Goal: Task Accomplishment & Management: Use online tool/utility

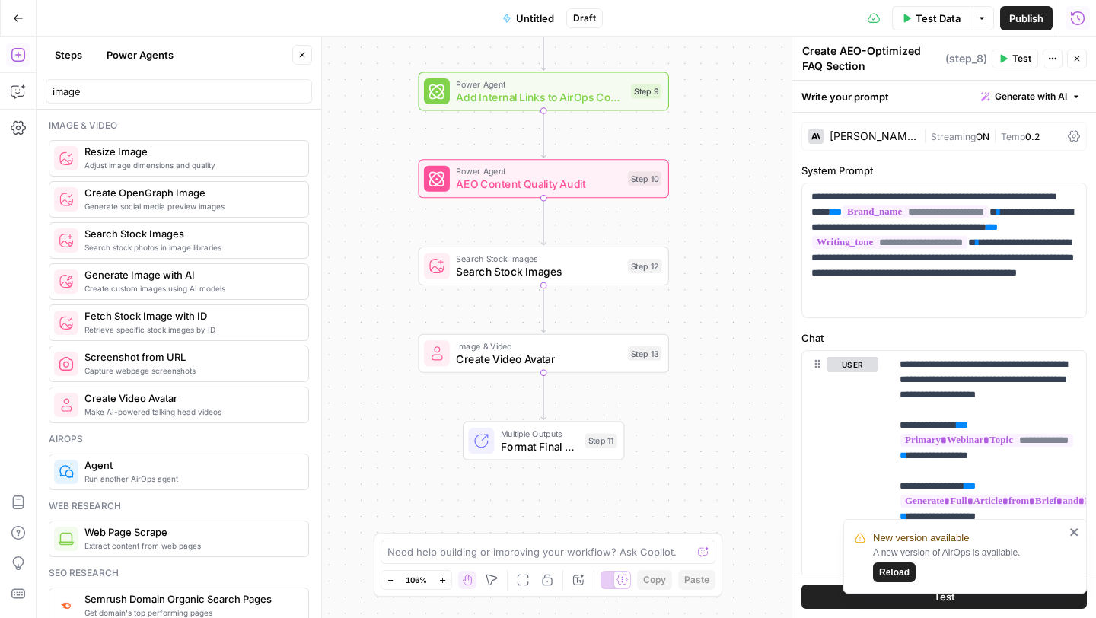
click at [546, 349] on span "Image & Video" at bounding box center [538, 346] width 165 height 13
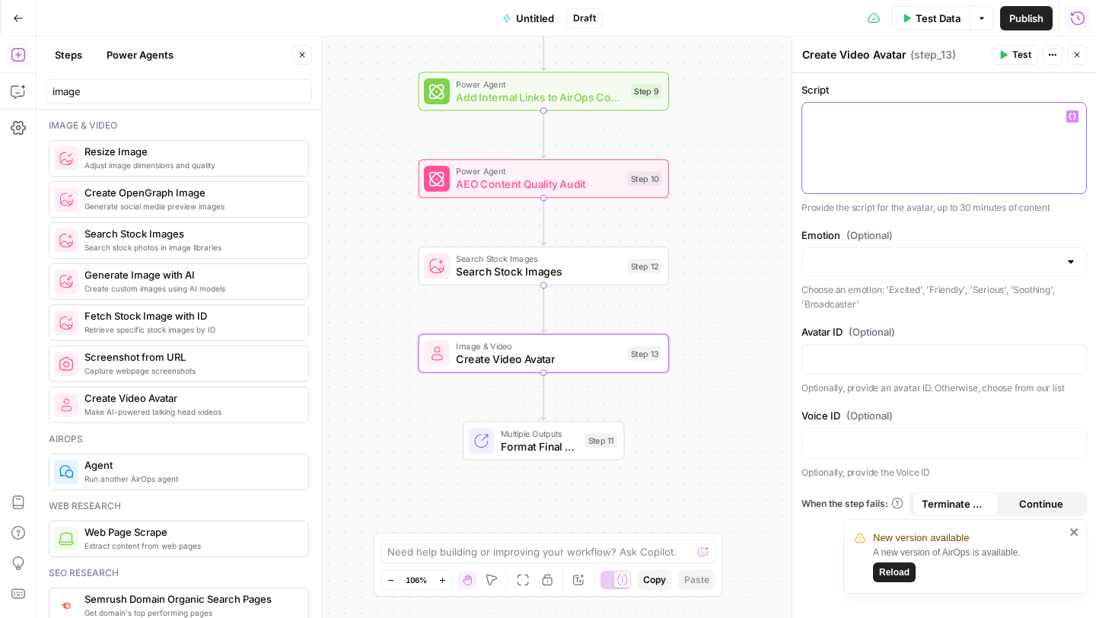
click at [909, 133] on div at bounding box center [944, 148] width 284 height 91
click at [935, 166] on div at bounding box center [944, 148] width 284 height 91
click at [891, 373] on div "Avatar ID (Optional) “/” to reference Variables Menu Optionally, provide an ava…" at bounding box center [944, 359] width 285 height 72
click at [901, 363] on p at bounding box center [945, 356] width 266 height 15
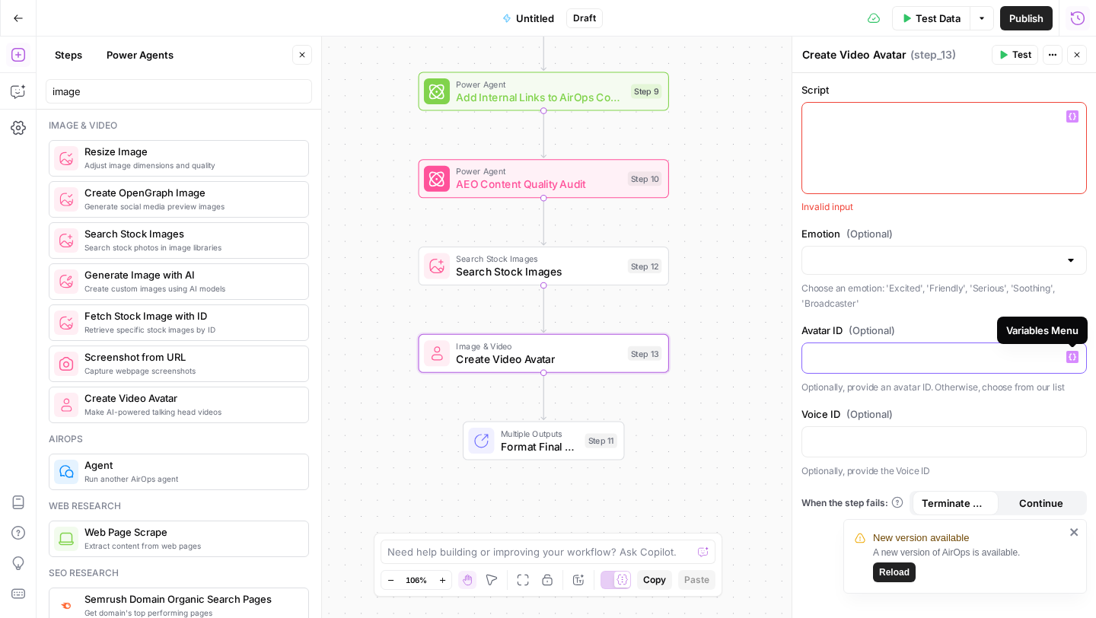
click at [1069, 358] on icon "button" at bounding box center [1073, 357] width 8 height 8
click at [992, 351] on p at bounding box center [945, 356] width 266 height 15
click at [915, 449] on div at bounding box center [944, 442] width 284 height 30
click at [1071, 527] on icon "close" at bounding box center [1075, 532] width 11 height 12
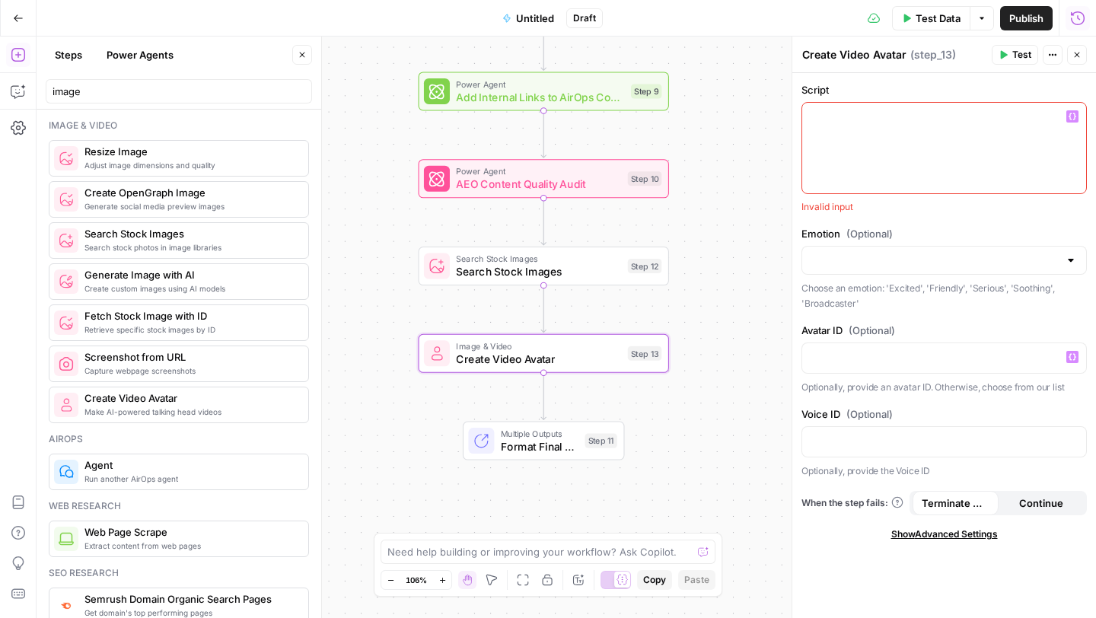
click at [939, 162] on div at bounding box center [944, 148] width 284 height 91
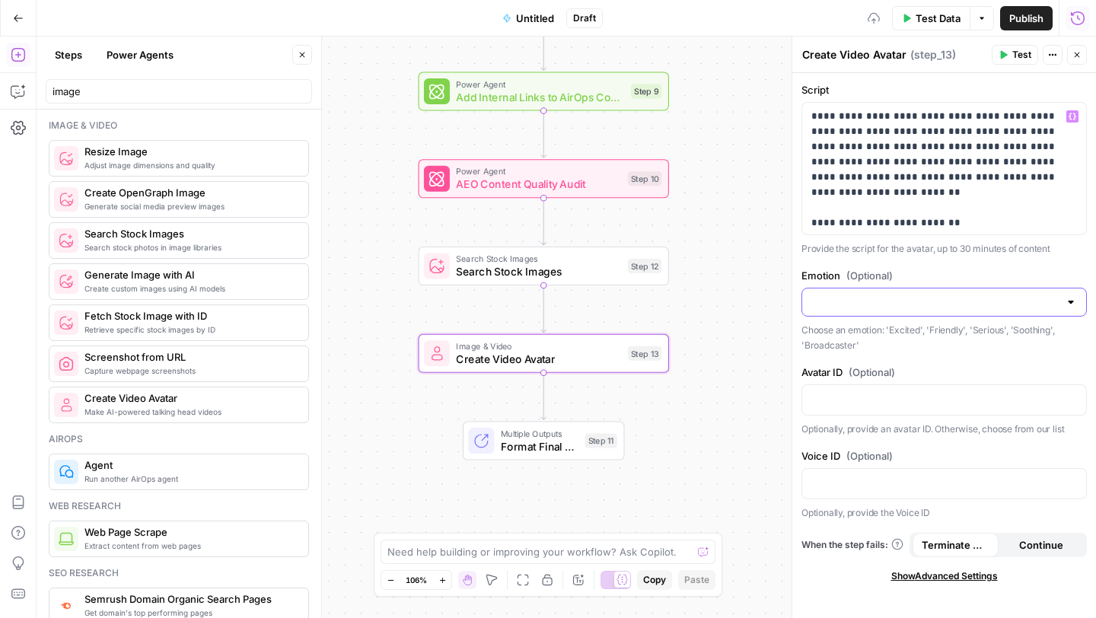
click at [915, 306] on input "Emotion (Optional)" at bounding box center [935, 302] width 247 height 15
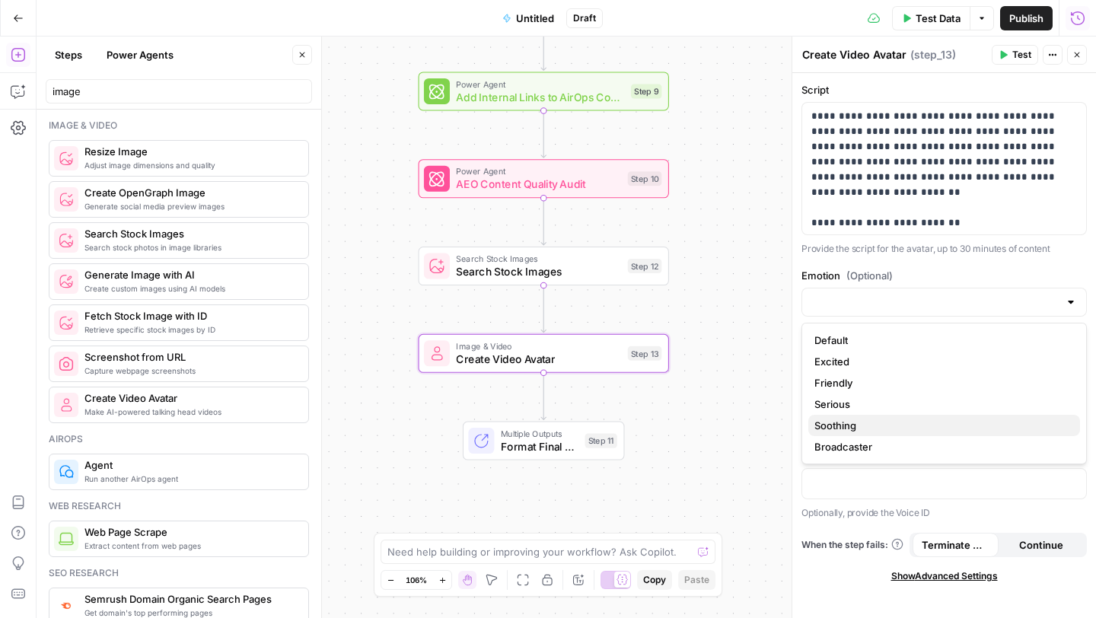
click at [866, 429] on span "Soothing" at bounding box center [942, 425] width 254 height 15
type input "Soothing"
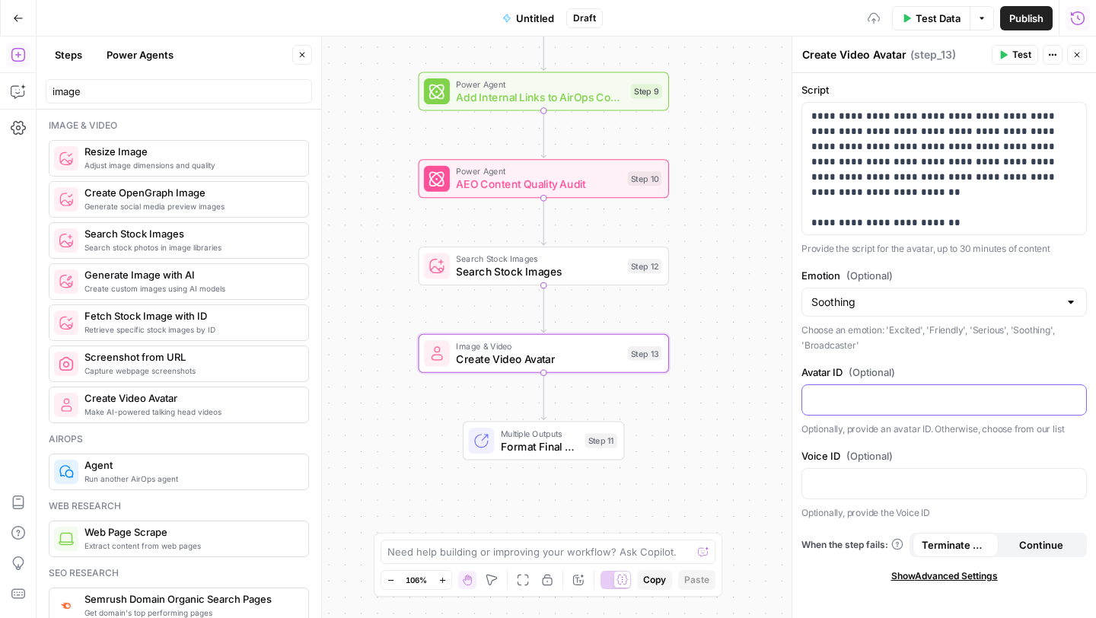
click at [891, 401] on p at bounding box center [945, 398] width 266 height 15
click at [636, 329] on span "Test" at bounding box center [645, 323] width 20 height 14
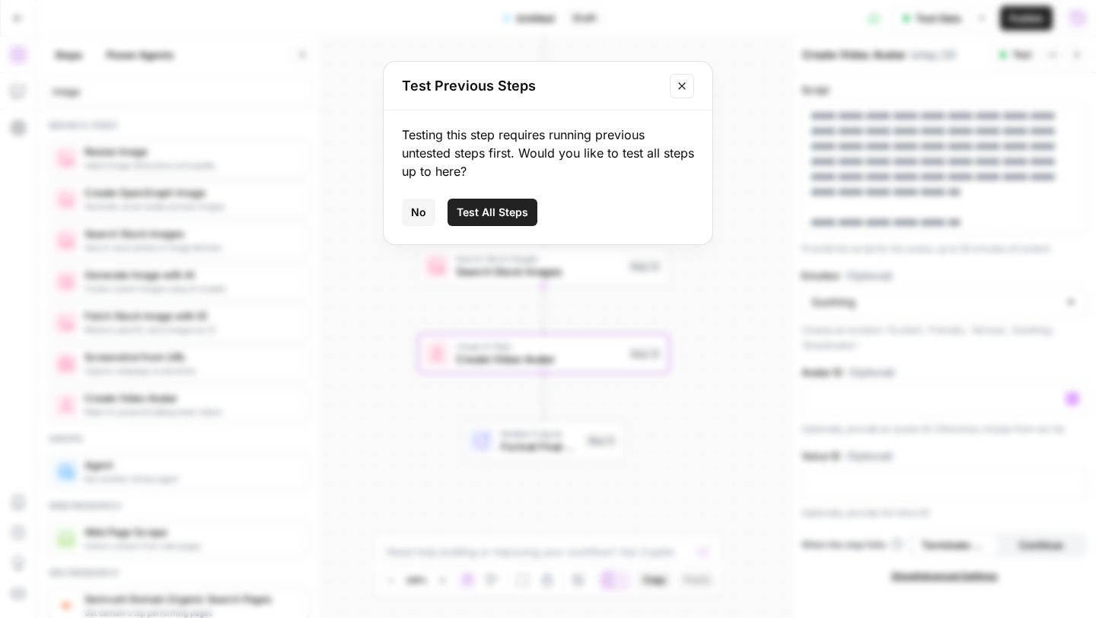
click at [414, 206] on span "No" at bounding box center [418, 212] width 15 height 15
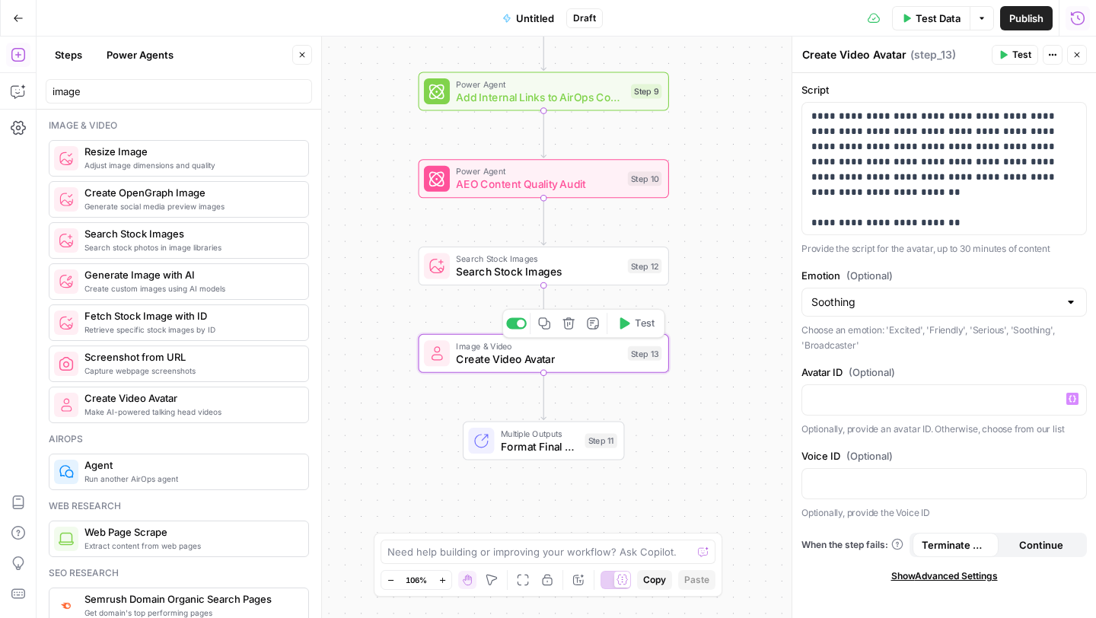
click at [644, 330] on span "Test" at bounding box center [645, 323] width 20 height 14
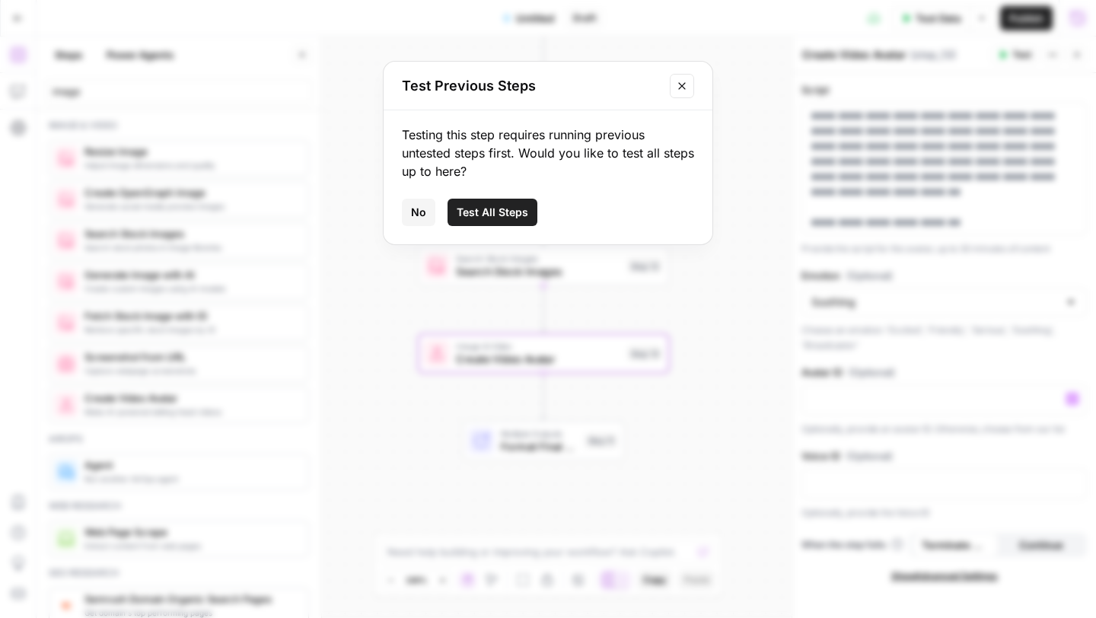
click at [693, 87] on button "Close modal" at bounding box center [682, 86] width 24 height 24
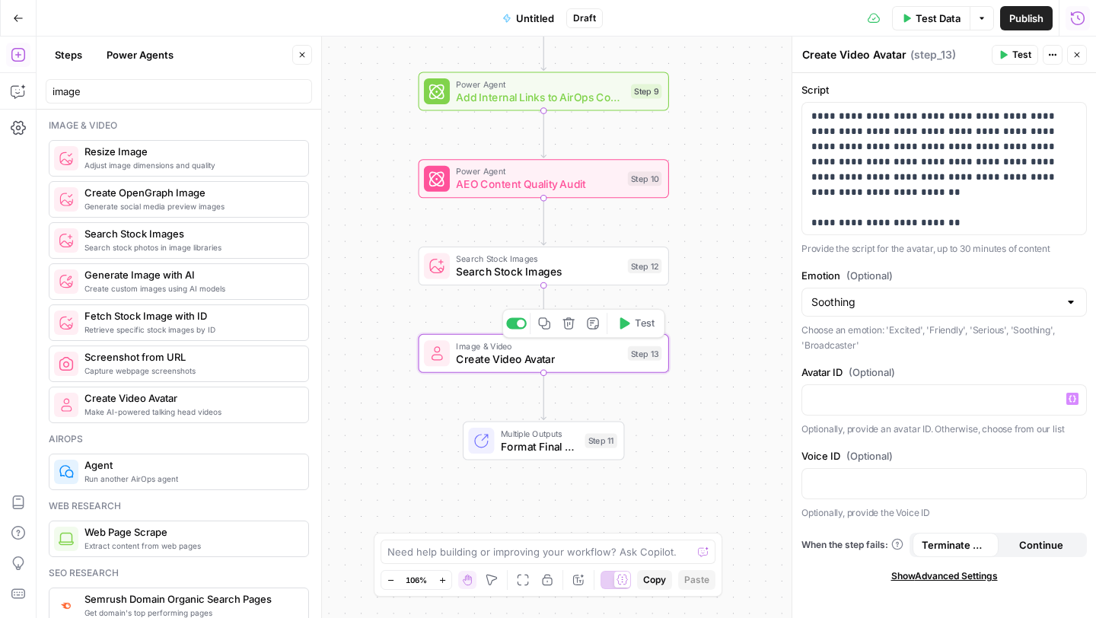
click at [565, 327] on icon "button" at bounding box center [568, 322] width 11 height 11
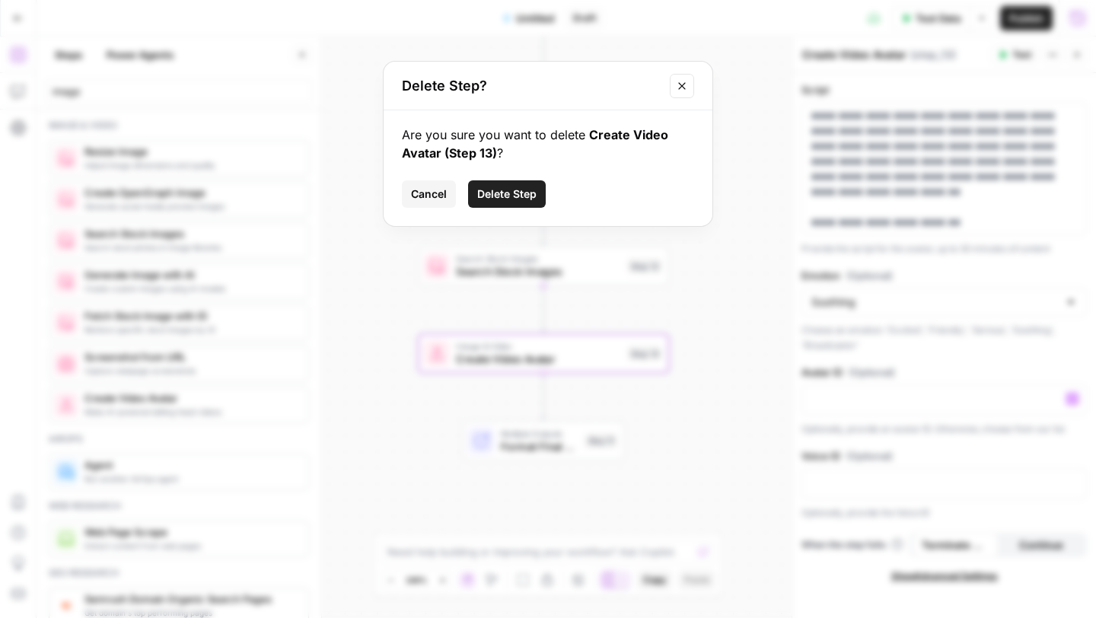
click at [503, 195] on span "Delete Step" at bounding box center [506, 194] width 59 height 15
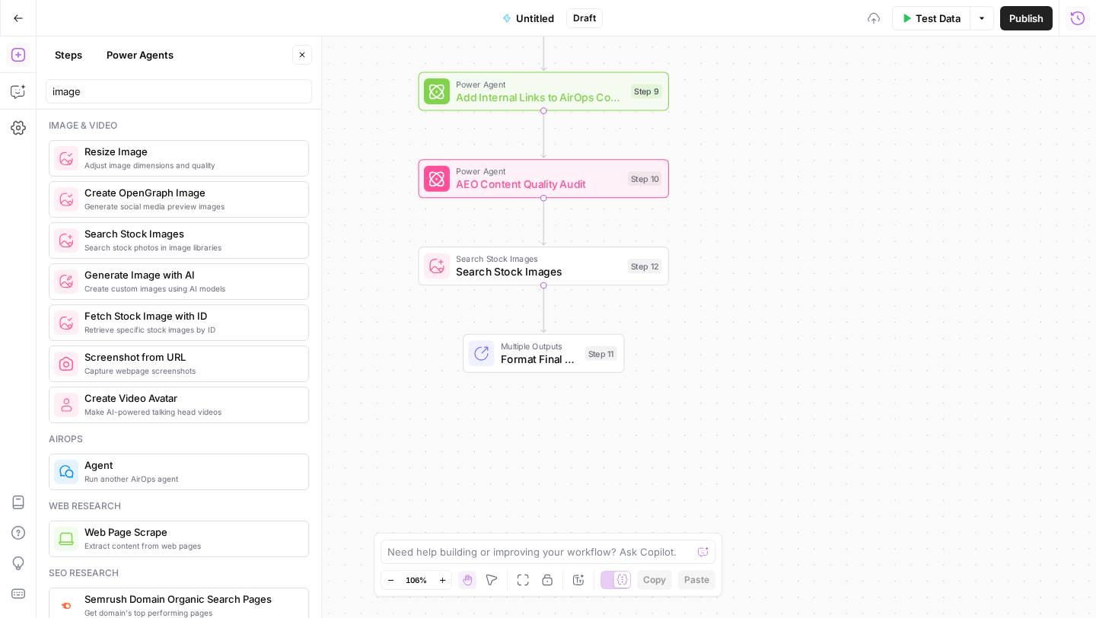
click at [14, 24] on button "Go Back" at bounding box center [18, 18] width 27 height 27
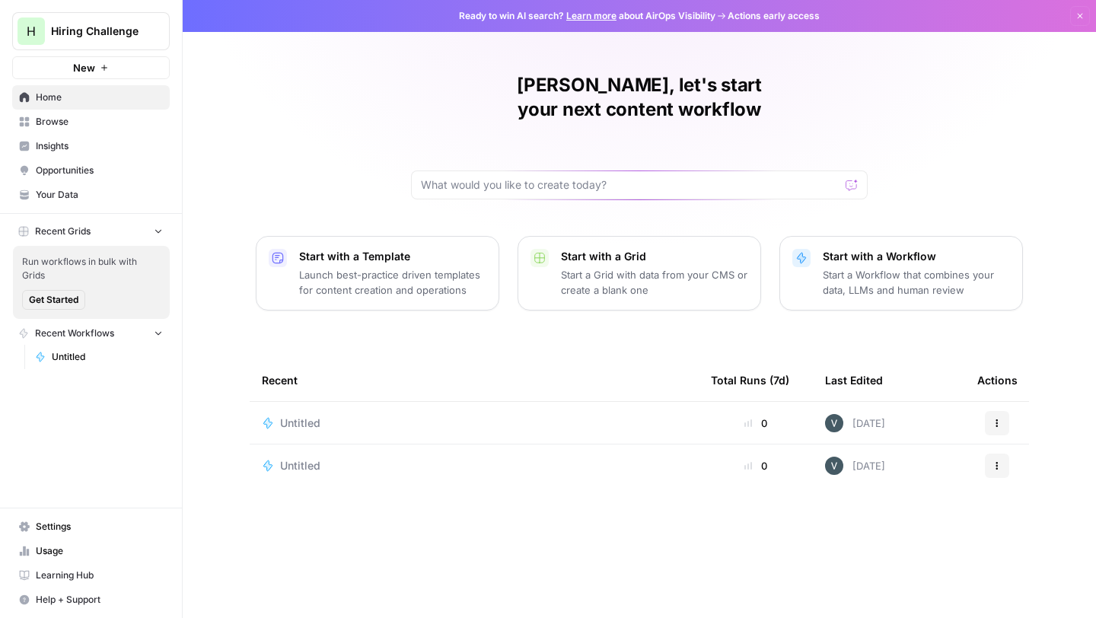
click at [448, 458] on div "Untitled" at bounding box center [474, 465] width 425 height 15
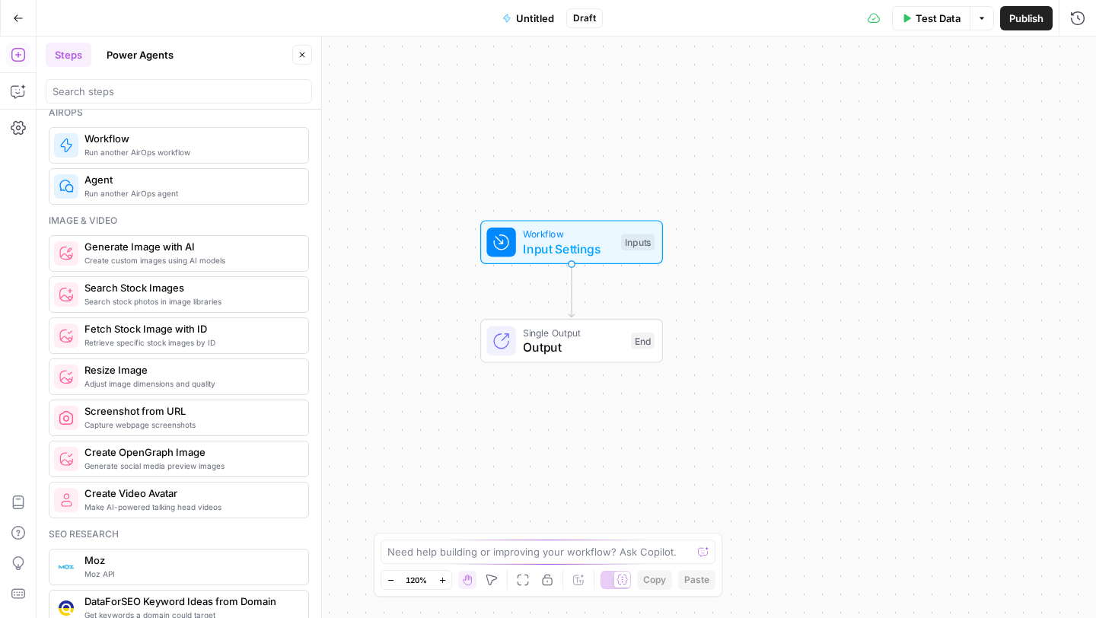
scroll to position [930, 0]
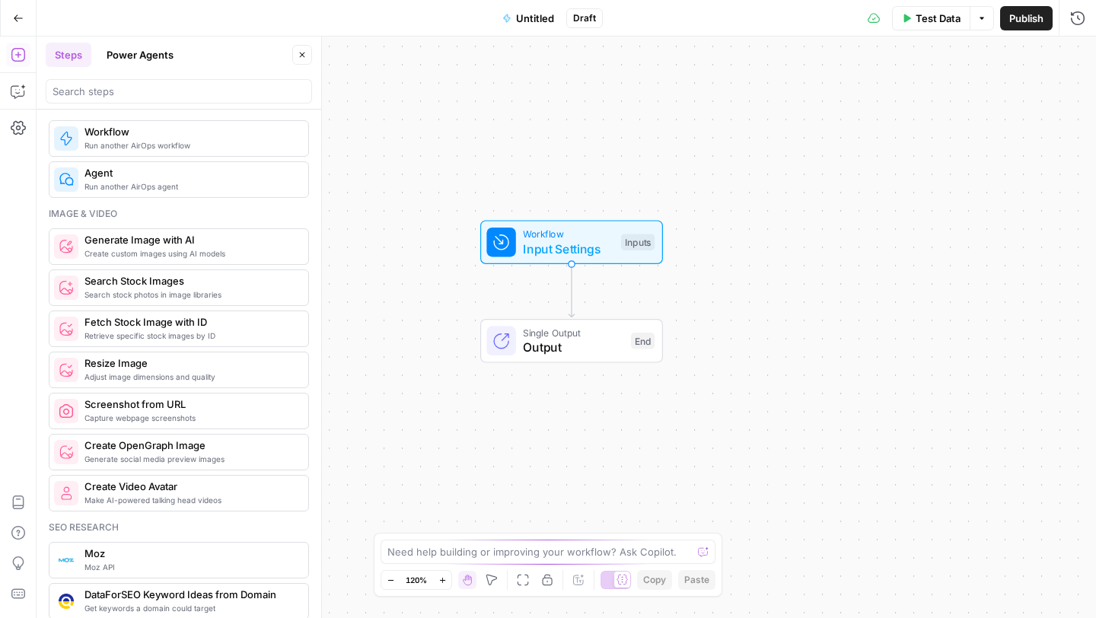
click at [184, 501] on span "Make AI-powered talking head videos" at bounding box center [191, 500] width 212 height 12
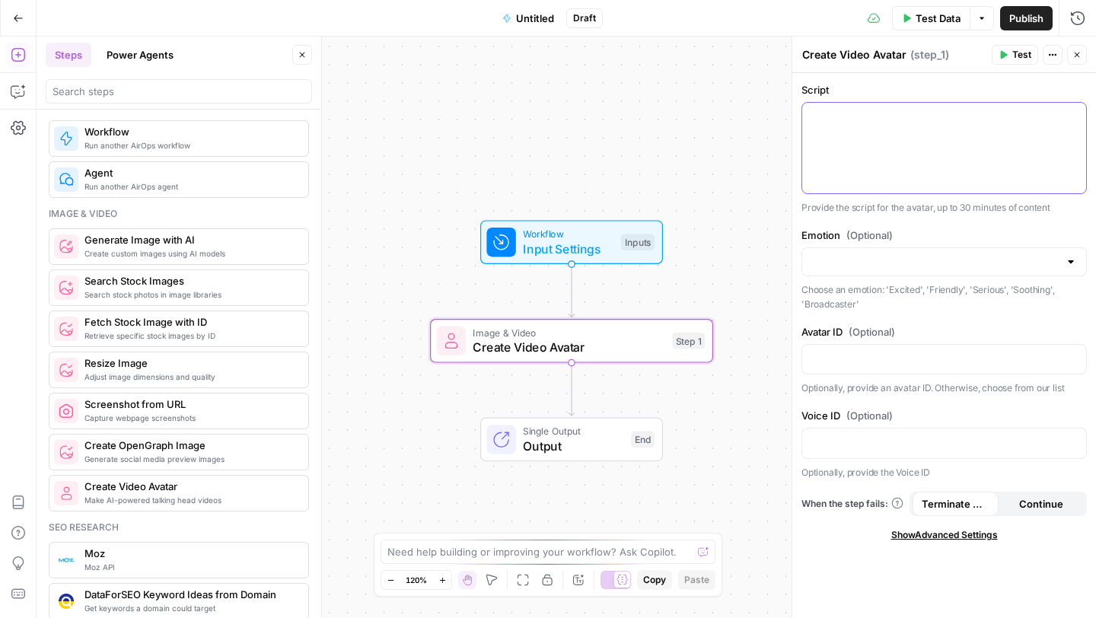
click at [917, 173] on div at bounding box center [944, 148] width 284 height 91
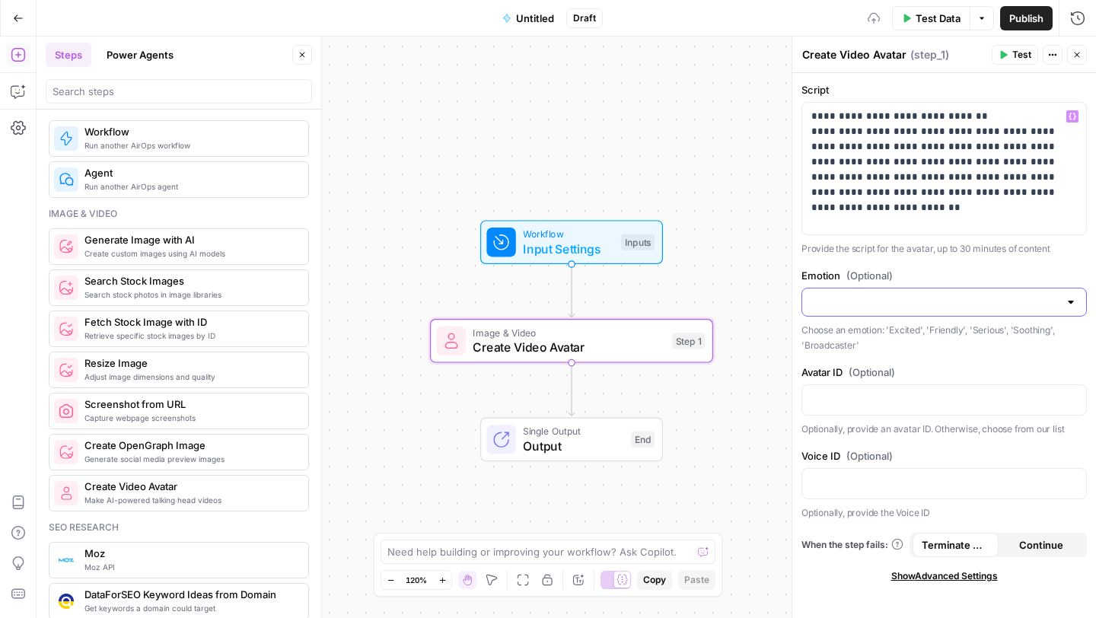
click at [952, 305] on input "Emotion (Optional)" at bounding box center [935, 302] width 247 height 15
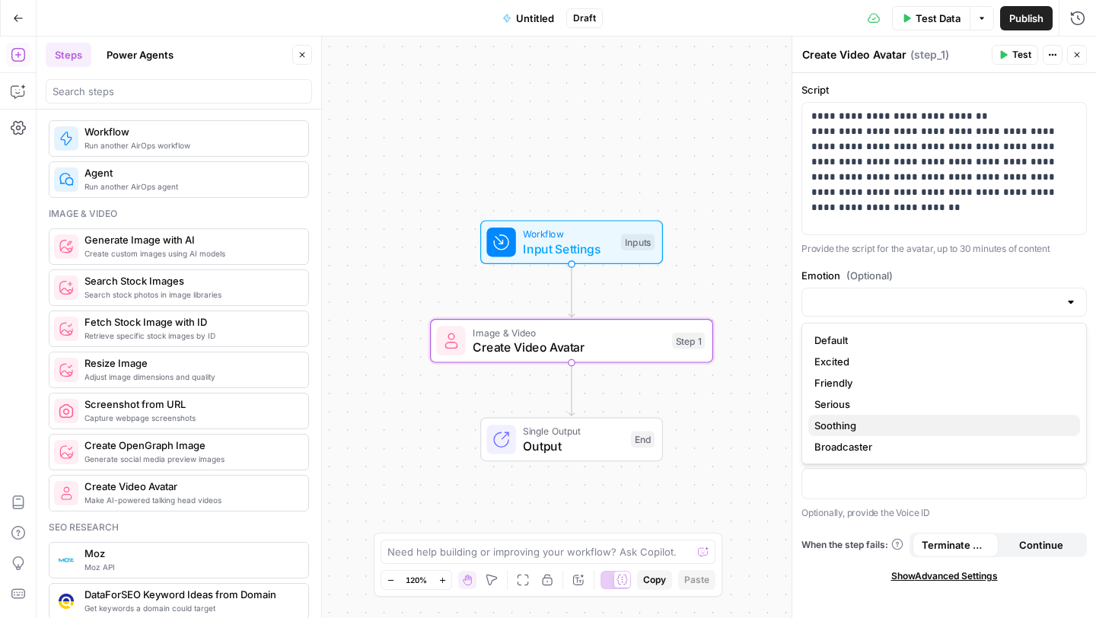
click at [873, 424] on span "Soothing" at bounding box center [942, 425] width 254 height 15
type input "Soothing"
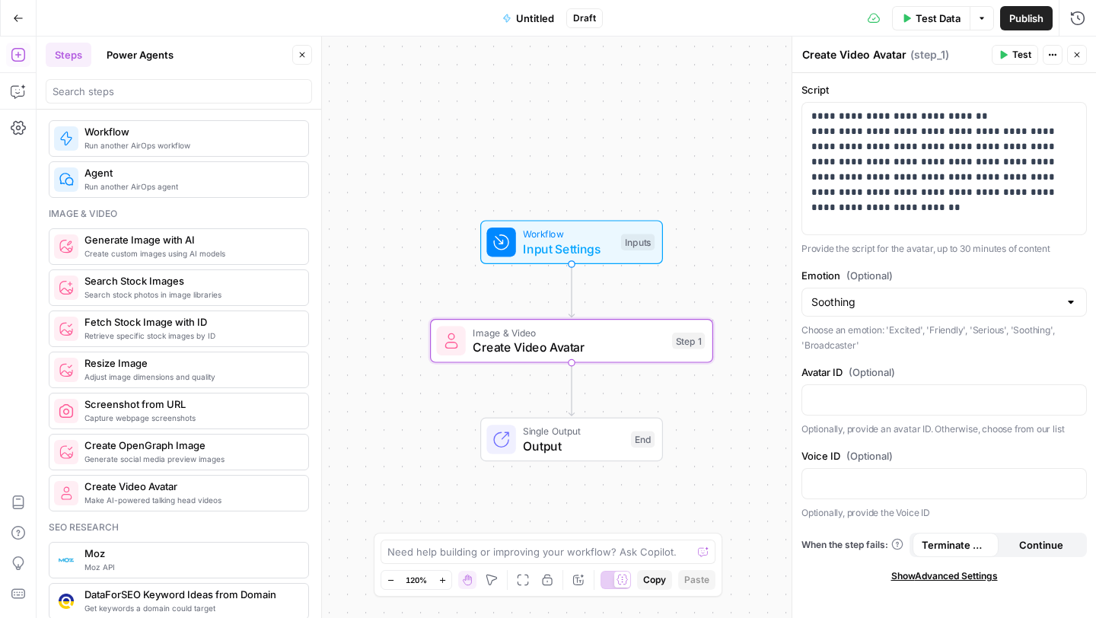
click at [1013, 56] on span "Test" at bounding box center [1022, 55] width 19 height 14
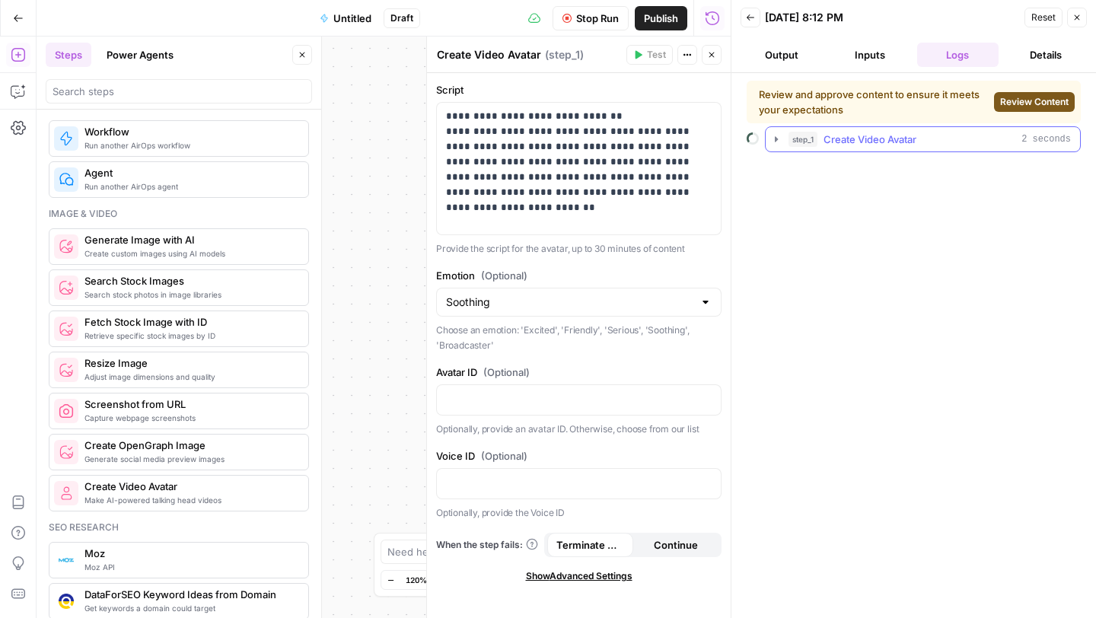
click at [777, 143] on icon "button" at bounding box center [776, 139] width 12 height 12
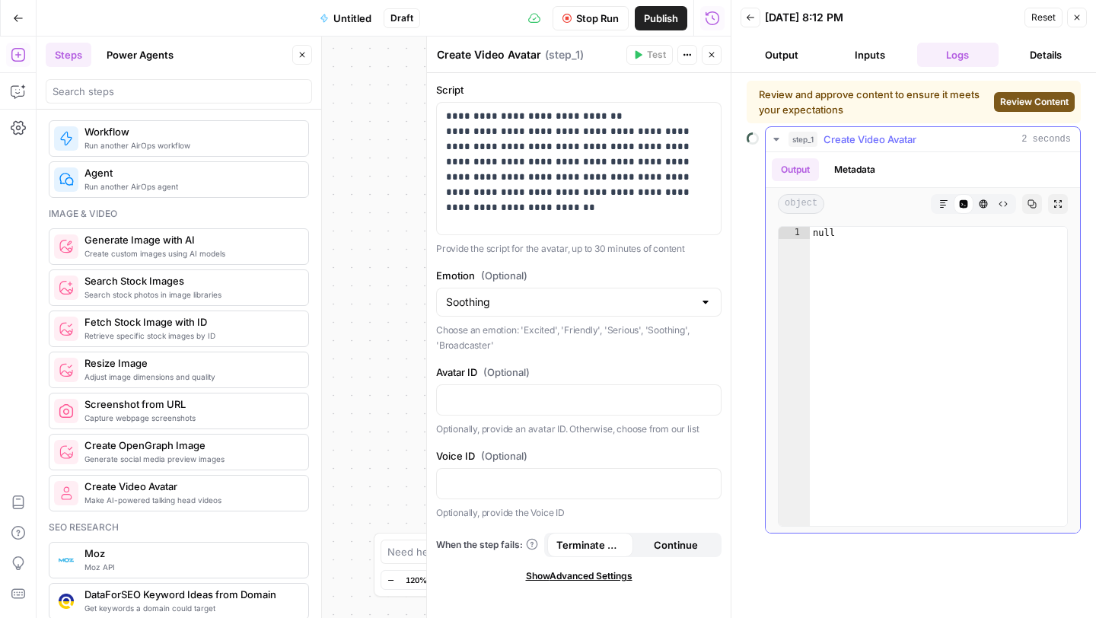
click at [777, 142] on icon "button" at bounding box center [776, 139] width 12 height 12
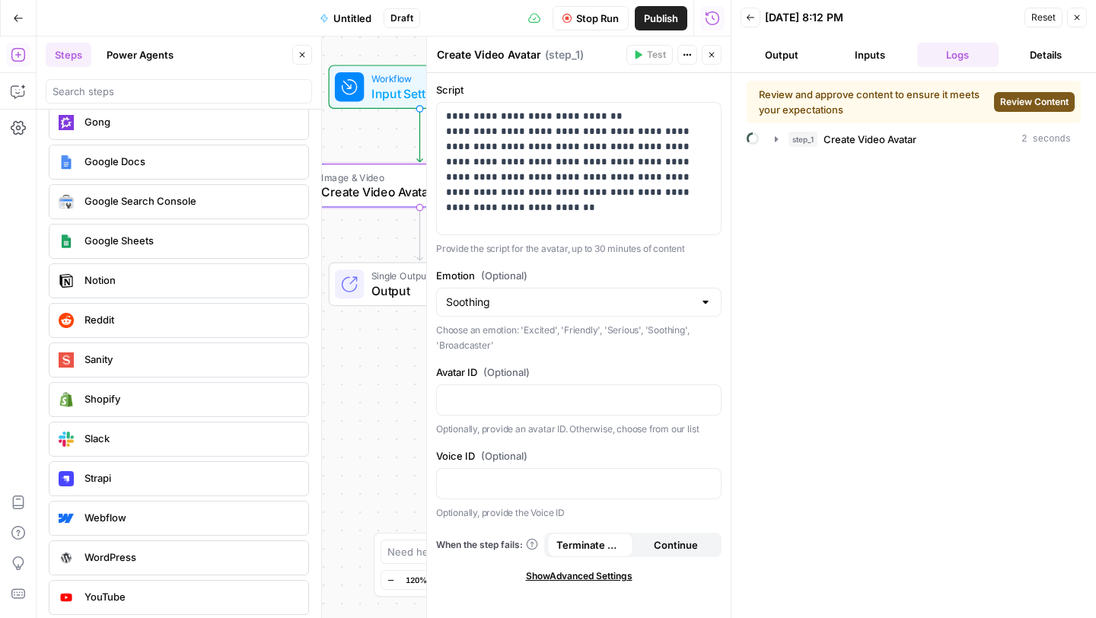
scroll to position [3210, 0]
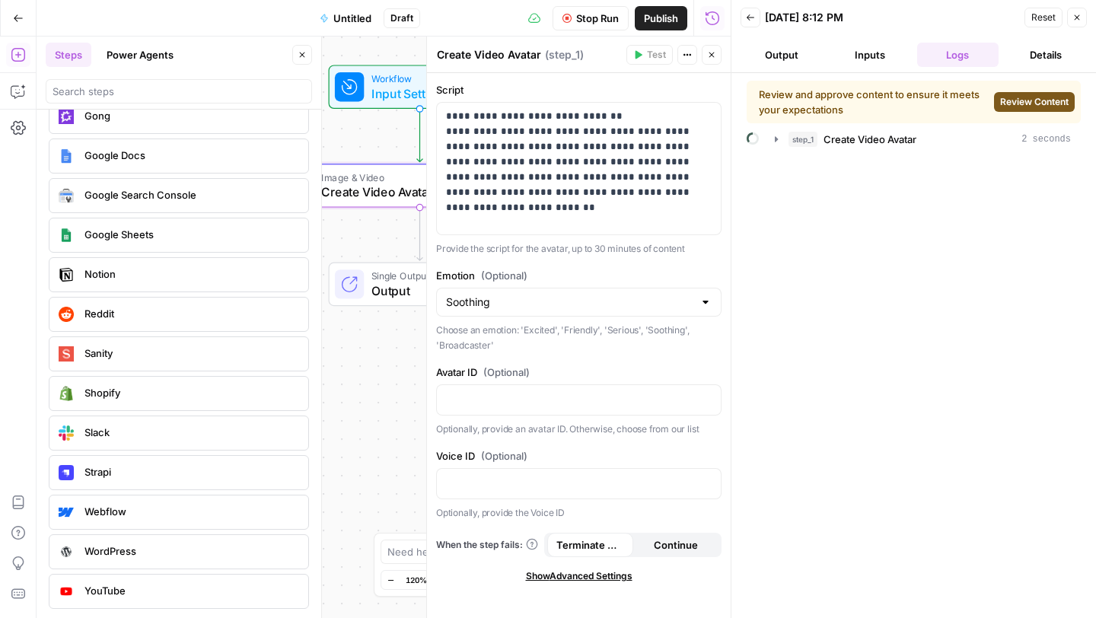
click at [194, 327] on div "Reddit" at bounding box center [179, 314] width 260 height 35
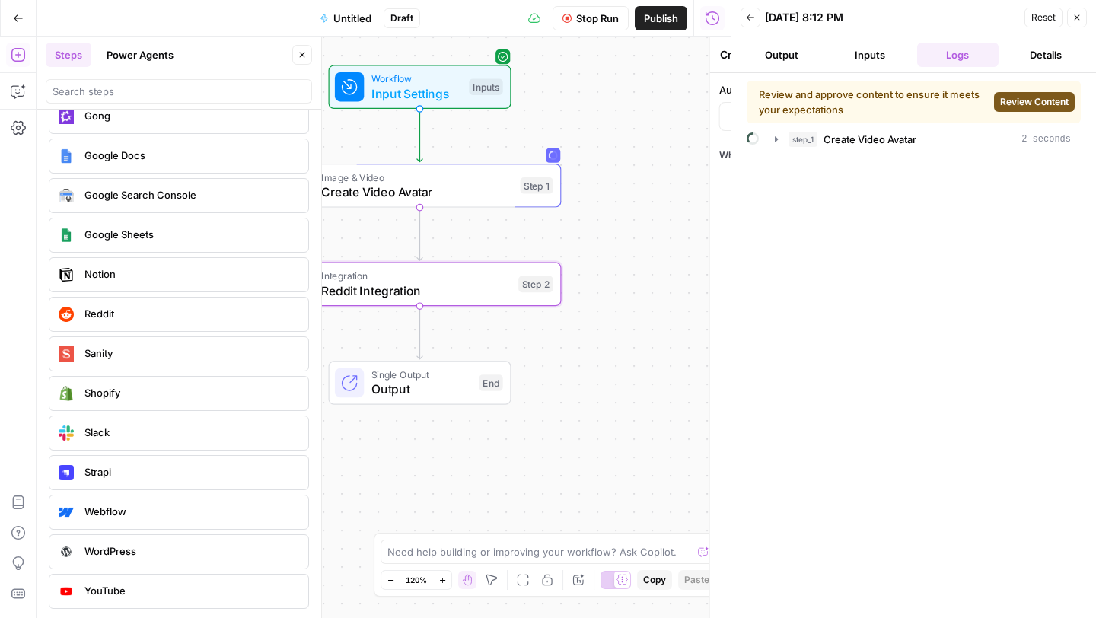
type textarea "Reddit Integration"
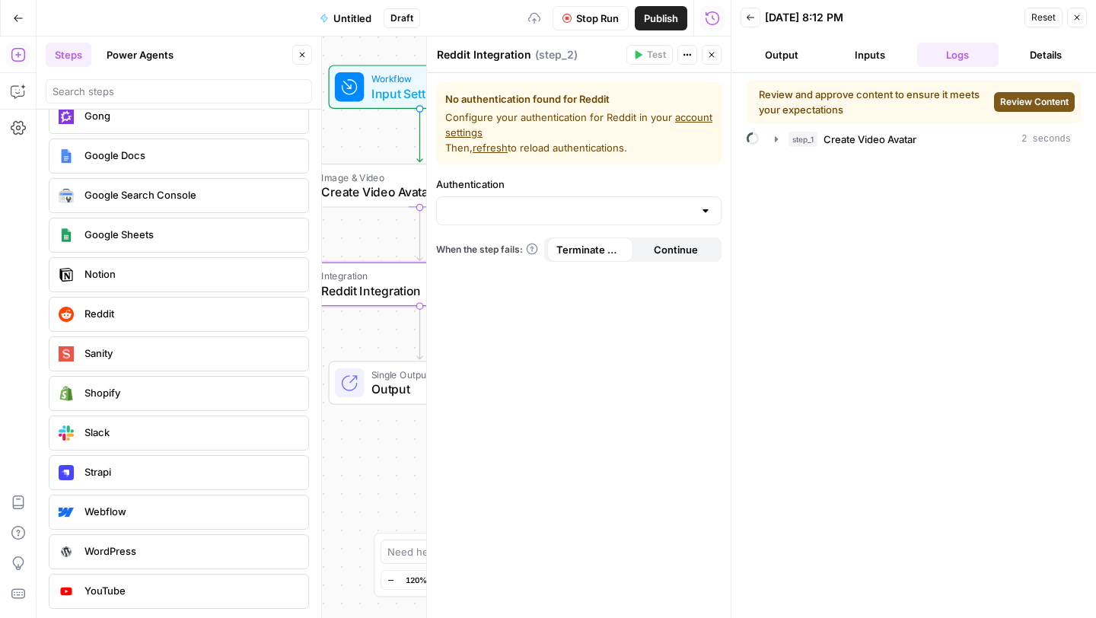
click at [195, 327] on div "Reddit" at bounding box center [179, 314] width 260 height 35
click at [375, 396] on span "Reddit Integration" at bounding box center [416, 389] width 190 height 18
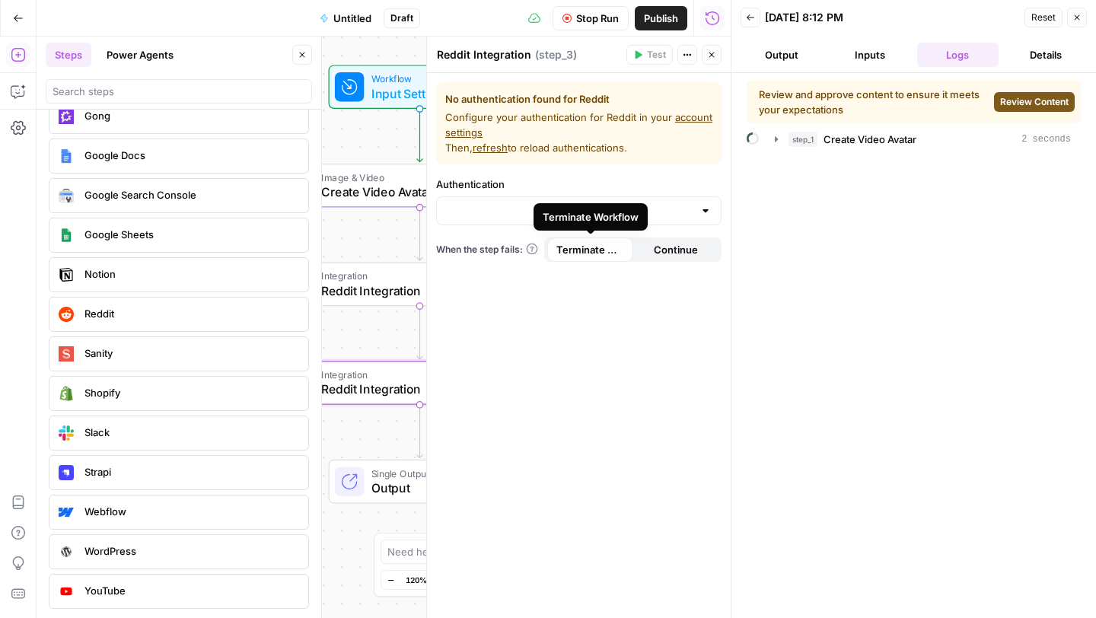
click at [562, 210] on div "Terminate Workflow" at bounding box center [591, 216] width 96 height 15
click at [704, 212] on div at bounding box center [706, 210] width 12 height 15
click at [655, 324] on form "No authentication found for Reddit Configure your authentication for Reddit in …" at bounding box center [579, 345] width 304 height 545
click at [706, 58] on button "Close" at bounding box center [712, 55] width 20 height 20
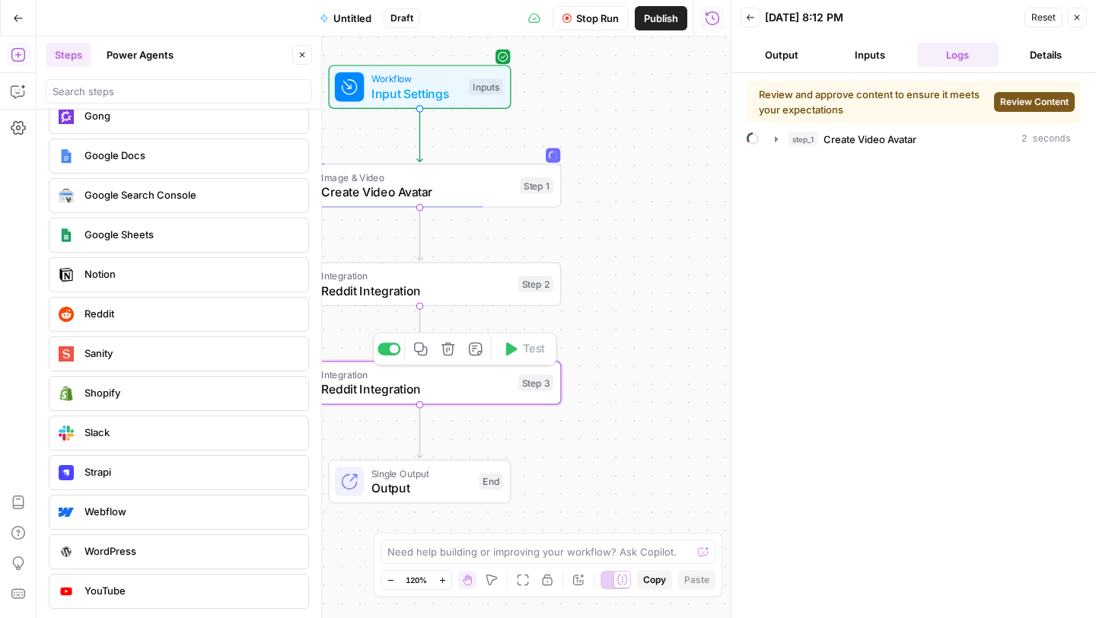
click at [448, 357] on button "Delete step" at bounding box center [448, 349] width 24 height 24
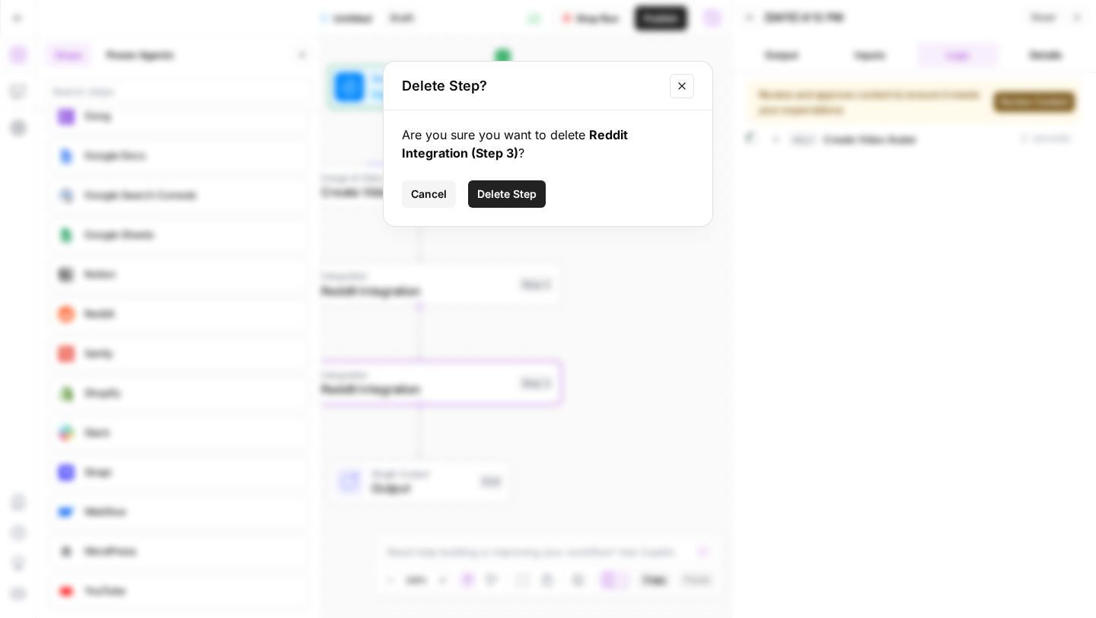
click at [510, 193] on span "Delete Step" at bounding box center [506, 194] width 59 height 15
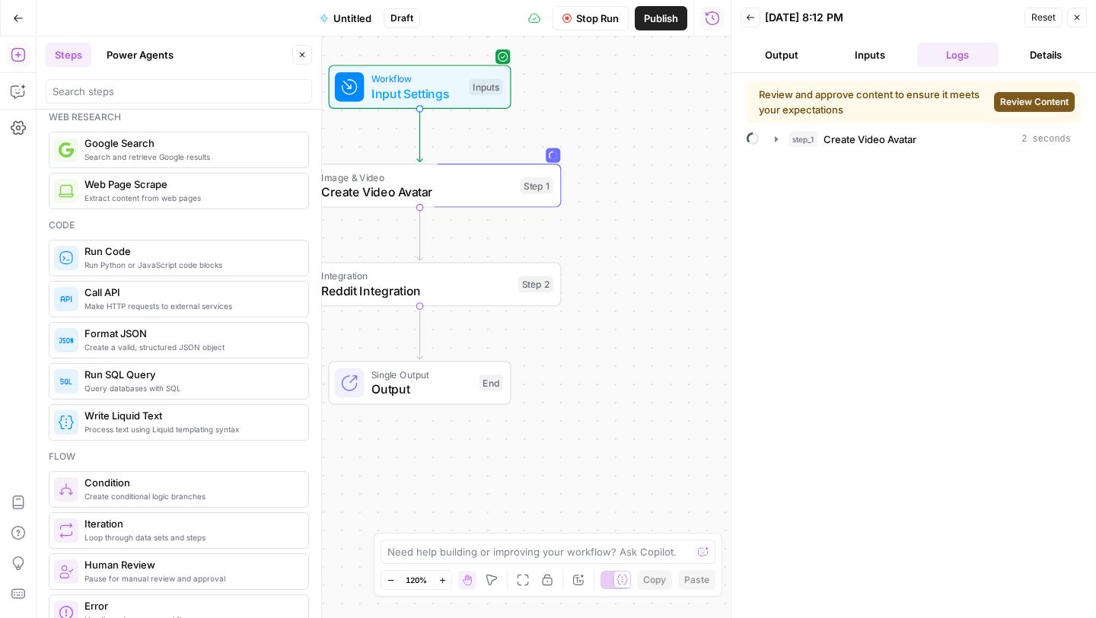
scroll to position [0, 0]
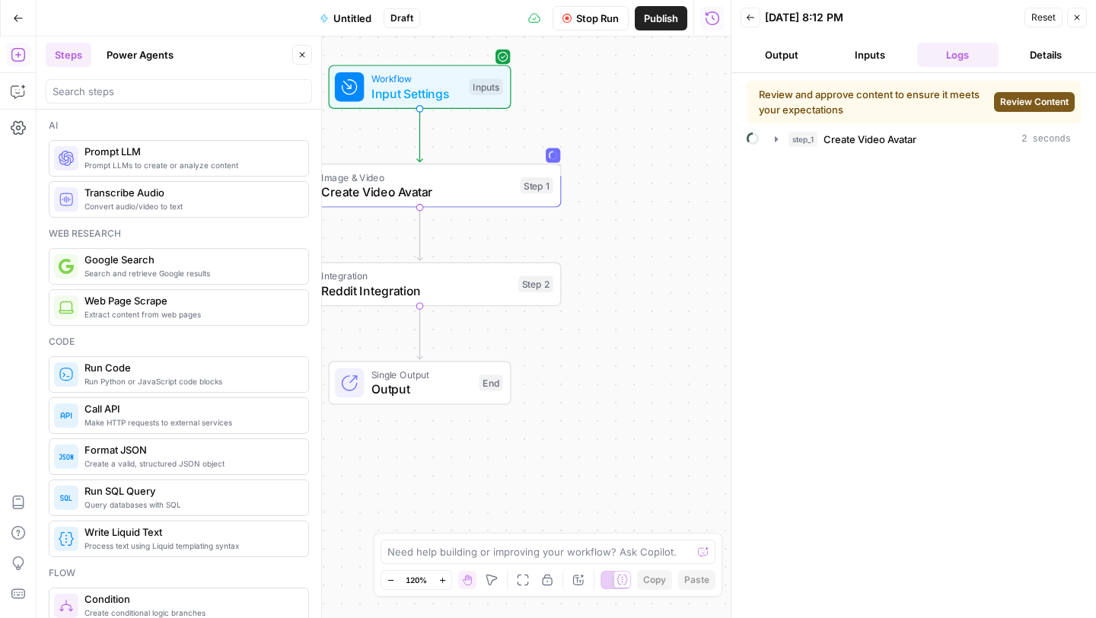
click at [842, 241] on div "Review and approve content to ensure it meets your expectations Review Content …" at bounding box center [914, 346] width 334 height 530
click at [776, 139] on icon "button" at bounding box center [776, 138] width 3 height 5
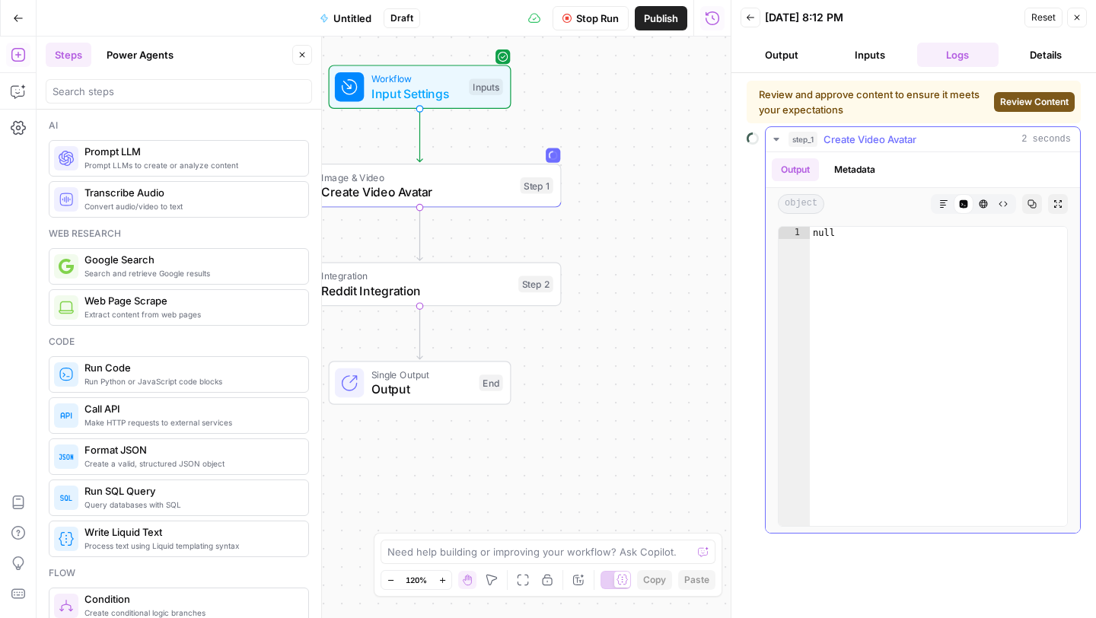
click at [778, 139] on icon "button" at bounding box center [776, 139] width 12 height 12
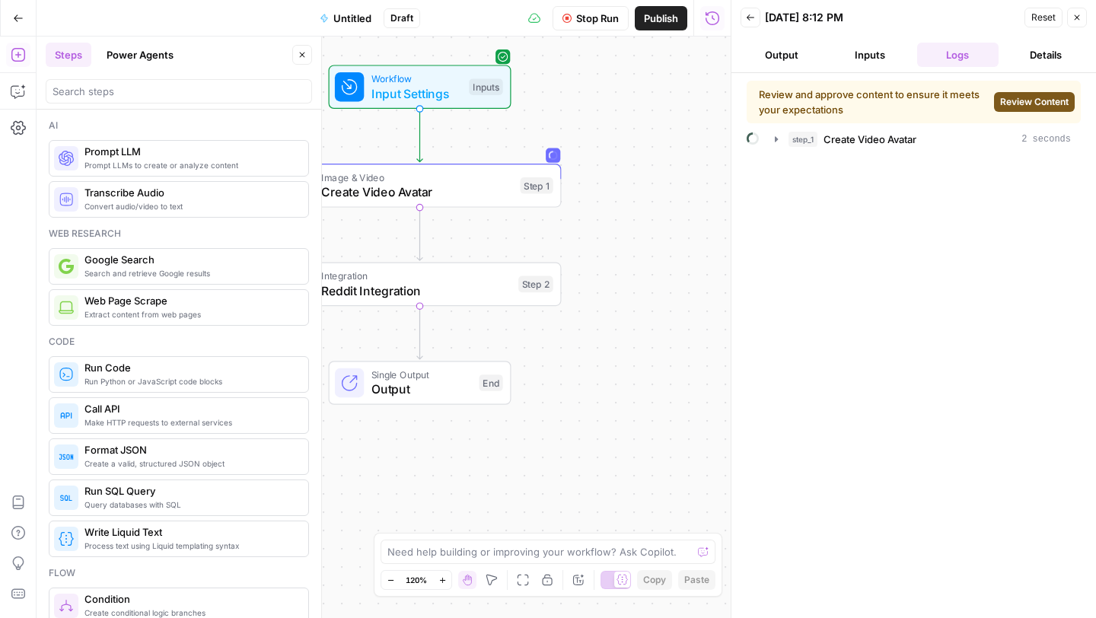
click at [301, 51] on icon "button" at bounding box center [302, 54] width 9 height 9
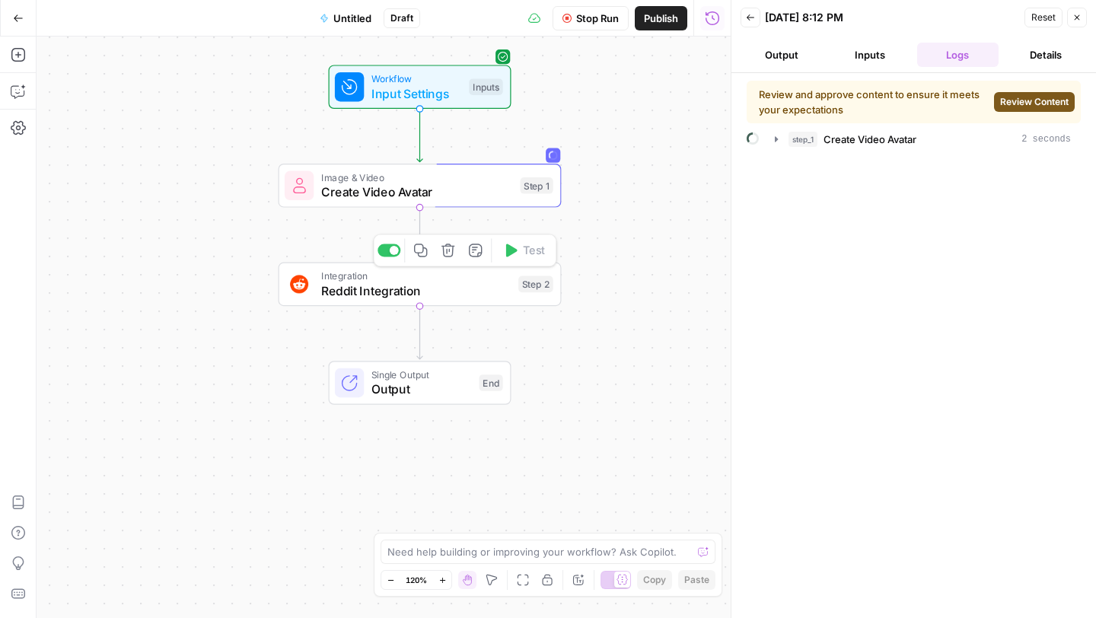
click at [450, 250] on icon "button" at bounding box center [448, 250] width 14 height 14
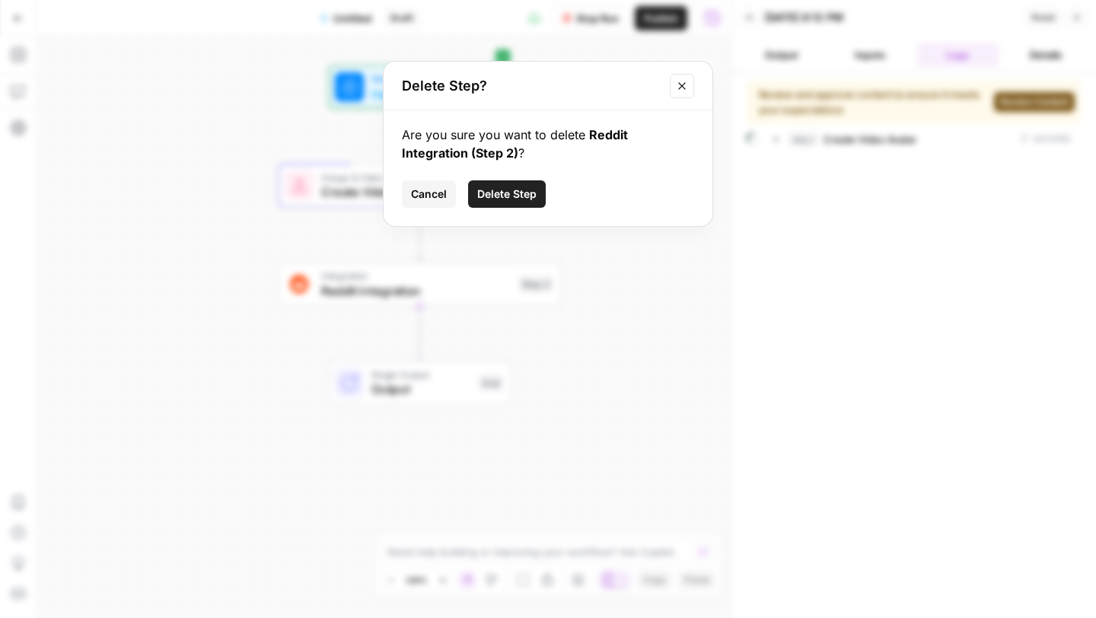
click at [521, 199] on span "Delete Step" at bounding box center [506, 194] width 59 height 15
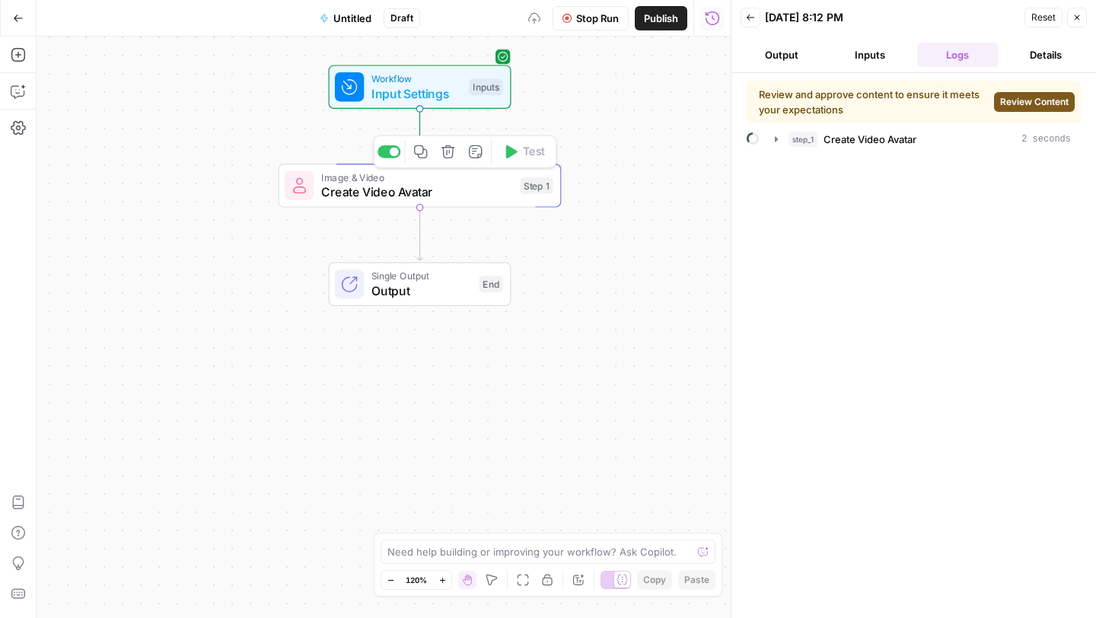
click at [562, 245] on div "Workflow Input Settings Inputs Image & Video Create Video Avatar Step 1 Copy st…" at bounding box center [384, 328] width 694 height 582
click at [777, 139] on icon "button" at bounding box center [776, 138] width 3 height 5
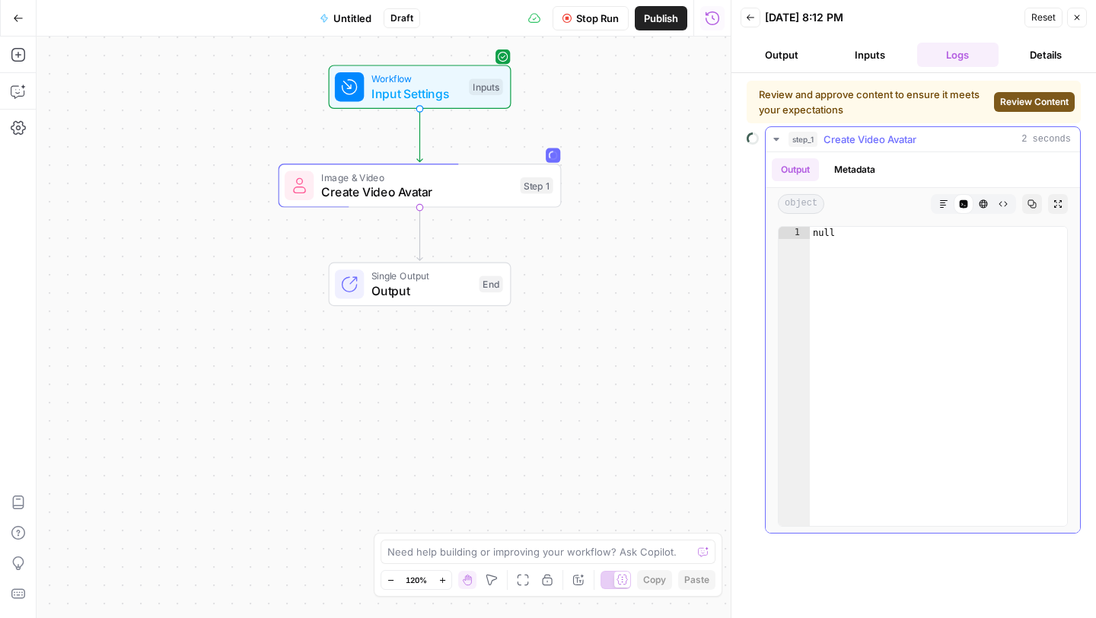
click at [775, 132] on button "step_1 Create Video Avatar 2 seconds" at bounding box center [923, 139] width 314 height 24
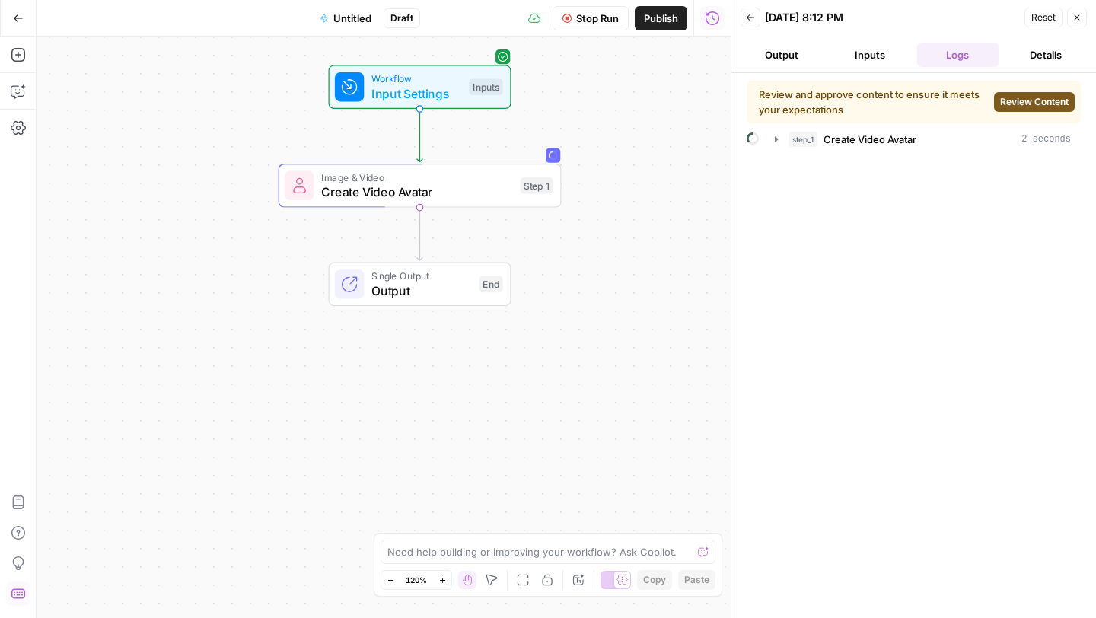
click at [18, 16] on icon "button" at bounding box center [18, 18] width 11 height 11
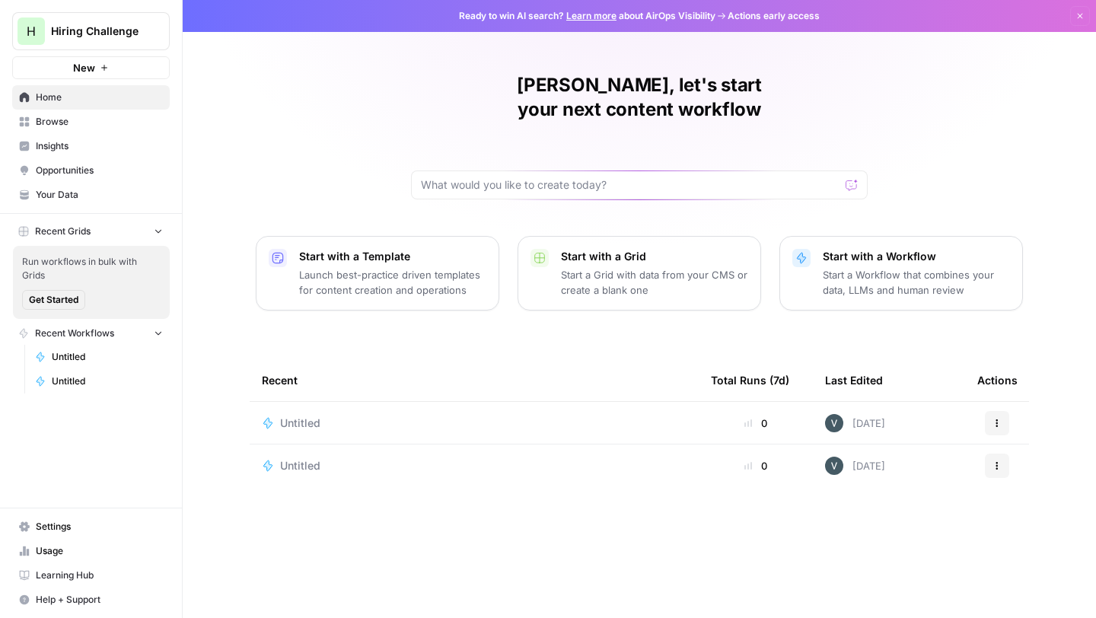
click at [314, 416] on span "Untitled" at bounding box center [300, 423] width 40 height 15
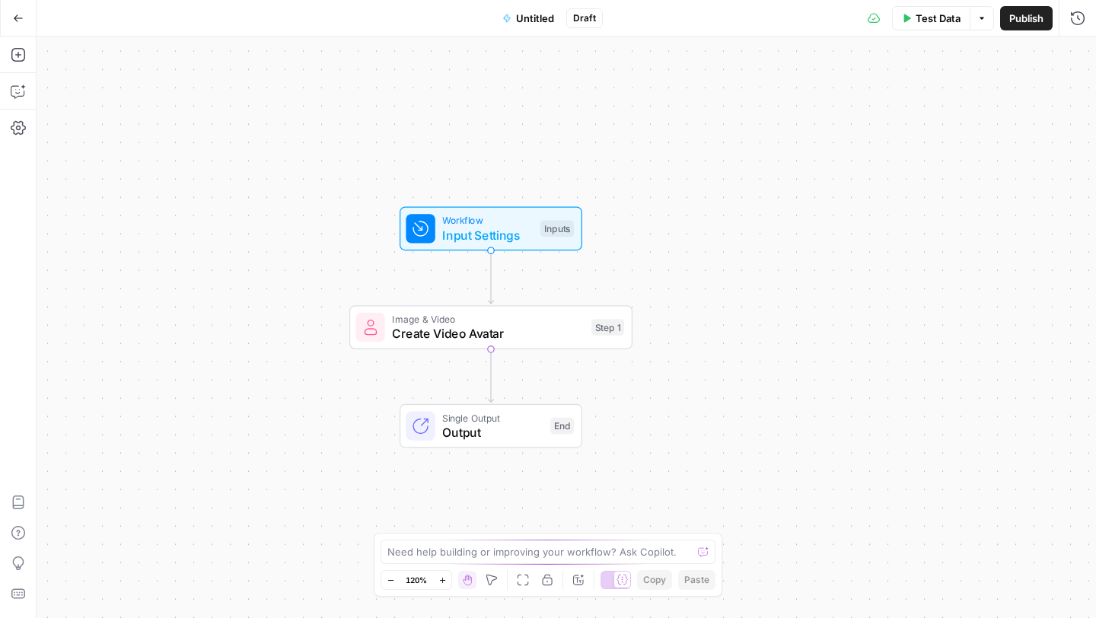
click at [13, 18] on icon "button" at bounding box center [18, 18] width 11 height 11
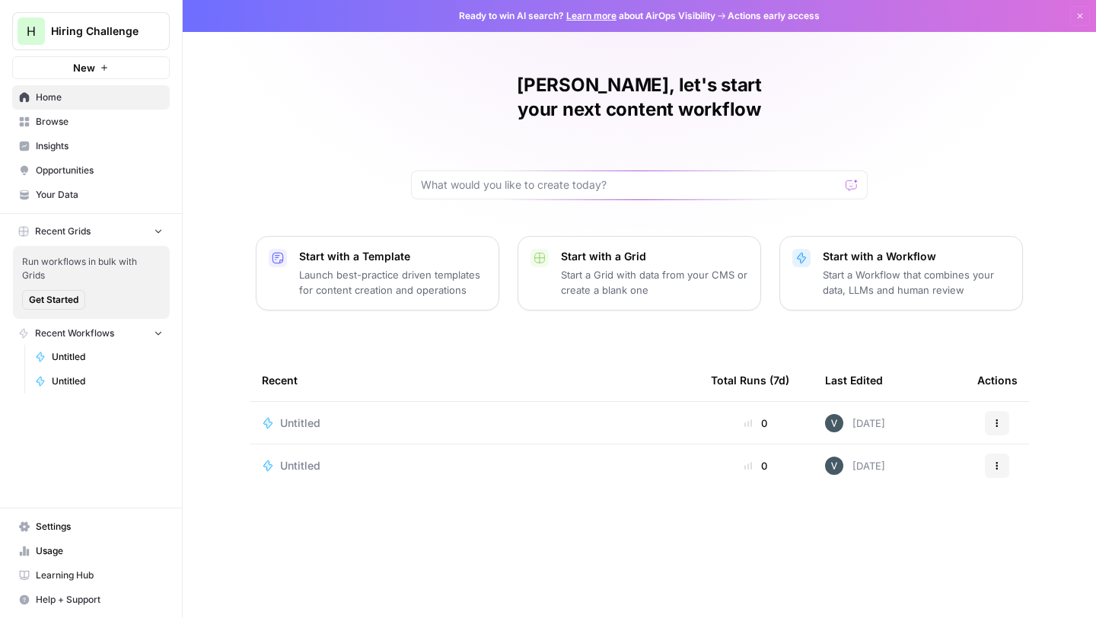
click at [532, 458] on div "Untitled" at bounding box center [474, 465] width 425 height 15
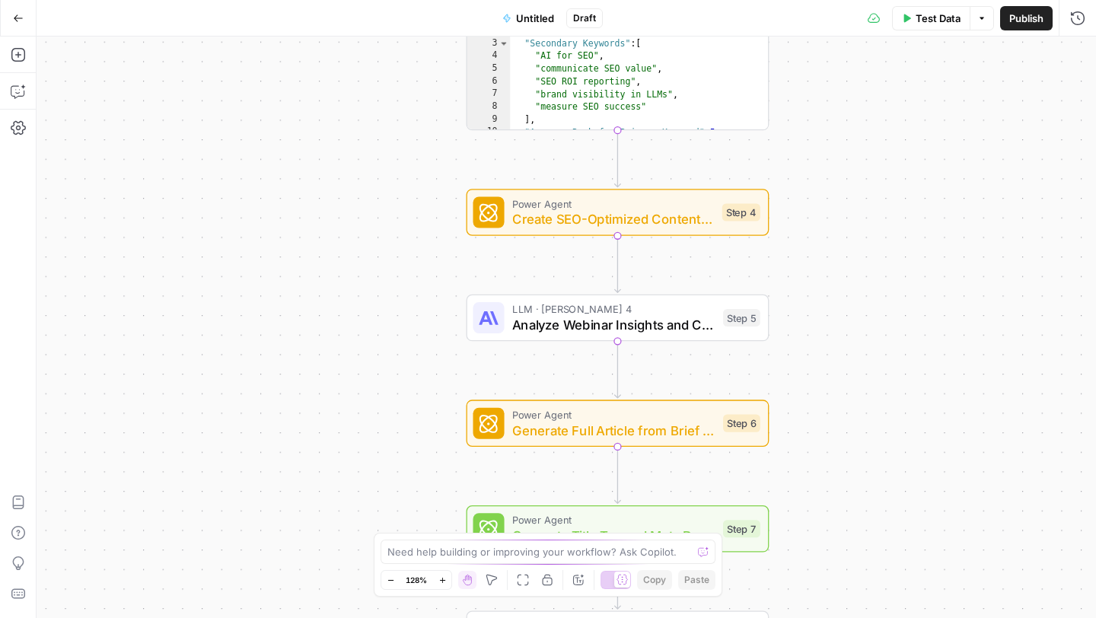
click at [522, 18] on span "Untitled" at bounding box center [535, 18] width 38 height 15
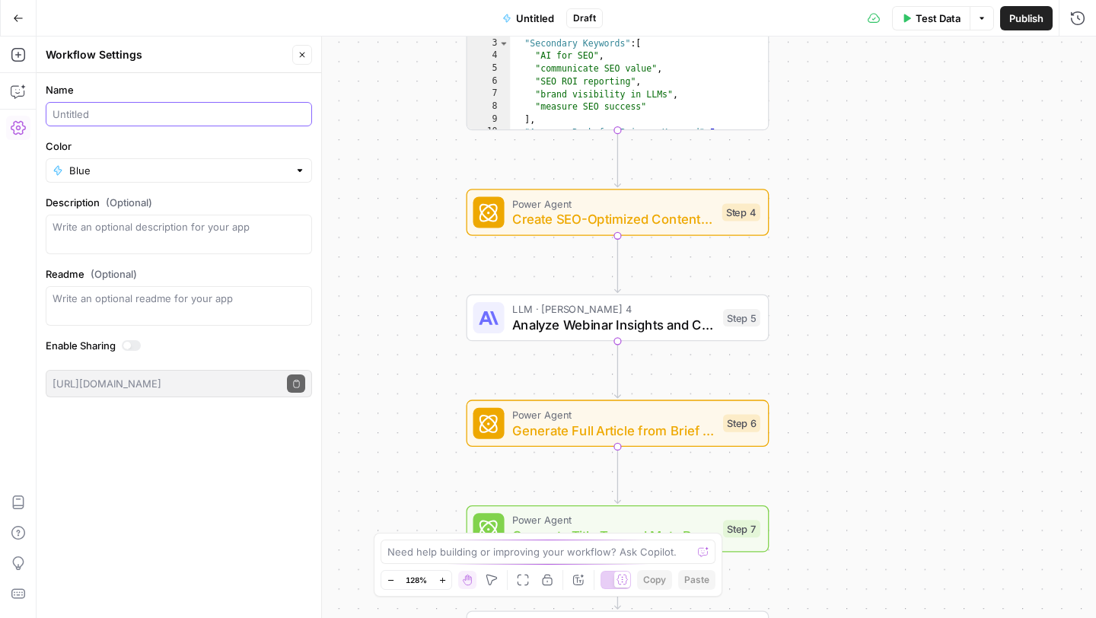
click at [213, 117] on input "Name" at bounding box center [179, 114] width 253 height 15
type input "Article"
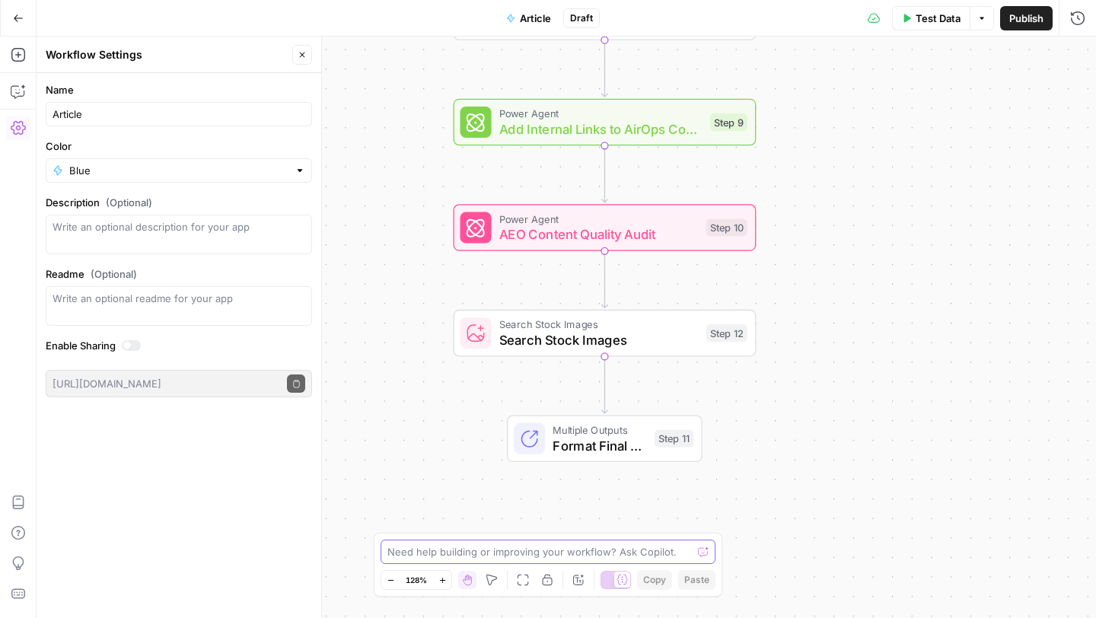
click at [524, 551] on textarea at bounding box center [540, 551] width 305 height 15
type textarea "do this without power agents"
click at [696, 552] on button "Send" at bounding box center [704, 552] width 20 height 20
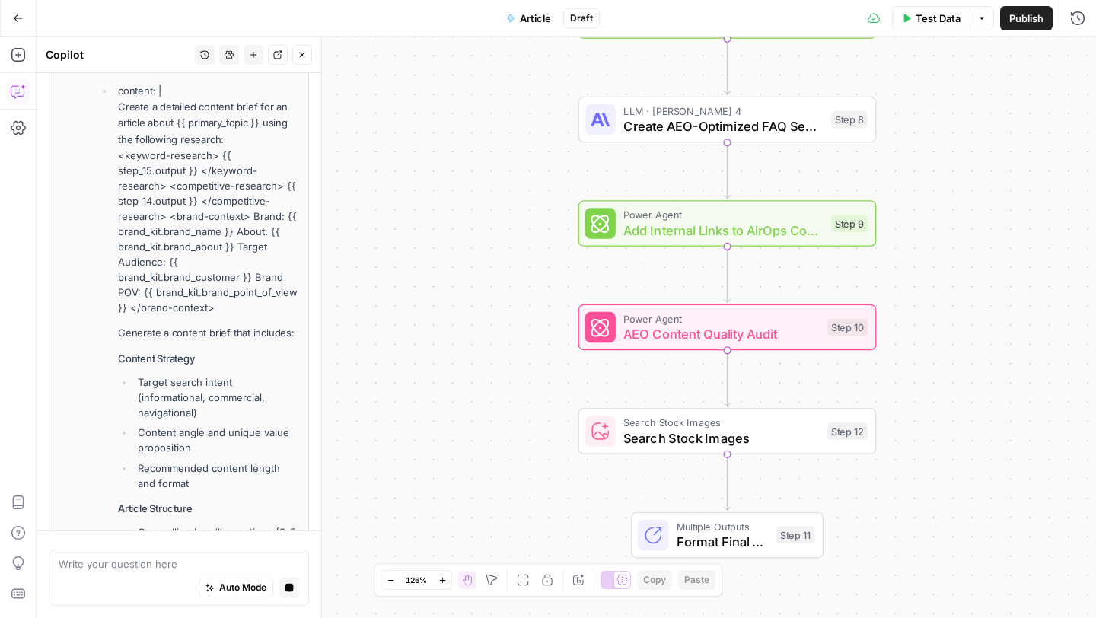
scroll to position [1495, 0]
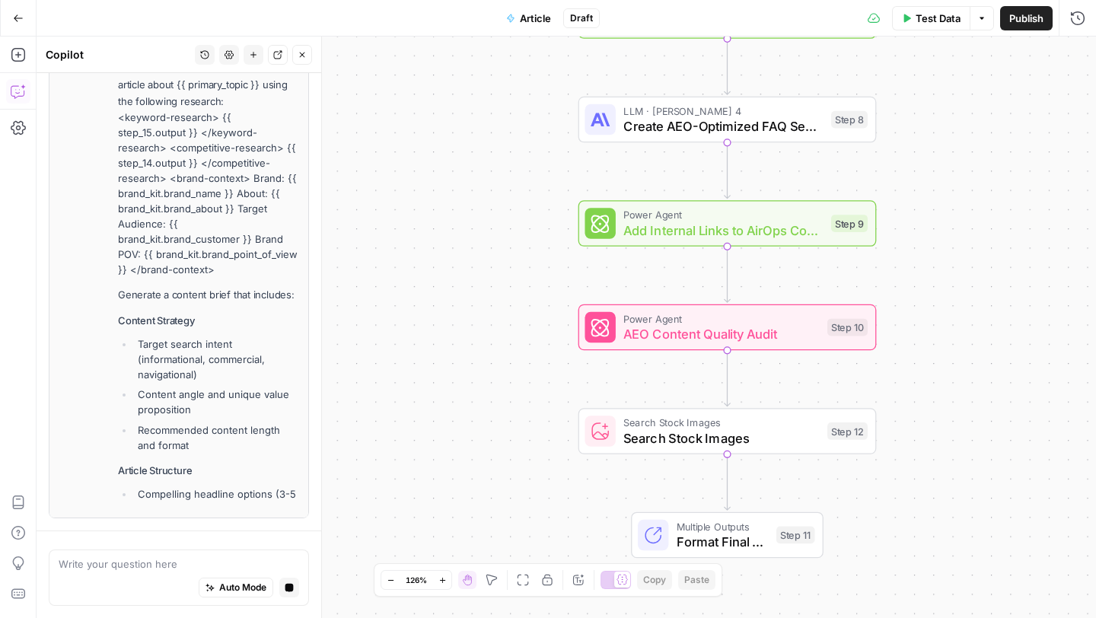
click at [541, 19] on span "Article" at bounding box center [535, 18] width 31 height 15
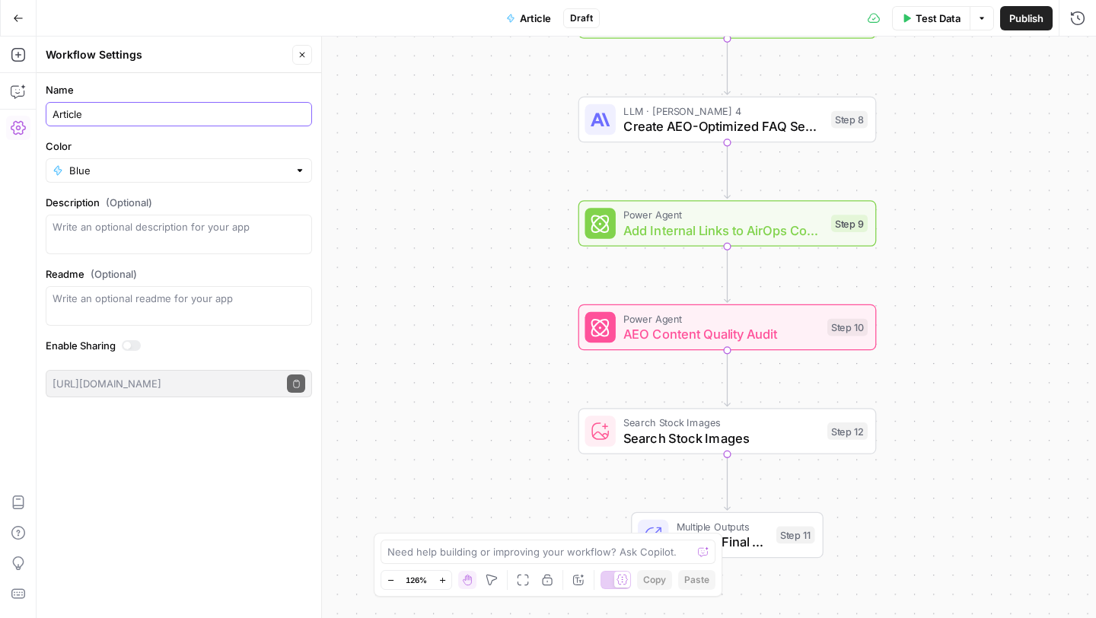
click at [246, 120] on input "Article" at bounding box center [179, 114] width 253 height 15
type input "Article Optimization"
click at [246, 120] on input "Article Optimization" at bounding box center [179, 114] width 253 height 15
click at [410, 129] on div "Workflow Input Settings Inputs Power Agent Extract Keywords from Webinar Conten…" at bounding box center [567, 328] width 1060 height 582
click at [449, 556] on textarea at bounding box center [540, 551] width 305 height 15
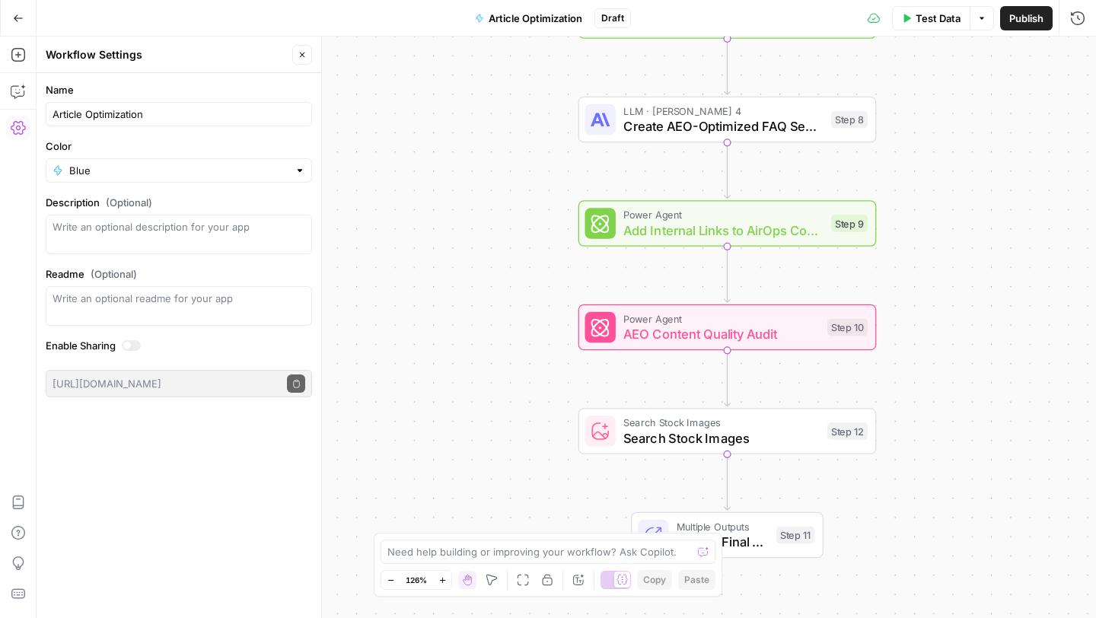
click at [298, 49] on button "Close" at bounding box center [302, 55] width 20 height 20
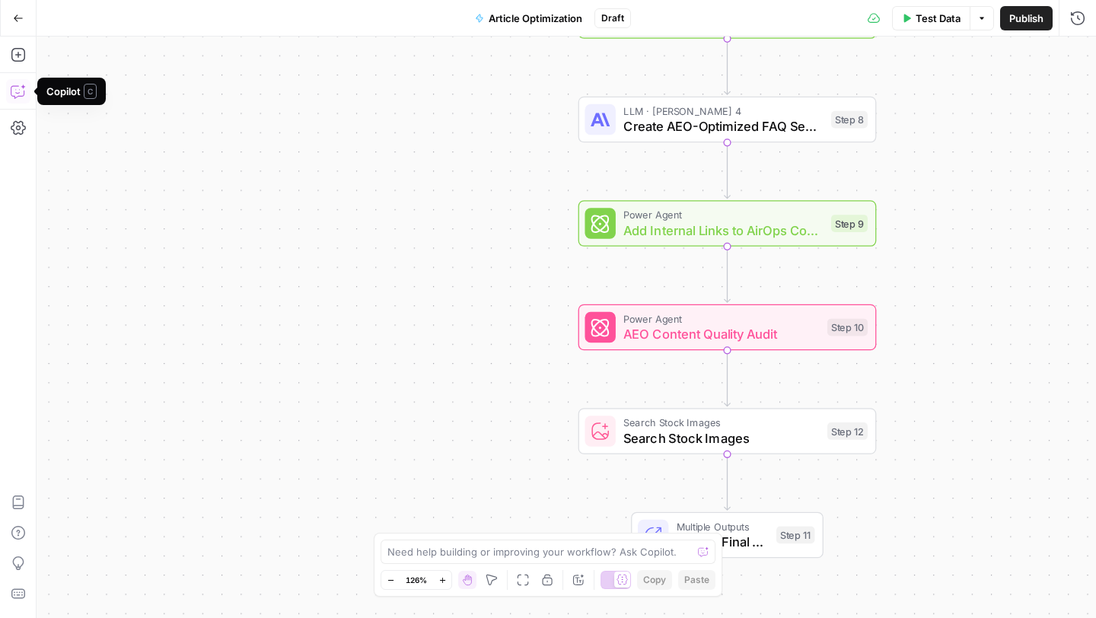
click at [15, 93] on icon "button" at bounding box center [17, 93] width 4 height 1
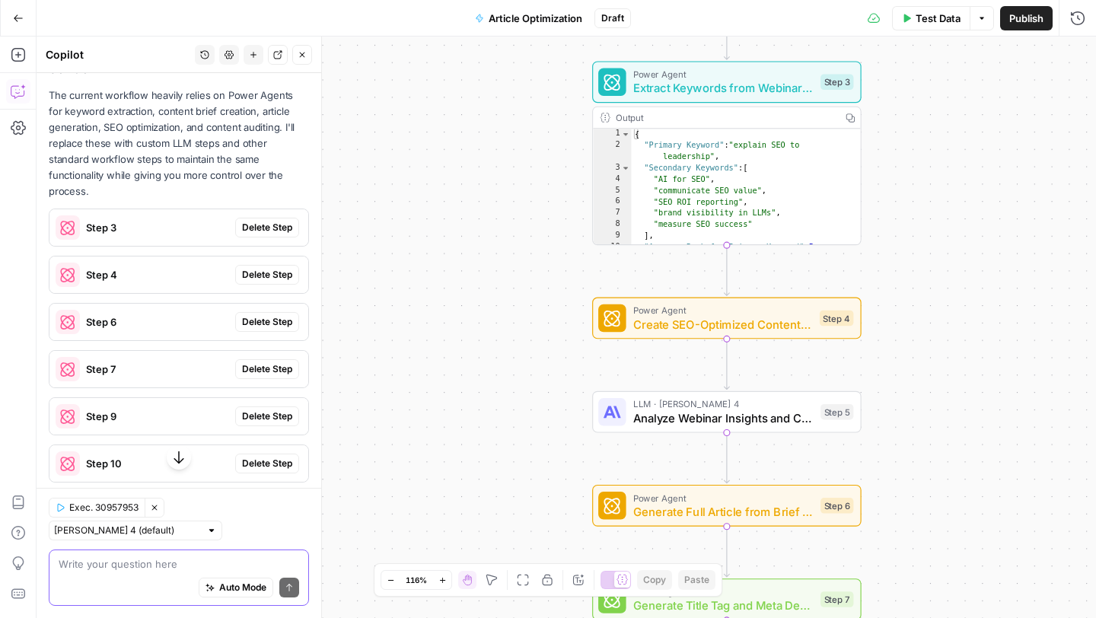
scroll to position [241, 0]
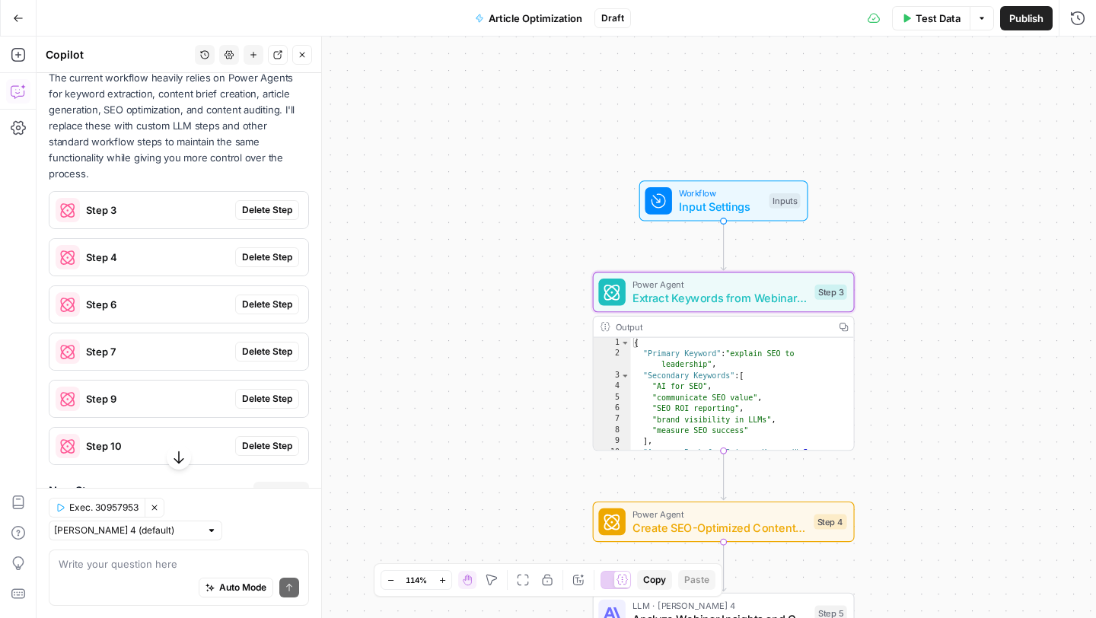
click at [276, 203] on span "Delete Step" at bounding box center [267, 210] width 50 height 14
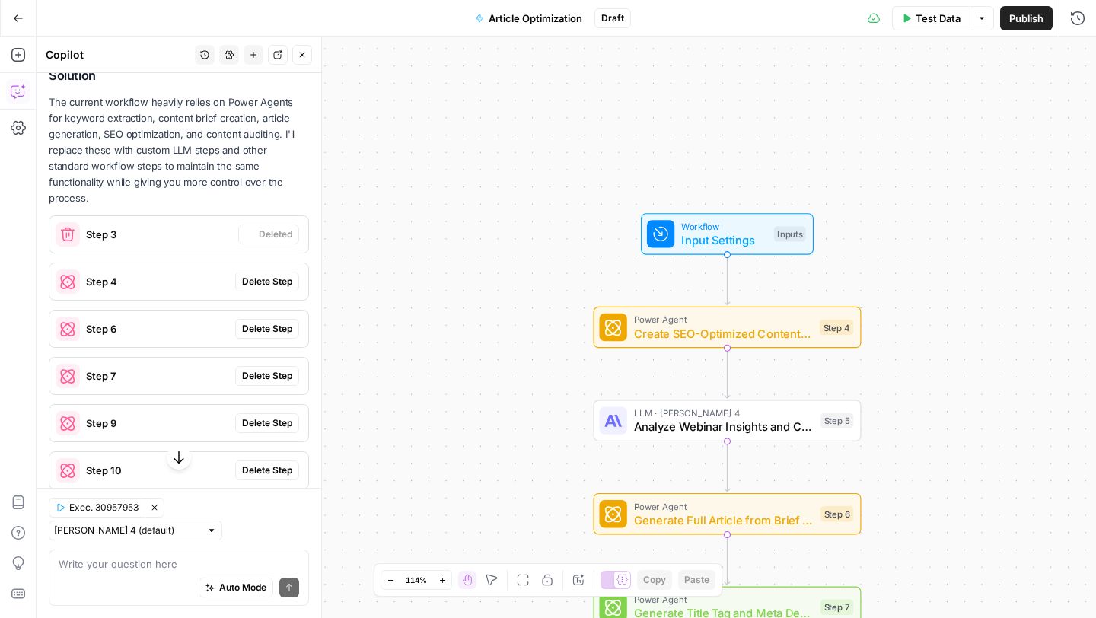
scroll to position [266, 0]
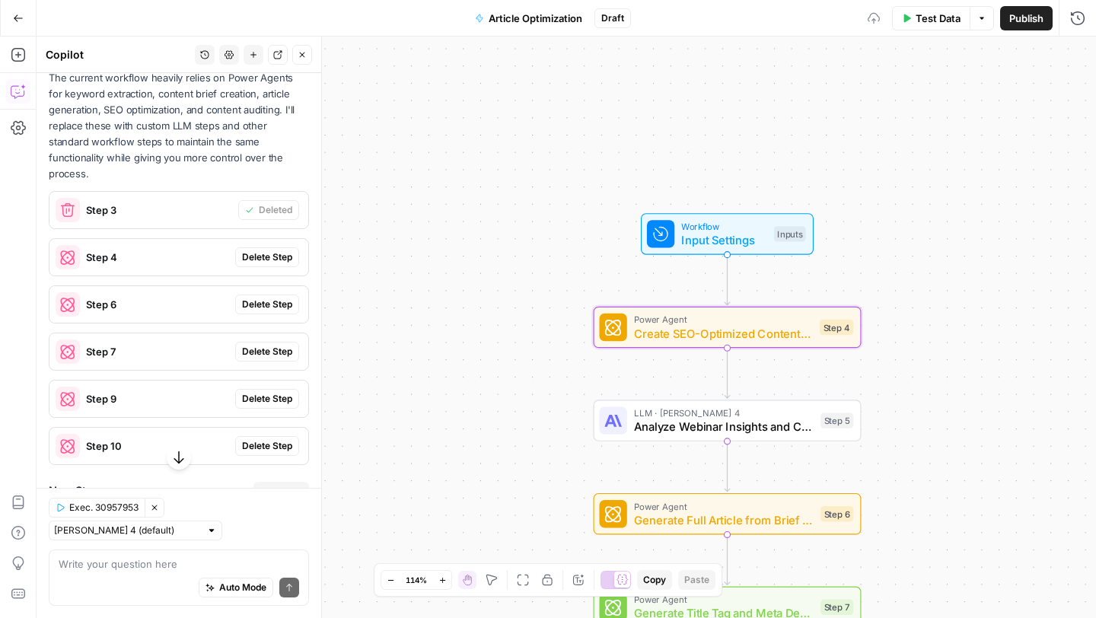
click at [279, 250] on span "Delete Step" at bounding box center [267, 257] width 50 height 14
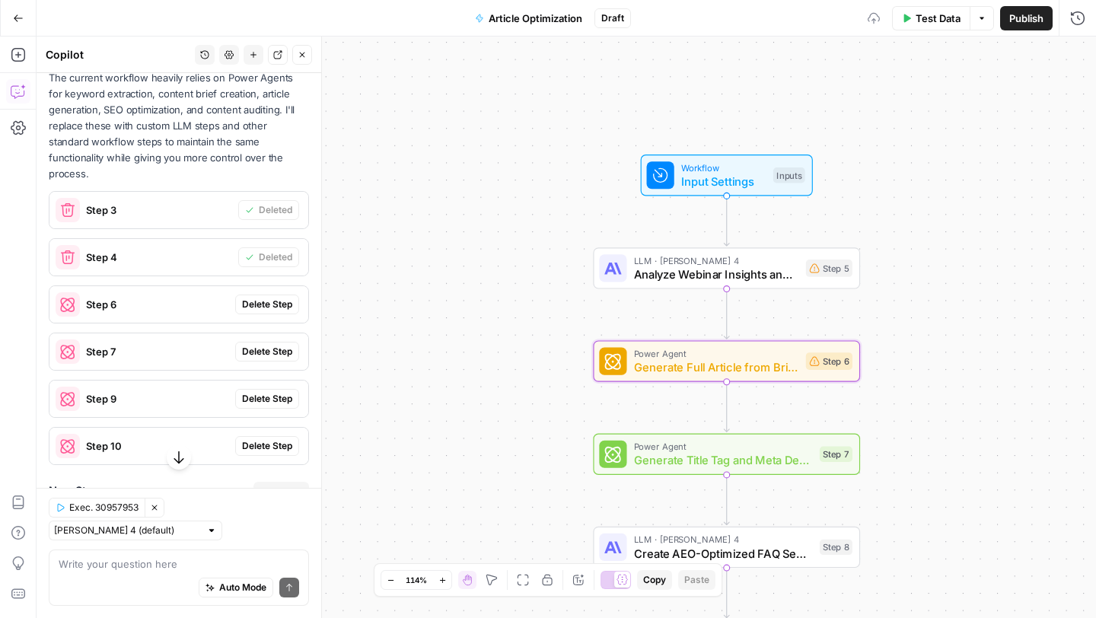
click at [276, 298] on span "Delete Step" at bounding box center [267, 305] width 50 height 14
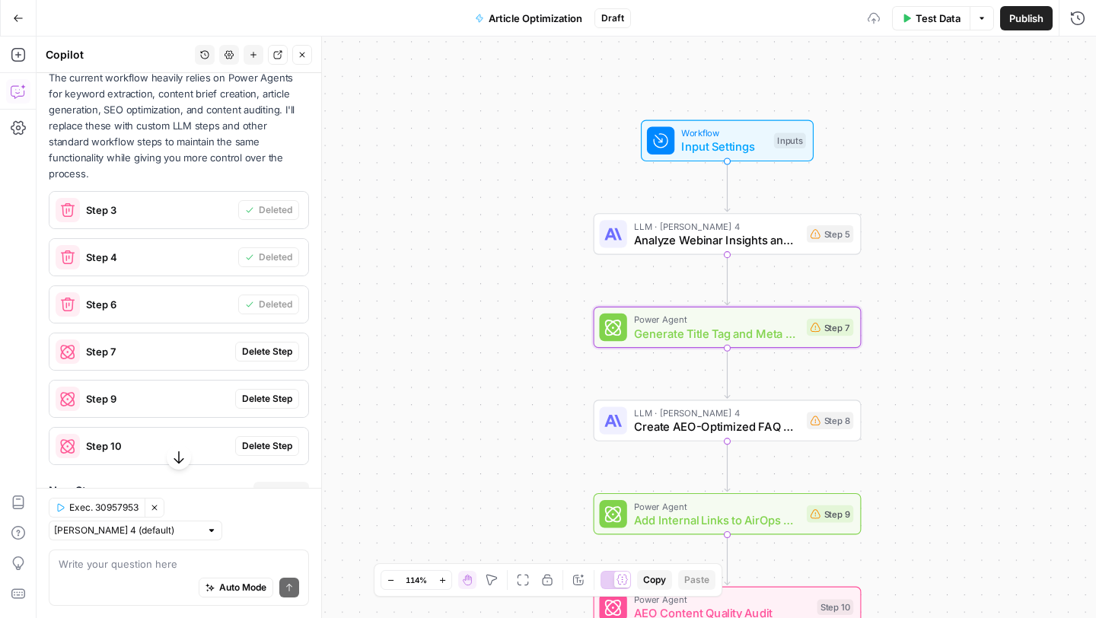
click at [276, 345] on span "Delete Step" at bounding box center [267, 352] width 50 height 14
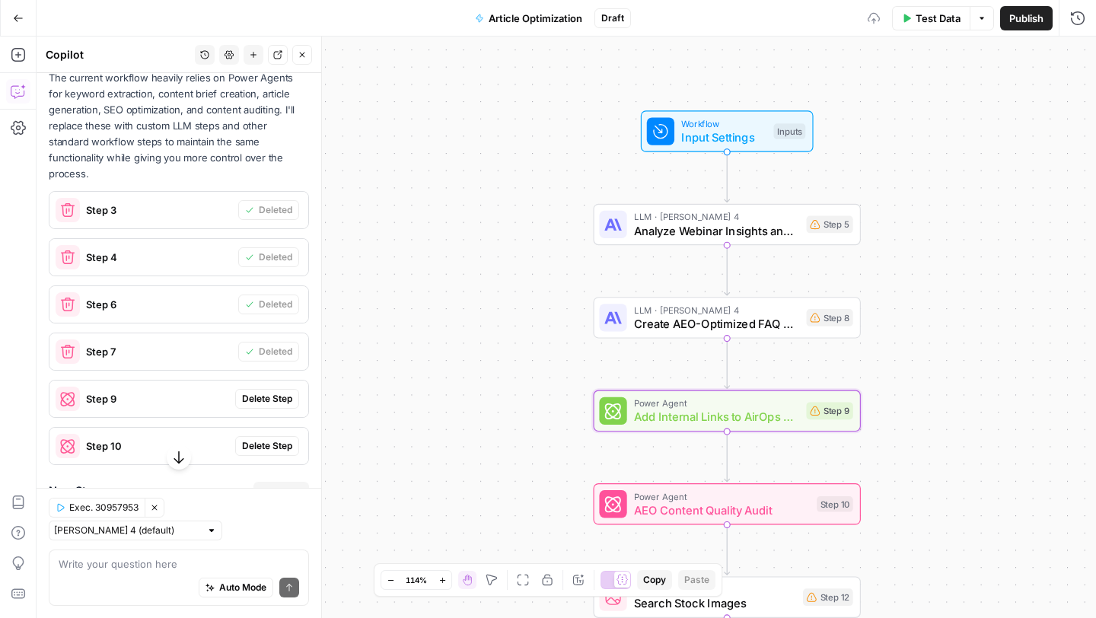
click at [275, 392] on span "Delete Step" at bounding box center [267, 399] width 50 height 14
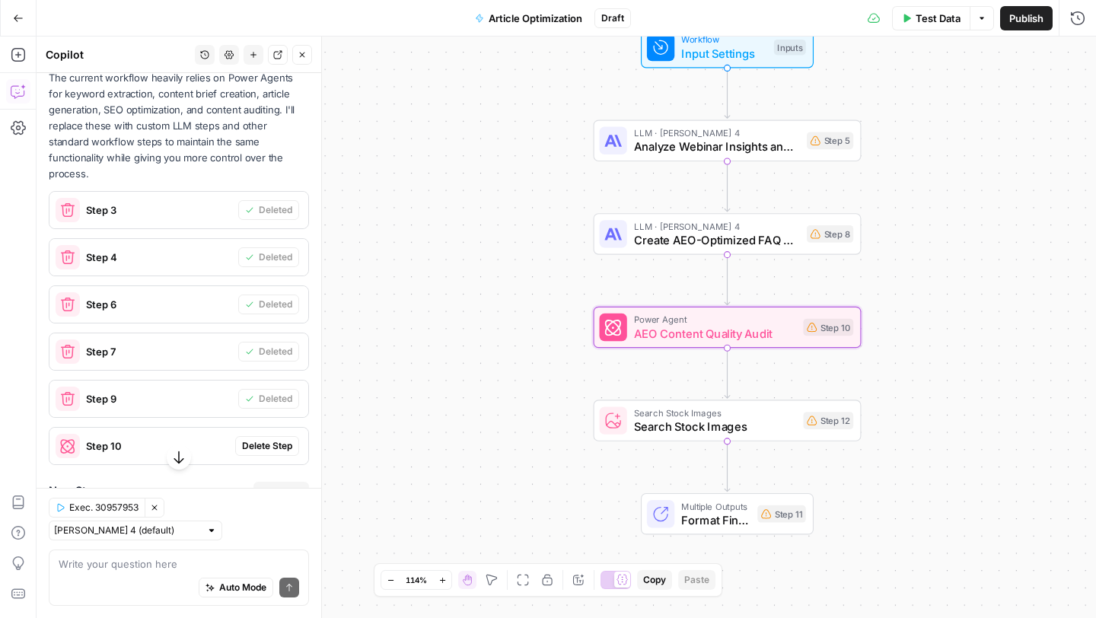
click at [272, 436] on button "Delete Step" at bounding box center [267, 446] width 64 height 20
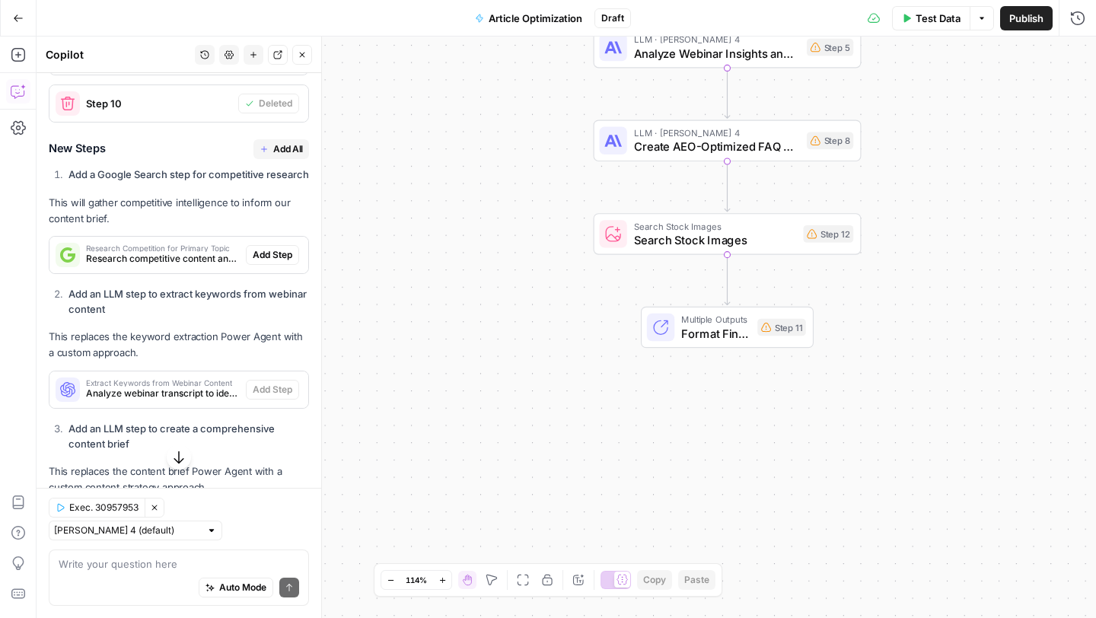
scroll to position [422, 0]
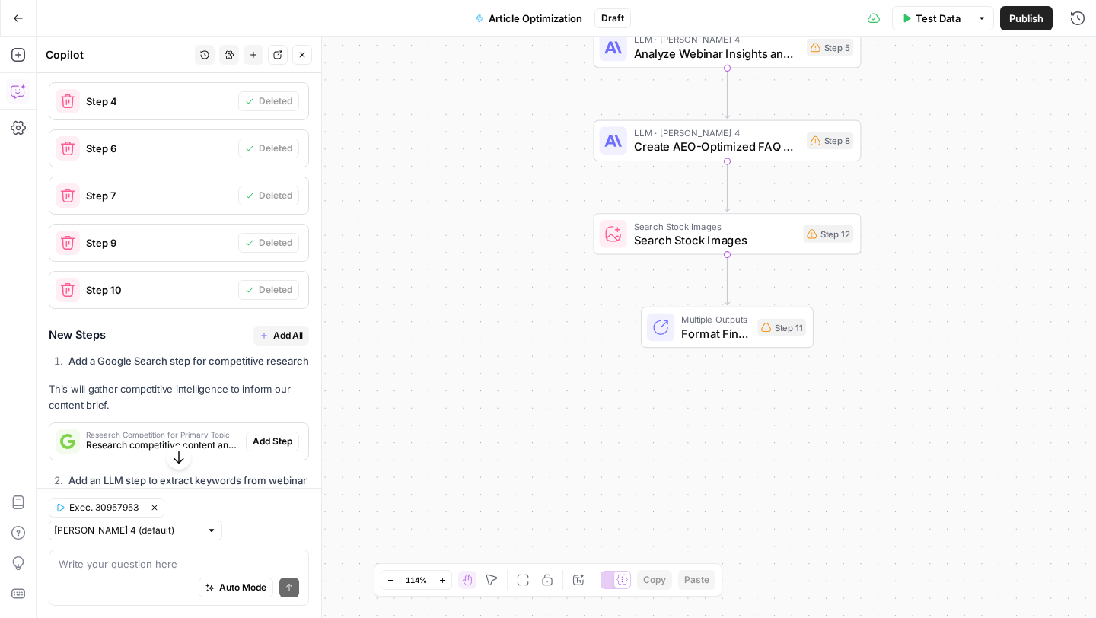
click at [287, 329] on span "Add All" at bounding box center [288, 336] width 30 height 14
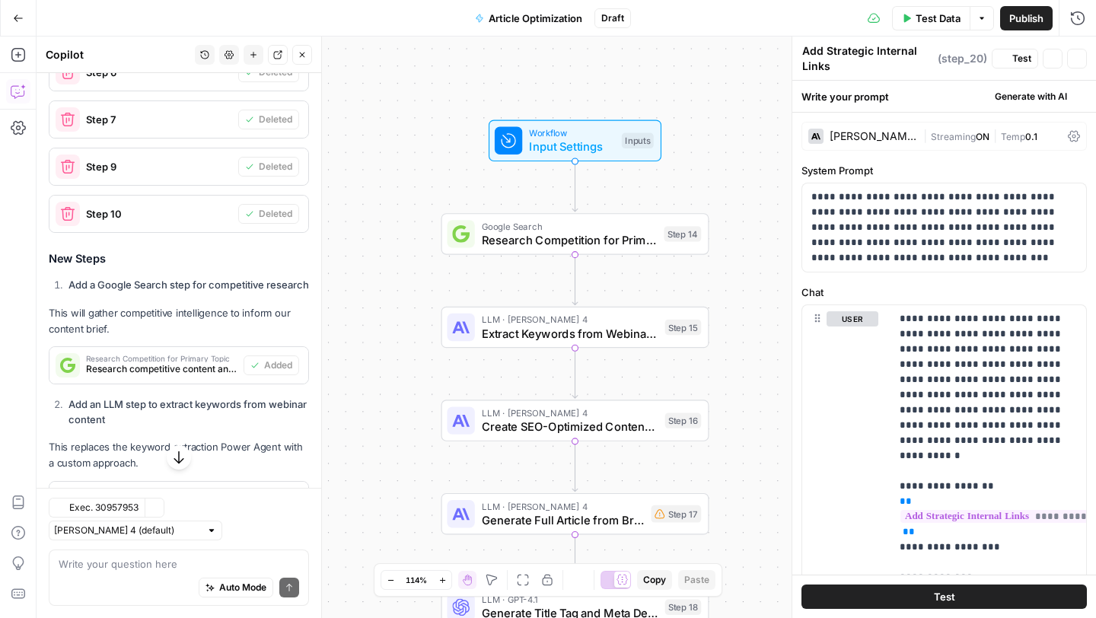
type textarea "AEO Content Quality Audit"
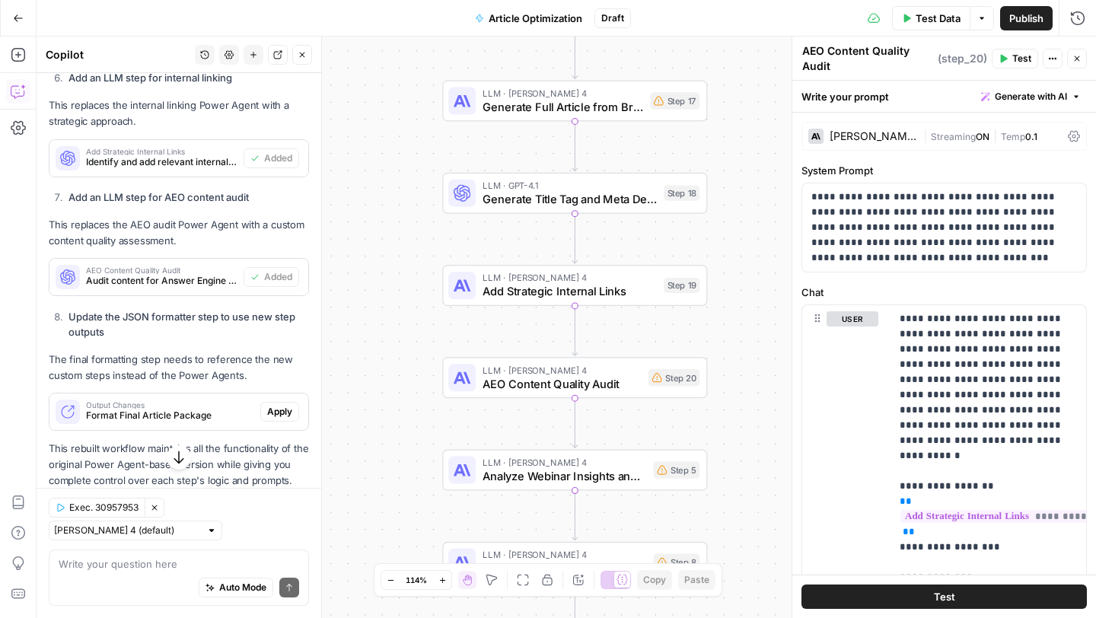
scroll to position [1411, 0]
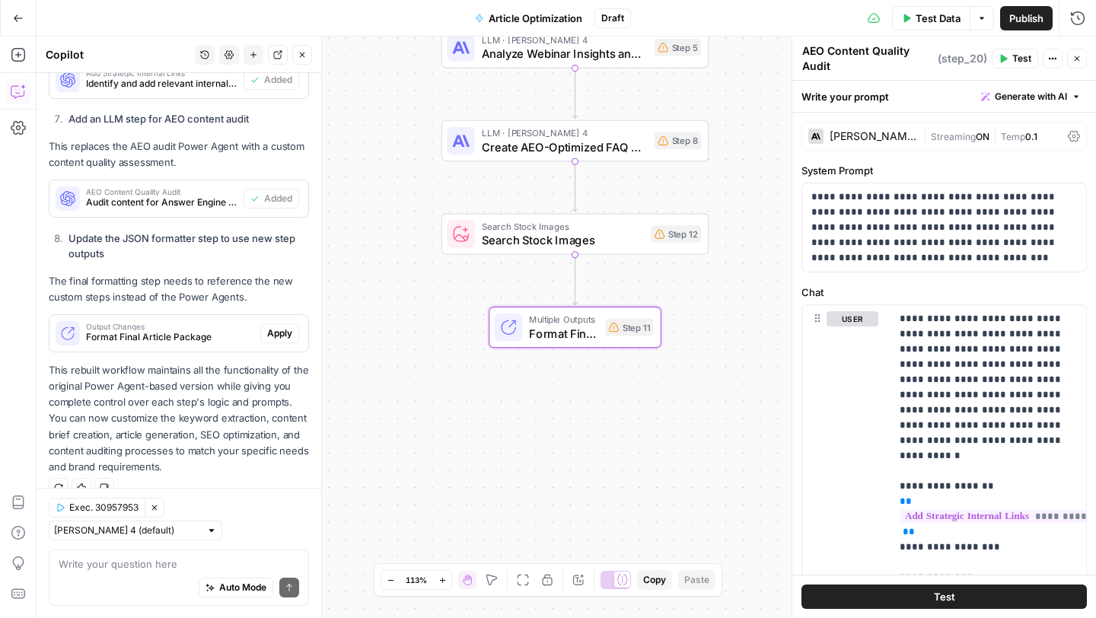
click at [277, 336] on span "Apply" at bounding box center [279, 334] width 25 height 14
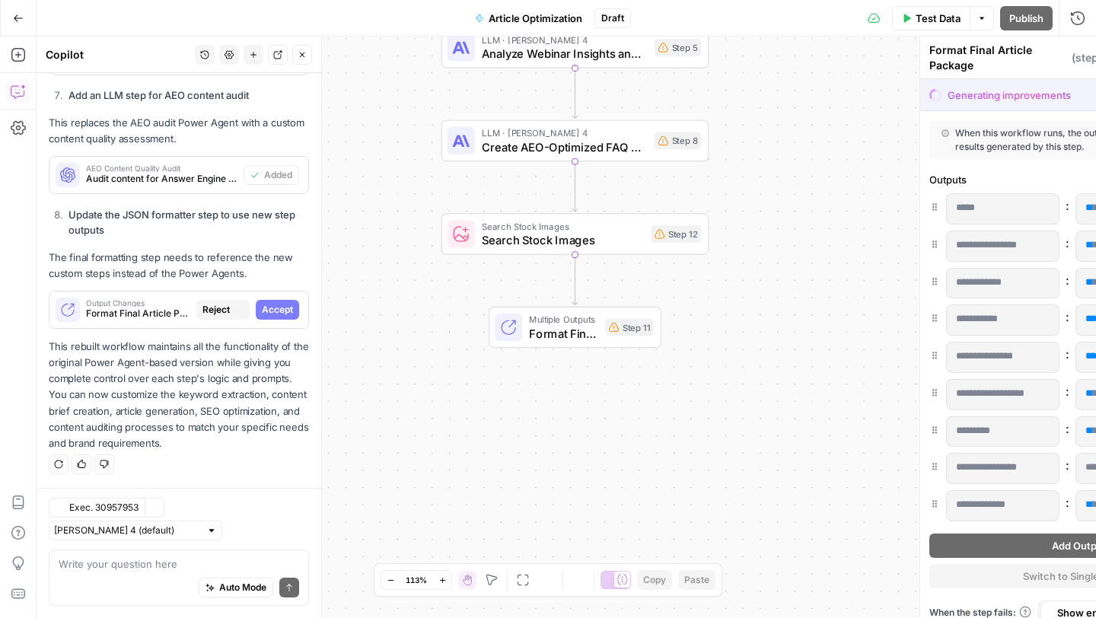
scroll to position [1386, 0]
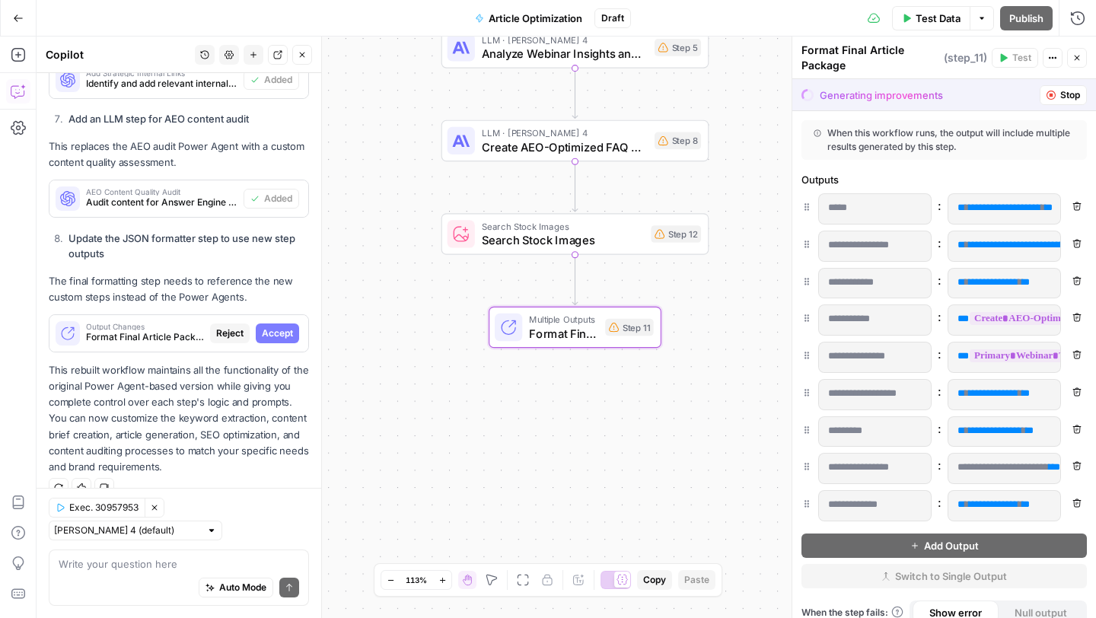
click at [284, 333] on span "Accept" at bounding box center [277, 334] width 31 height 14
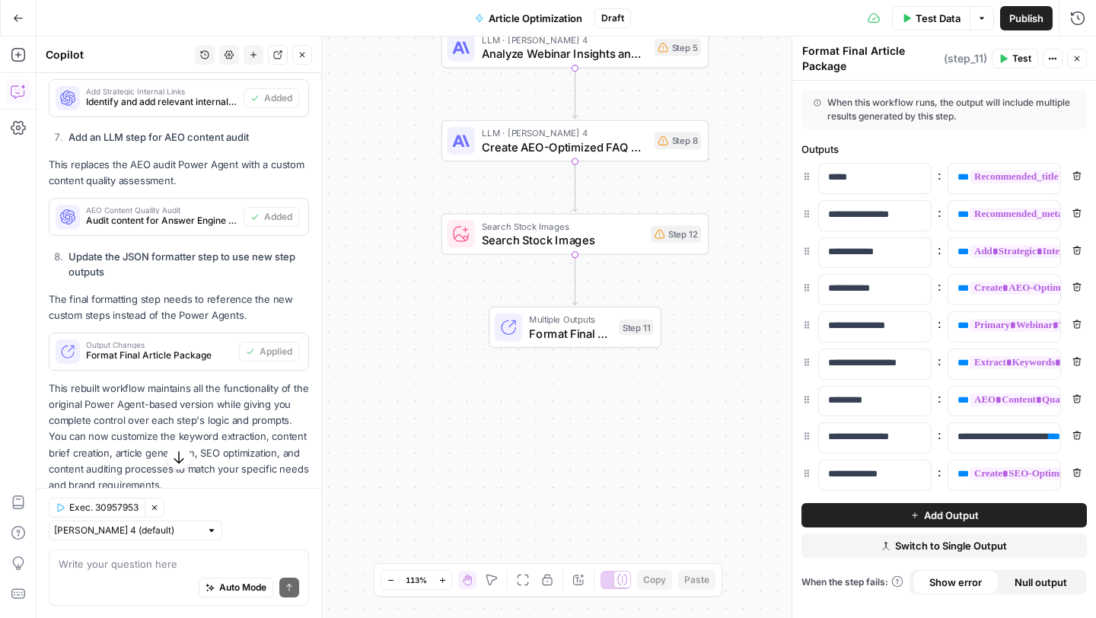
scroll to position [1411, 0]
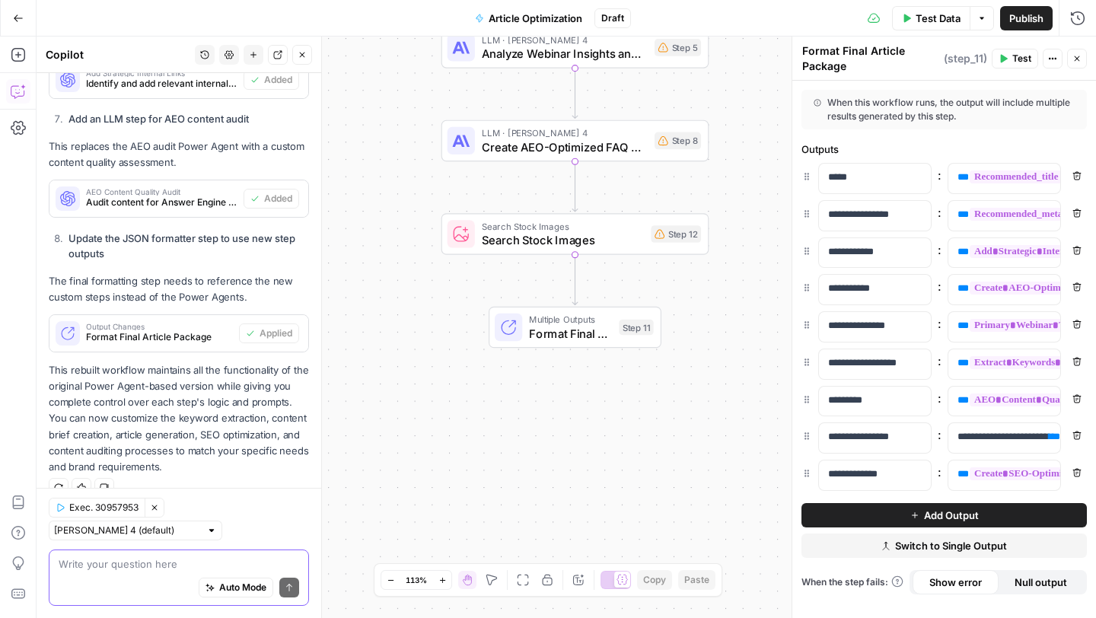
click at [194, 559] on textarea at bounding box center [179, 564] width 241 height 15
type textarea "output to one document at the end."
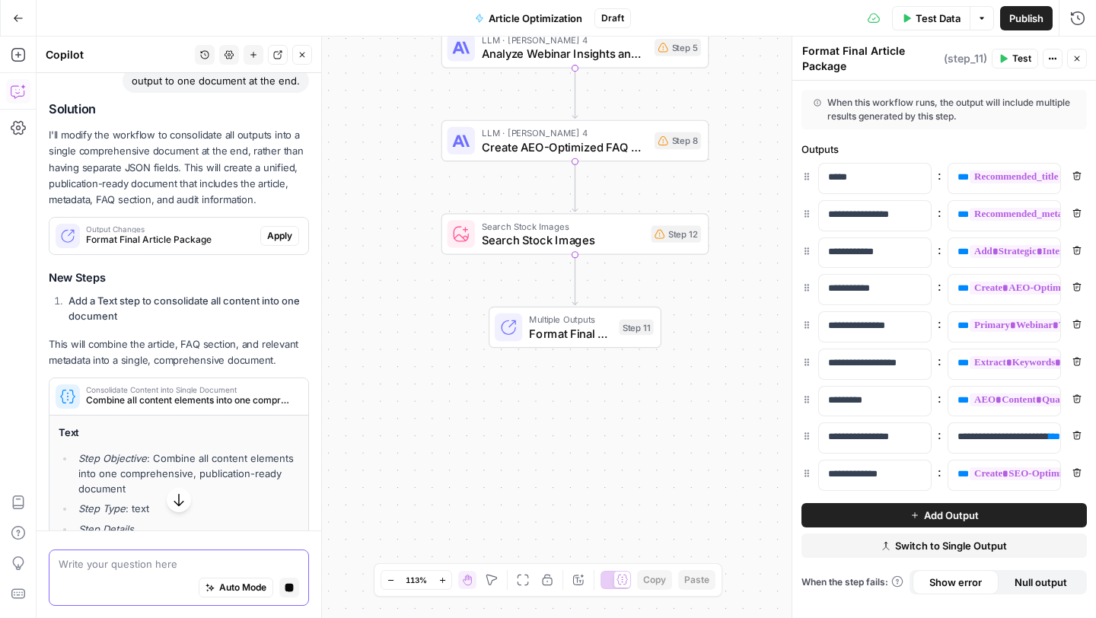
scroll to position [1810, 0]
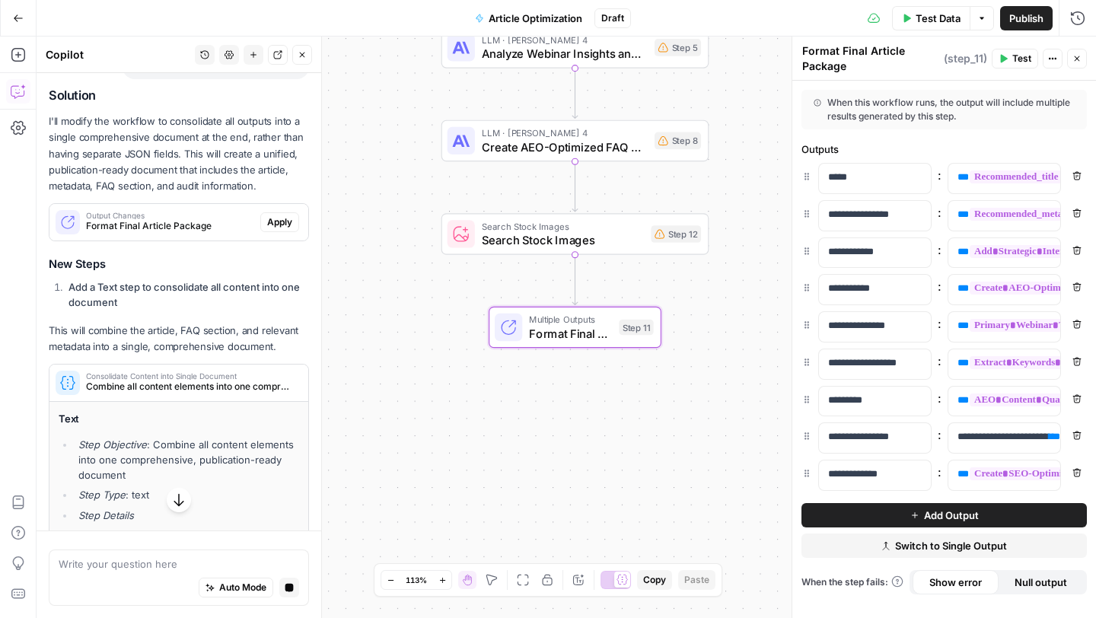
click at [278, 225] on span "Apply" at bounding box center [279, 222] width 25 height 14
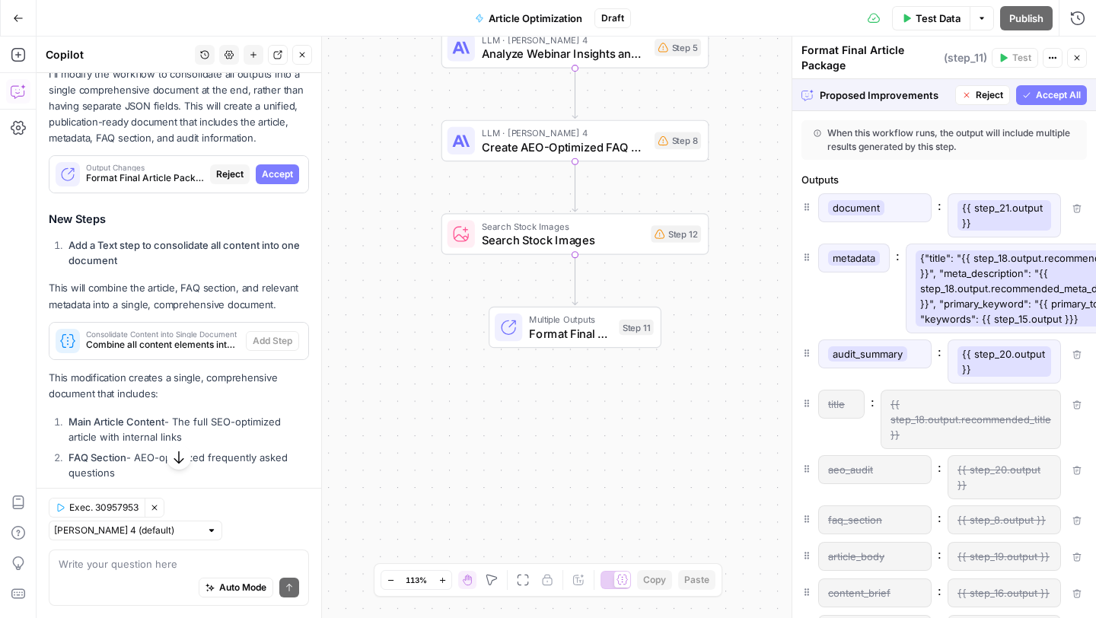
scroll to position [1848, 0]
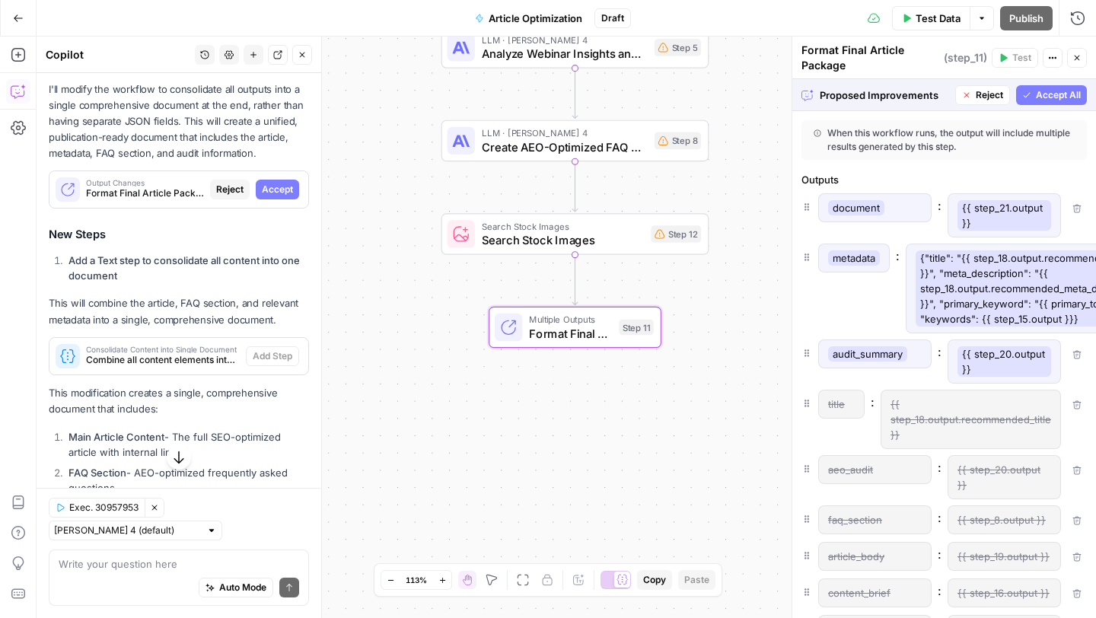
click at [282, 190] on span "Accept" at bounding box center [277, 190] width 31 height 14
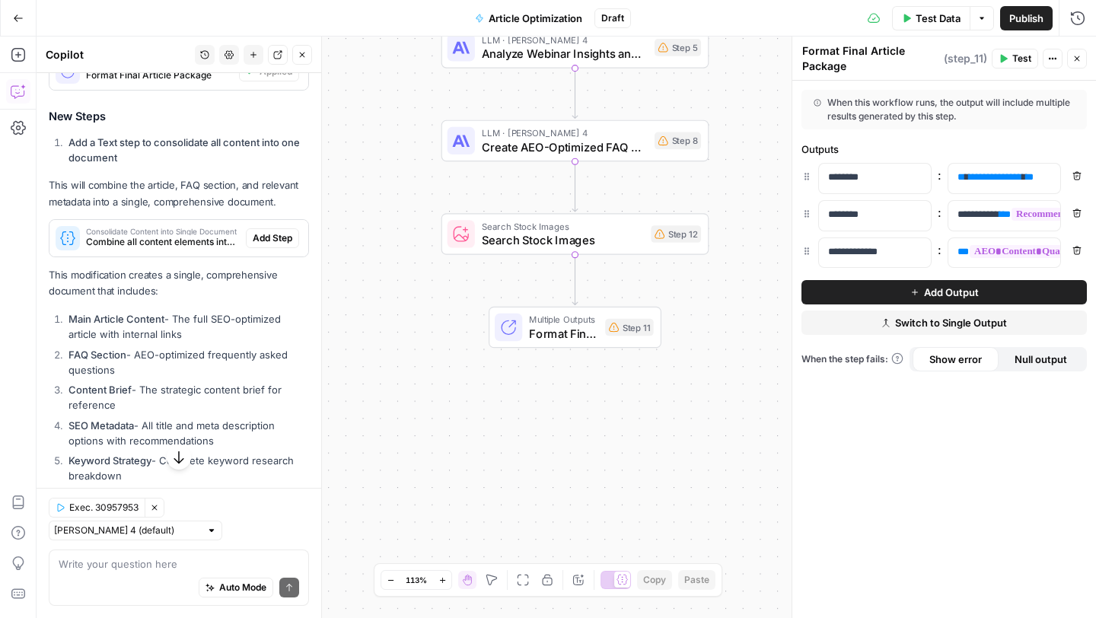
scroll to position [2027, 0]
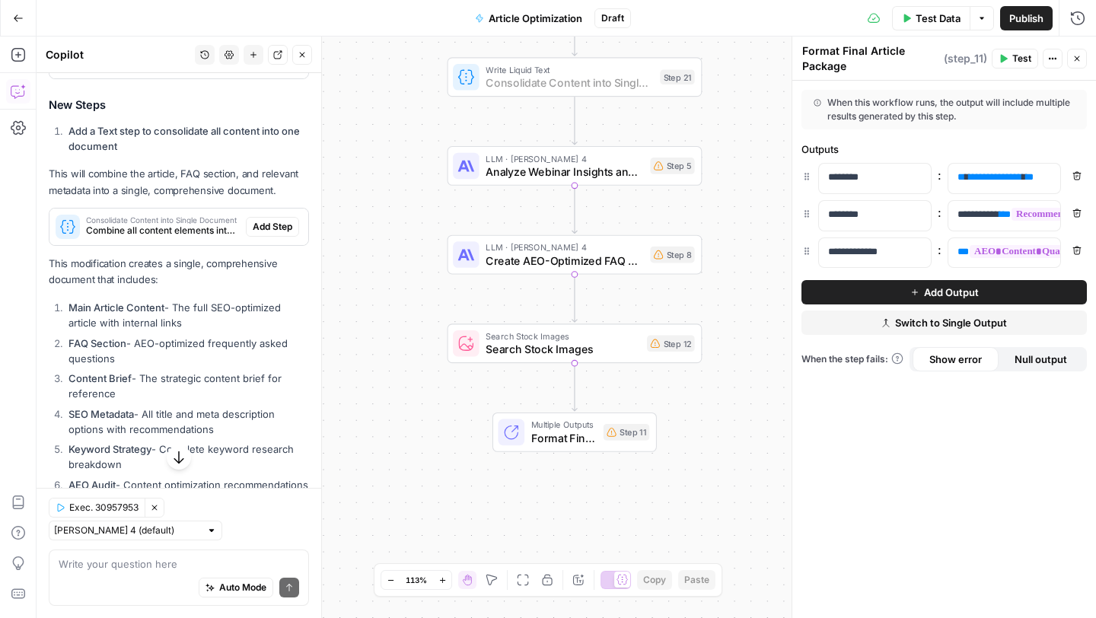
click at [269, 227] on span "Add Step" at bounding box center [273, 227] width 40 height 14
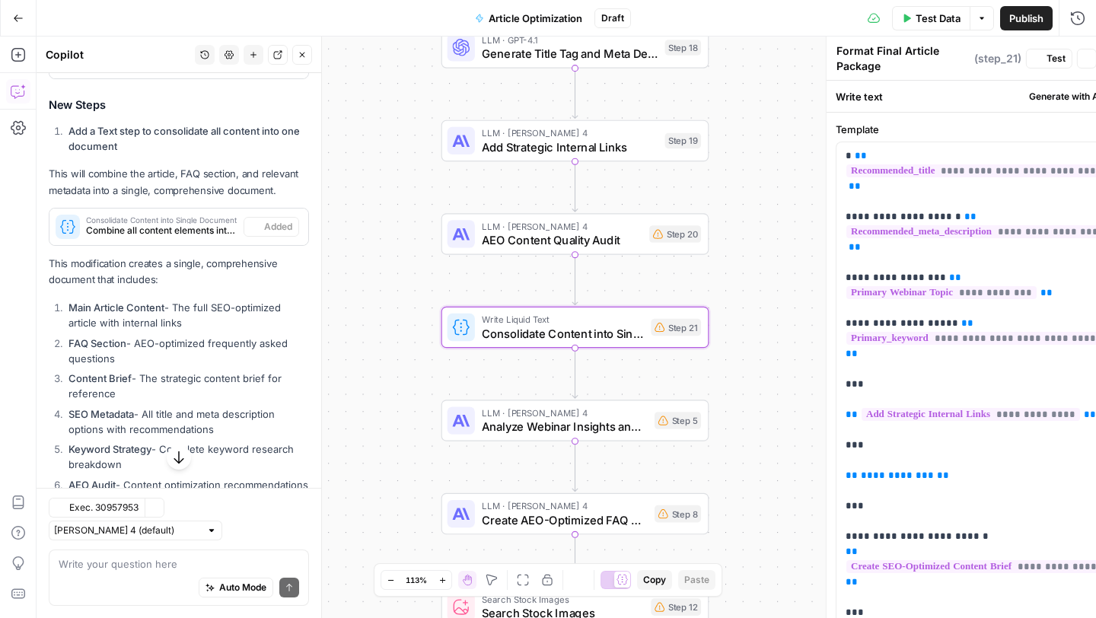
type textarea "Consolidate Content into Single Document"
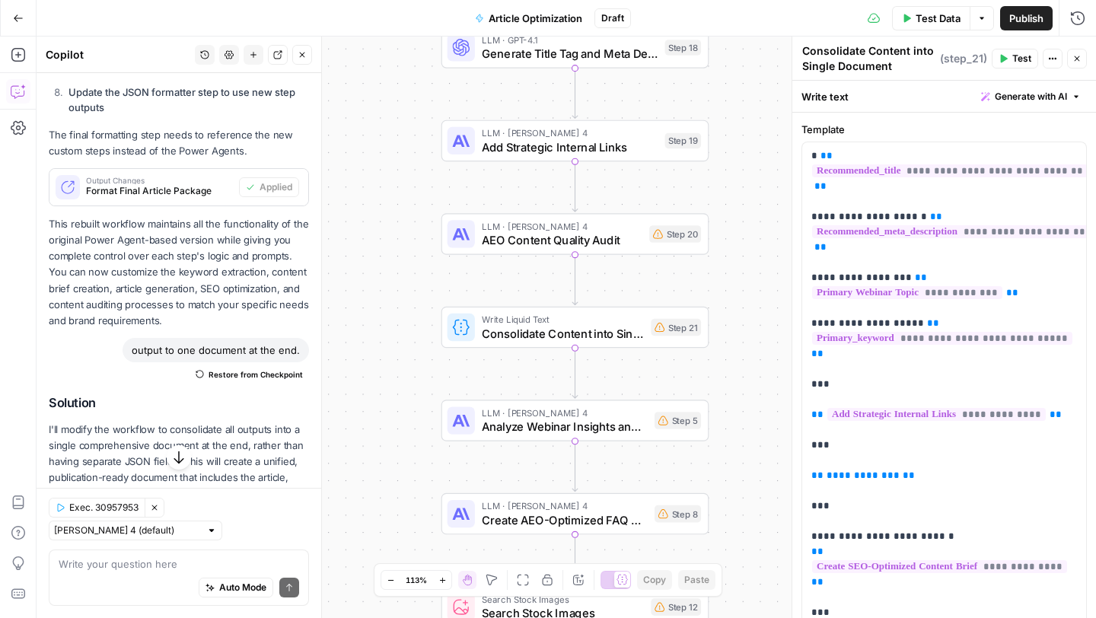
scroll to position [1564, 0]
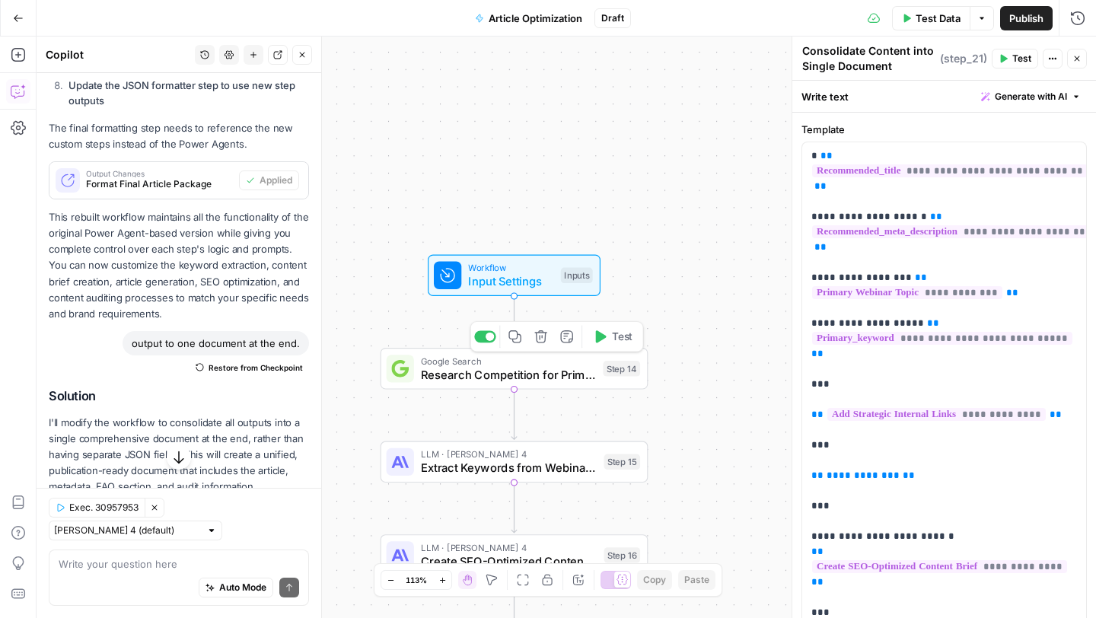
click at [534, 372] on span "Research Competition for Primary Topic" at bounding box center [508, 375] width 175 height 18
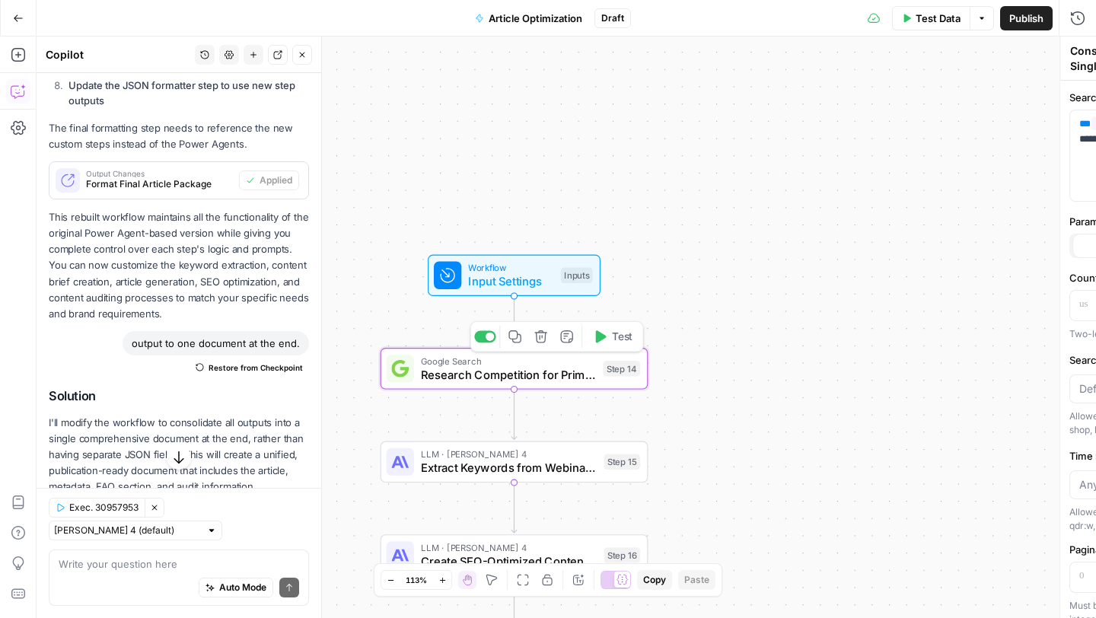
type textarea "Research Competition for Primary Topic"
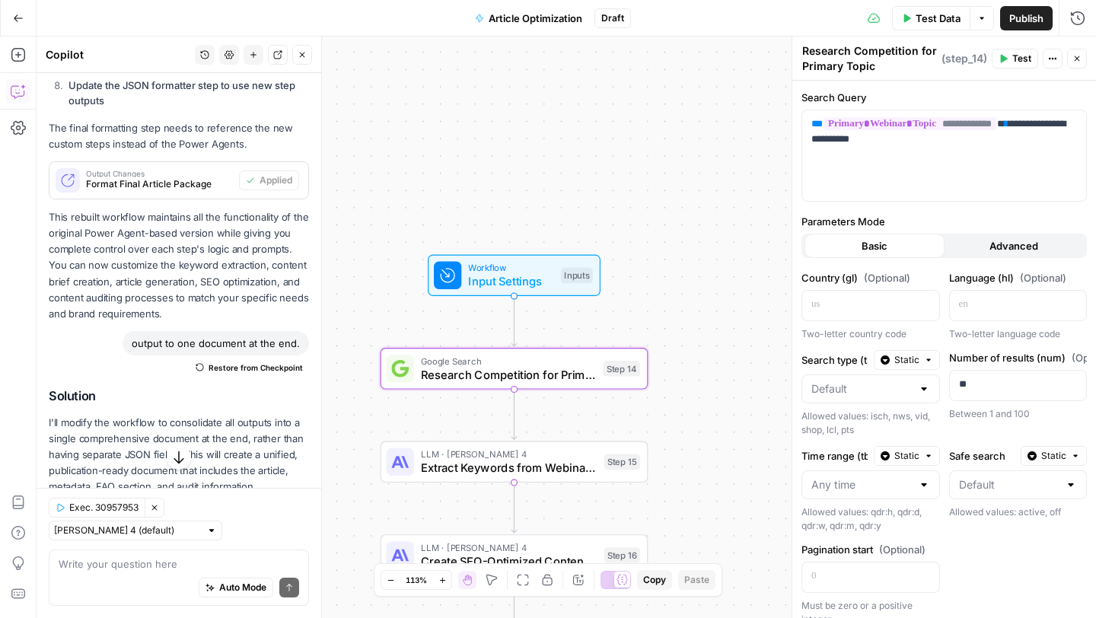
click at [726, 248] on div "Workflow Input Settings Inputs Google Search Research Competition for Primary T…" at bounding box center [567, 328] width 1060 height 582
click at [923, 21] on span "Test Data" at bounding box center [938, 18] width 45 height 15
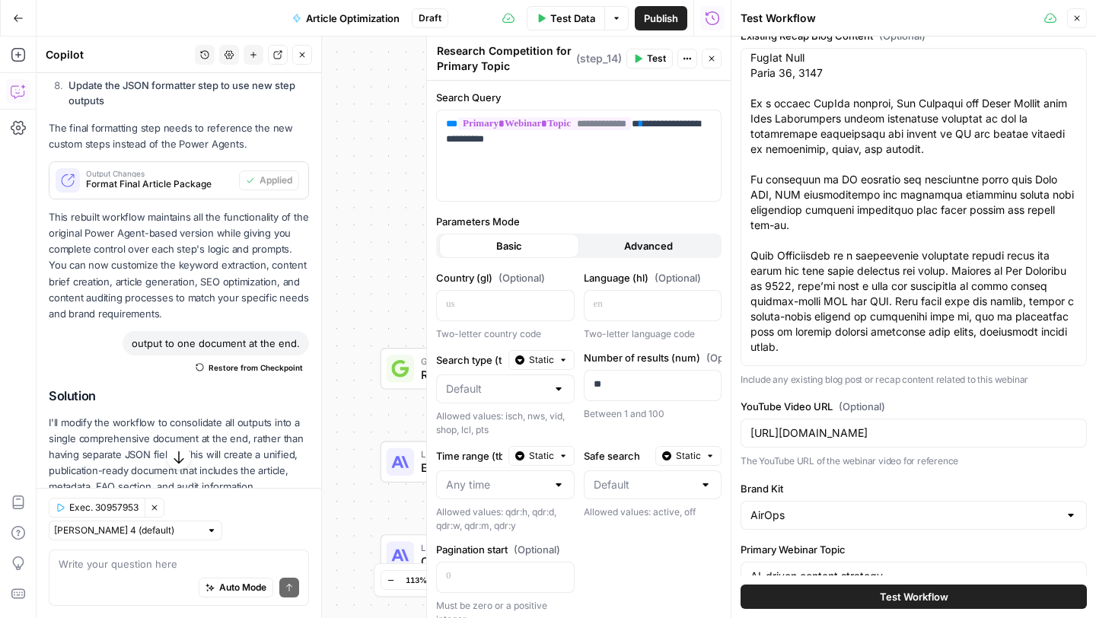
scroll to position [448, 0]
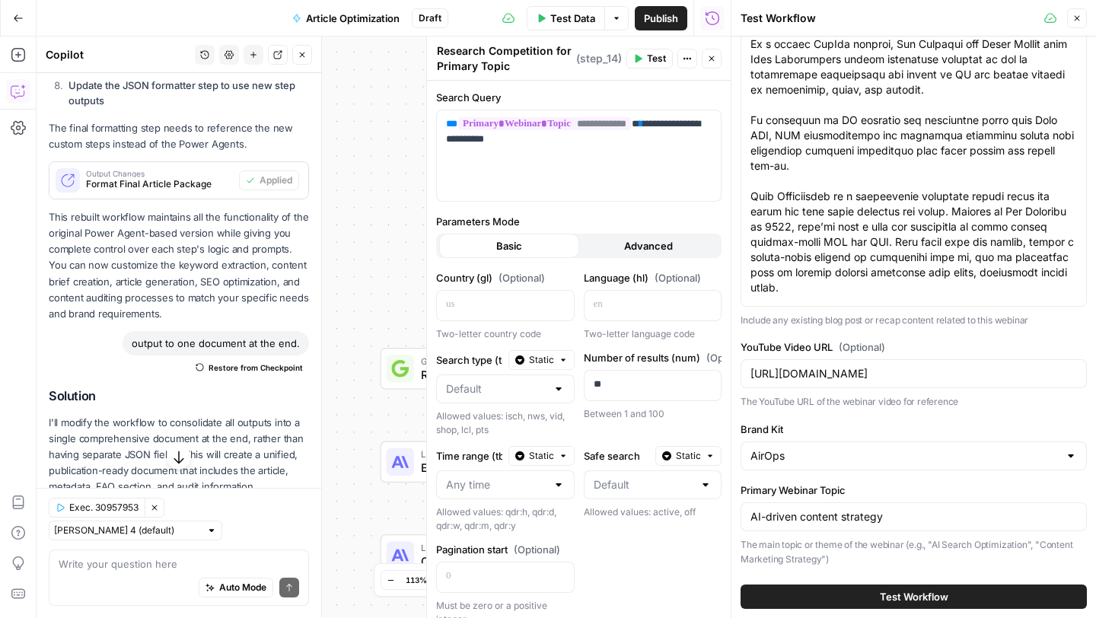
click at [861, 595] on button "Test Workflow" at bounding box center [914, 597] width 346 height 24
click at [714, 64] on button "Close" at bounding box center [712, 59] width 20 height 20
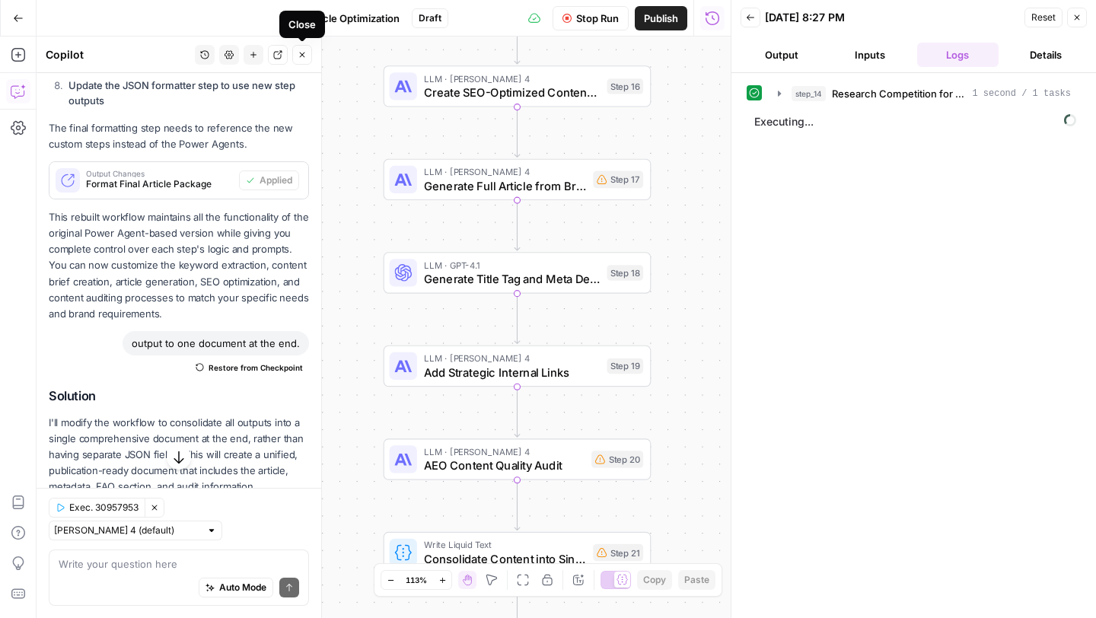
click at [305, 53] on icon "button" at bounding box center [302, 54] width 9 height 9
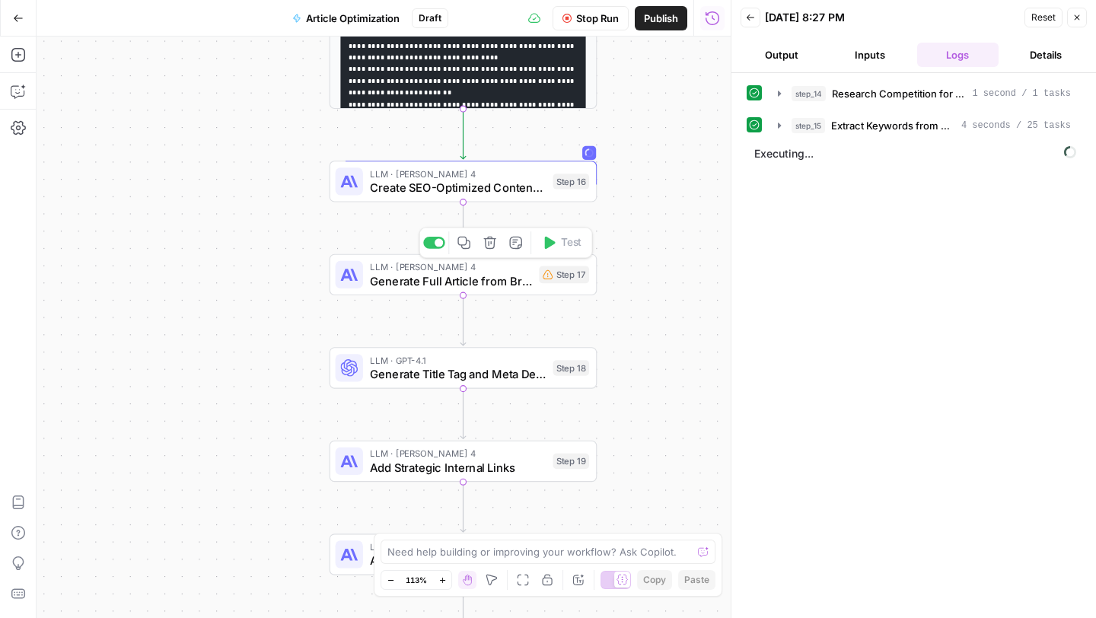
click at [515, 285] on span "Generate Full Article from Brief and Insights" at bounding box center [451, 281] width 162 height 18
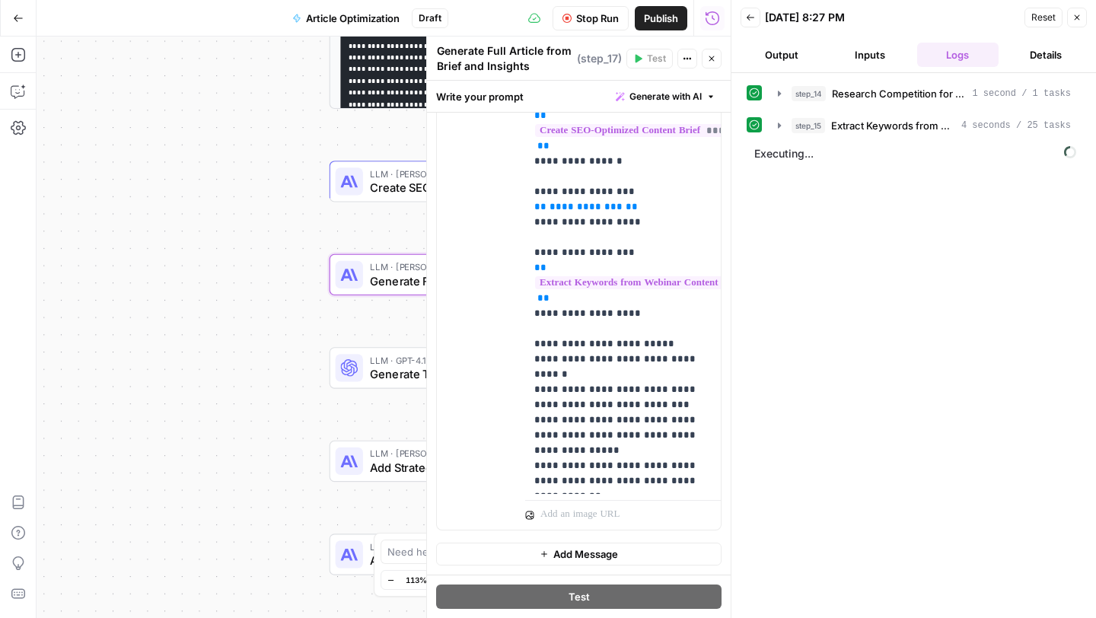
click at [715, 59] on icon "button" at bounding box center [711, 58] width 9 height 9
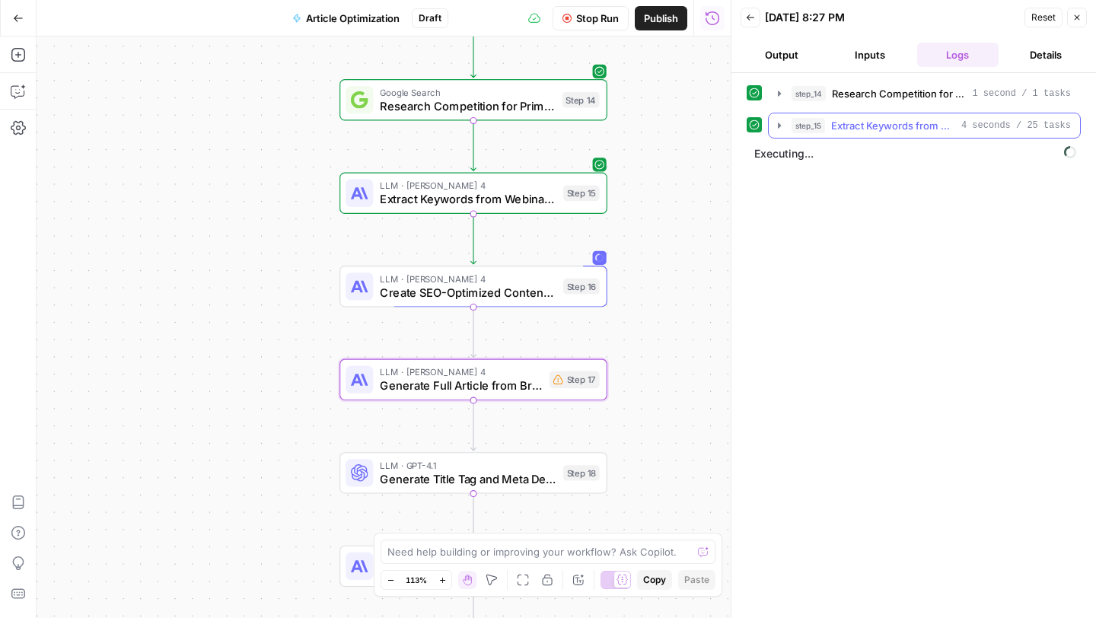
click at [780, 126] on icon "button" at bounding box center [779, 125] width 3 height 5
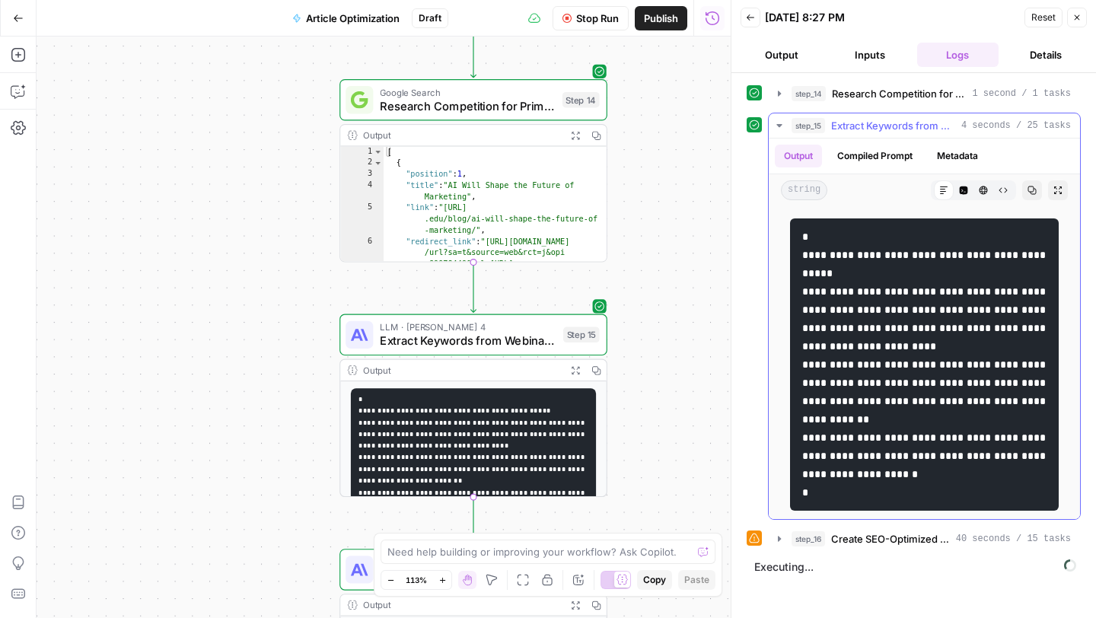
scroll to position [26, 0]
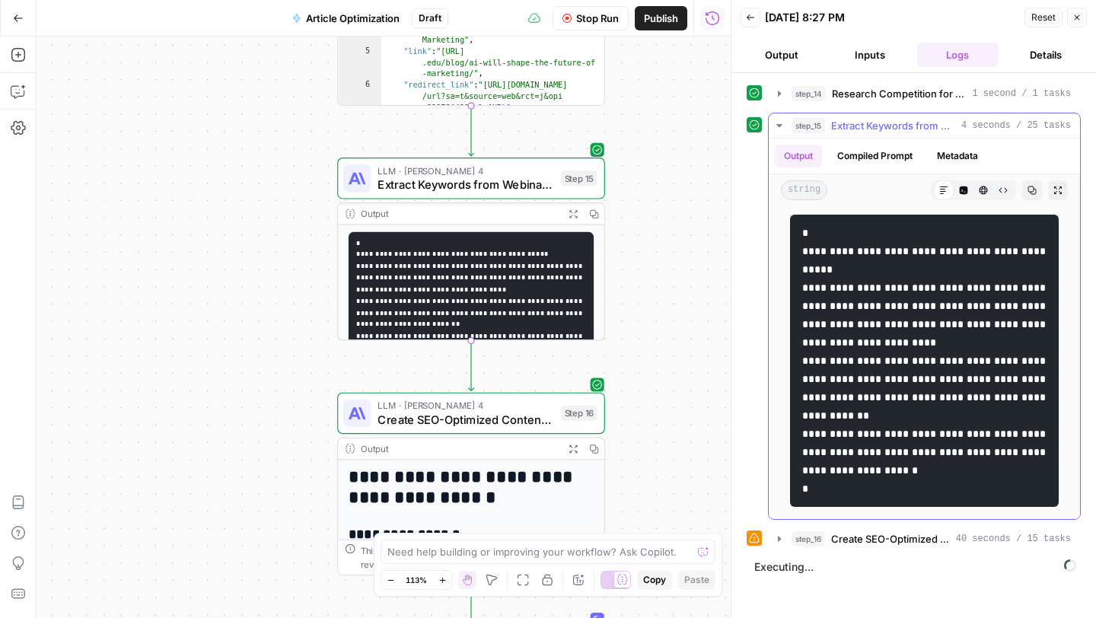
click at [779, 121] on icon "button" at bounding box center [779, 126] width 12 height 12
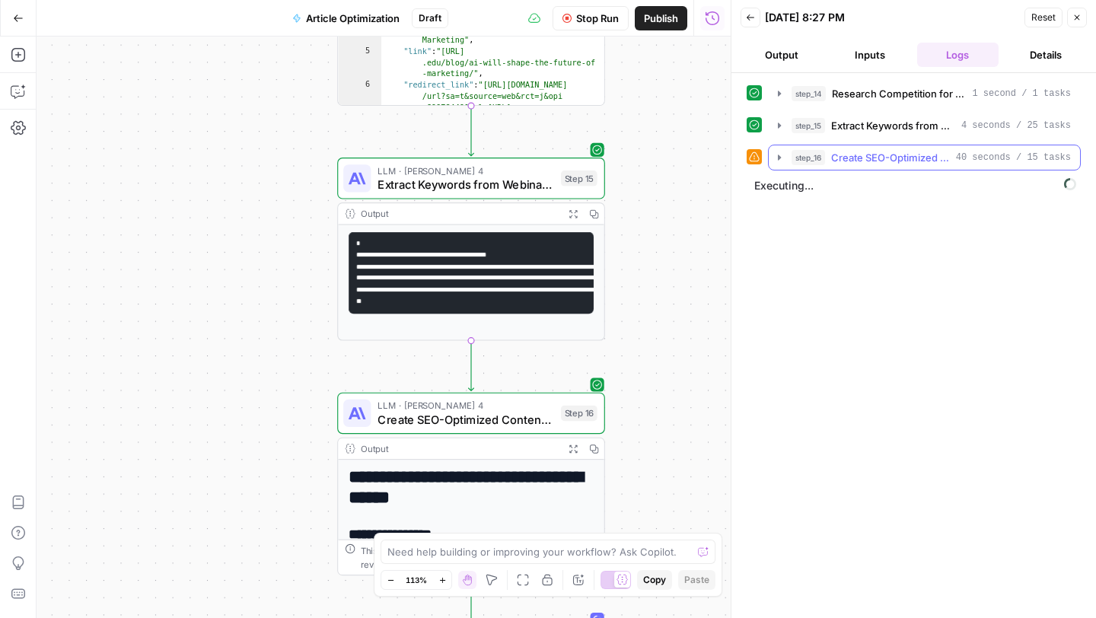
click at [779, 159] on icon "button" at bounding box center [779, 157] width 3 height 5
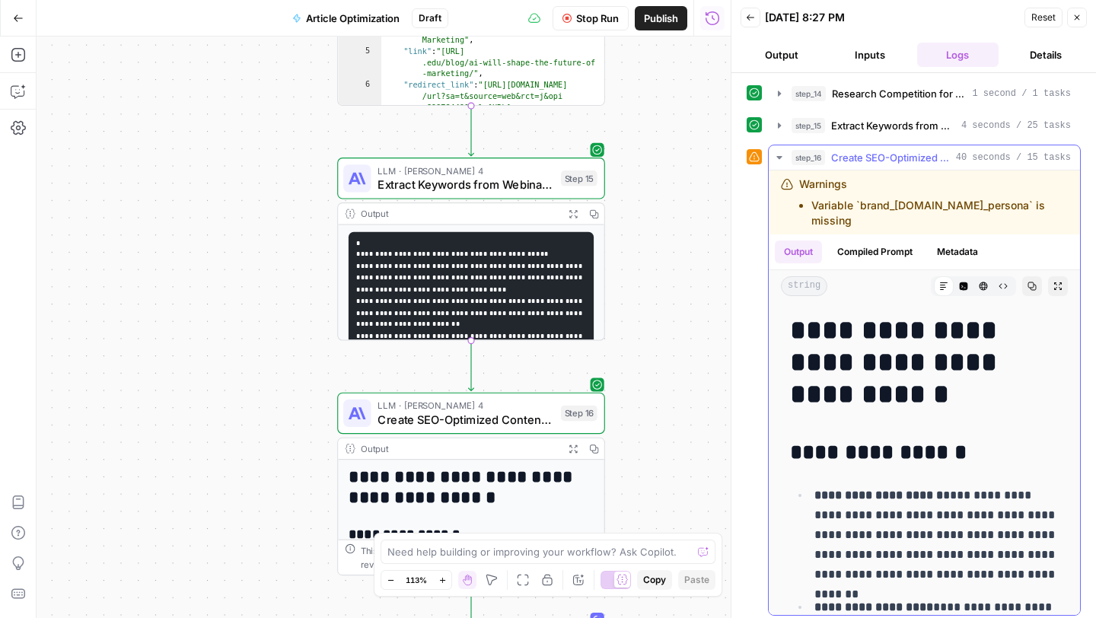
click at [779, 158] on icon "button" at bounding box center [779, 157] width 12 height 12
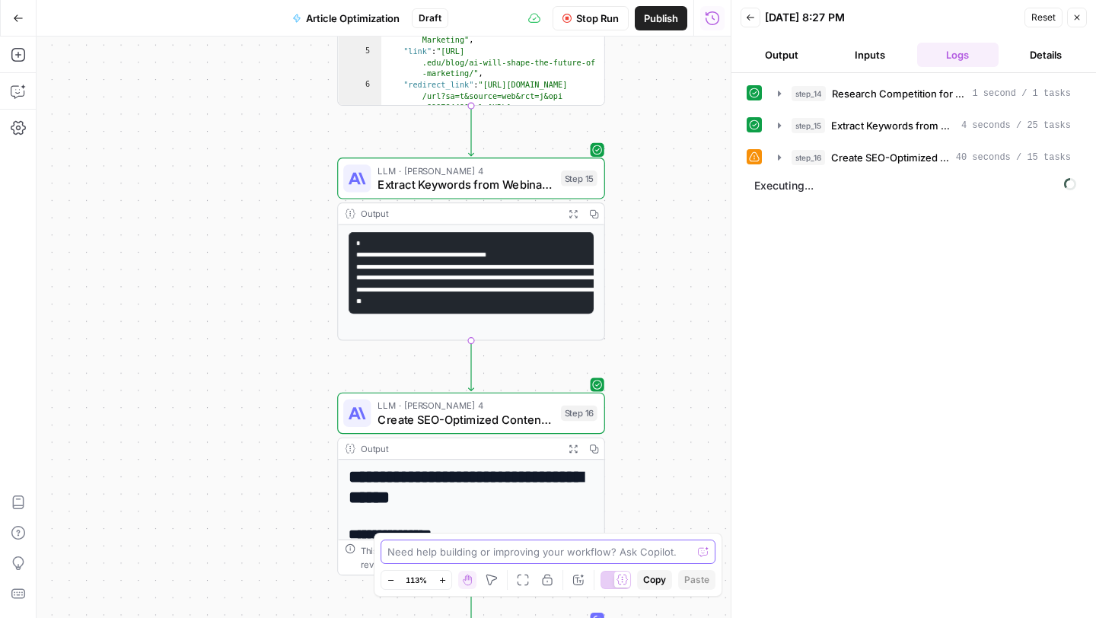
click at [483, 550] on textarea at bounding box center [540, 551] width 305 height 15
click at [1041, 23] on span "Reset" at bounding box center [1044, 18] width 24 height 14
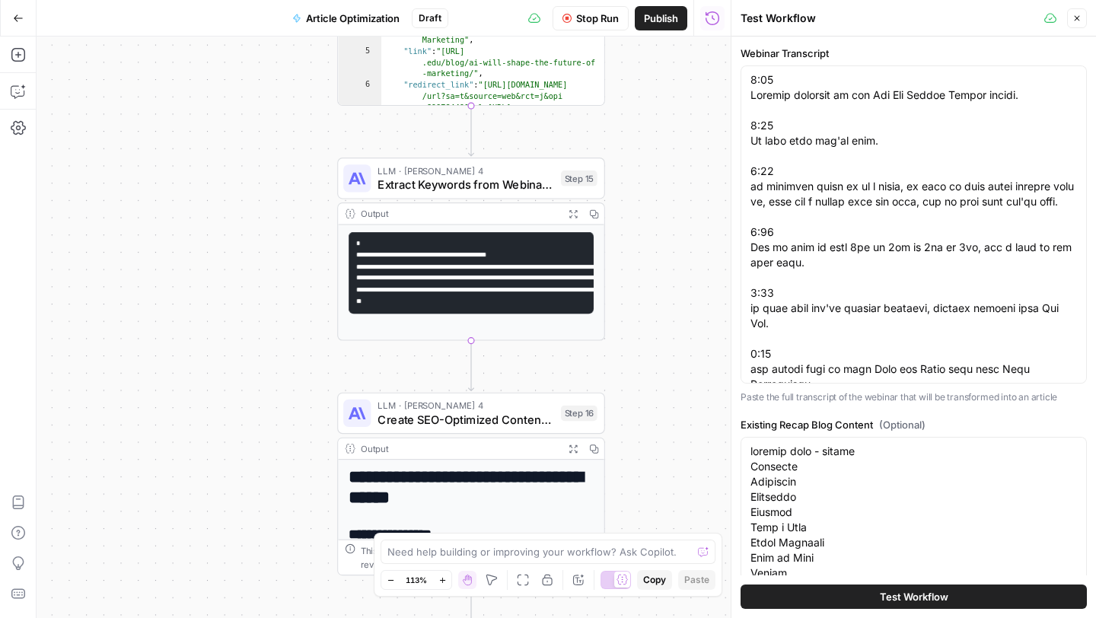
click at [1079, 20] on icon "button" at bounding box center [1077, 18] width 5 height 5
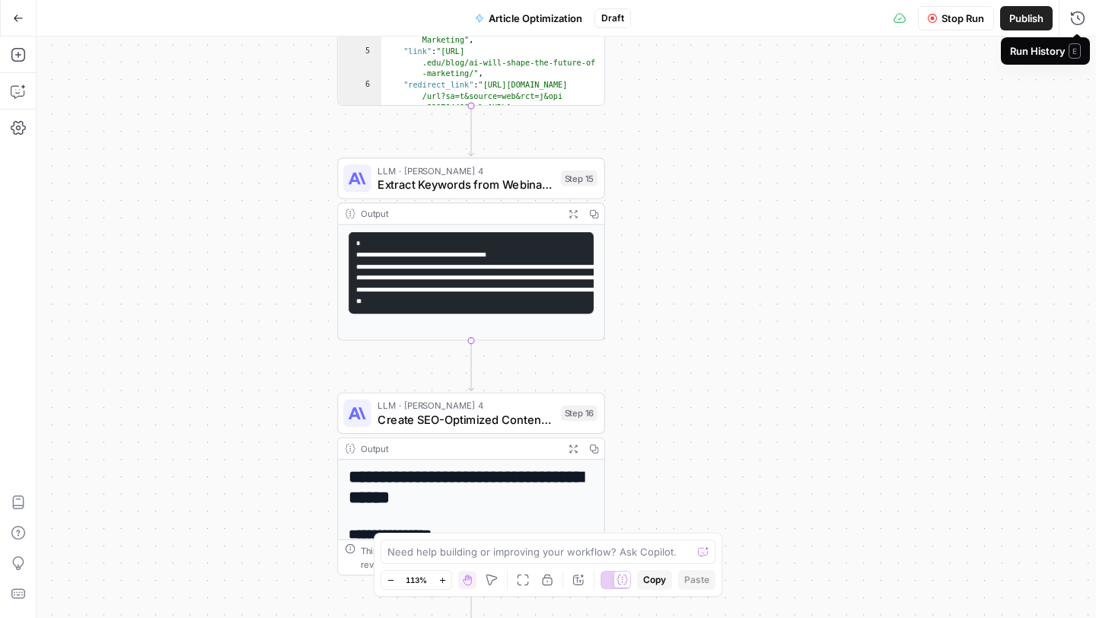
click at [927, 23] on button "Stop Run" at bounding box center [956, 18] width 76 height 24
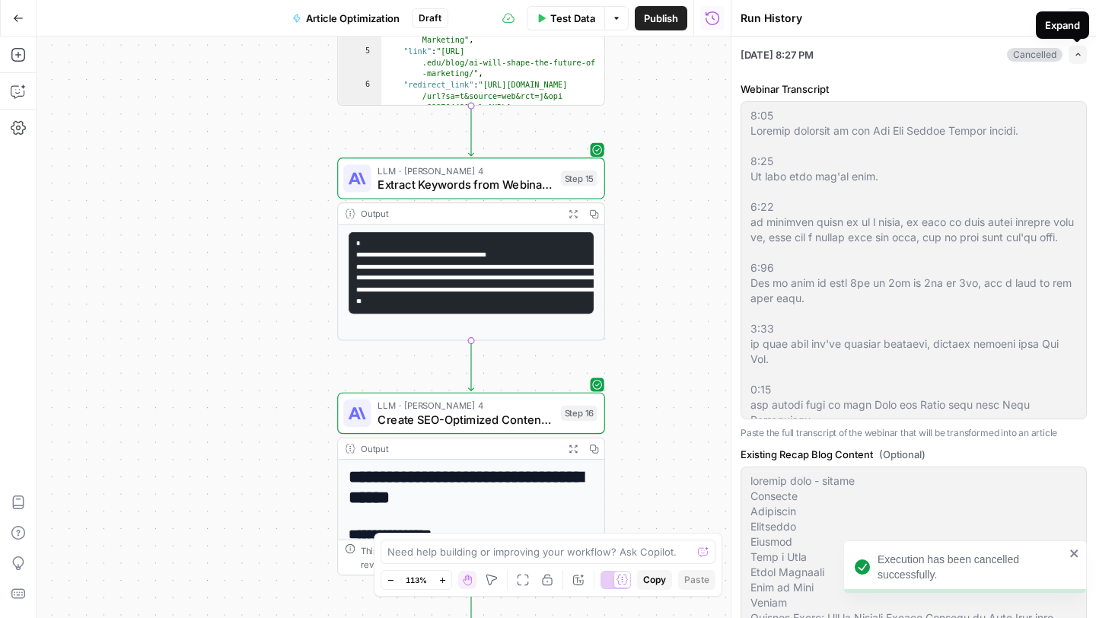
click at [1082, 60] on button "Expand" at bounding box center [1078, 55] width 18 height 18
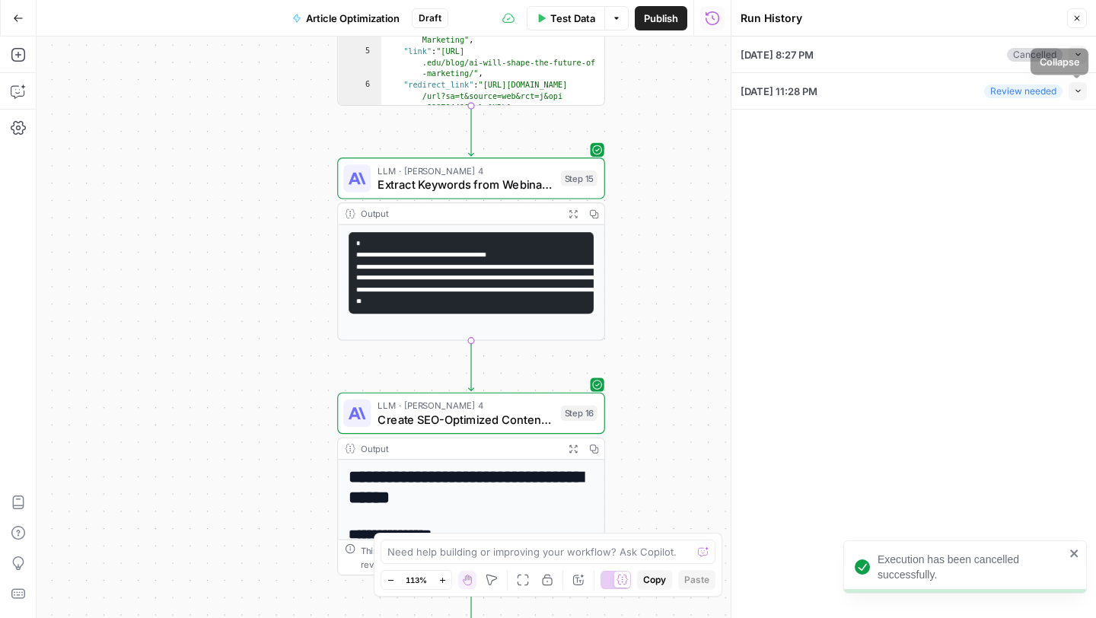
click at [1070, 14] on button "Close" at bounding box center [1077, 18] width 20 height 20
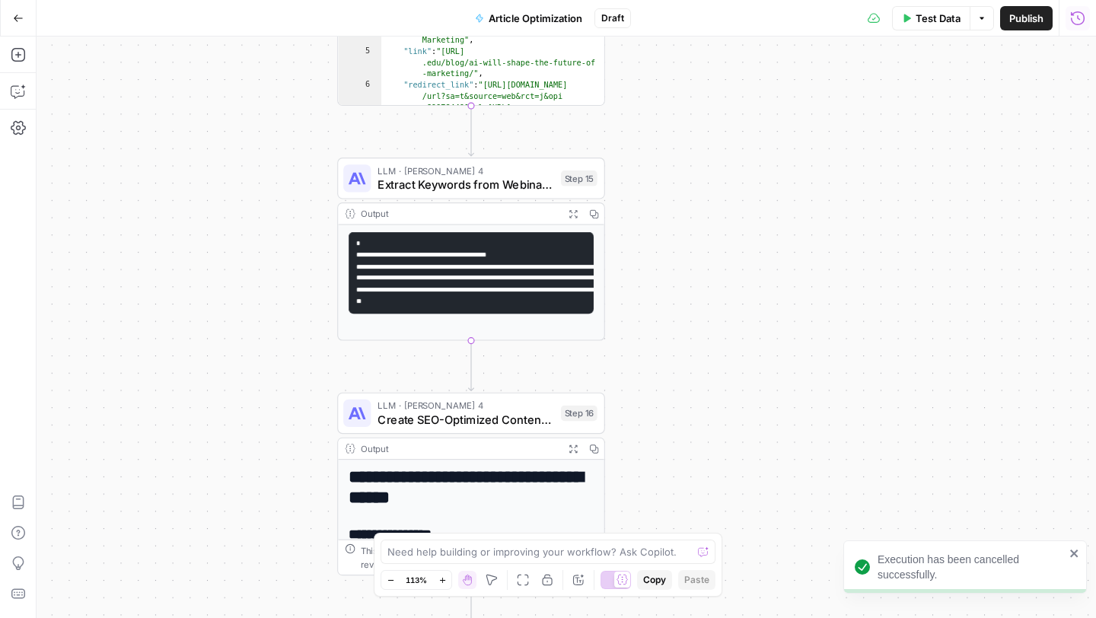
click at [1069, 12] on button "Run History" at bounding box center [1078, 18] width 24 height 24
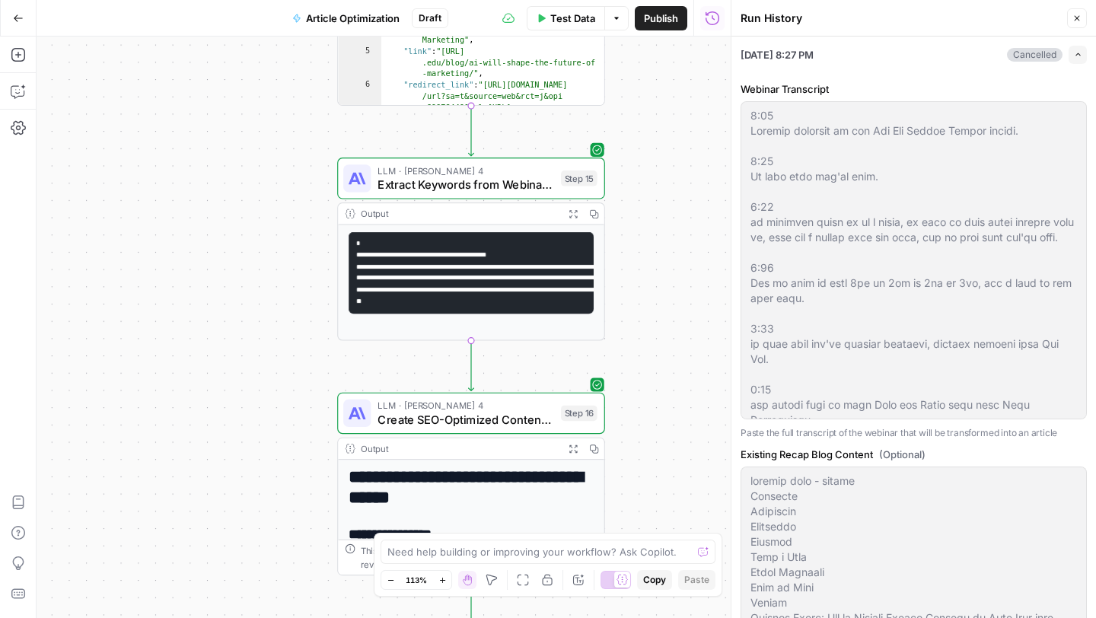
click at [1082, 56] on button "Expand" at bounding box center [1078, 55] width 18 height 18
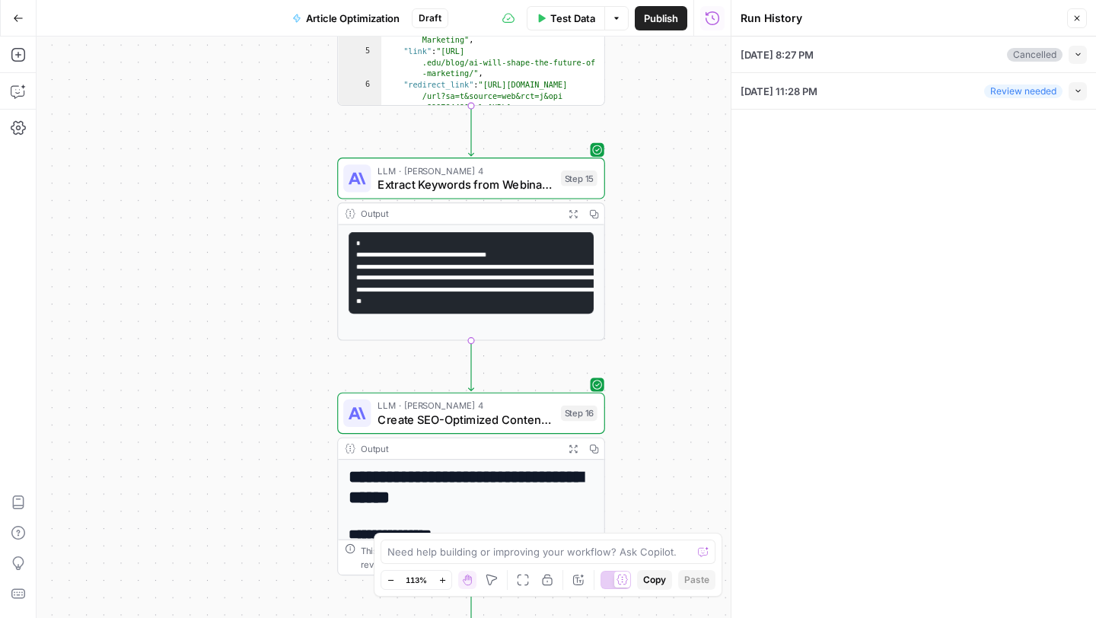
click at [952, 91] on div "10/08/25 at 11:28 PM Review needed Collapse" at bounding box center [914, 91] width 346 height 36
click at [1020, 97] on div "Review needed" at bounding box center [1023, 92] width 78 height 14
click at [1074, 93] on icon "button" at bounding box center [1078, 91] width 8 height 8
type textarea "0:00 Welcome everyone to the Air Ops Growth Leader series. 0:05 So glad that yo…"
type textarea "company logo - airops Platform Solutions Resources Pricing Book a Demo Start Bu…"
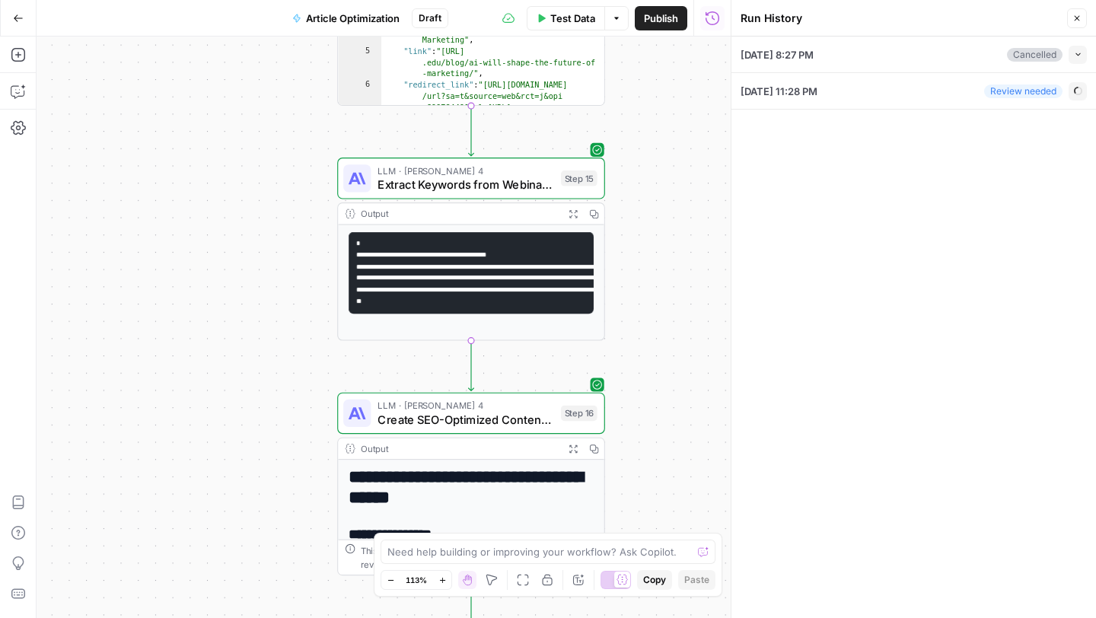
type input "https://www.youtube.com/watch?v=ZRVBV4HycjI"
type input "AirOps"
type input "AI-driven content strategy"
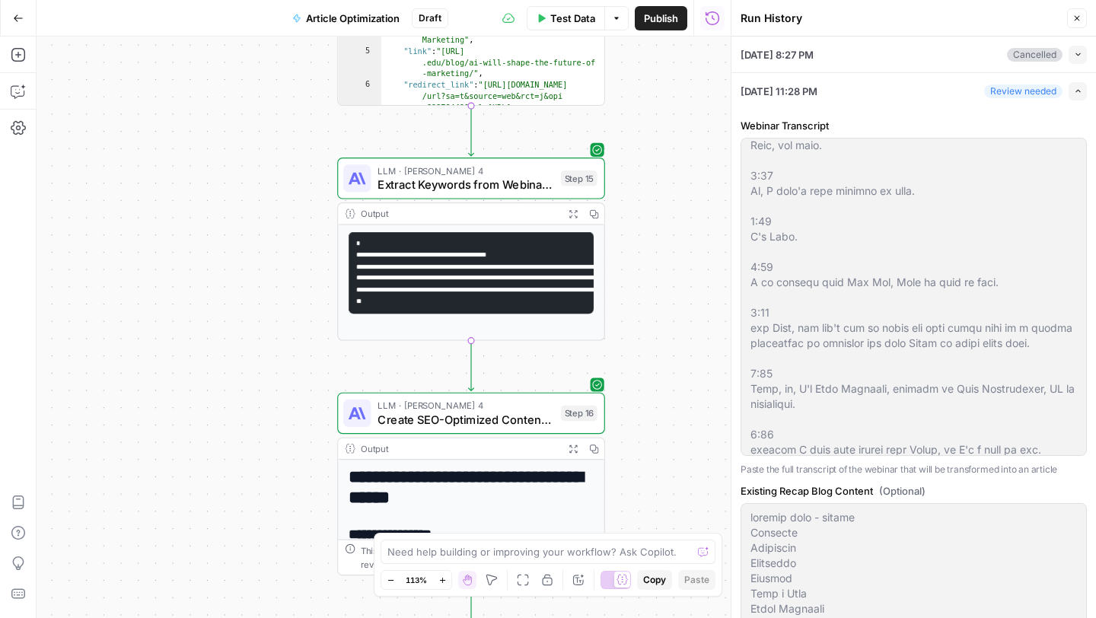
scroll to position [488, 0]
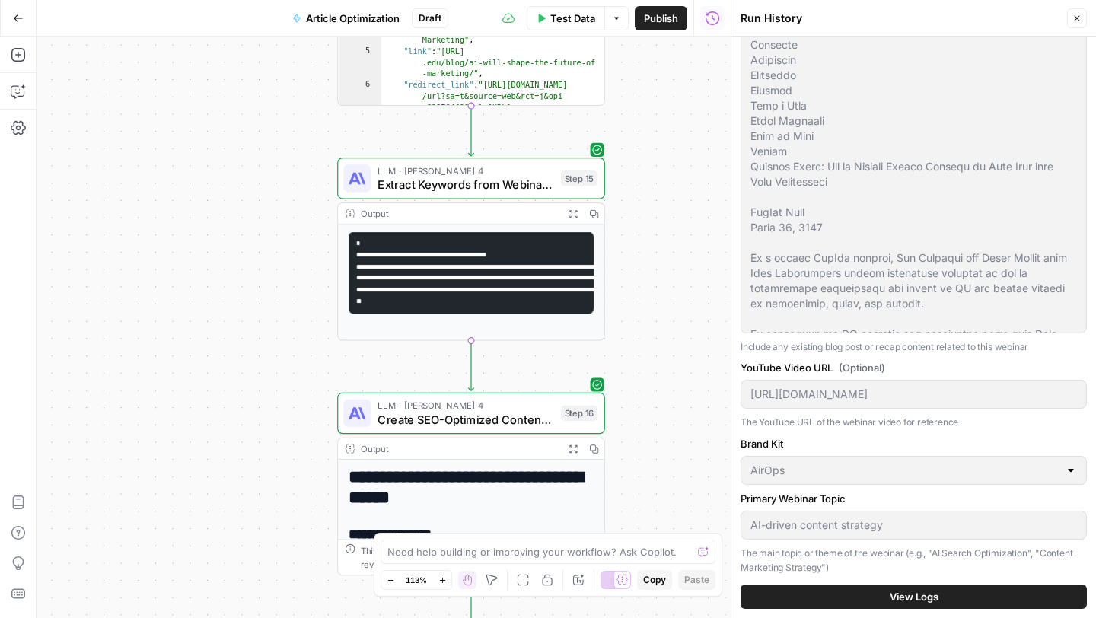
click at [907, 599] on span "View Logs" at bounding box center [914, 596] width 49 height 15
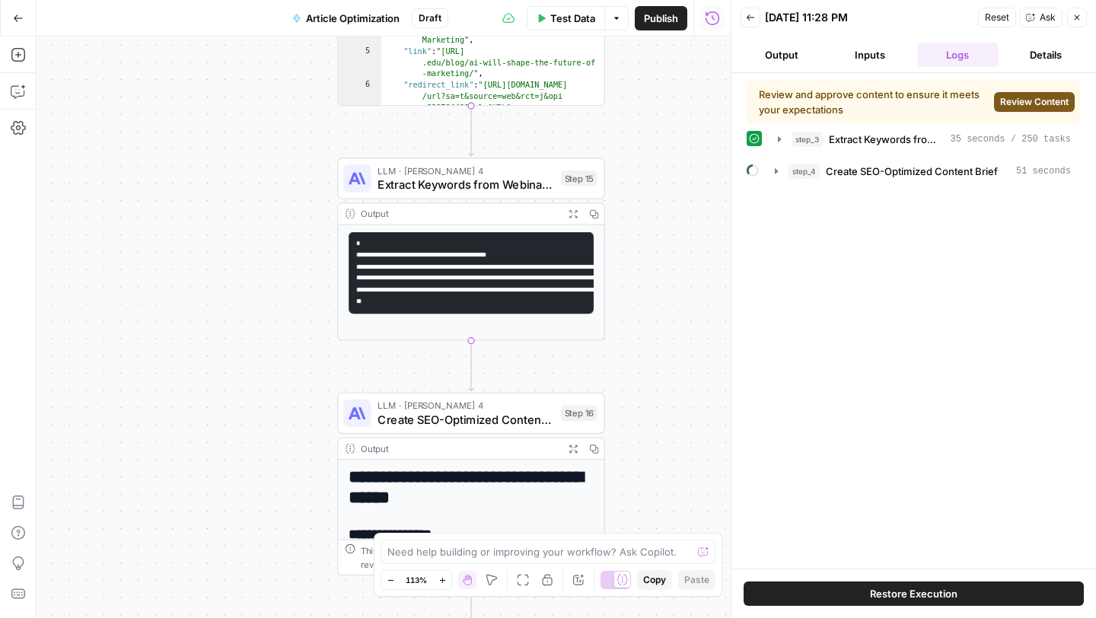
click at [911, 27] on div "Back 10/08/25 at 11:28 PM Reset Ask Close" at bounding box center [914, 17] width 346 height 23
click at [1004, 18] on span "Reset" at bounding box center [997, 18] width 24 height 14
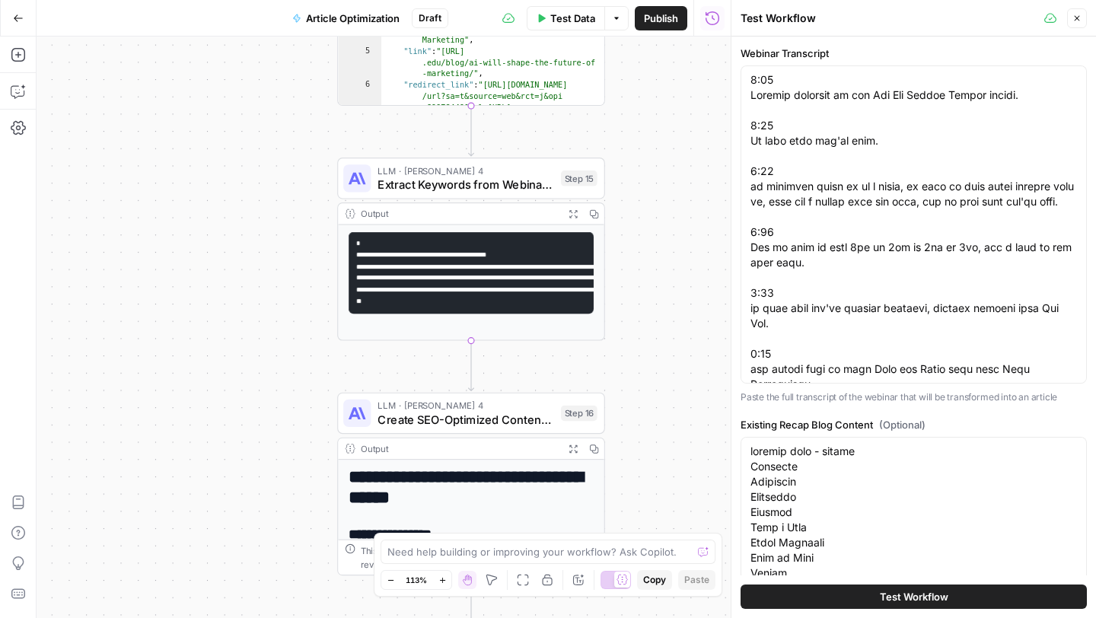
click at [1080, 23] on button "Close" at bounding box center [1077, 18] width 20 height 20
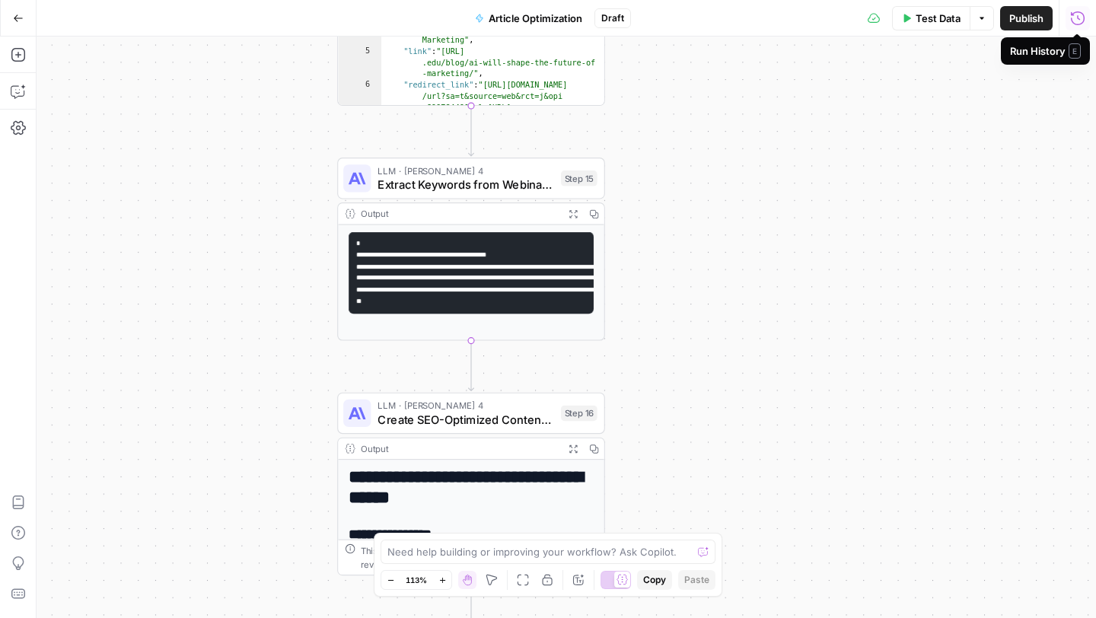
click at [1077, 21] on icon "button" at bounding box center [1077, 18] width 15 height 15
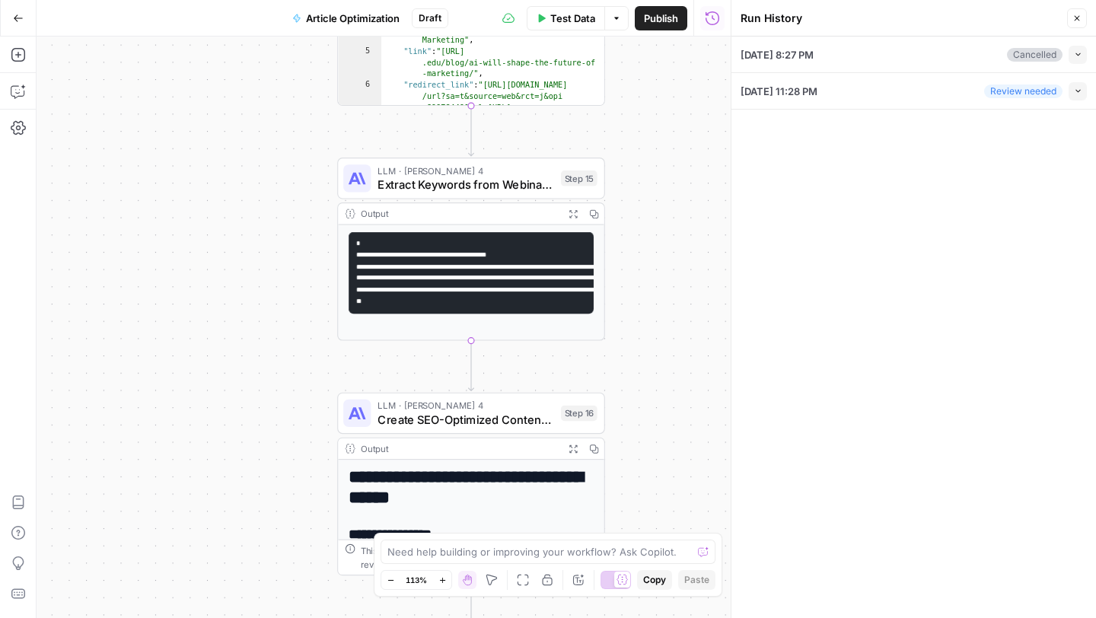
click at [1077, 22] on icon "button" at bounding box center [1077, 18] width 9 height 9
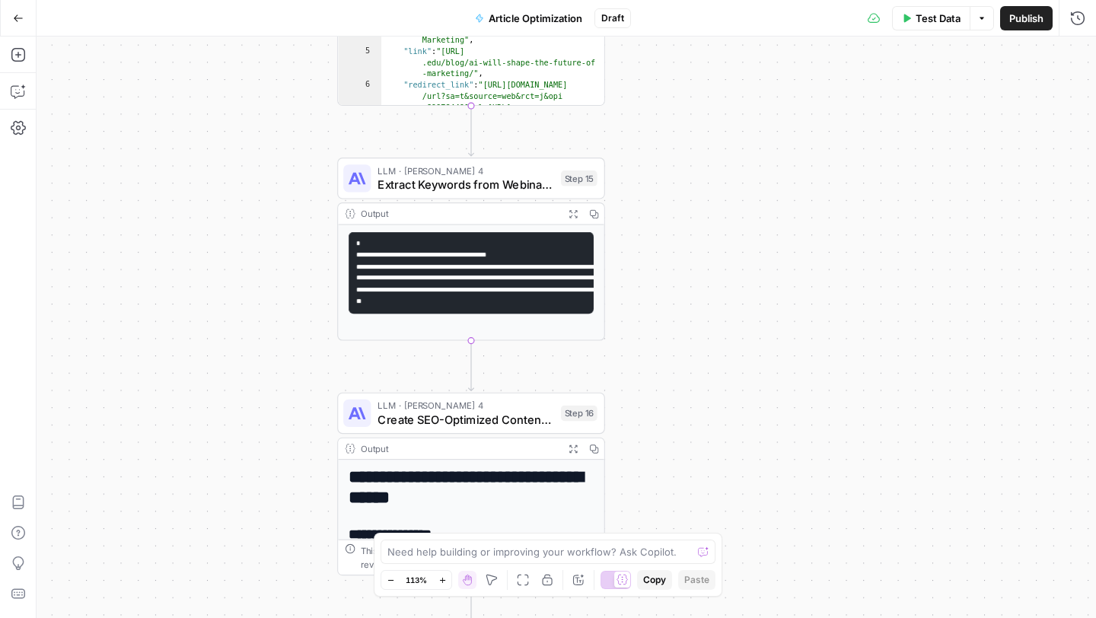
click at [161, 151] on div "**********" at bounding box center [567, 328] width 1060 height 582
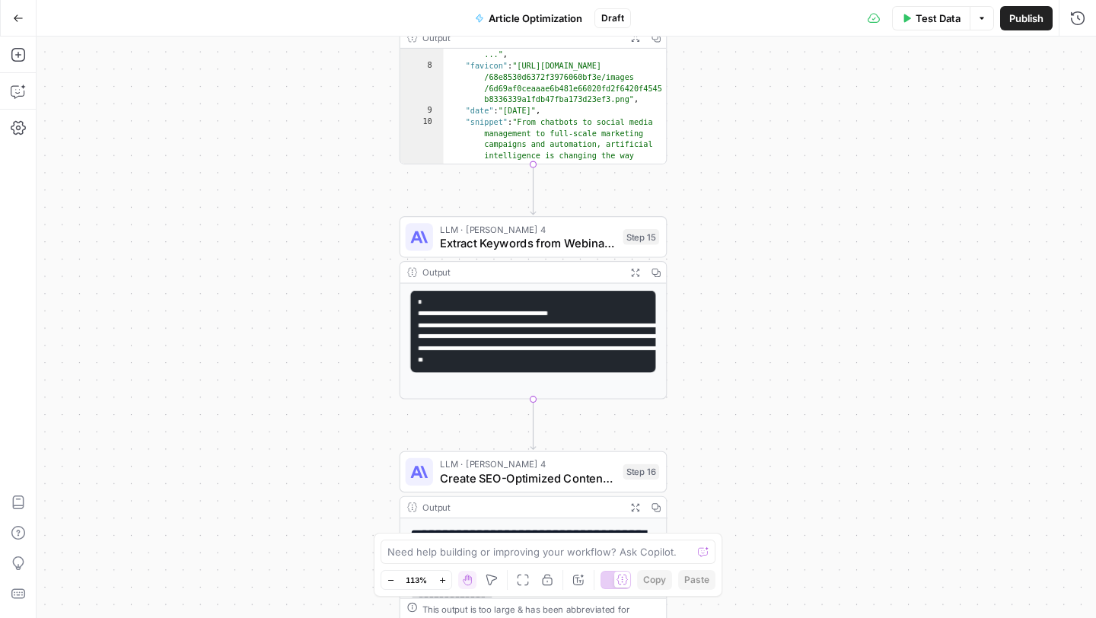
scroll to position [167, 0]
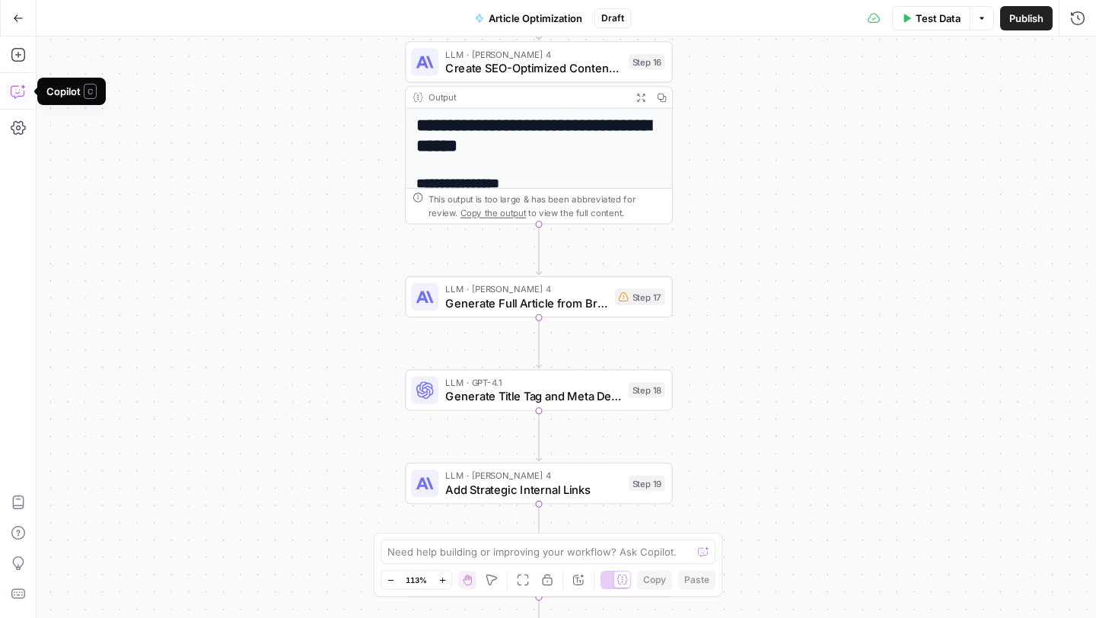
click at [15, 98] on icon "button" at bounding box center [17, 92] width 13 height 12
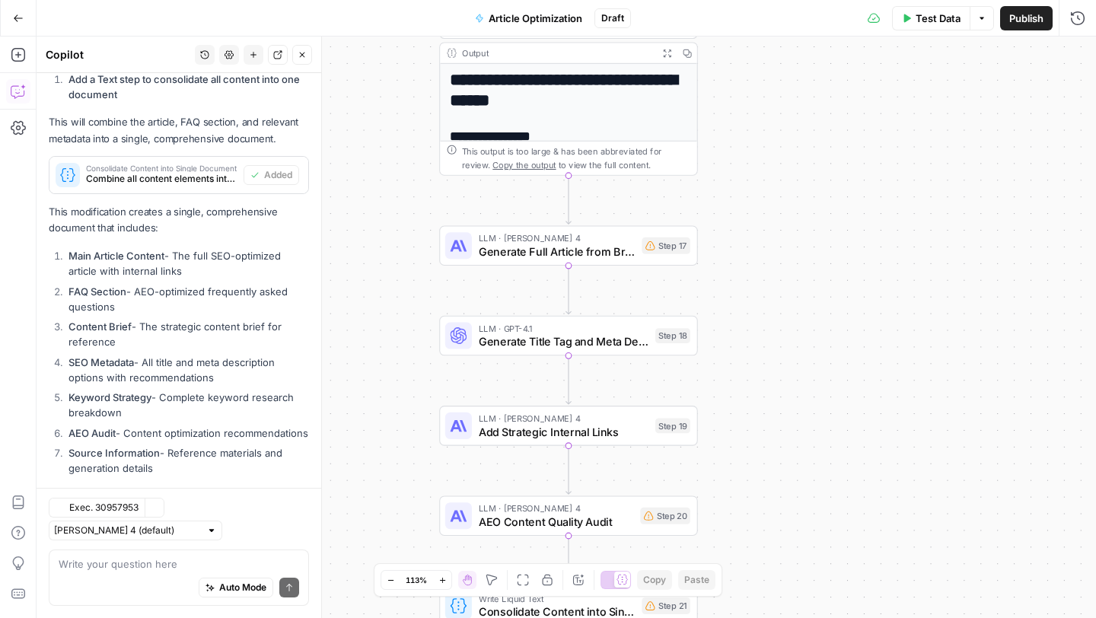
scroll to position [2171, 0]
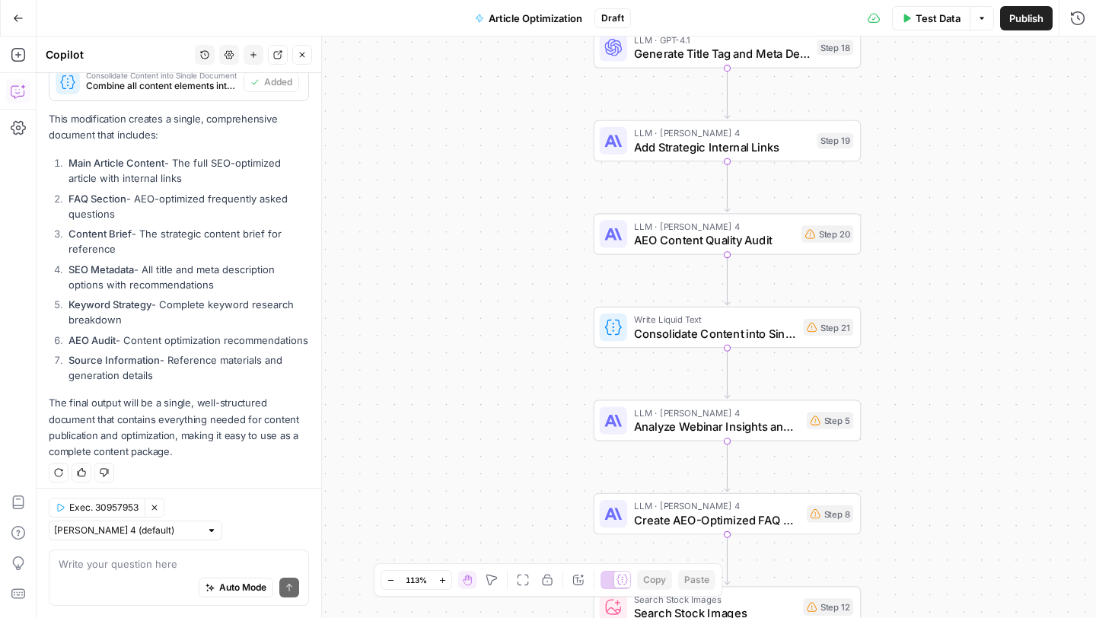
click at [136, 589] on div "Auto Mode Send" at bounding box center [179, 588] width 241 height 33
type textarea "R"
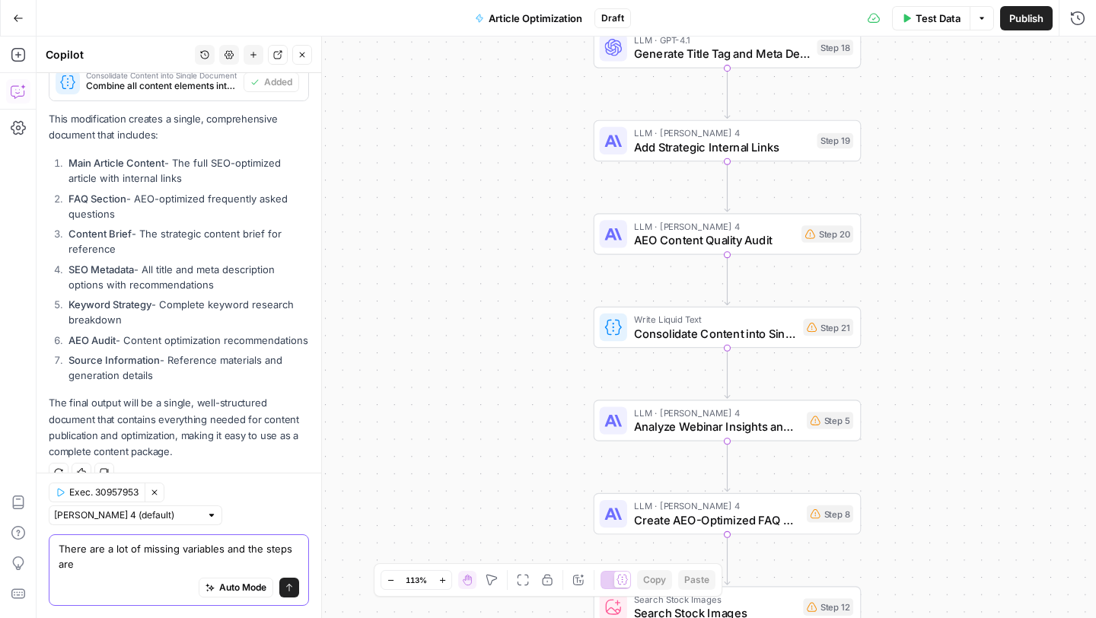
scroll to position [2186, 0]
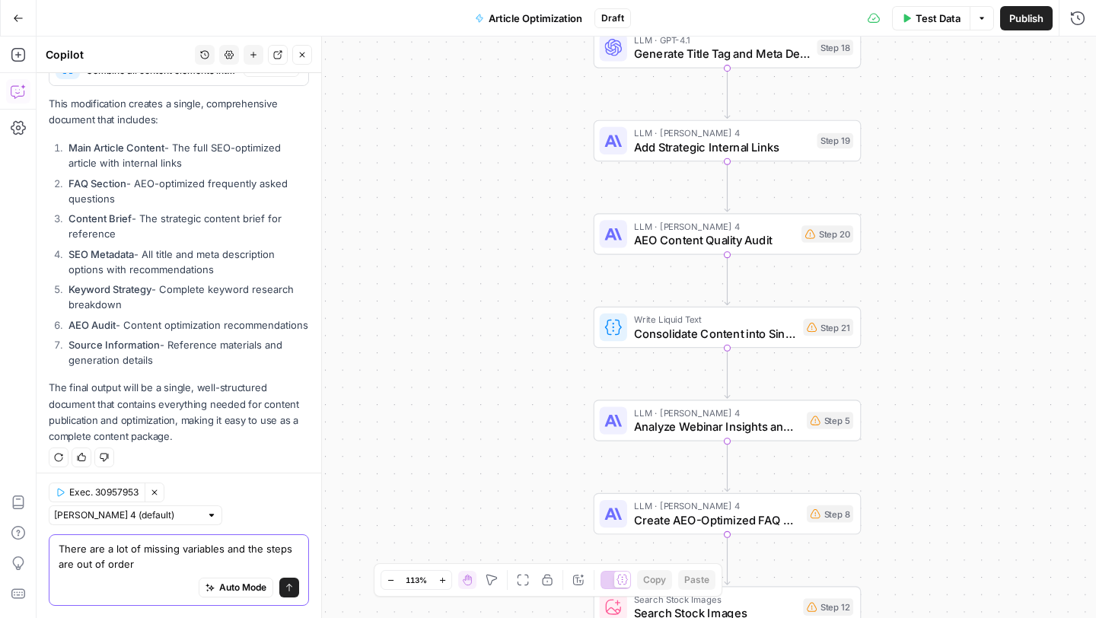
type textarea "There are a lot of missing variables and the steps are out of order"
click at [200, 514] on input "text" at bounding box center [127, 515] width 146 height 15
type input "Claude Sonnet 4 (default)"
click at [135, 569] on textarea "There are a lot of missing variables and the steps are out of order" at bounding box center [179, 556] width 241 height 30
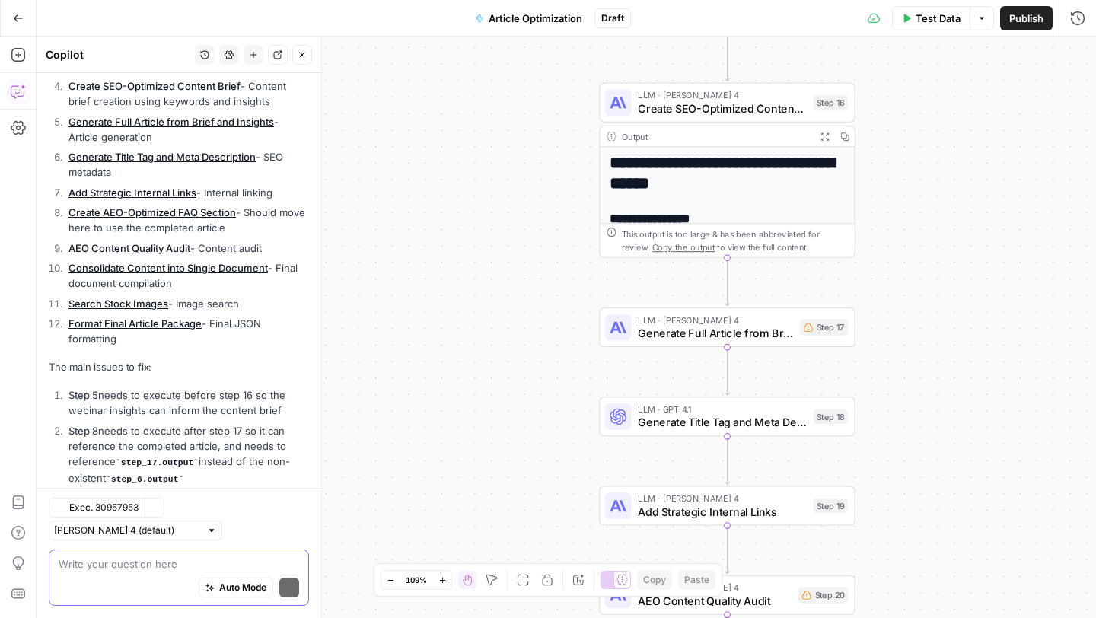
scroll to position [3179, 0]
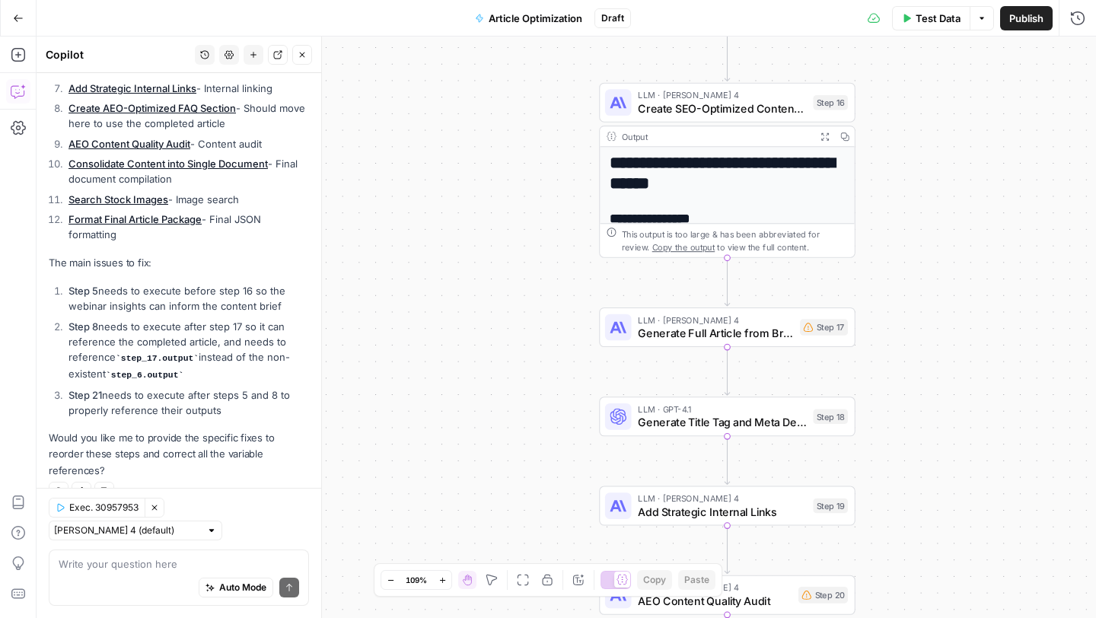
click at [167, 575] on div "Auto Mode Send" at bounding box center [179, 588] width 241 height 33
type textarea "fix everything"
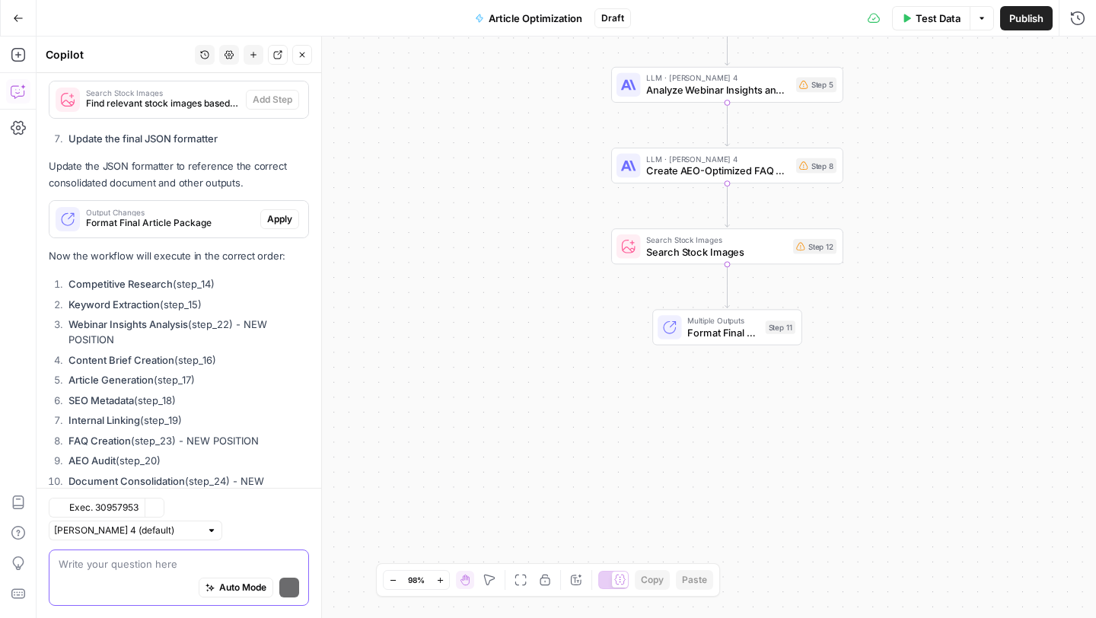
scroll to position [4874, 0]
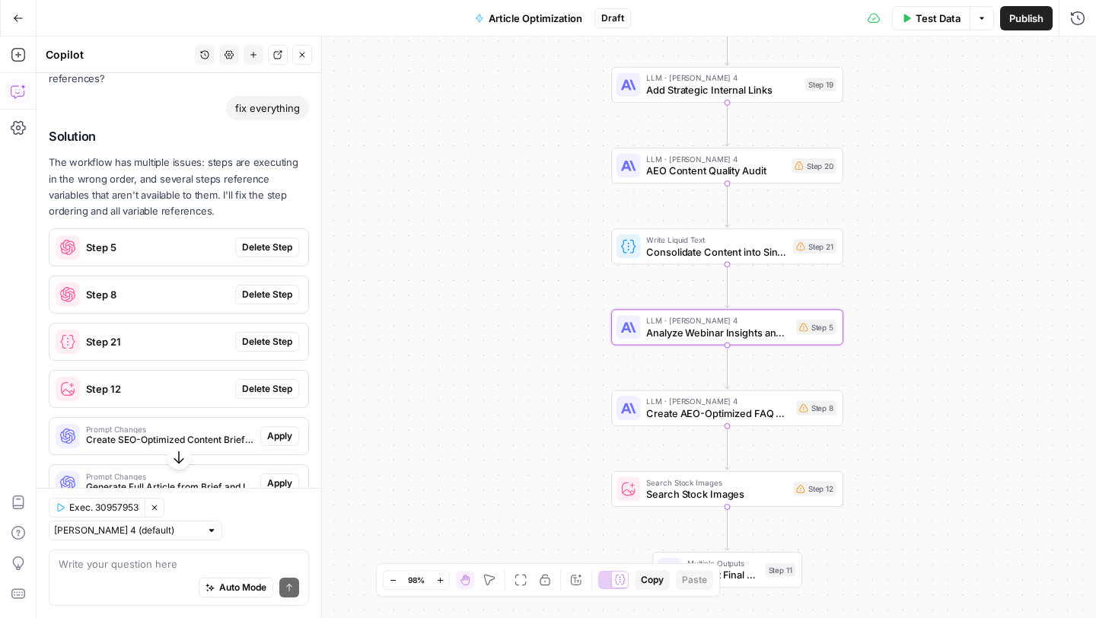
click at [265, 250] on span "Delete Step" at bounding box center [267, 248] width 50 height 14
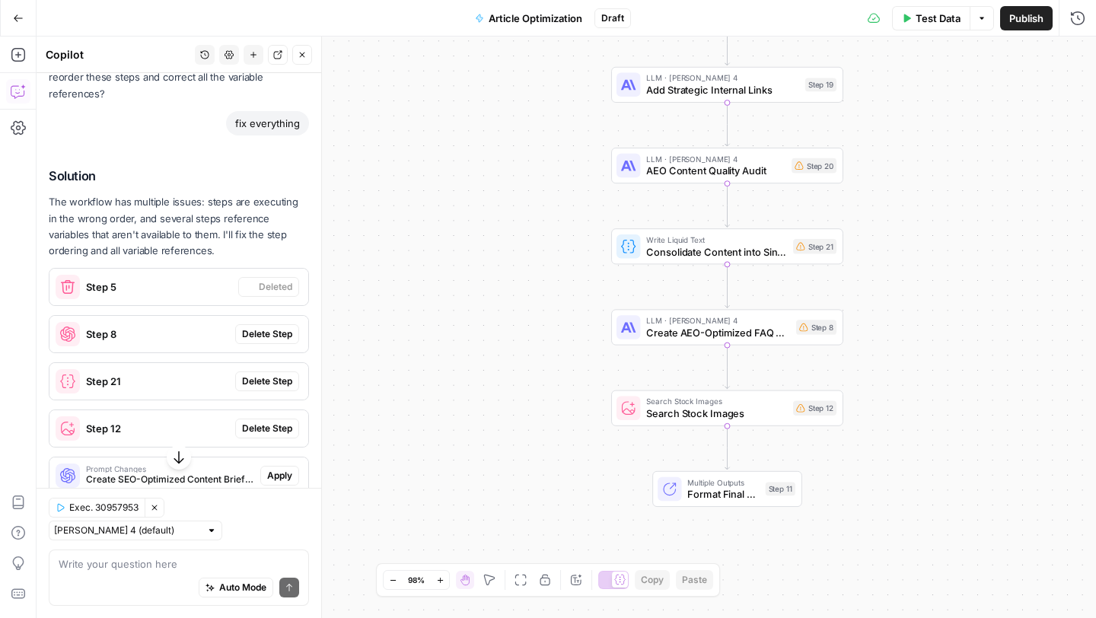
scroll to position [3587, 0]
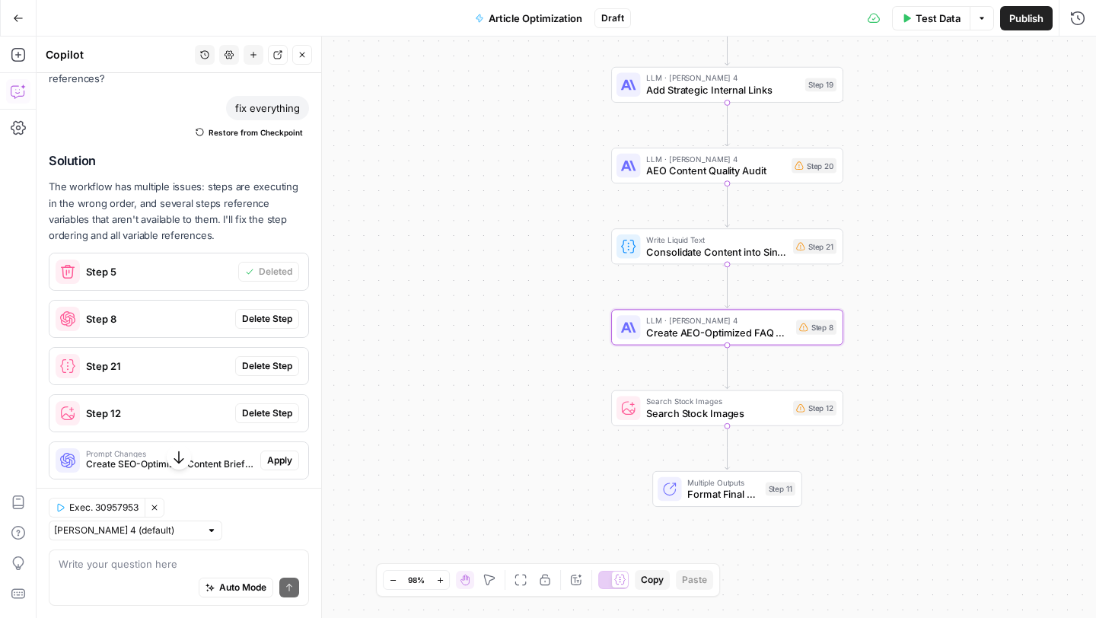
click at [277, 312] on span "Delete Step" at bounding box center [267, 319] width 50 height 14
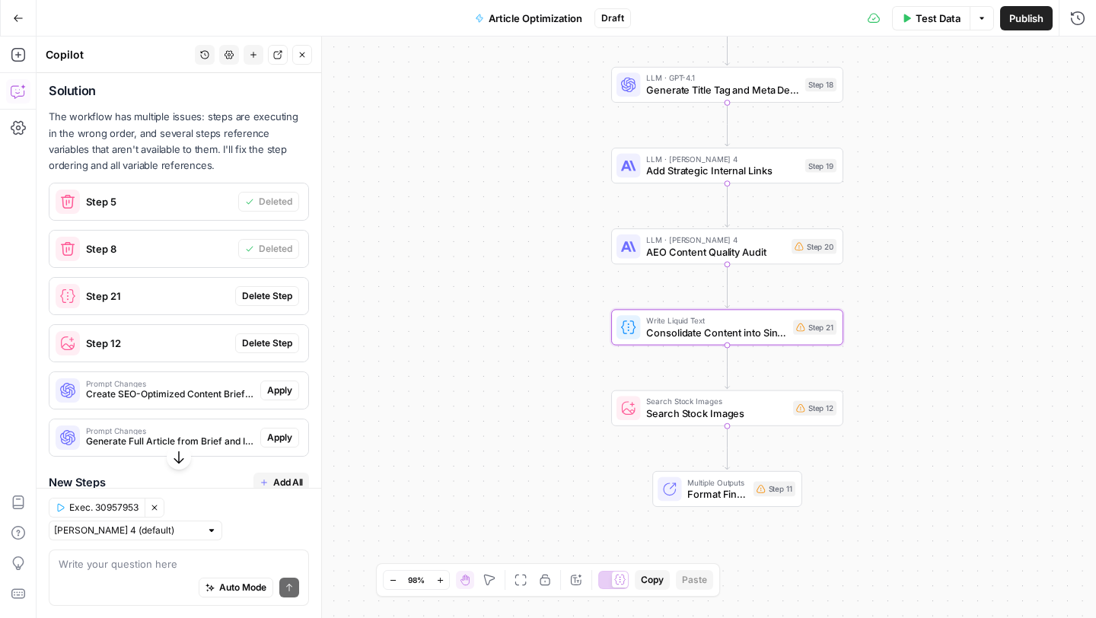
click at [272, 298] on span "Delete Step" at bounding box center [267, 296] width 50 height 14
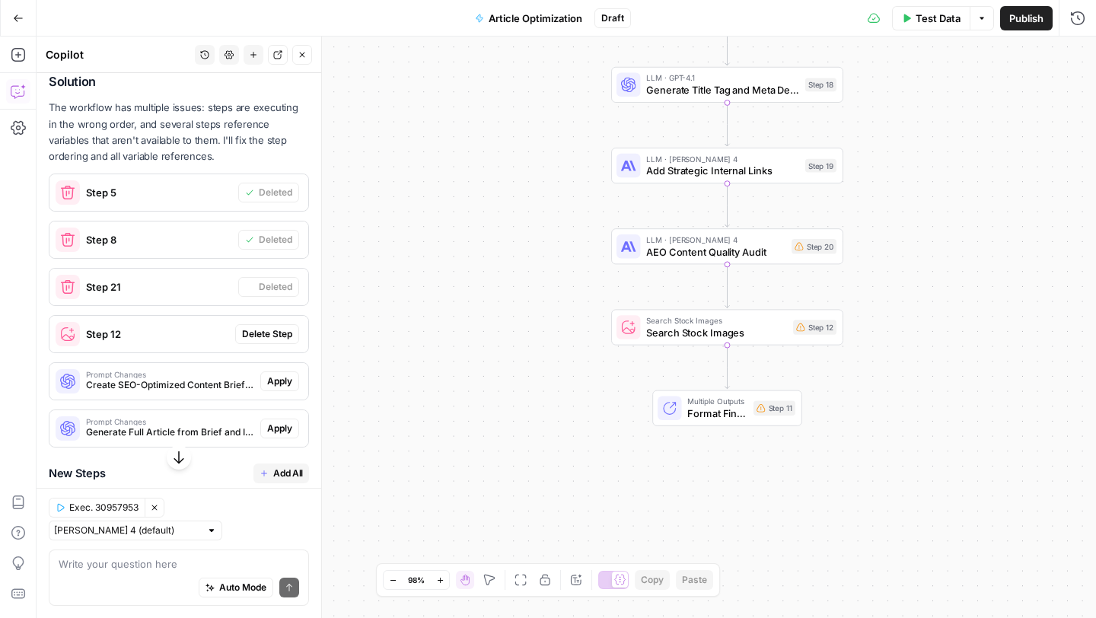
scroll to position [3638, 0]
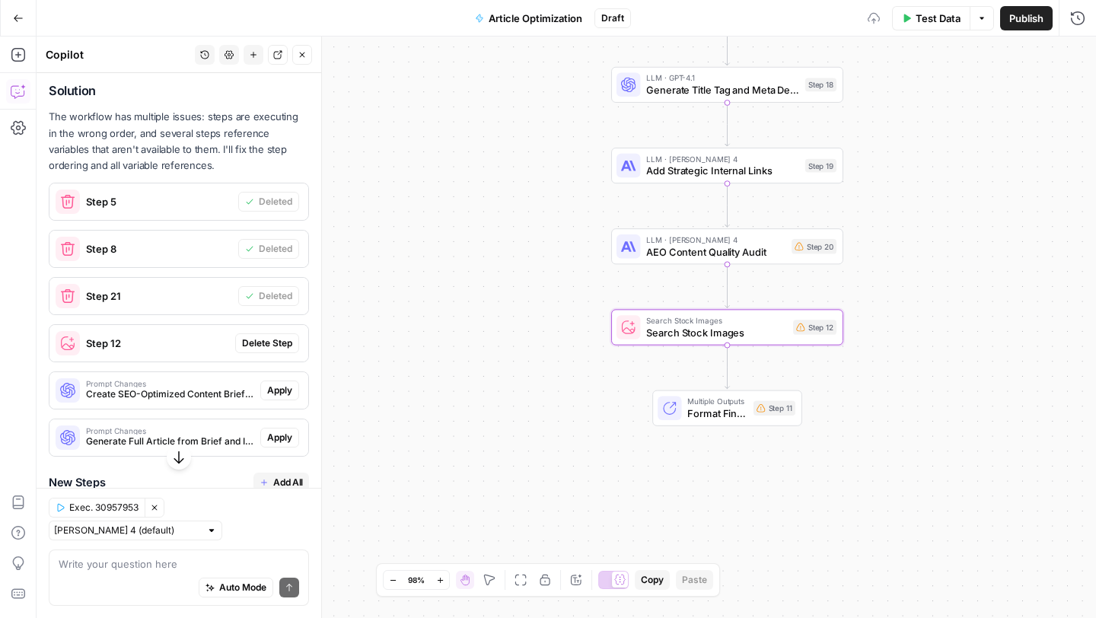
click at [279, 340] on span "Delete Step" at bounding box center [267, 343] width 50 height 14
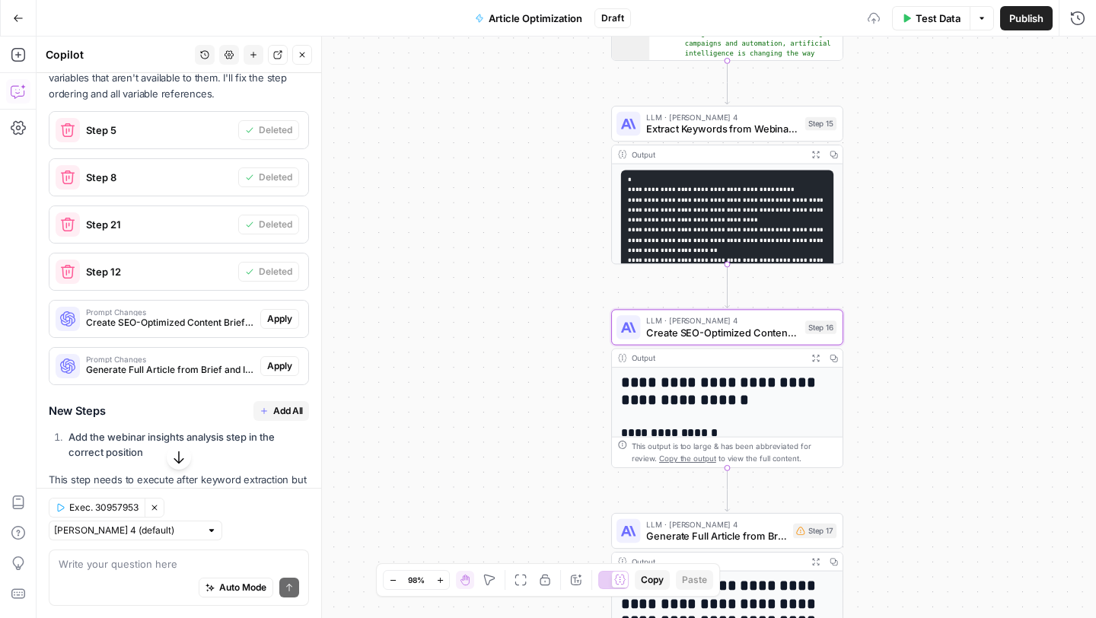
click at [280, 319] on span "Apply" at bounding box center [279, 319] width 25 height 14
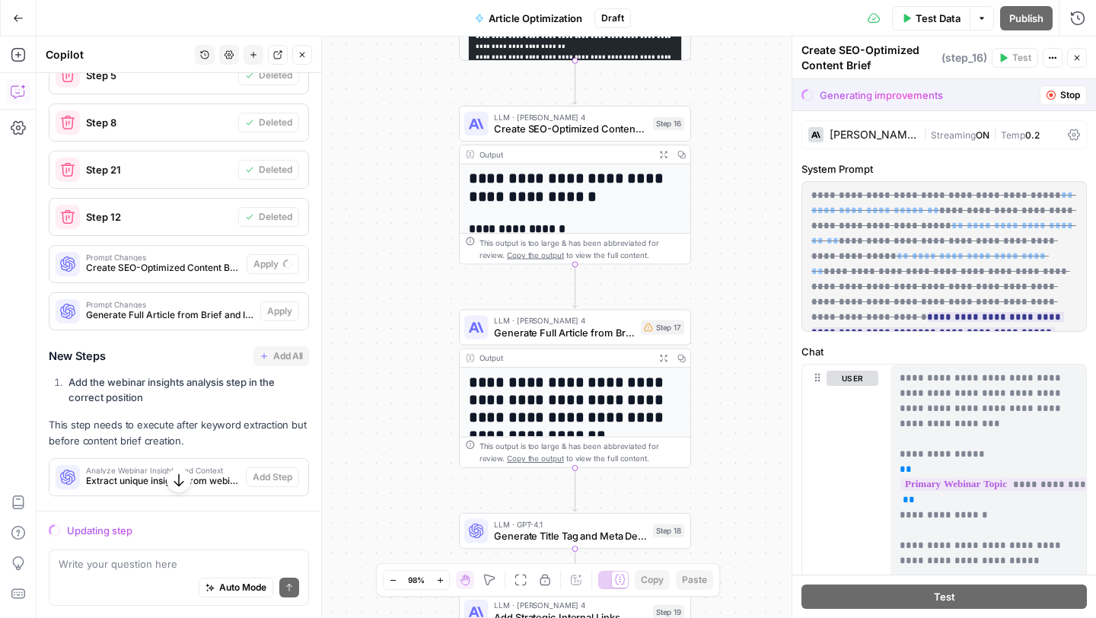
scroll to position [3741, 0]
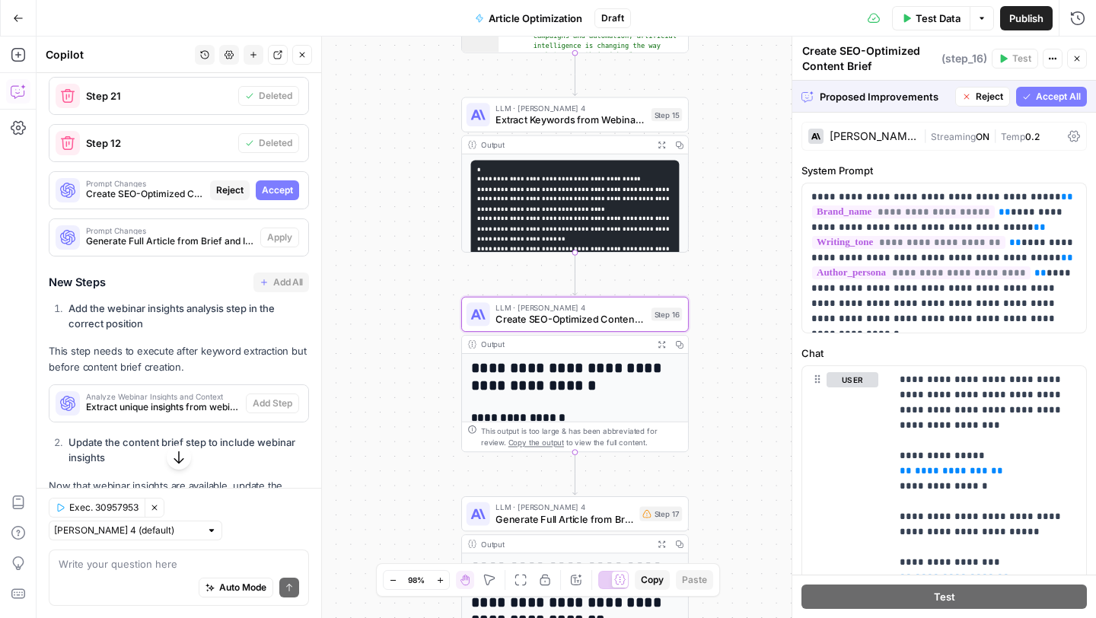
click at [282, 193] on span "Accept" at bounding box center [277, 190] width 31 height 14
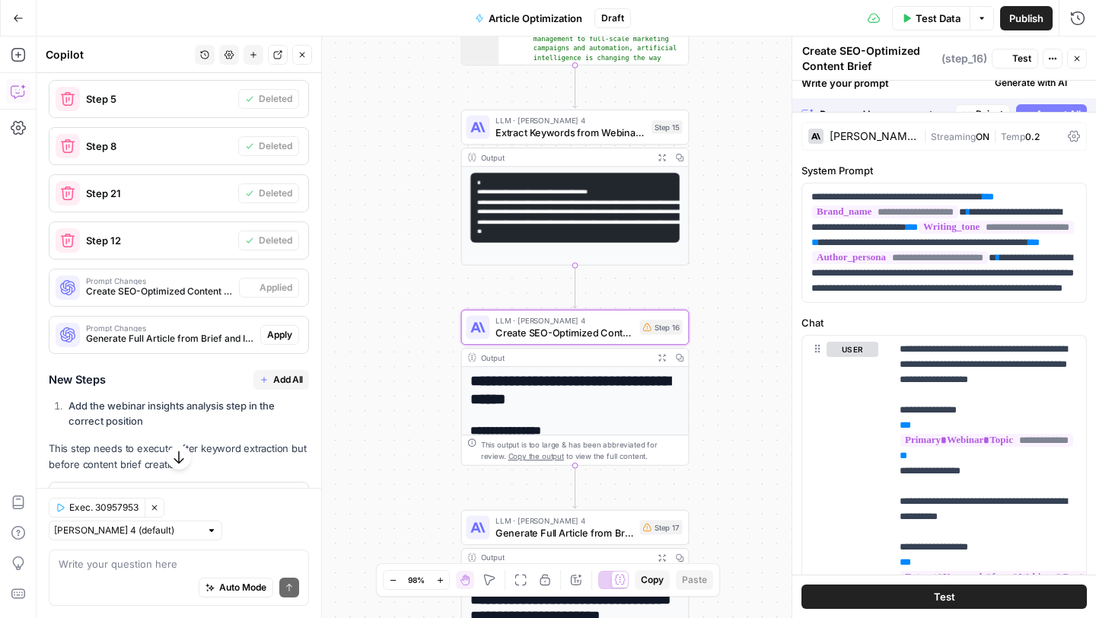
scroll to position [3839, 0]
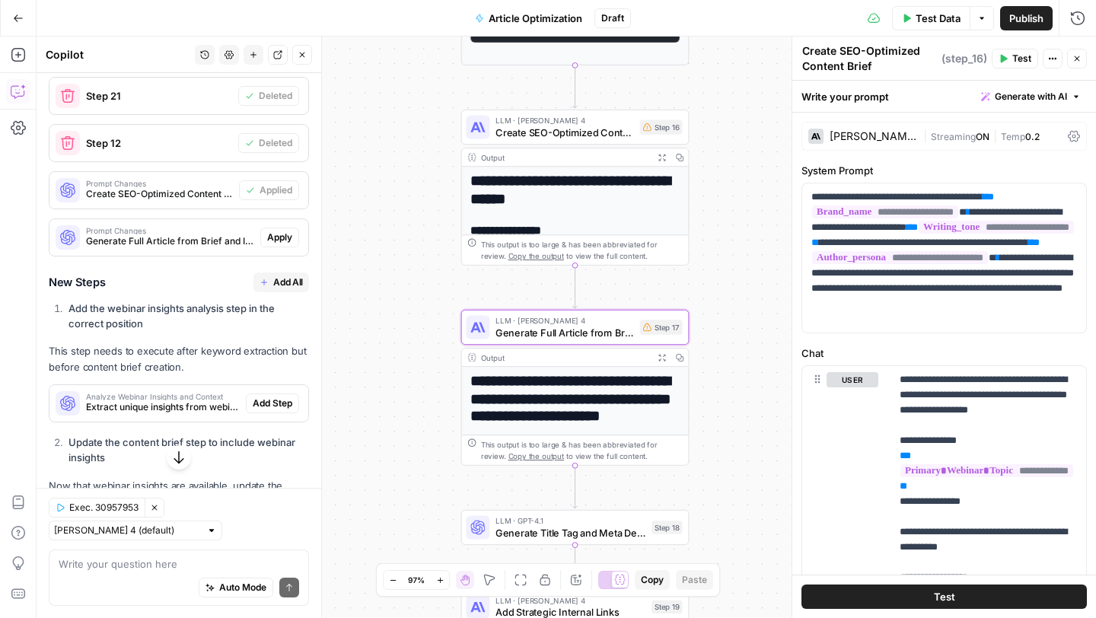
click at [282, 233] on span "Apply" at bounding box center [279, 238] width 25 height 14
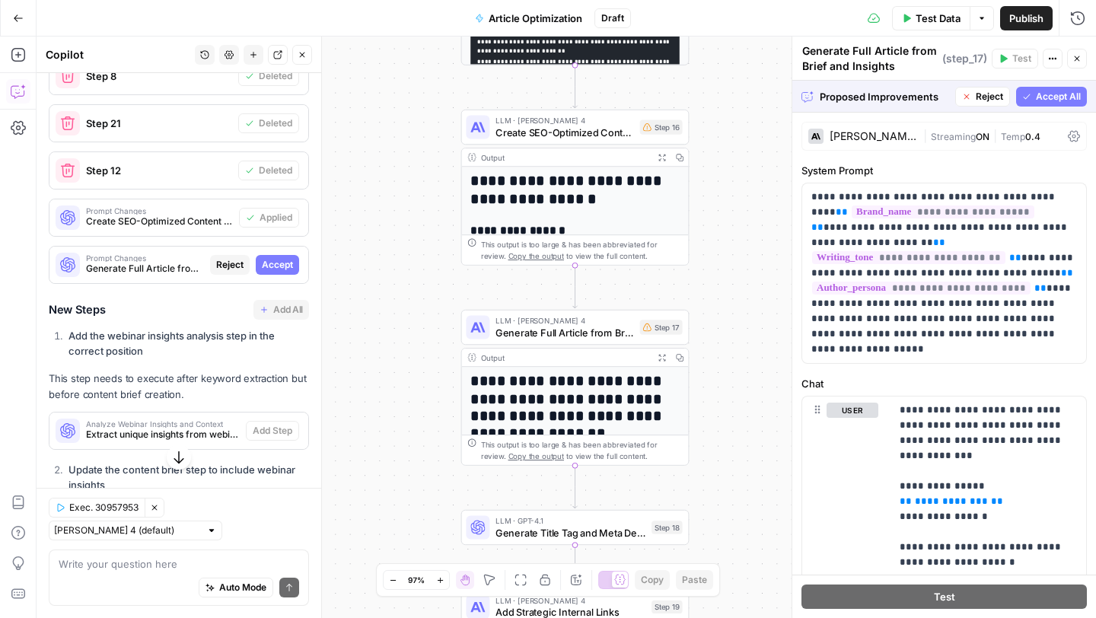
scroll to position [3690, 0]
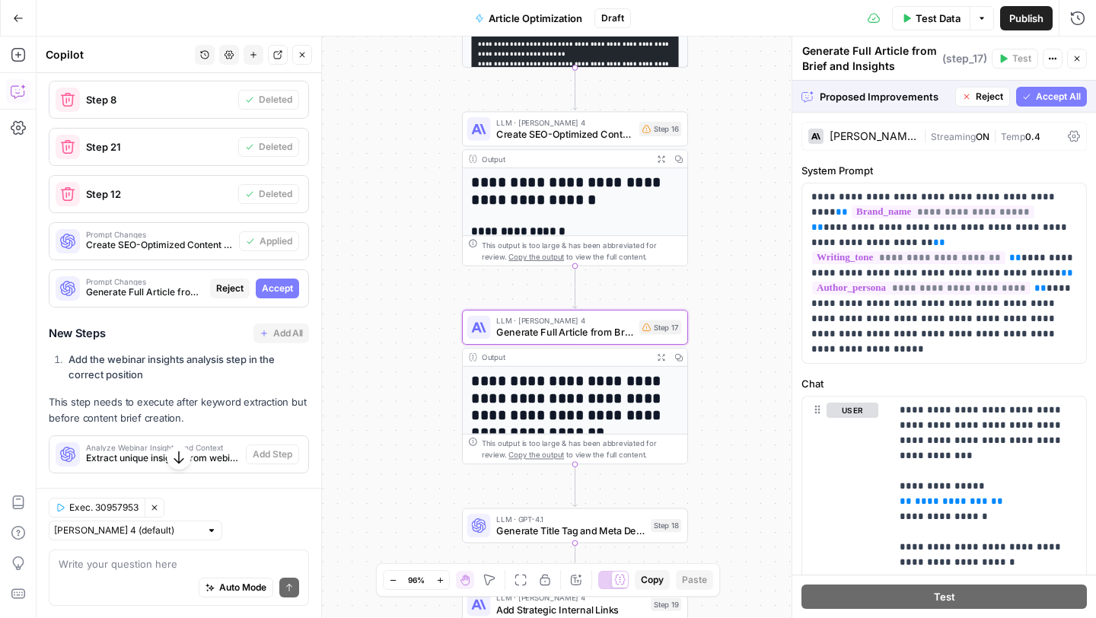
click at [281, 282] on span "Accept" at bounding box center [277, 289] width 31 height 14
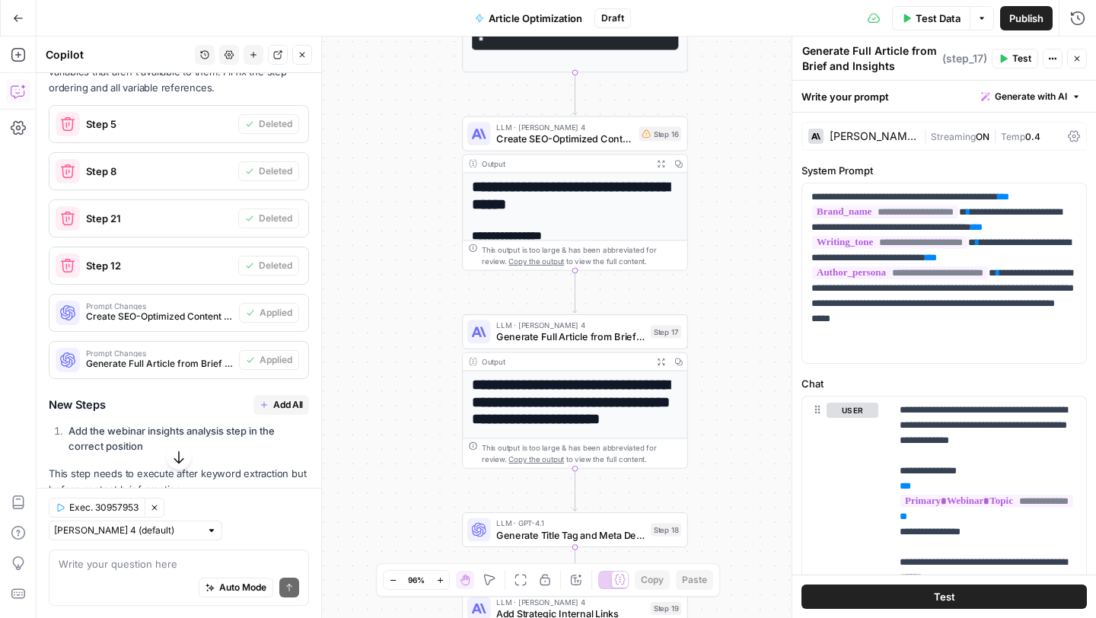
scroll to position [3829, 0]
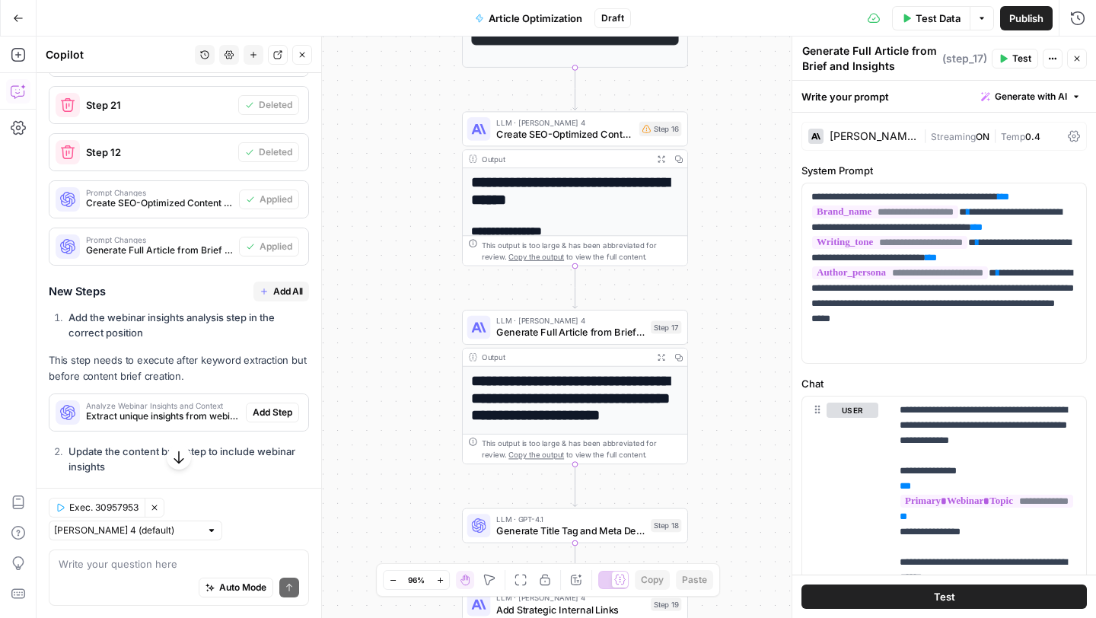
click at [282, 285] on span "Add All" at bounding box center [288, 292] width 30 height 14
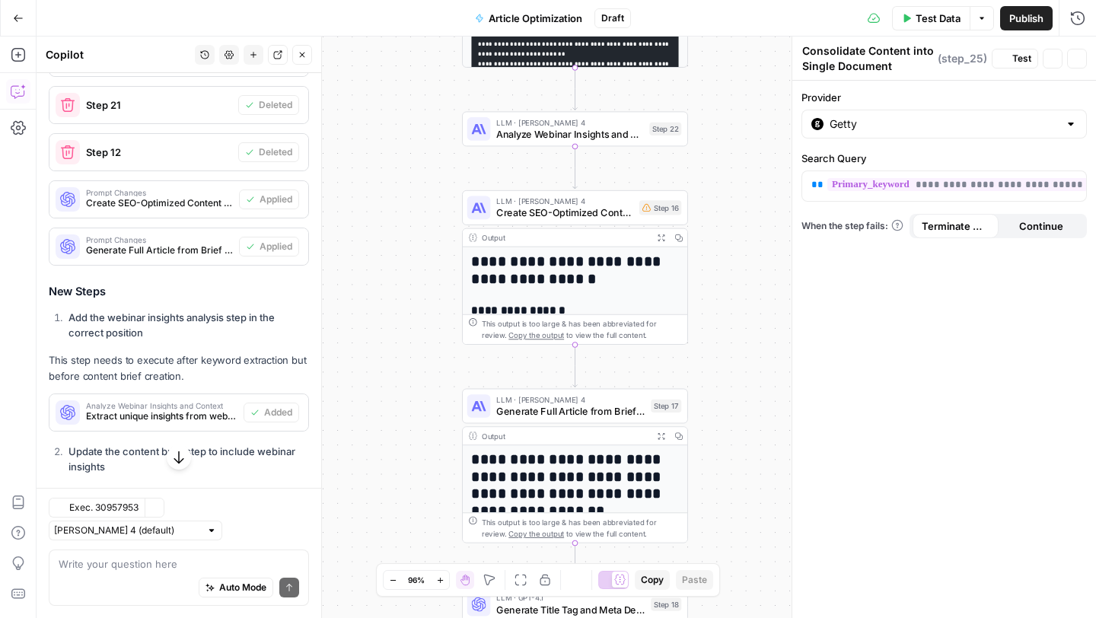
type textarea "Search Stock Images"
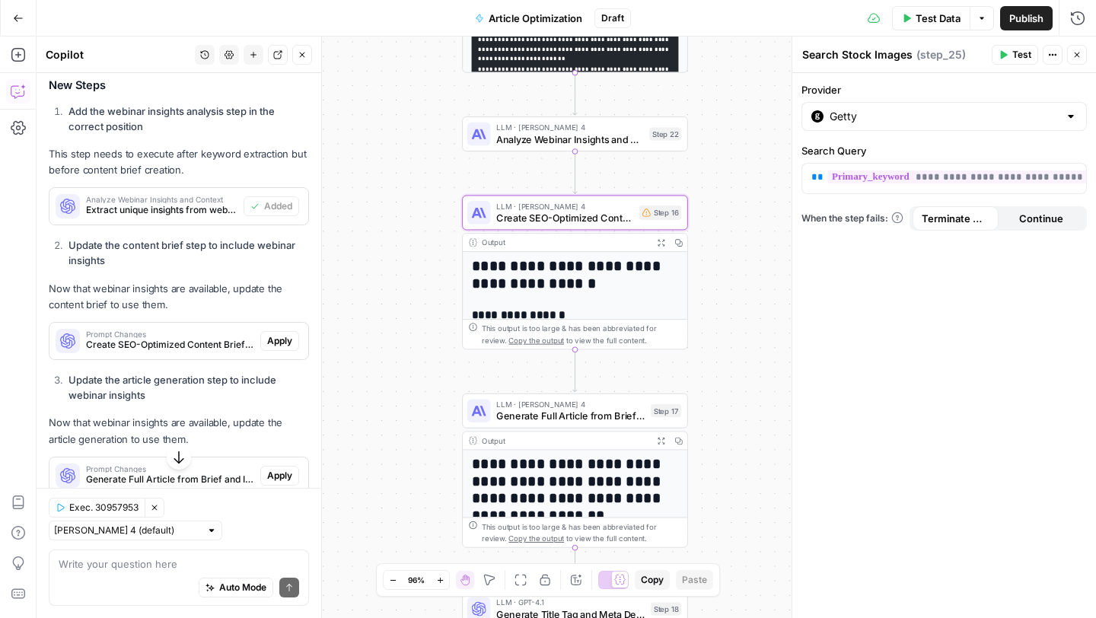
scroll to position [4070, 0]
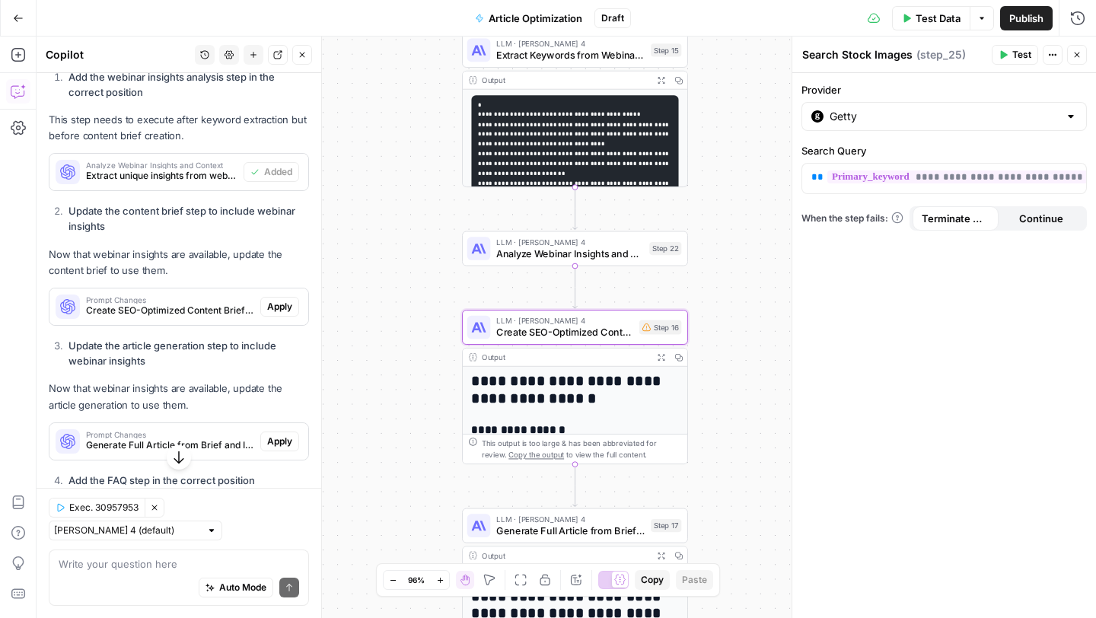
click at [278, 309] on span "Apply" at bounding box center [279, 307] width 25 height 14
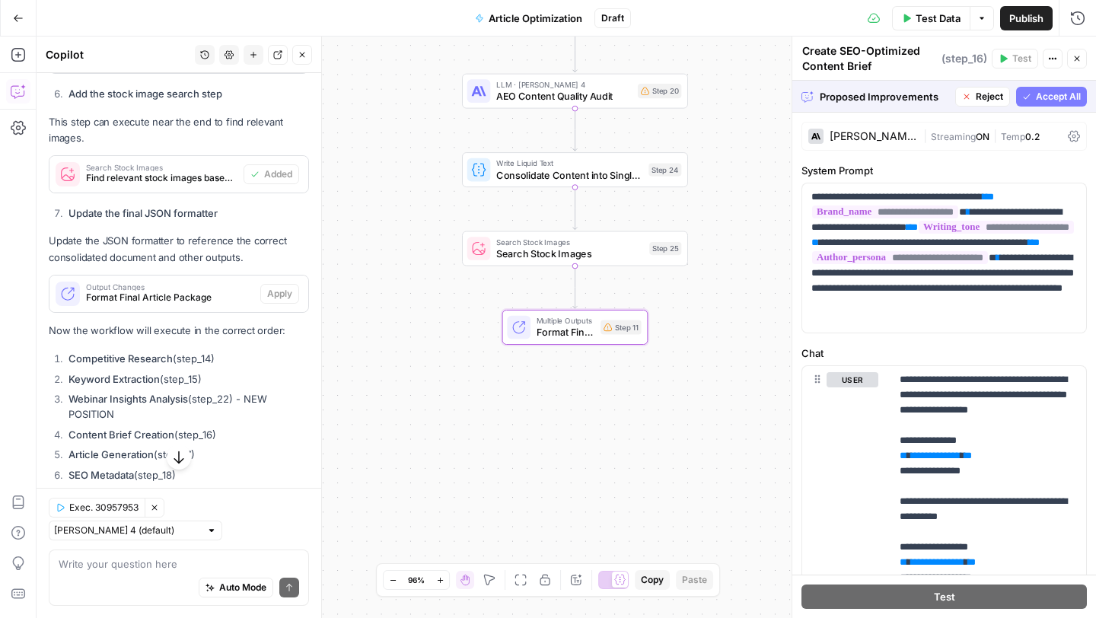
scroll to position [4607, 0]
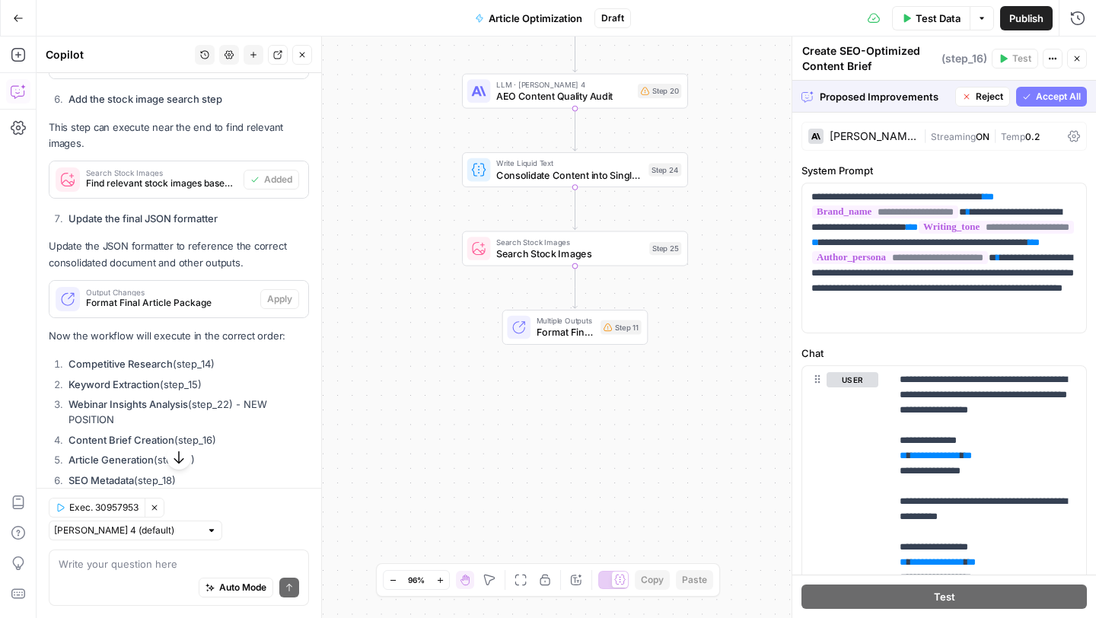
click at [1054, 98] on span "Accept All" at bounding box center [1058, 97] width 45 height 14
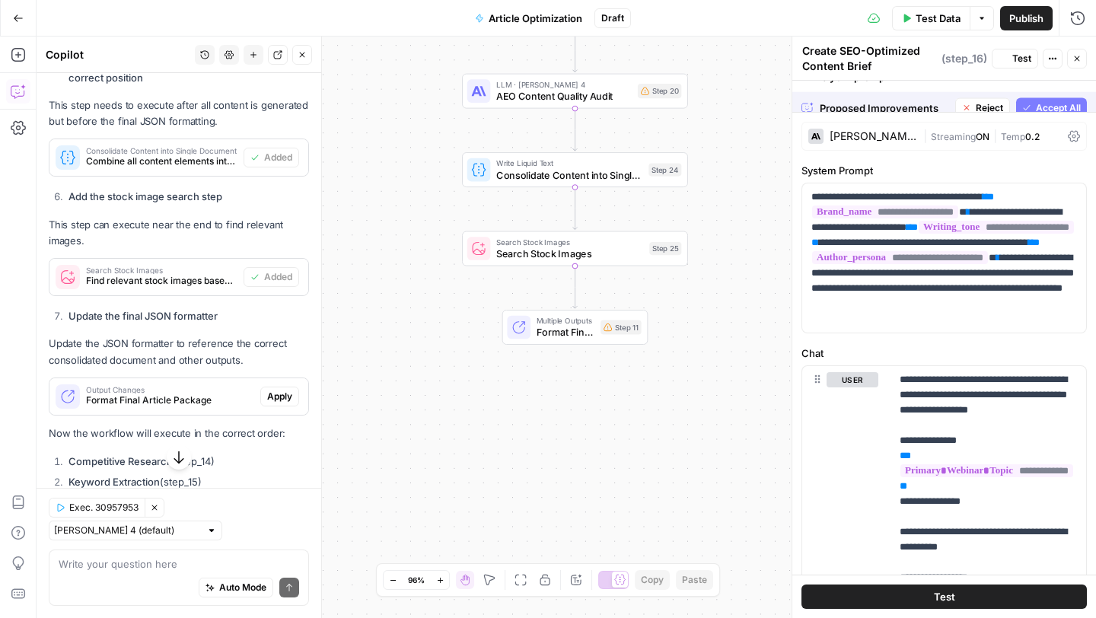
scroll to position [4705, 0]
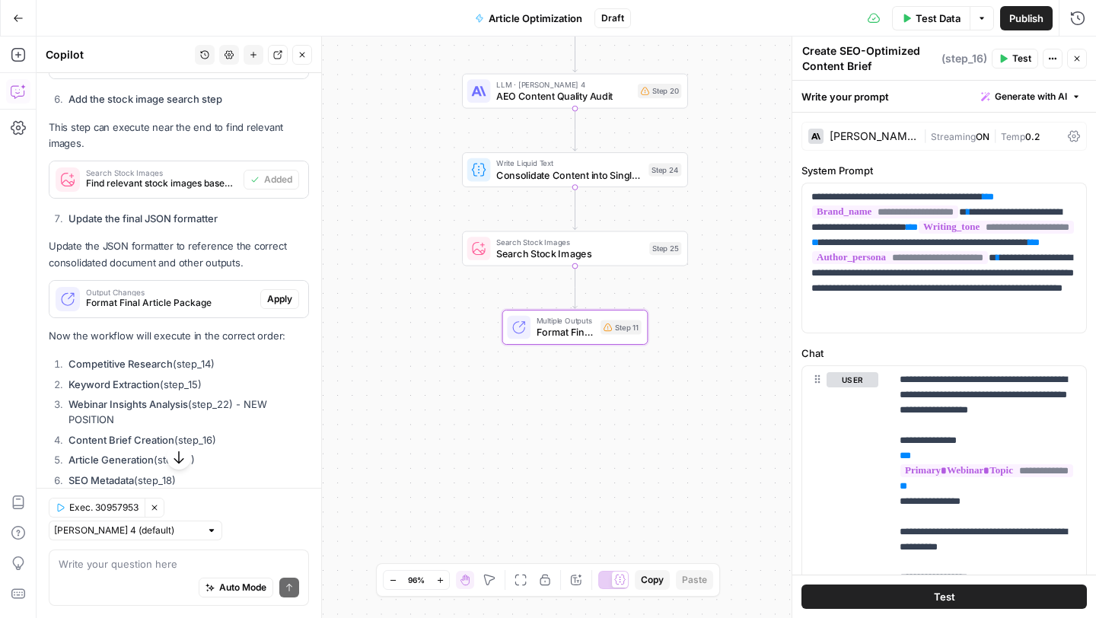
click at [285, 300] on span "Apply" at bounding box center [279, 299] width 25 height 14
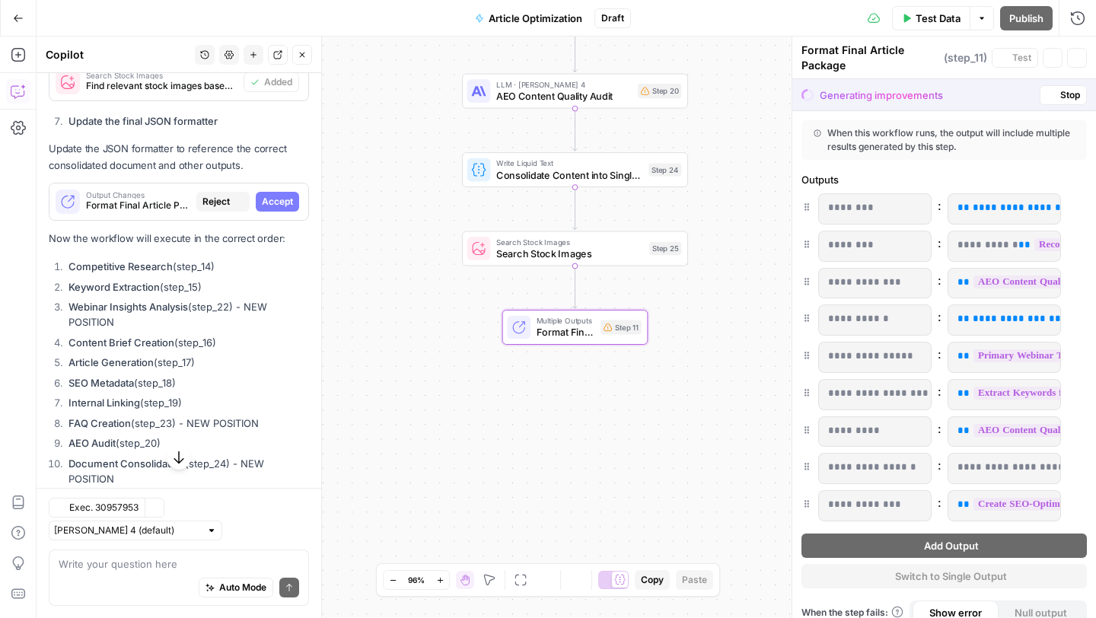
scroll to position [4607, 0]
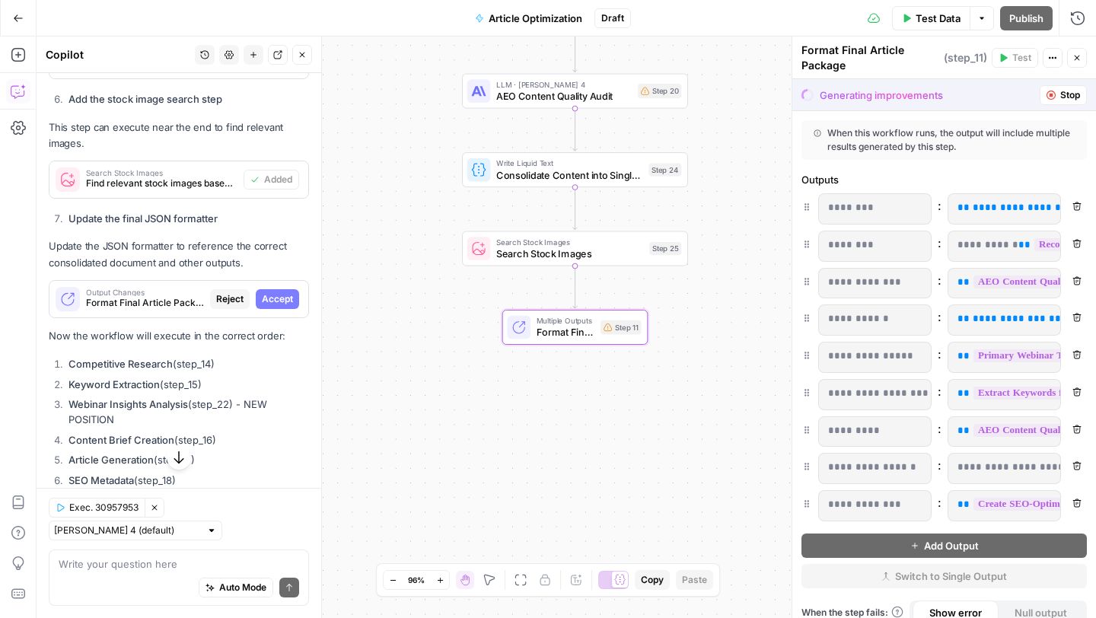
click at [282, 294] on span "Accept" at bounding box center [277, 299] width 31 height 14
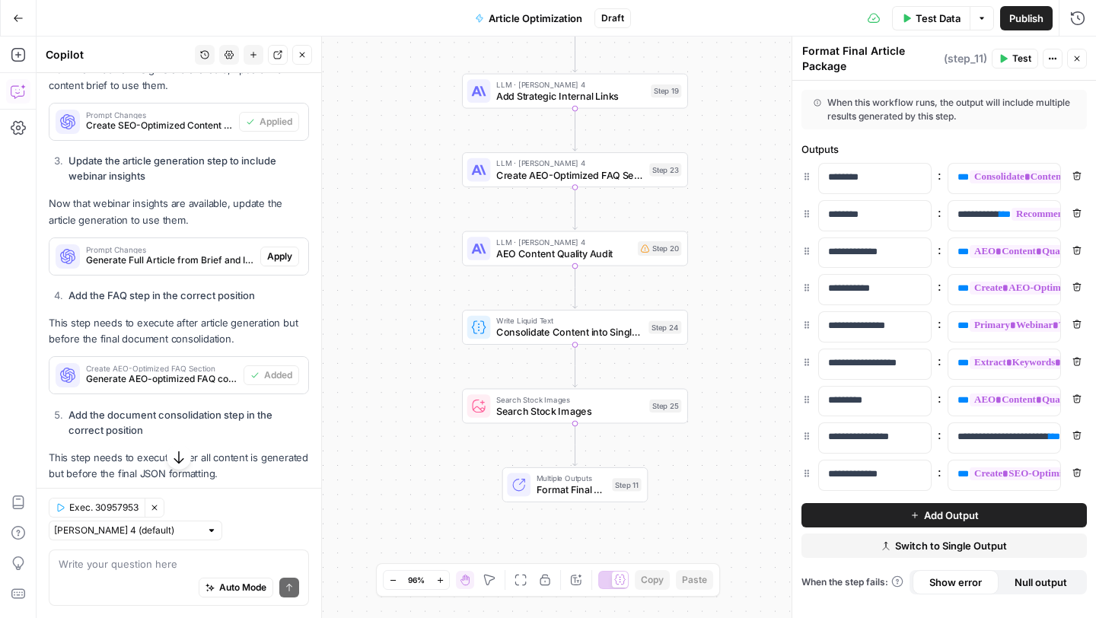
scroll to position [4231, 0]
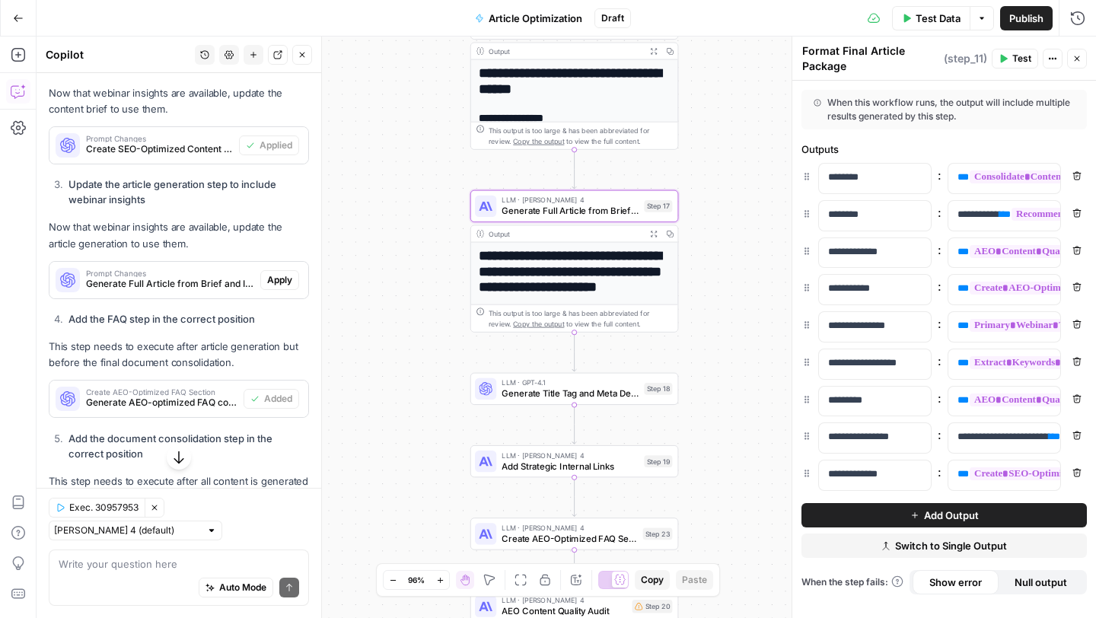
click at [277, 277] on span "Apply" at bounding box center [279, 280] width 25 height 14
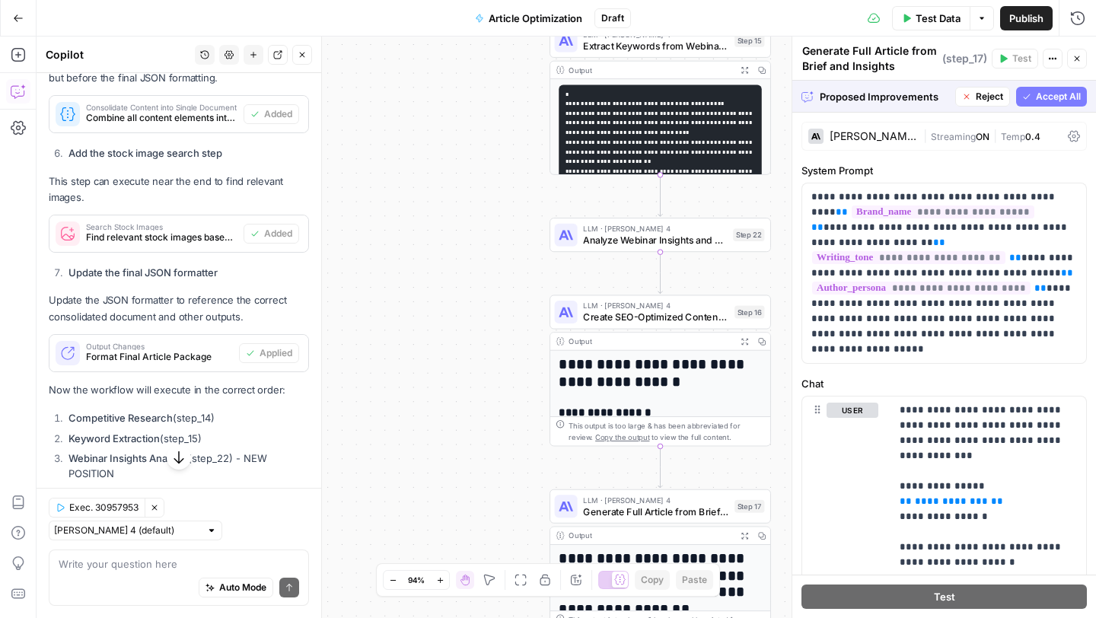
scroll to position [4798, 0]
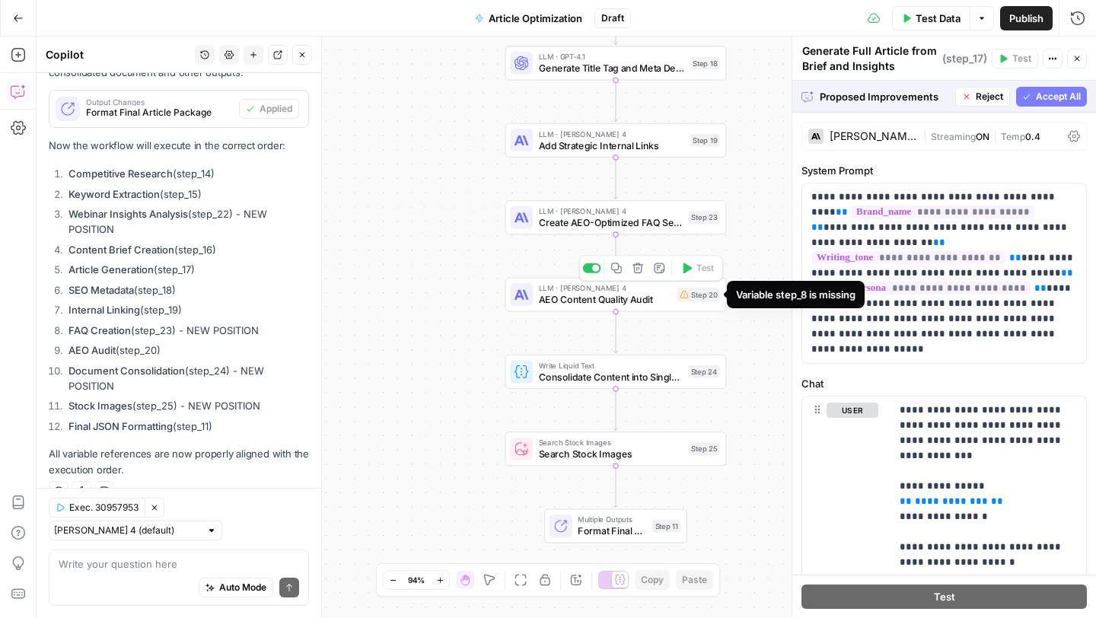
click at [664, 298] on span "AEO Content Quality Audit" at bounding box center [605, 299] width 133 height 14
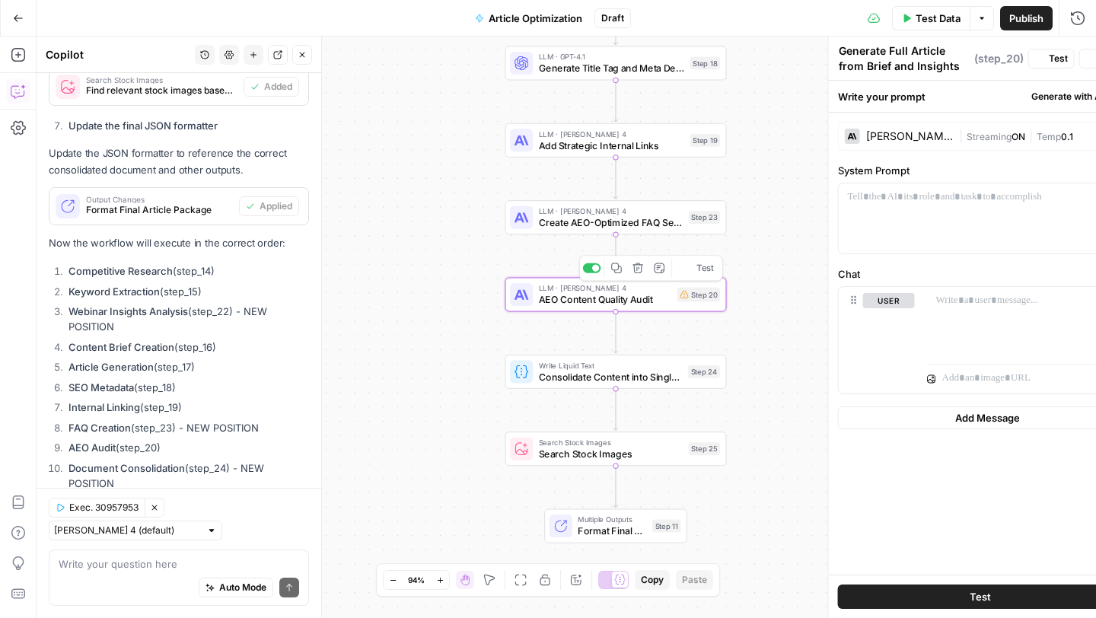
type textarea "AEO Content Quality Audit"
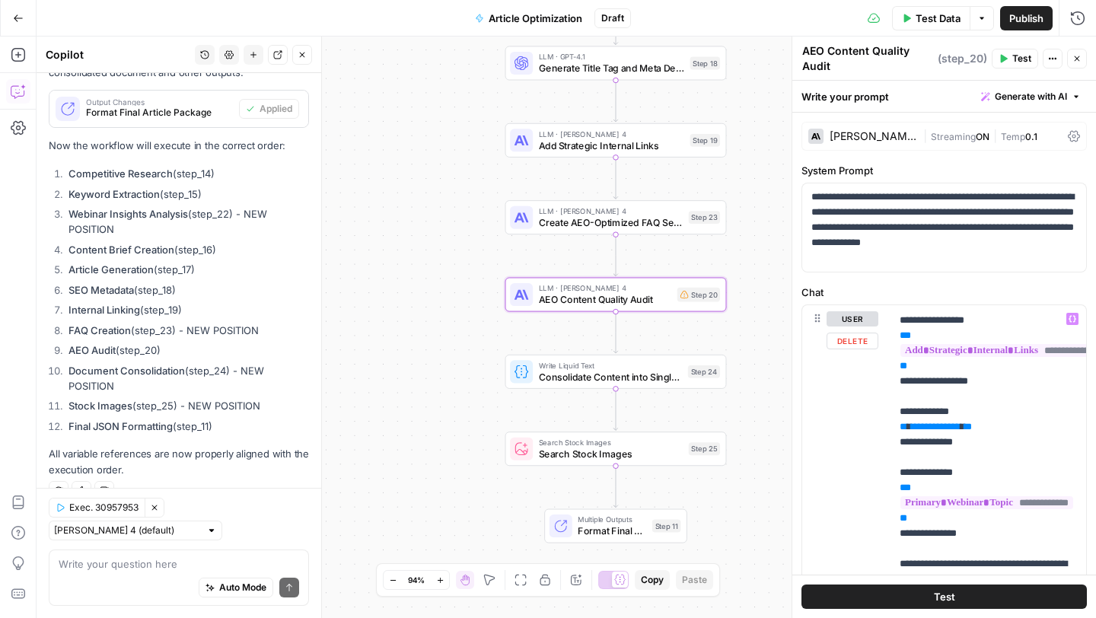
scroll to position [125, 0]
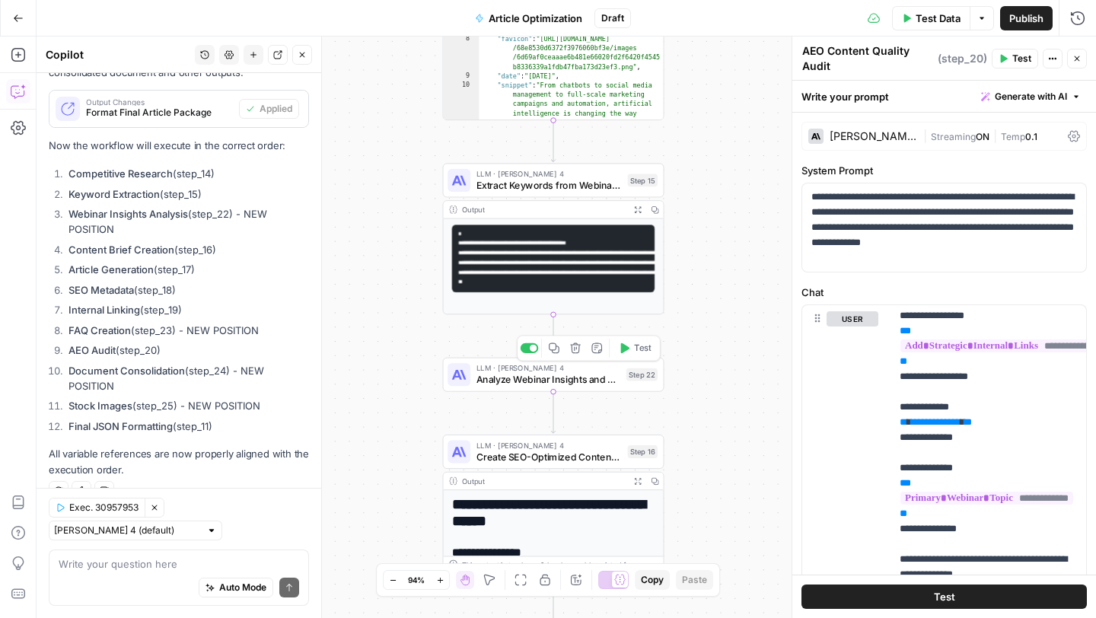
click at [571, 388] on div "LLM · Claude Sonnet 4 Analyze Webinar Insights and Context Step 22 Copy step De…" at bounding box center [554, 375] width 222 height 34
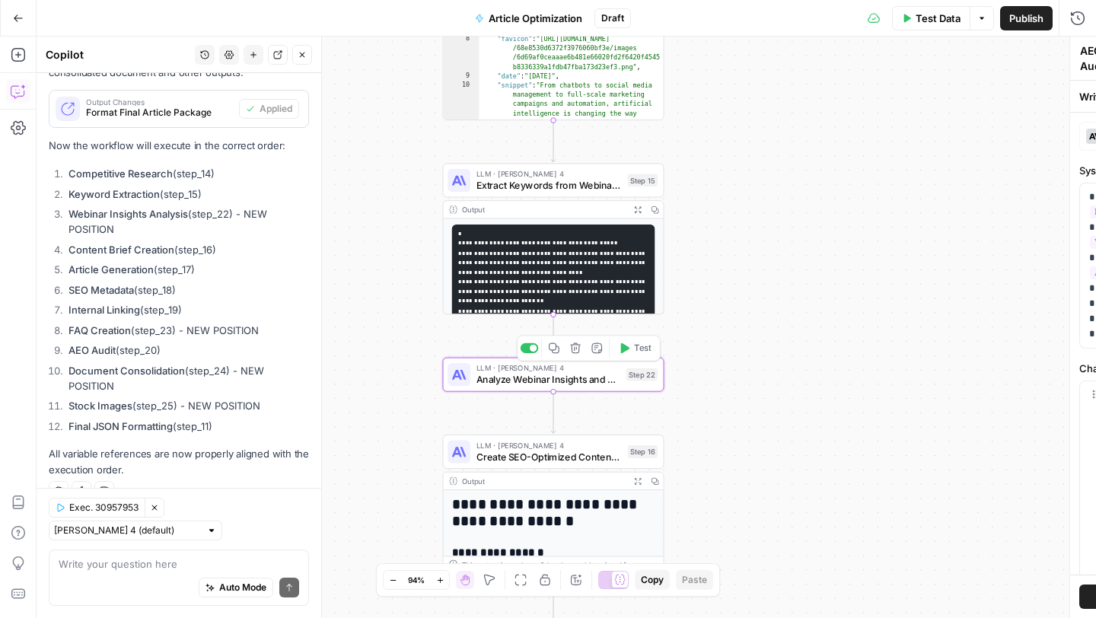
type textarea "Analyze Webinar Insights and Context"
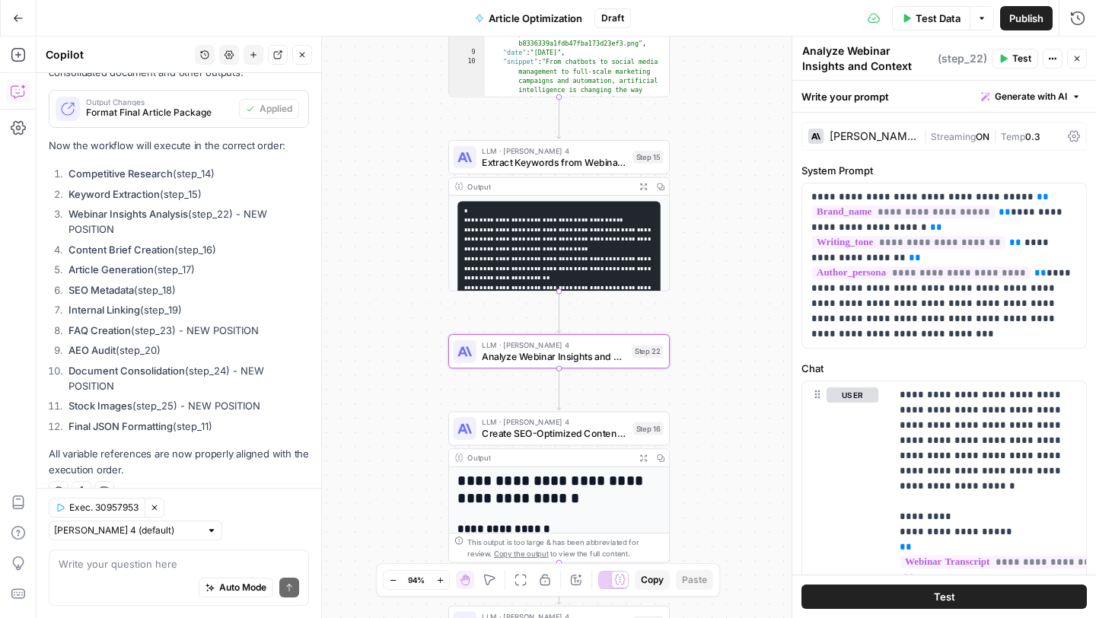
click at [553, 434] on span "Create SEO-Optimized Content Brief" at bounding box center [554, 433] width 145 height 14
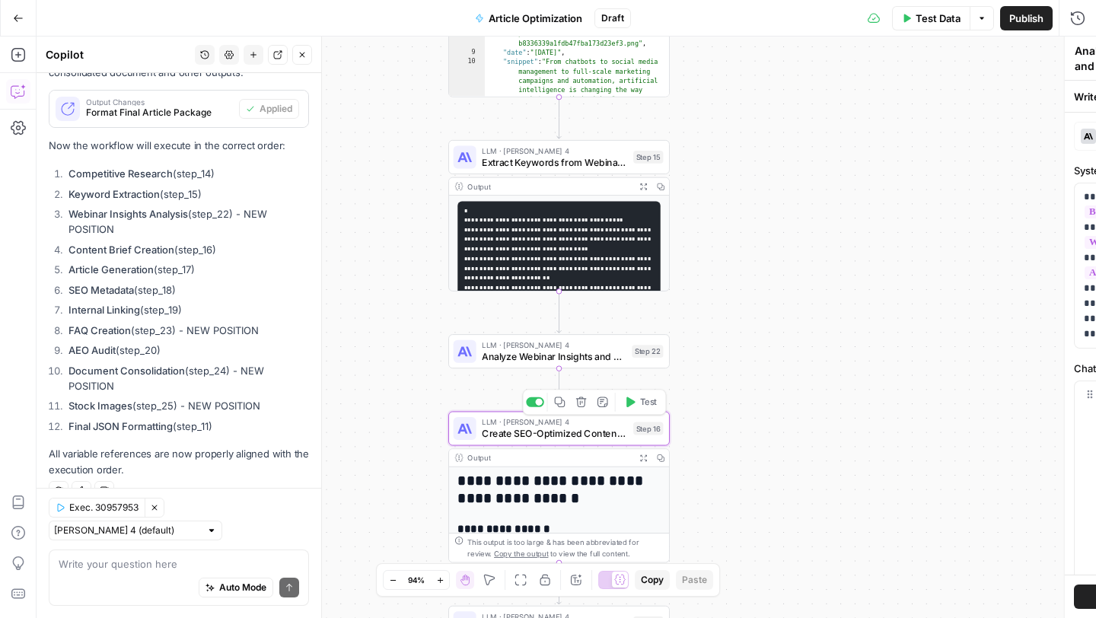
type textarea "Create SEO-Optimized Content Brief"
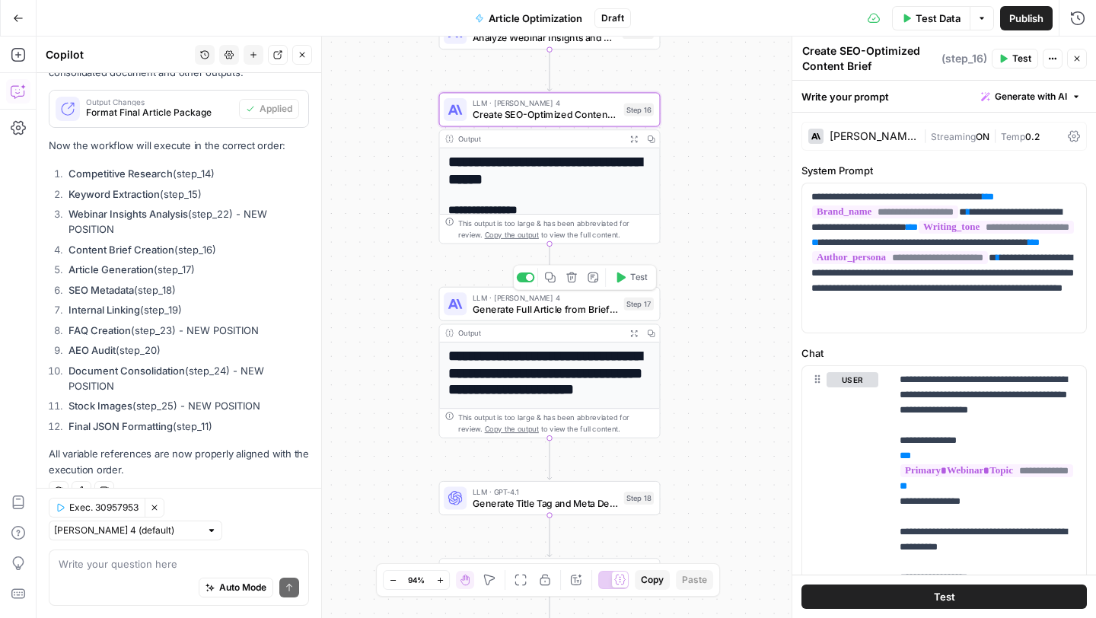
click at [595, 307] on span "Generate Full Article from Brief and Insights" at bounding box center [545, 308] width 145 height 14
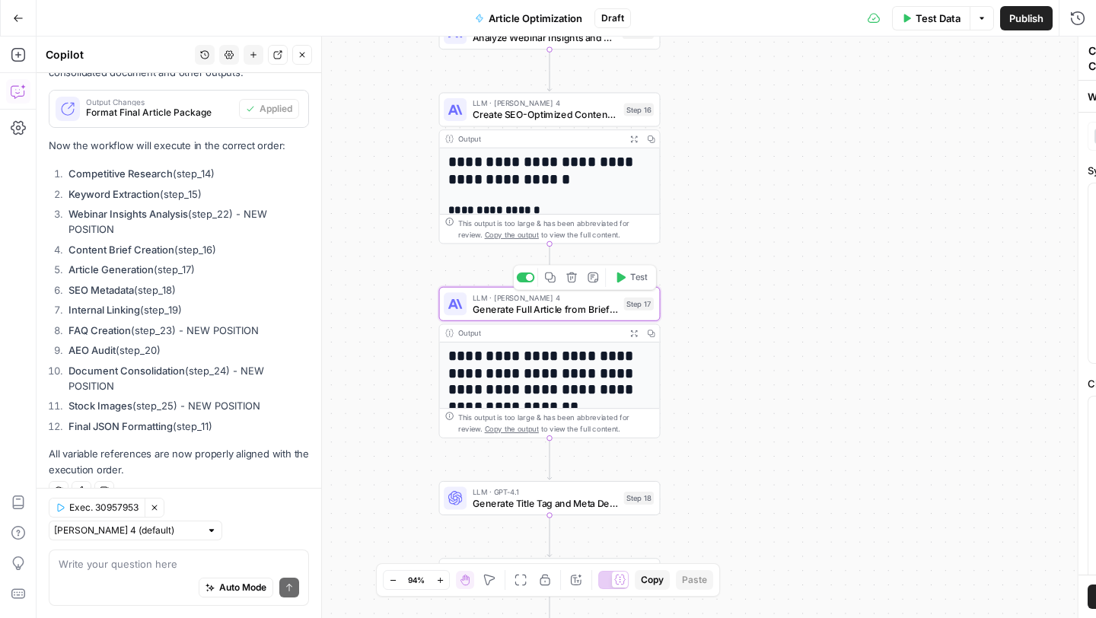
type textarea "Generate Full Article from Brief and Insights"
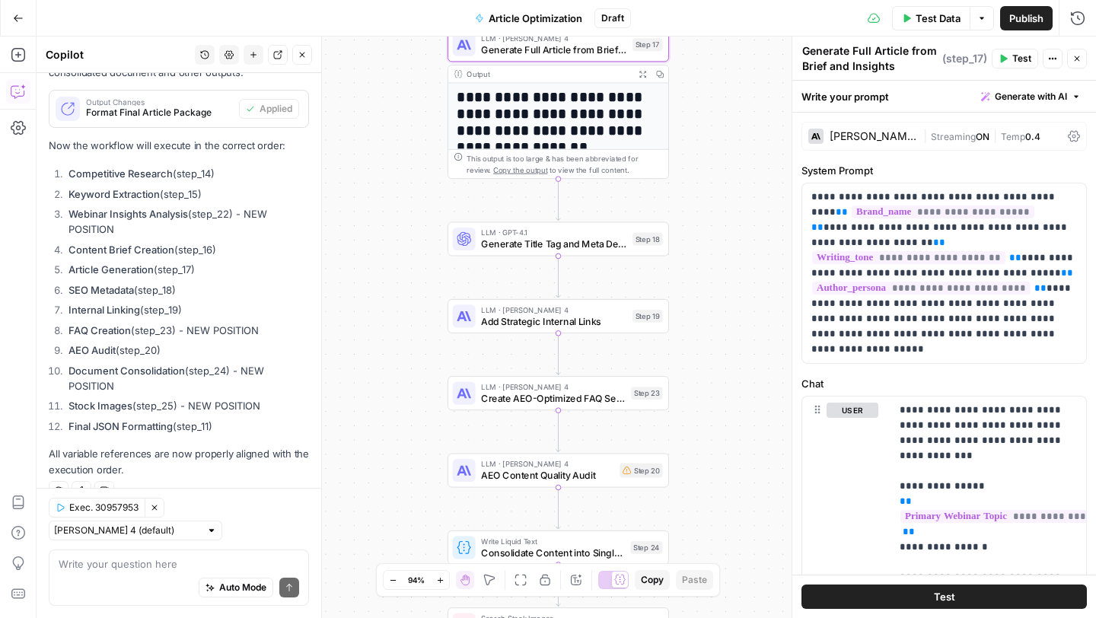
click at [583, 397] on span "Create AEO-Optimized FAQ Section" at bounding box center [553, 398] width 145 height 14
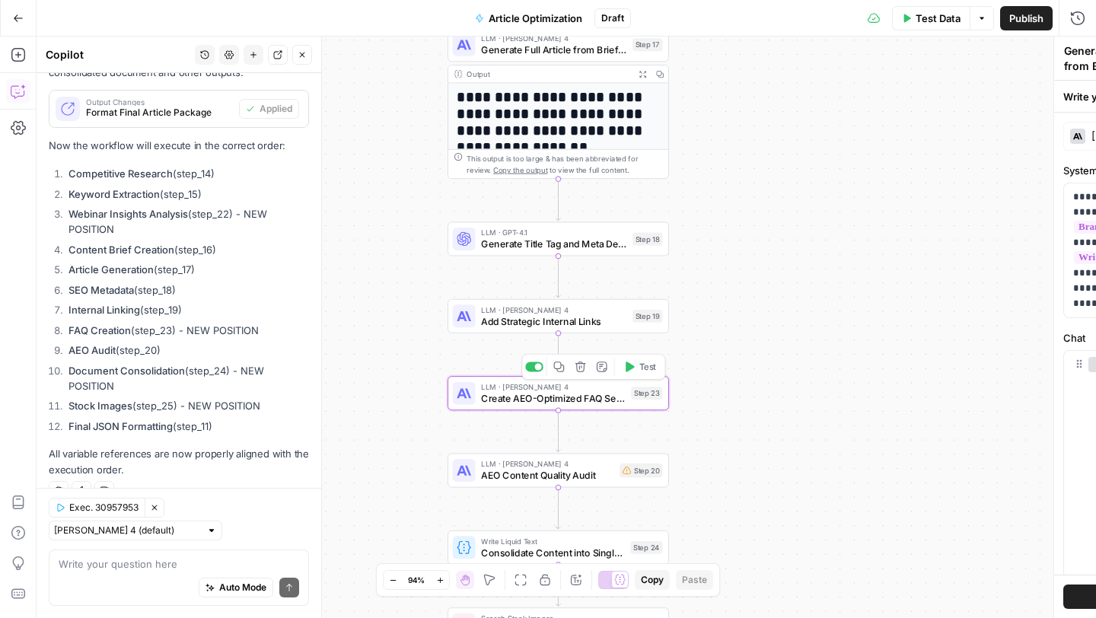
type textarea "Create AEO-Optimized FAQ Section"
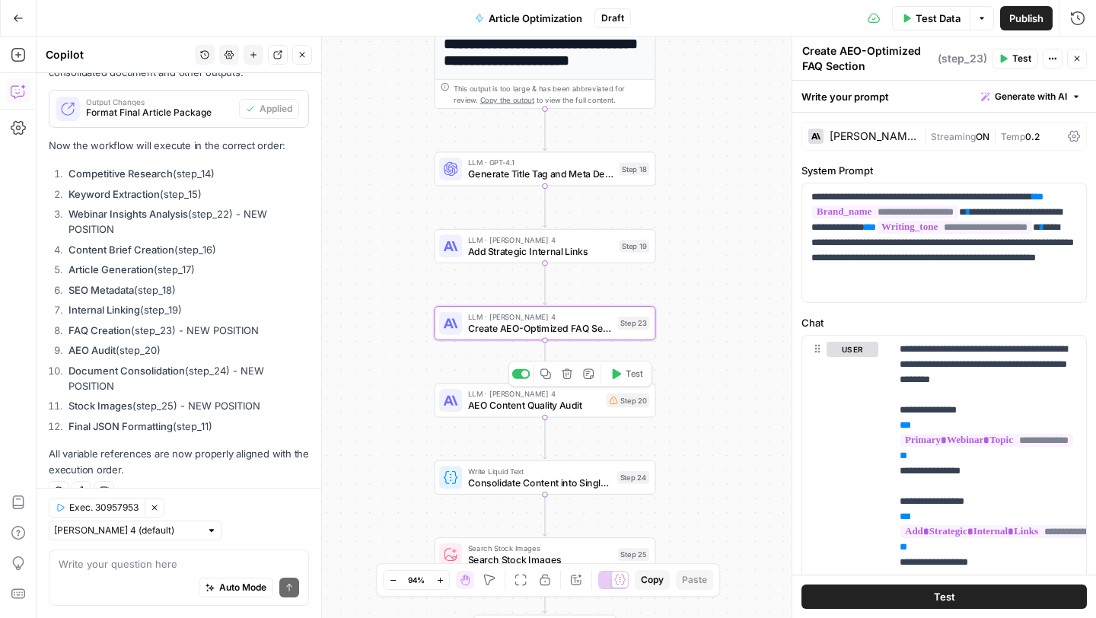
click at [590, 408] on span "AEO Content Quality Audit" at bounding box center [534, 405] width 133 height 14
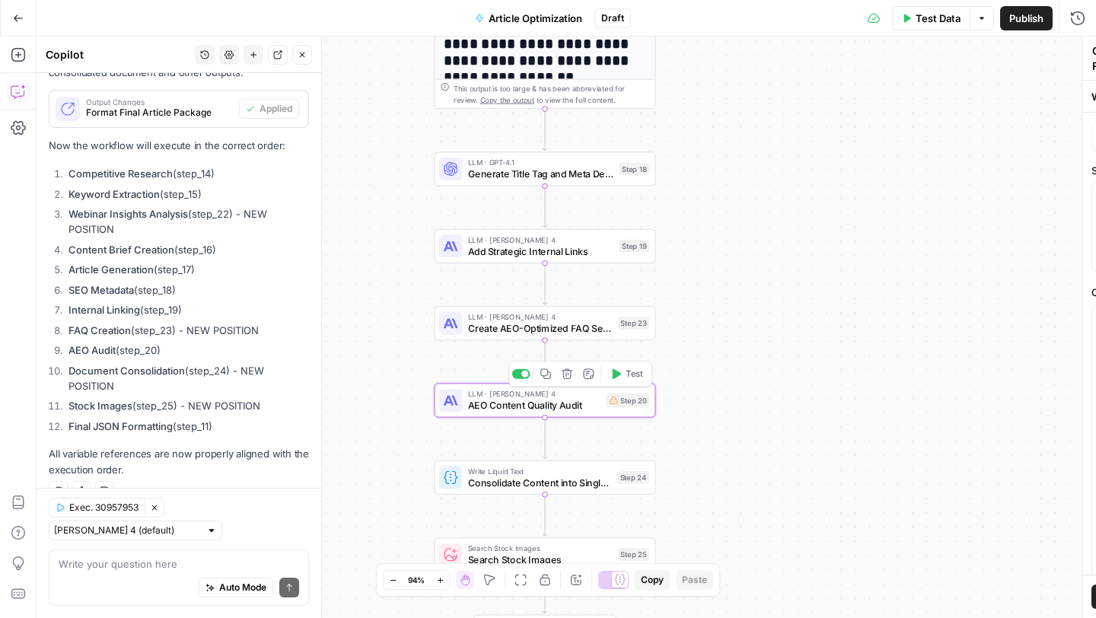
type textarea "AEO Content Quality Audit"
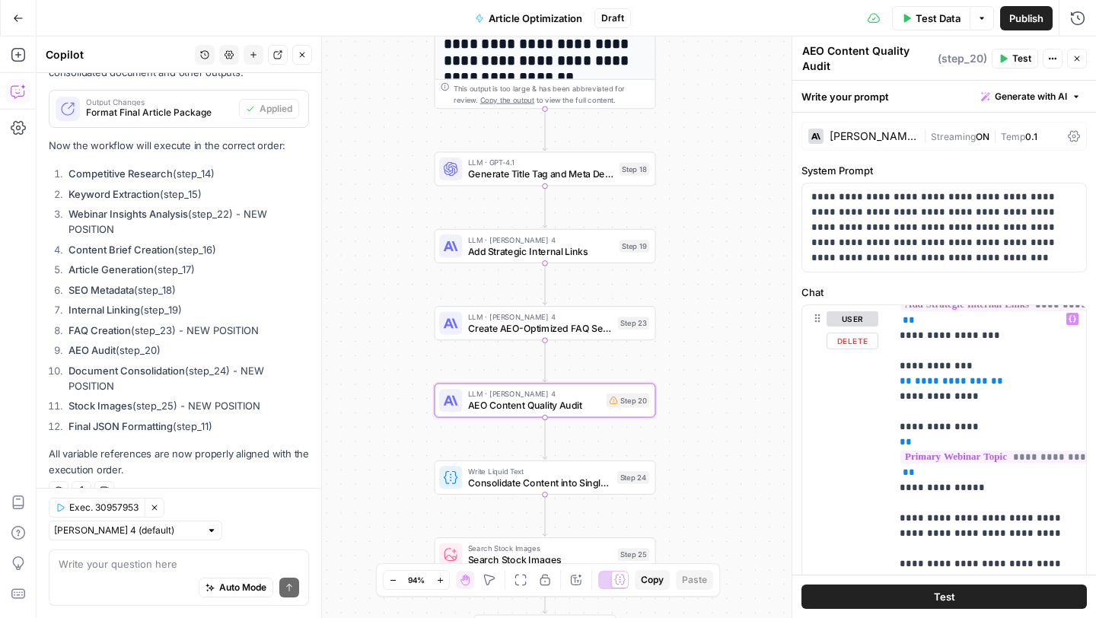
scroll to position [201, 0]
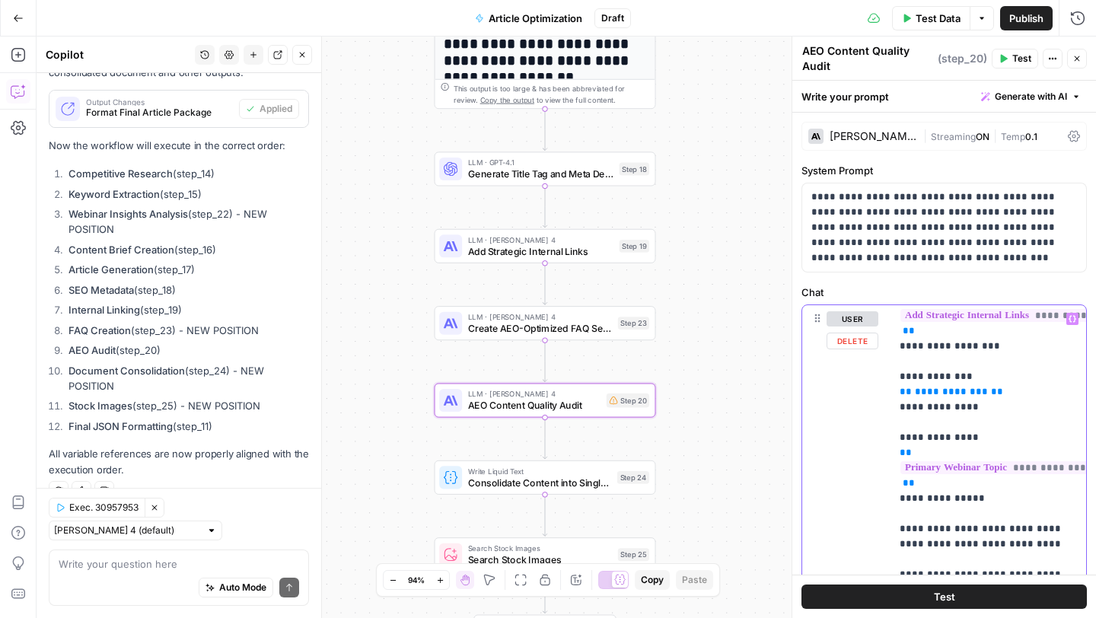
drag, startPoint x: 997, startPoint y: 375, endPoint x: 902, endPoint y: 372, distance: 94.5
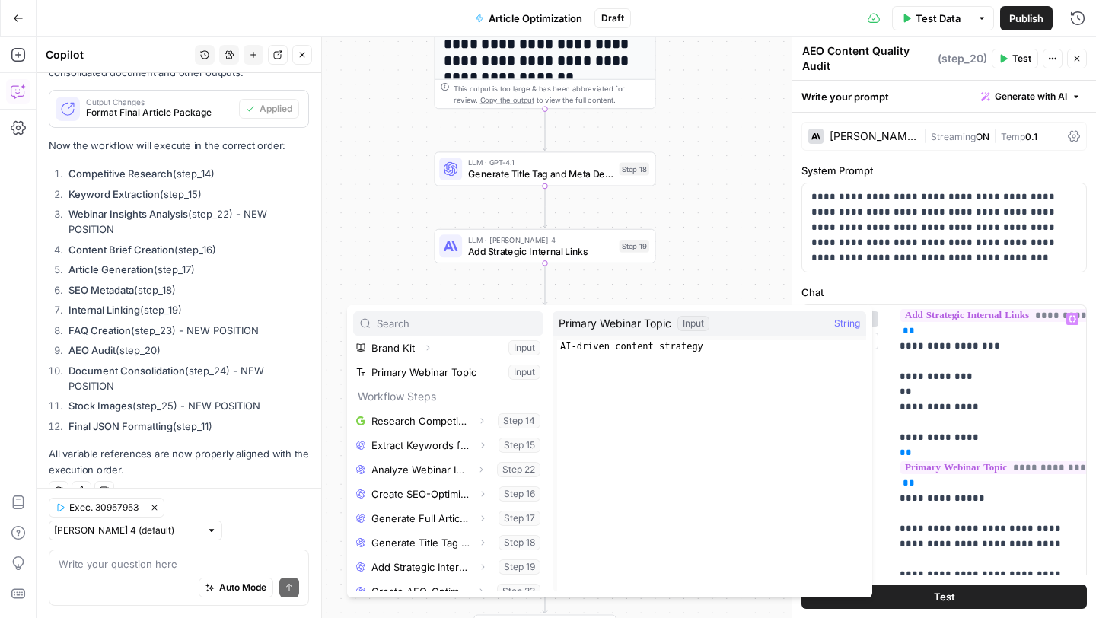
scroll to position [114, 0]
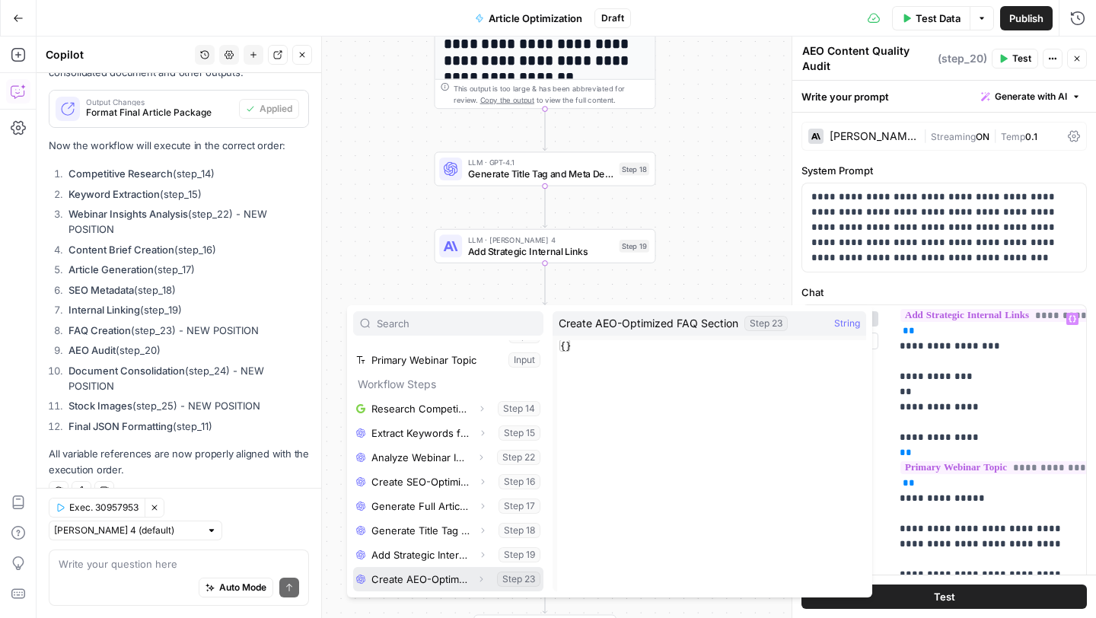
click at [425, 581] on button "Select variable Create AEO-Optimized FAQ Section" at bounding box center [448, 579] width 190 height 24
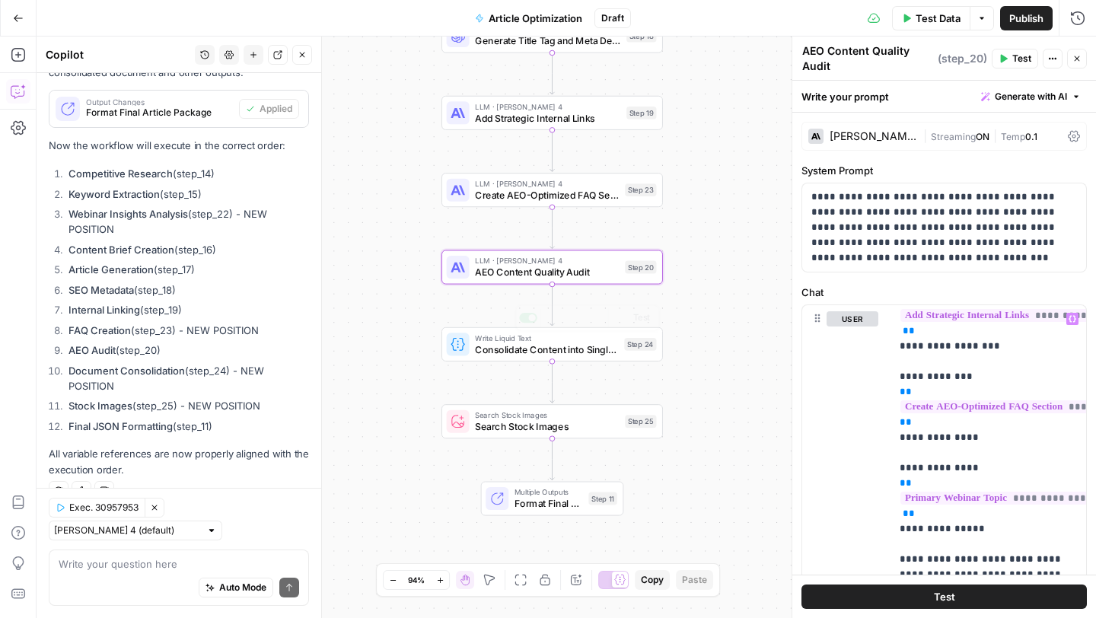
click at [598, 419] on span "Search Stock Images" at bounding box center [547, 426] width 145 height 14
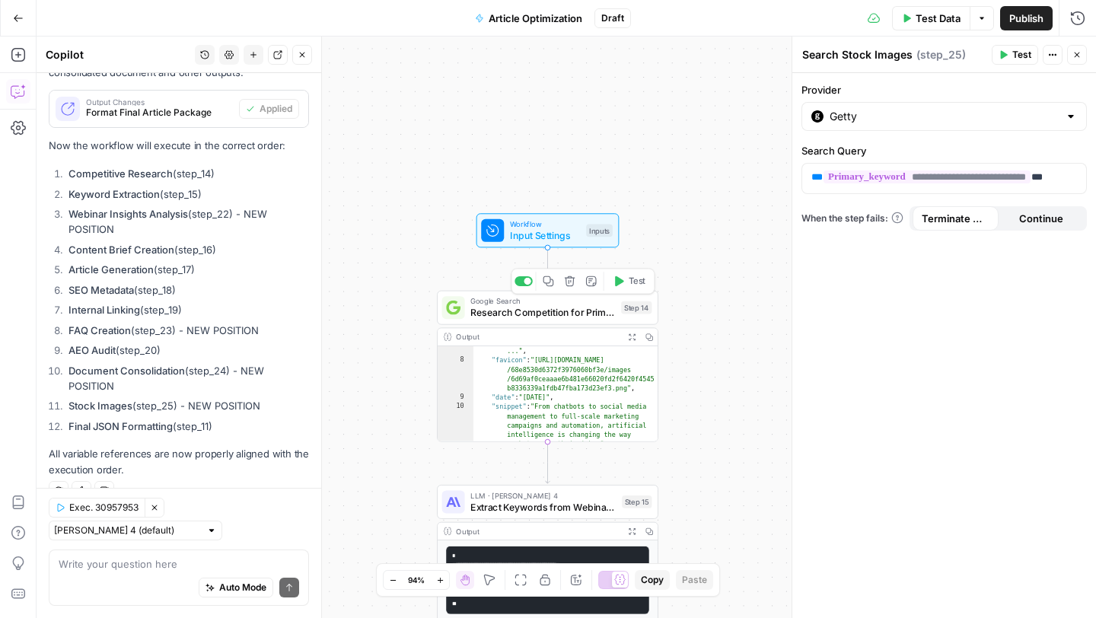
click at [587, 311] on span "Research Competition for Primary Topic" at bounding box center [542, 312] width 145 height 14
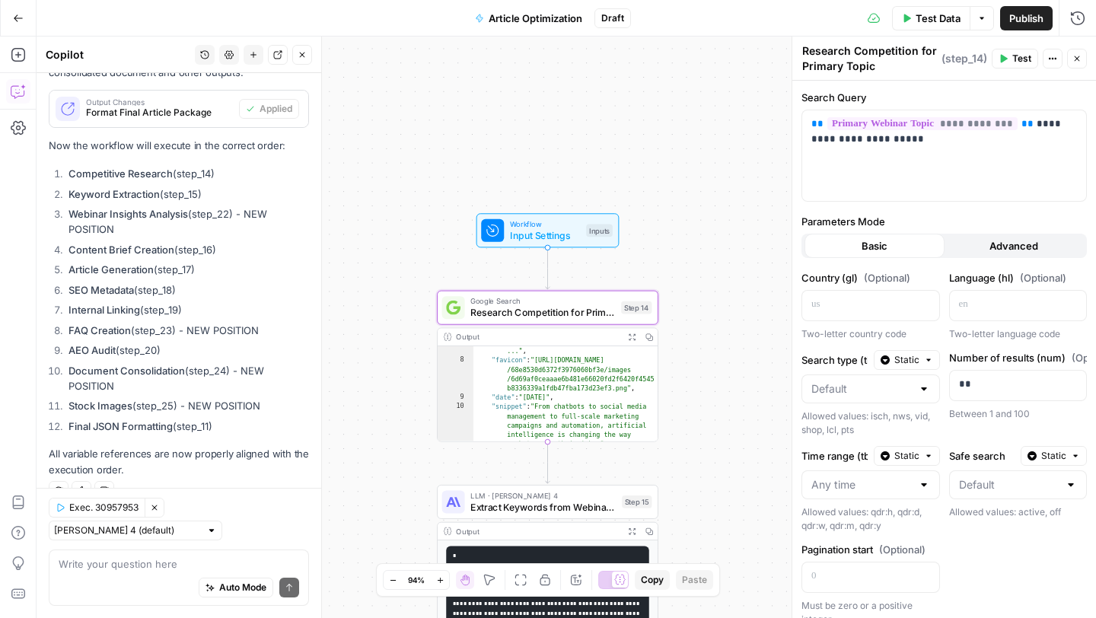
click at [960, 62] on span "( step_14 )" at bounding box center [965, 58] width 46 height 15
click at [1045, 62] on button "Actions" at bounding box center [1053, 59] width 20 height 20
click at [899, 81] on div "**********" at bounding box center [945, 407] width 304 height 652
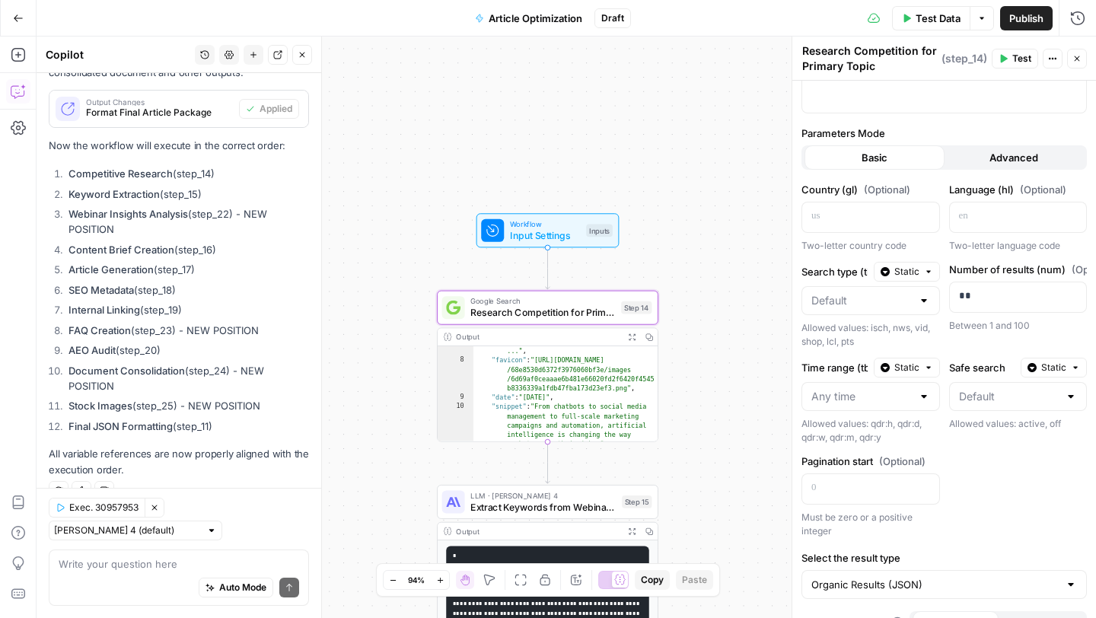
scroll to position [90, 0]
click at [927, 21] on span "Test Data" at bounding box center [938, 18] width 45 height 15
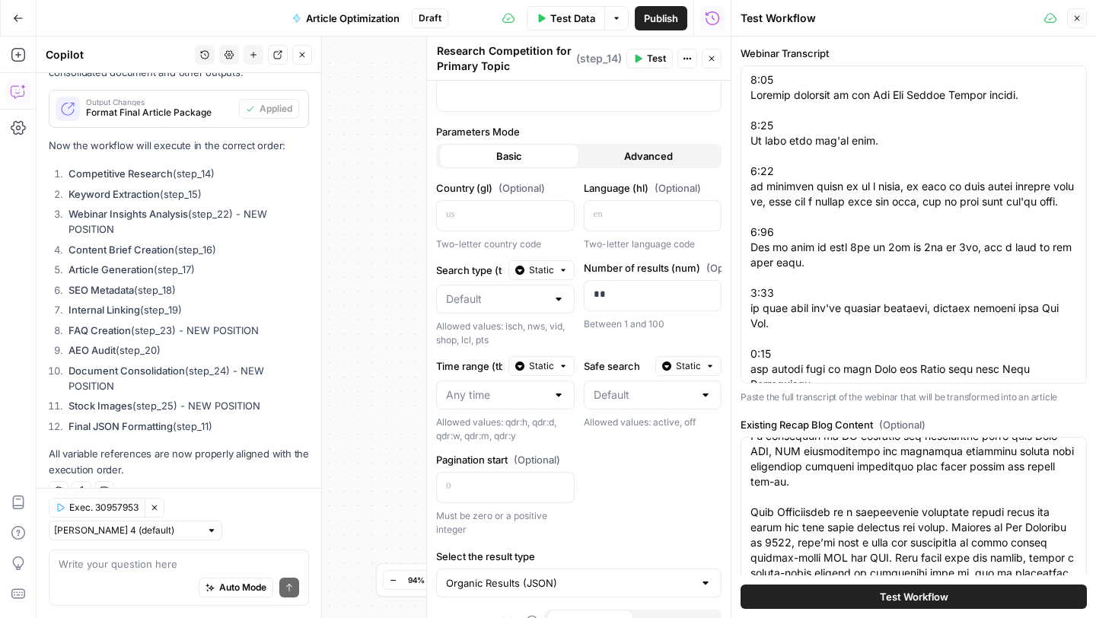
scroll to position [541, 0]
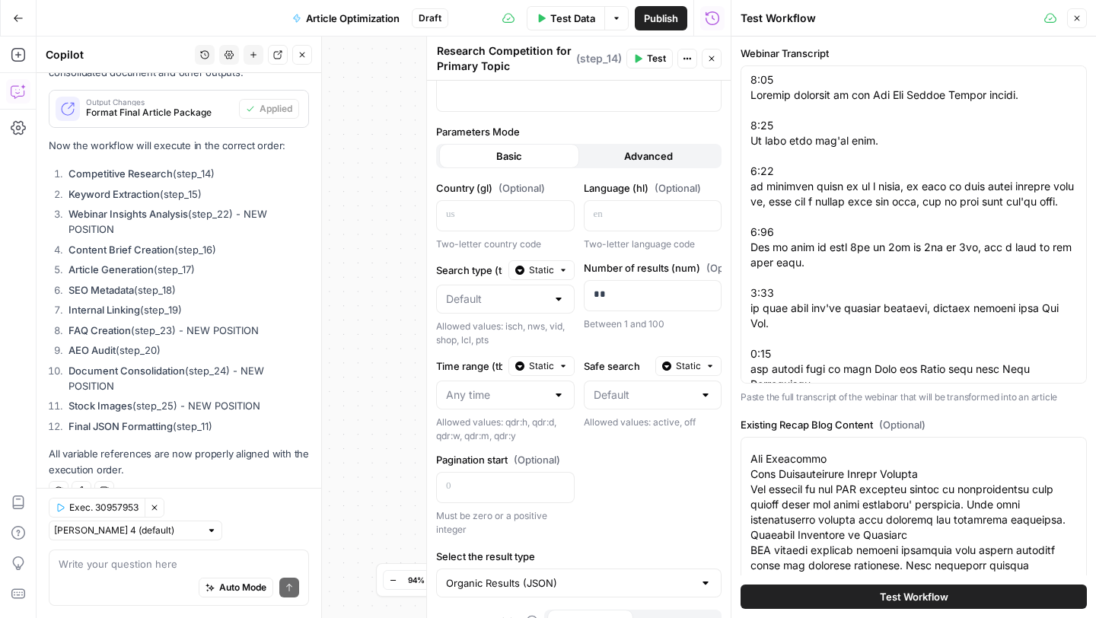
click at [878, 588] on button "Test Workflow" at bounding box center [914, 597] width 346 height 24
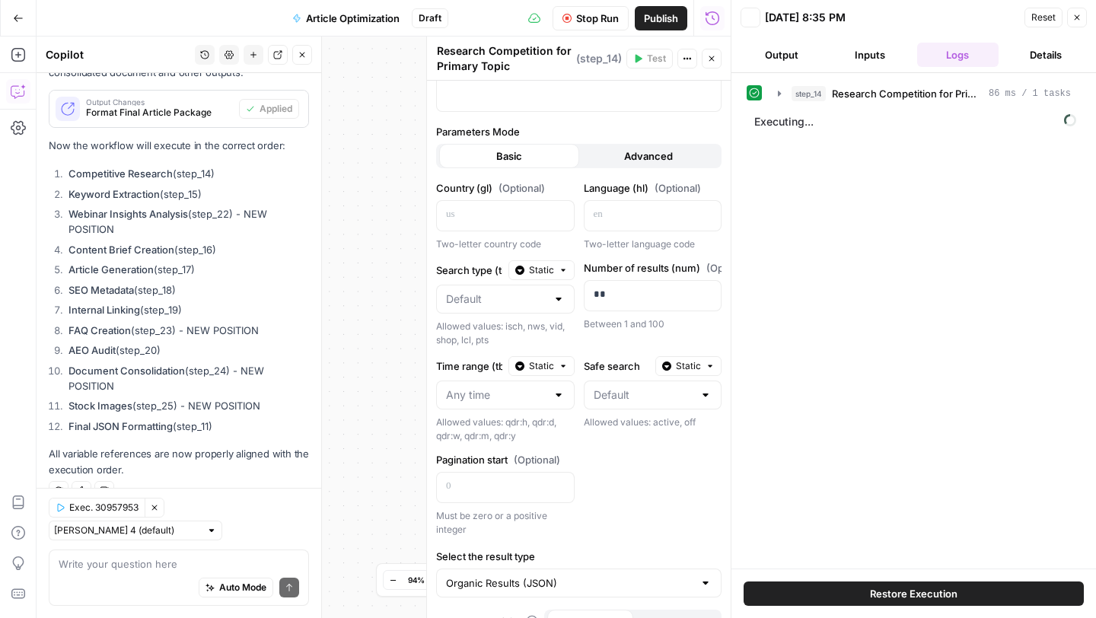
click at [712, 54] on icon "button" at bounding box center [711, 58] width 9 height 9
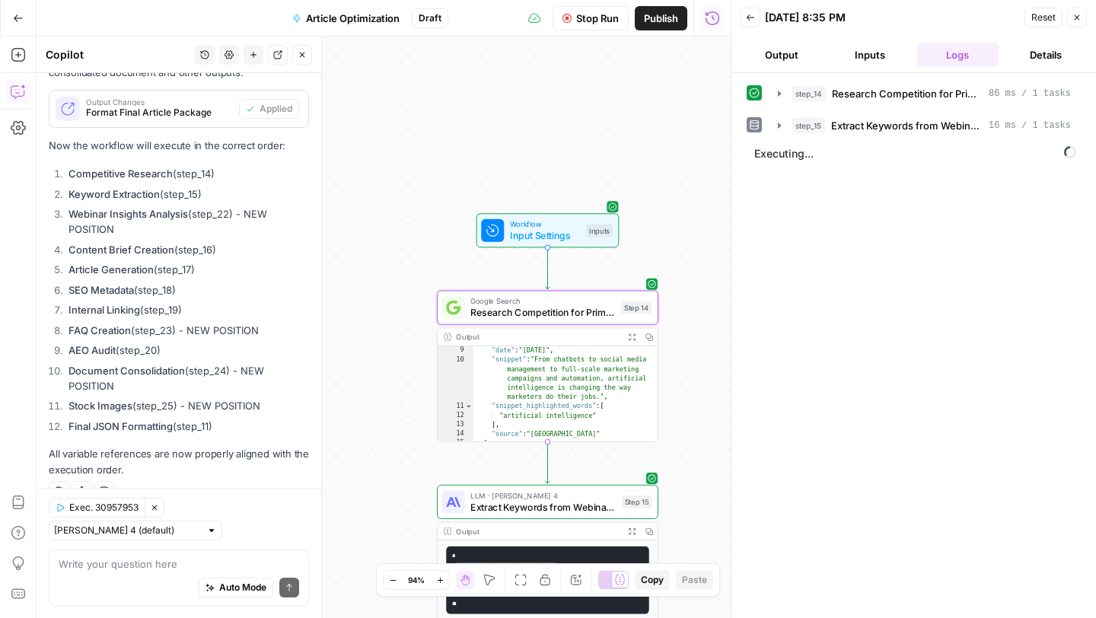
scroll to position [218, 0]
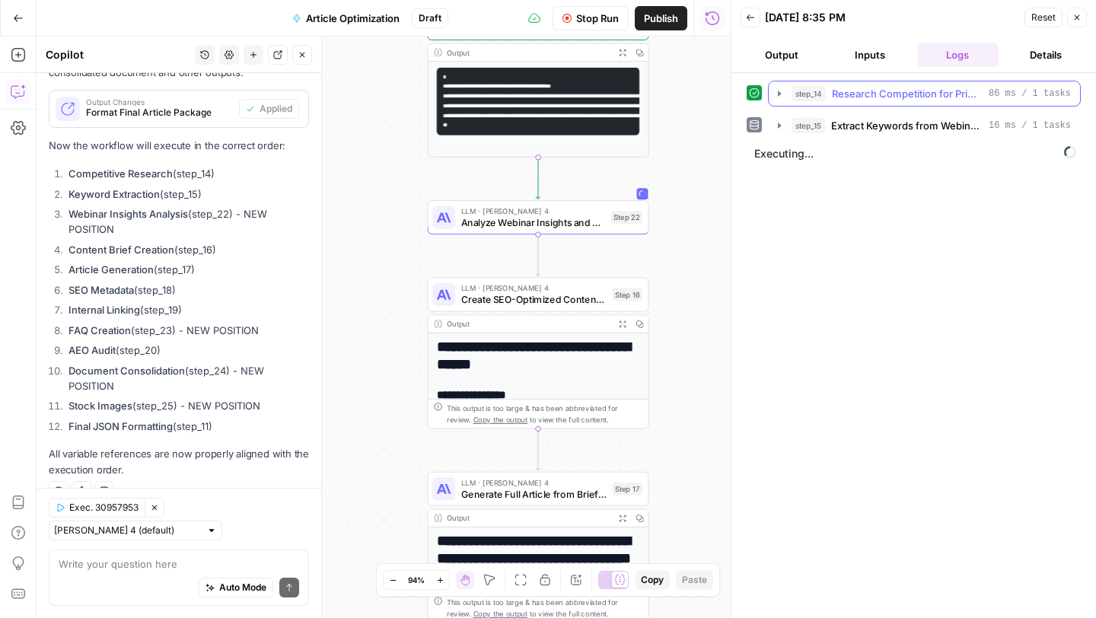
click at [777, 91] on icon "button" at bounding box center [779, 94] width 12 height 12
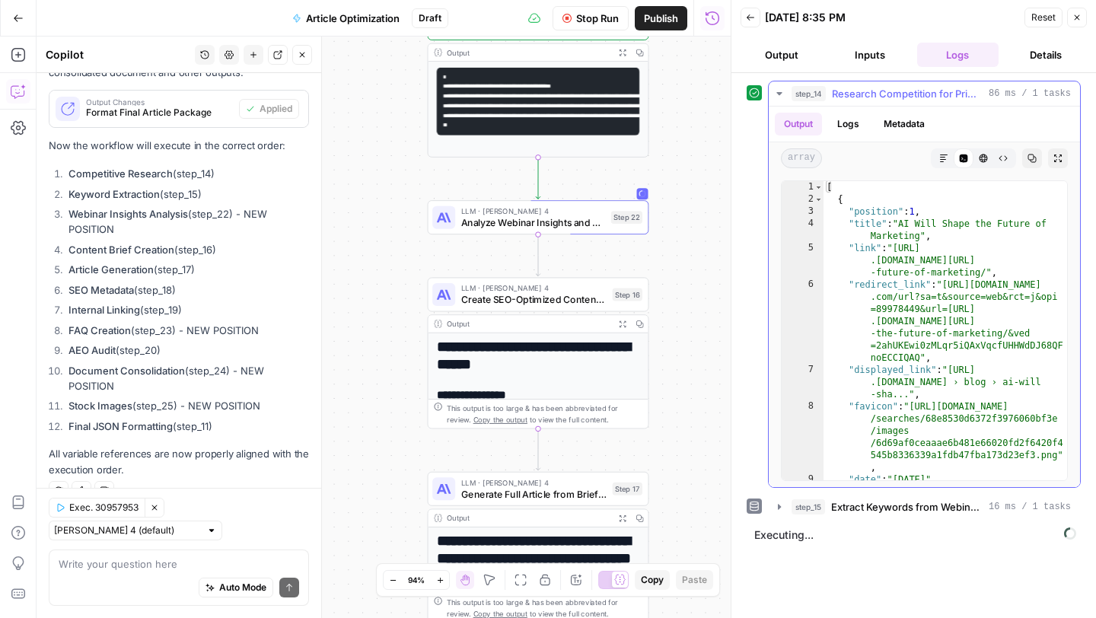
click at [777, 92] on icon "button" at bounding box center [779, 94] width 12 height 12
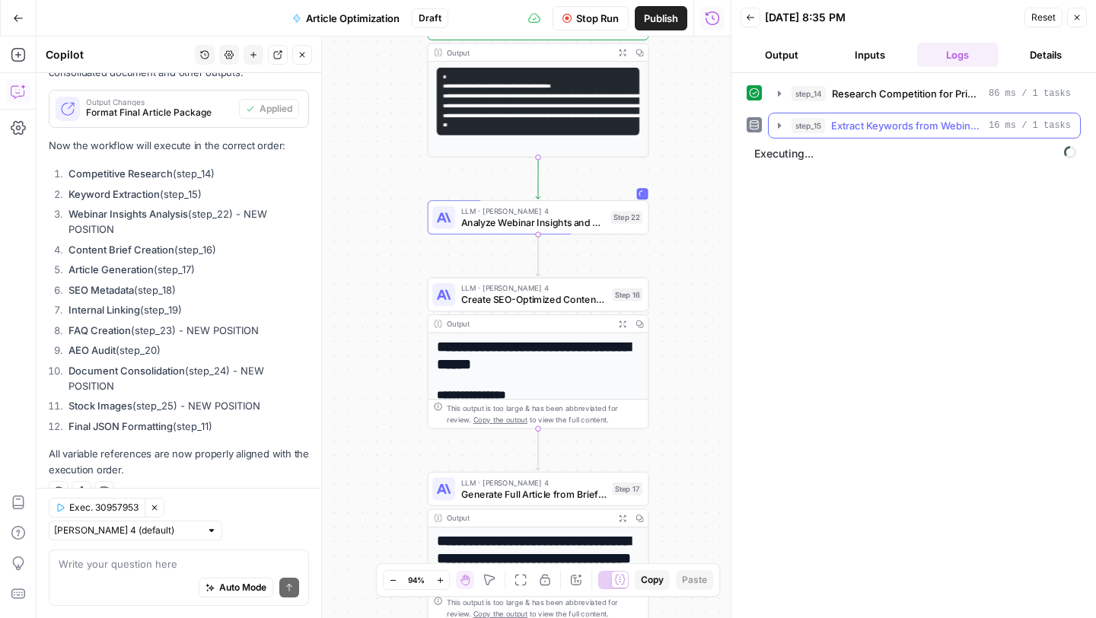
click at [780, 126] on icon "button" at bounding box center [779, 125] width 3 height 5
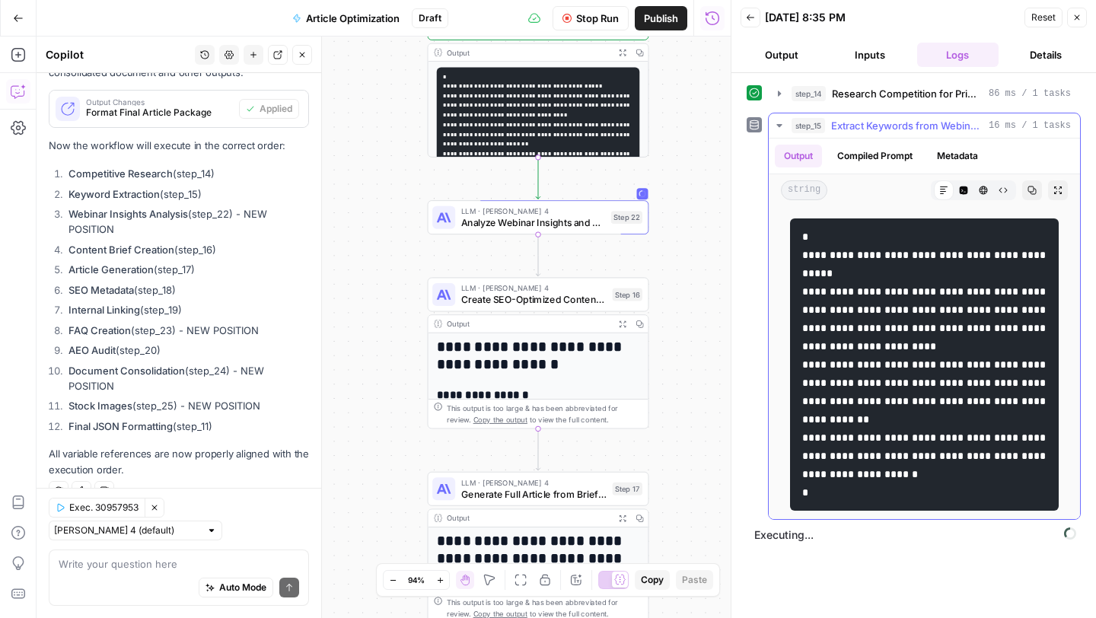
click at [780, 126] on icon "button" at bounding box center [779, 125] width 5 height 3
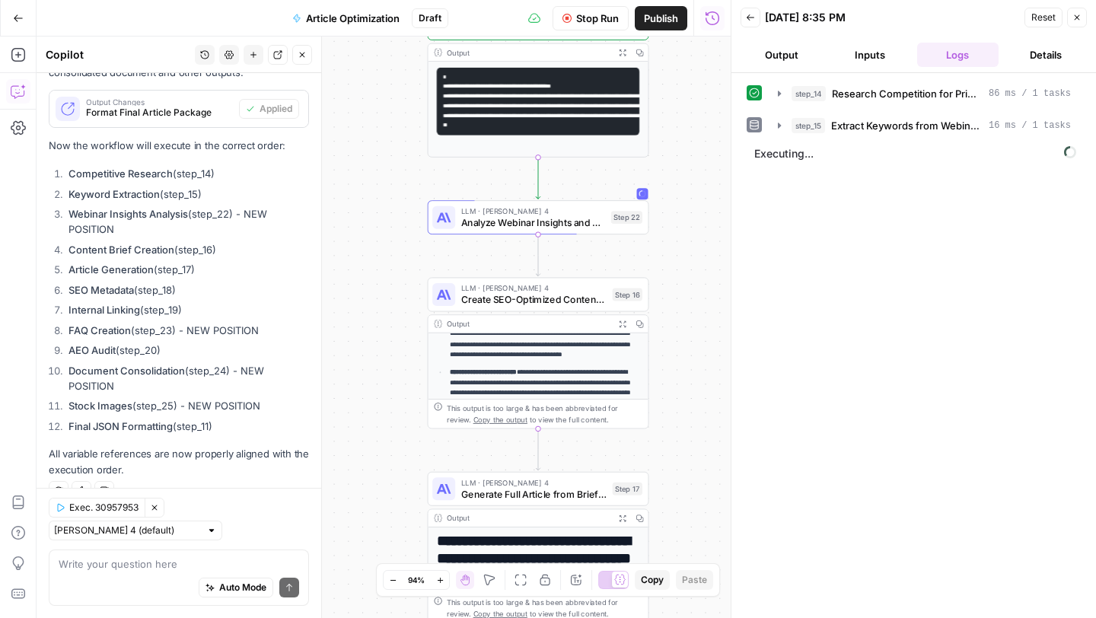
scroll to position [177, 0]
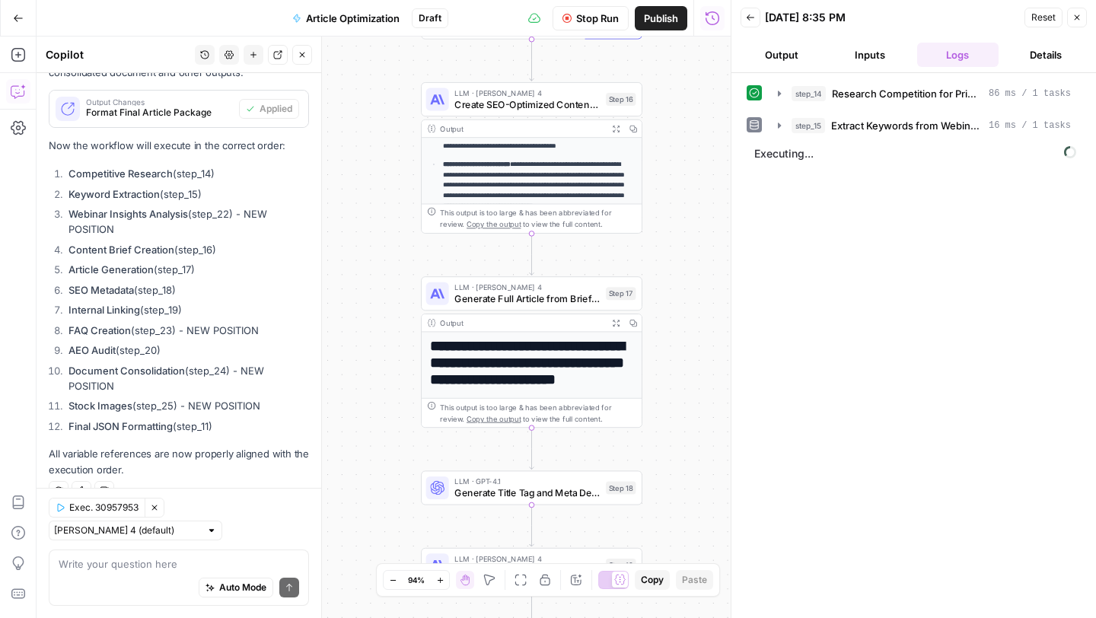
click at [746, 201] on div "step_14 Research Competition for Primary Topic 86 ms / 1 tasks step_15 Extract …" at bounding box center [914, 345] width 365 height 545
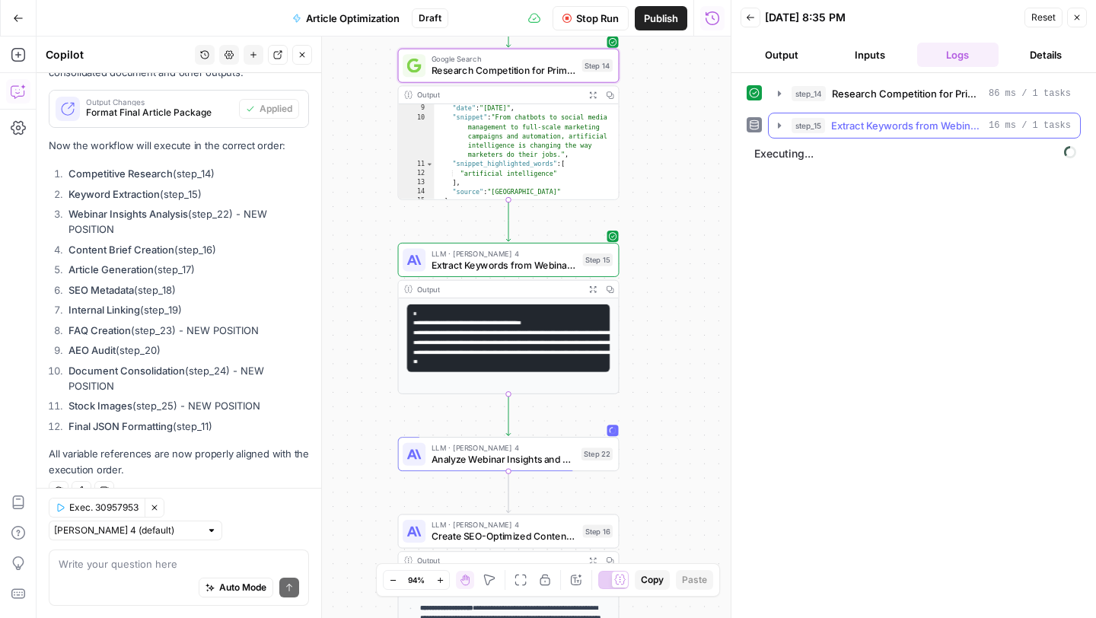
click at [782, 127] on icon "button" at bounding box center [779, 126] width 12 height 12
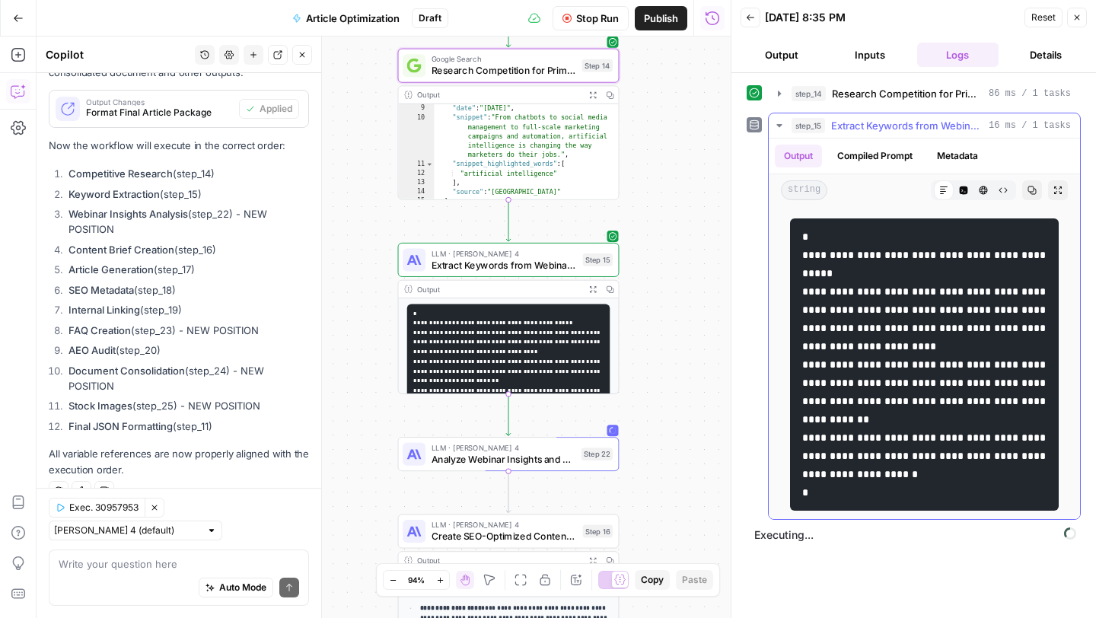
click at [783, 124] on icon "button" at bounding box center [779, 126] width 12 height 12
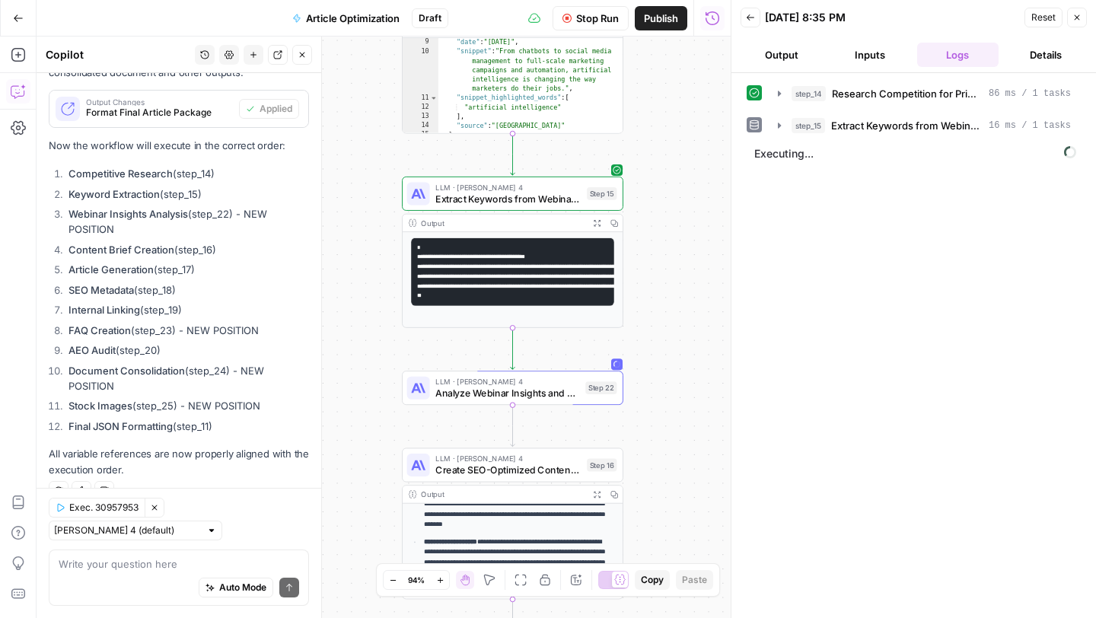
click at [1037, 59] on button "Details" at bounding box center [1046, 55] width 82 height 24
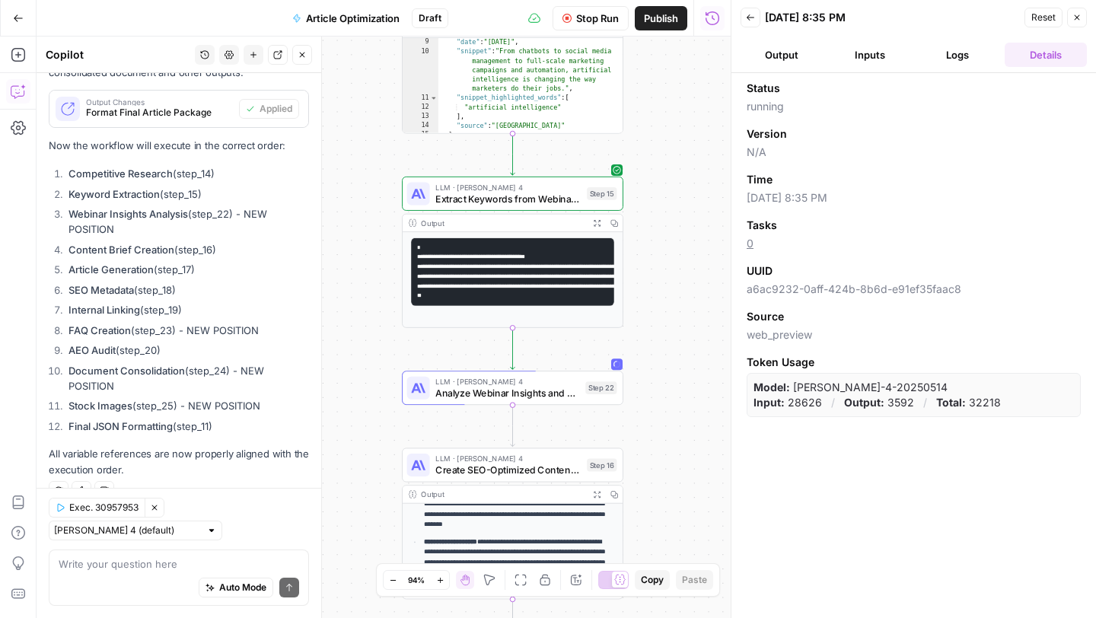
click at [974, 49] on button "Logs" at bounding box center [958, 55] width 82 height 24
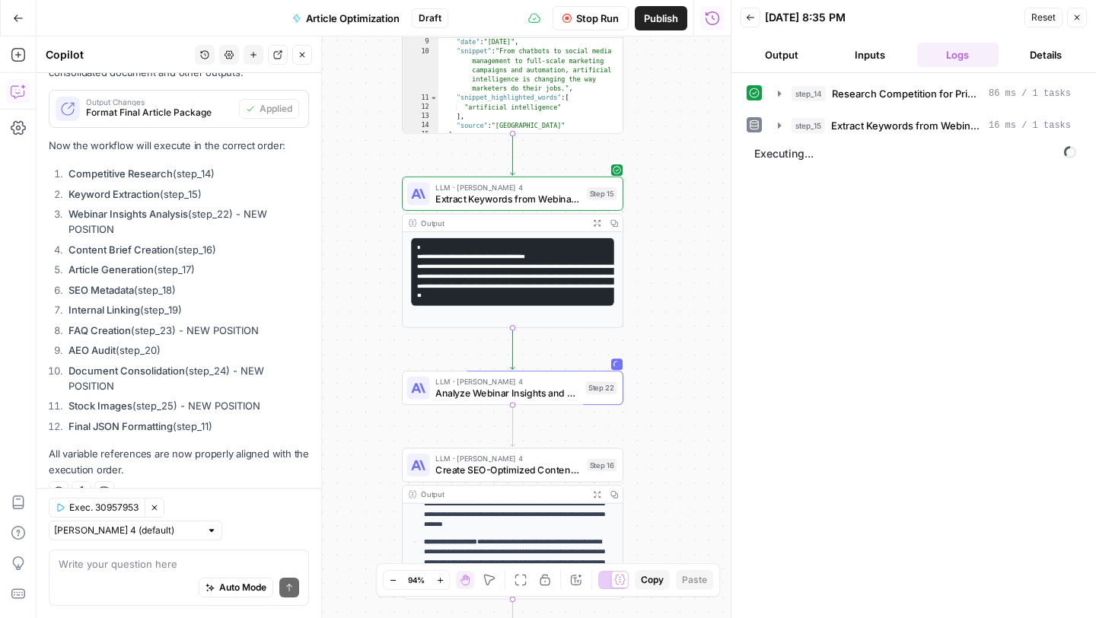
click at [884, 53] on button "Inputs" at bounding box center [870, 55] width 82 height 24
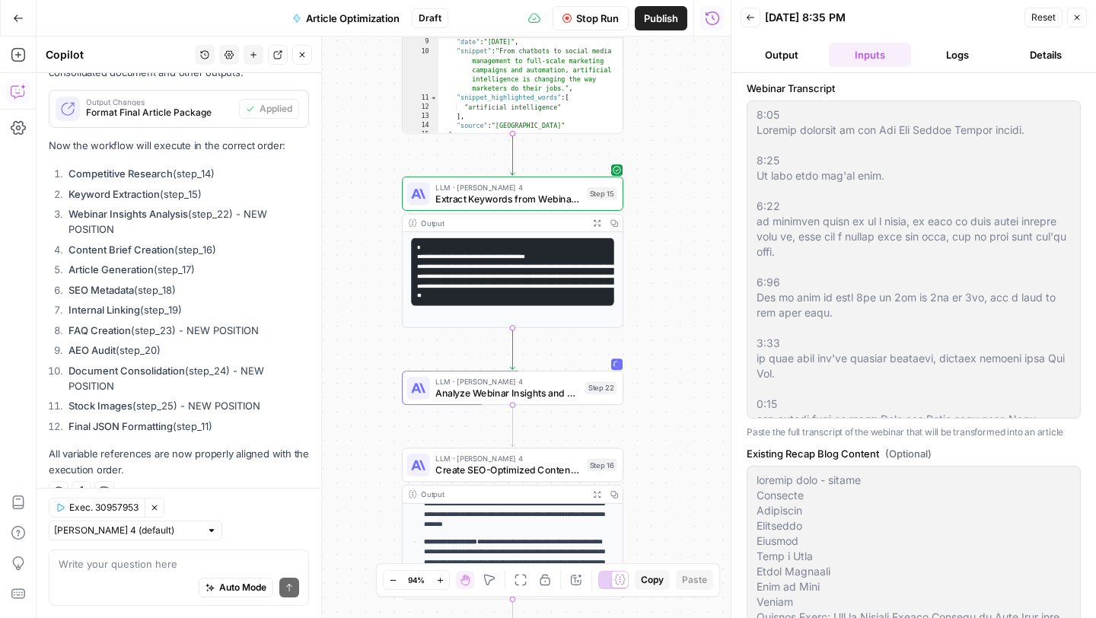
click at [796, 49] on button "Output" at bounding box center [782, 55] width 82 height 24
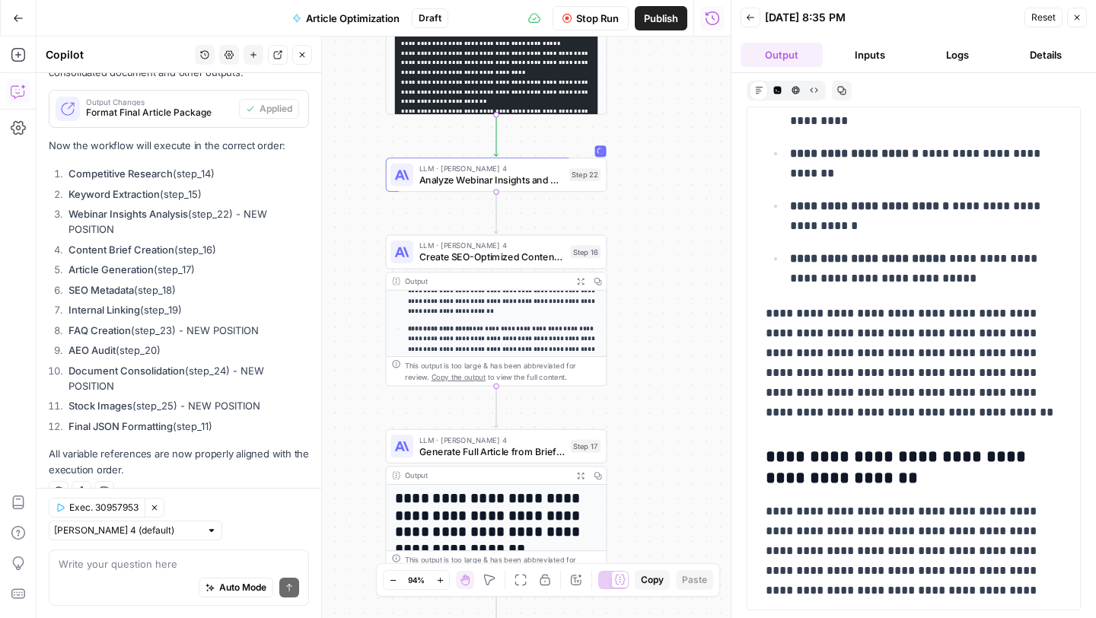
scroll to position [18781, 0]
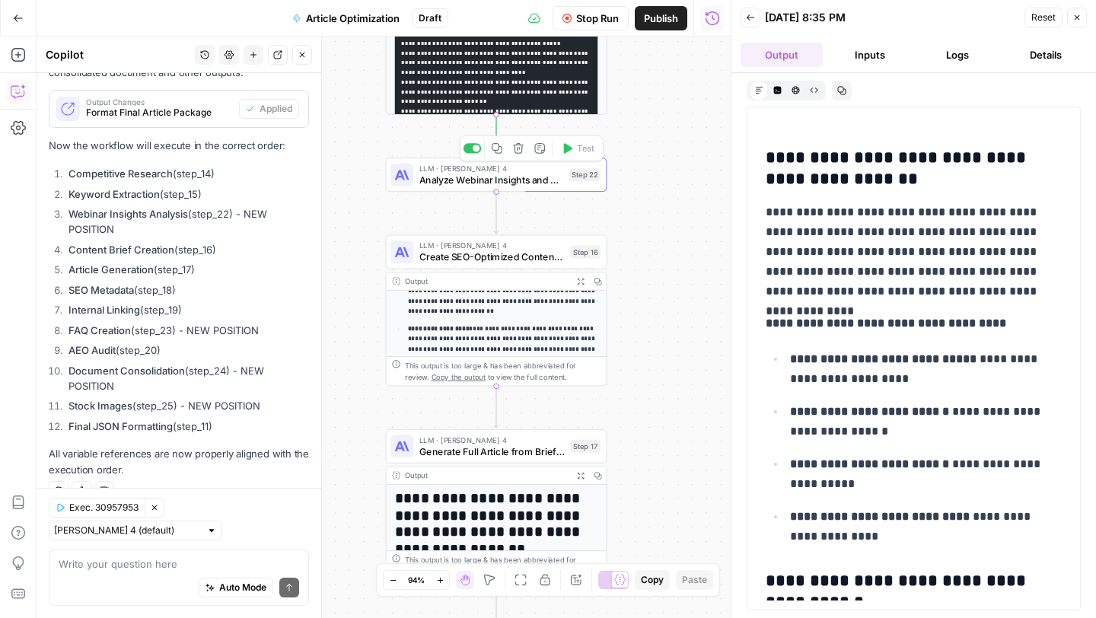
click at [501, 180] on span "Analyze Webinar Insights and Context" at bounding box center [491, 180] width 145 height 14
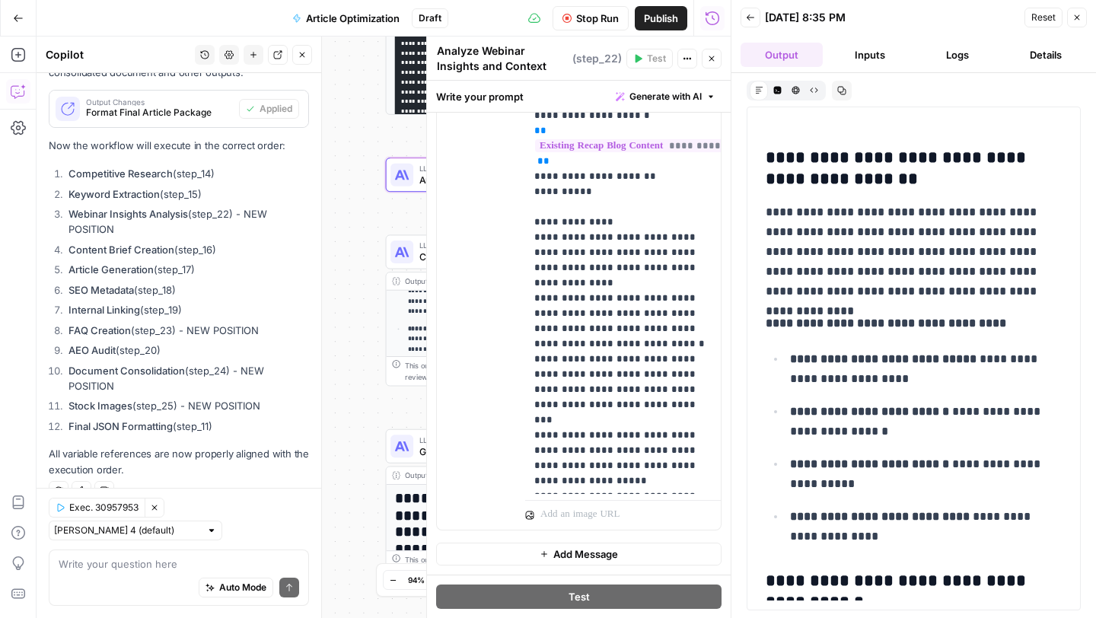
scroll to position [383, 0]
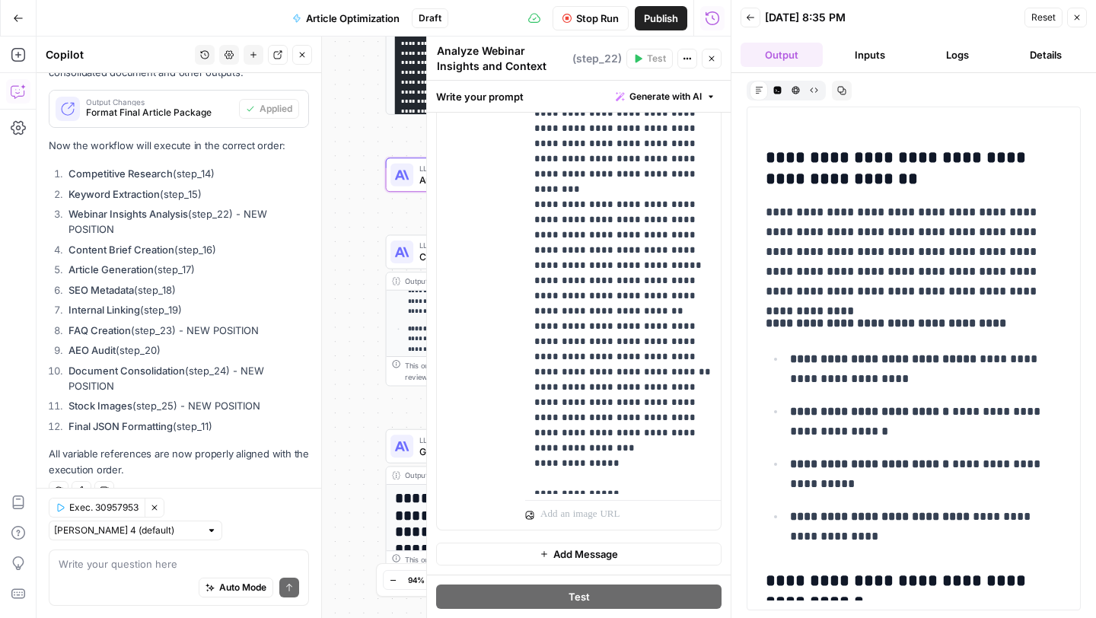
click at [715, 54] on icon "button" at bounding box center [711, 58] width 9 height 9
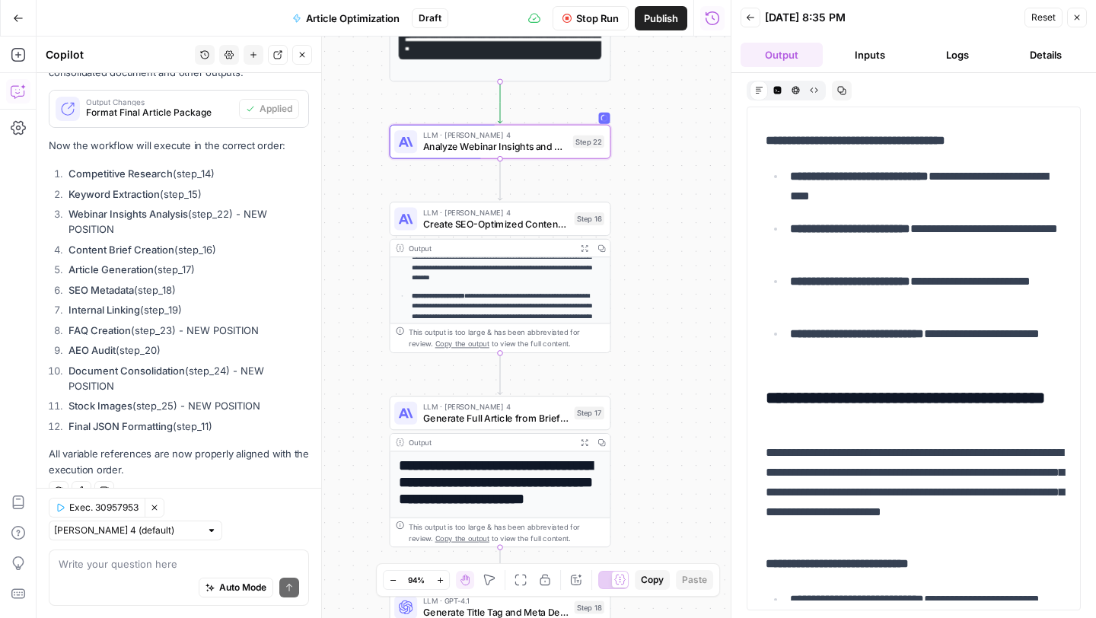
click at [889, 51] on button "Inputs" at bounding box center [870, 55] width 82 height 24
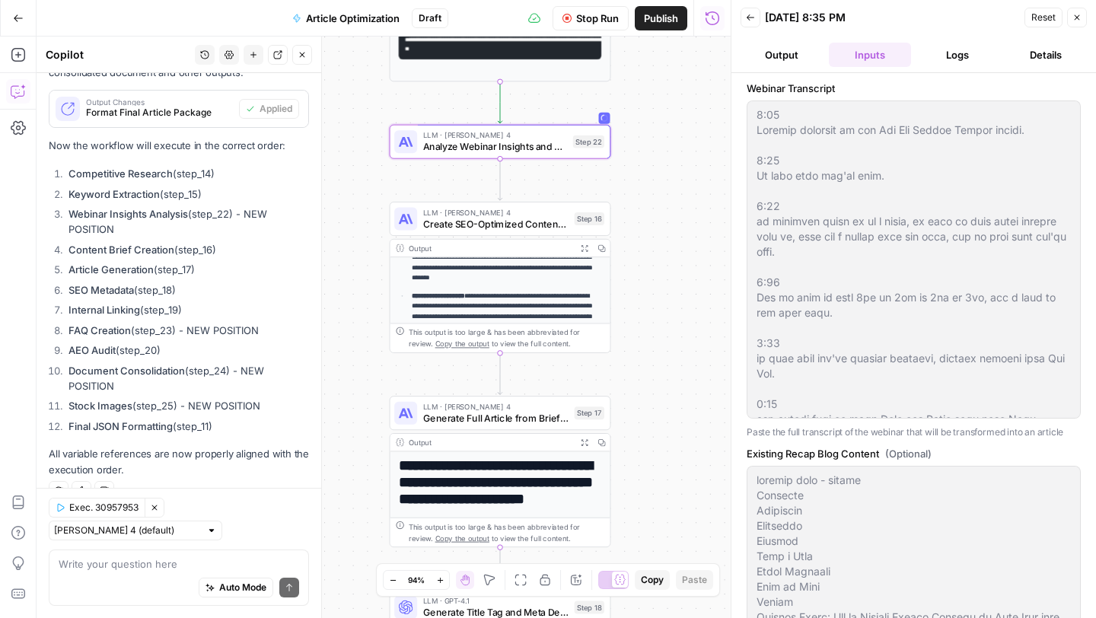
click at [954, 62] on button "Logs" at bounding box center [958, 55] width 82 height 24
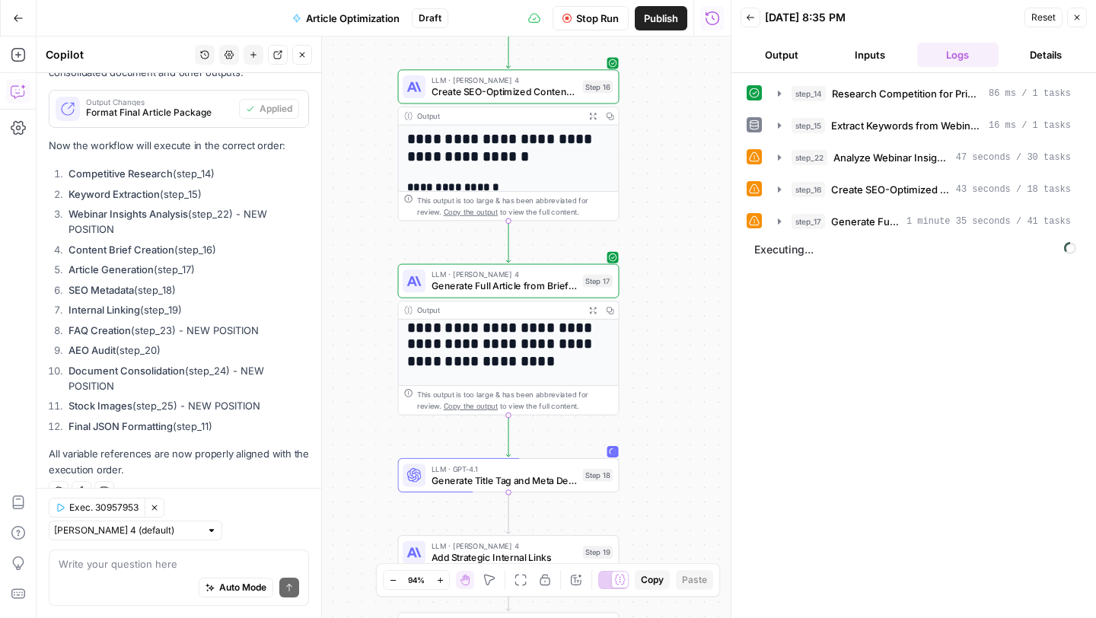
scroll to position [210, 0]
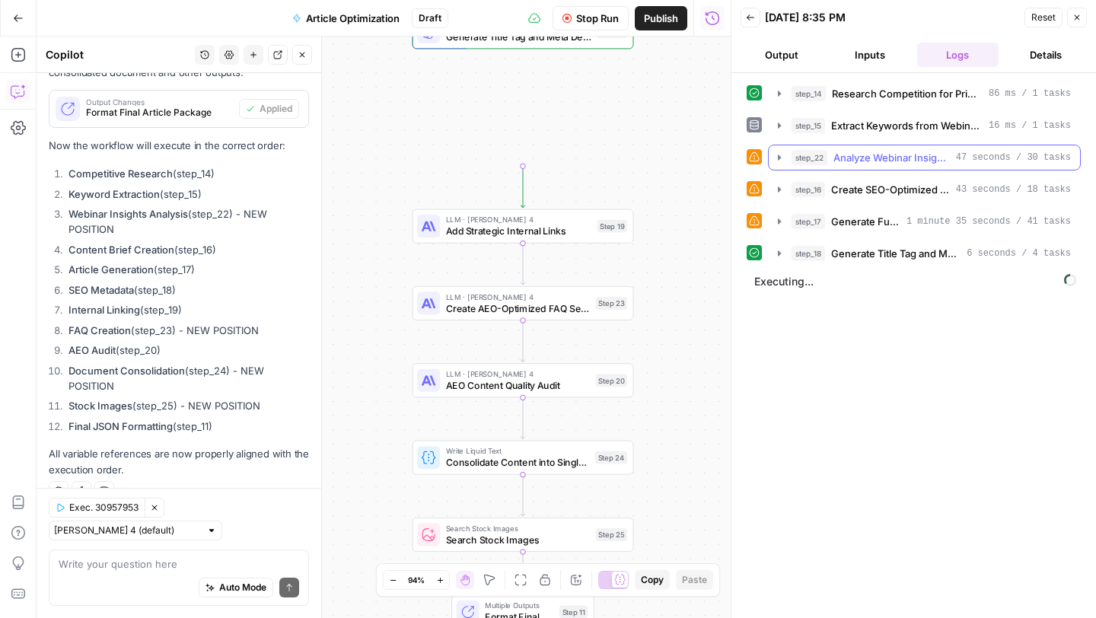
click at [777, 155] on icon "button" at bounding box center [779, 157] width 12 height 12
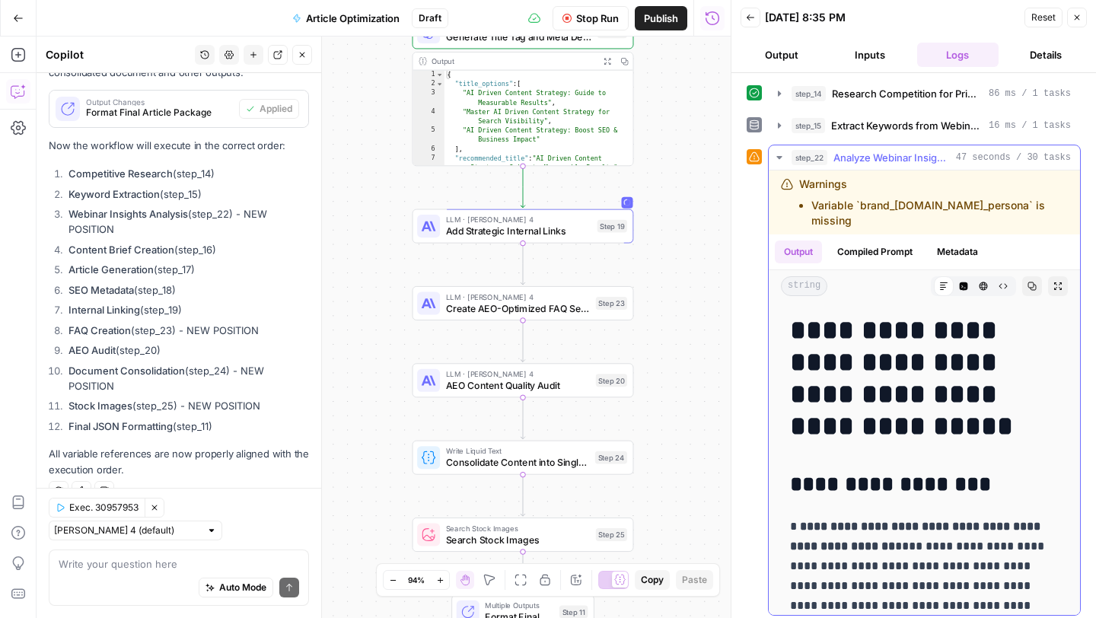
click at [783, 159] on icon "button" at bounding box center [779, 157] width 12 height 12
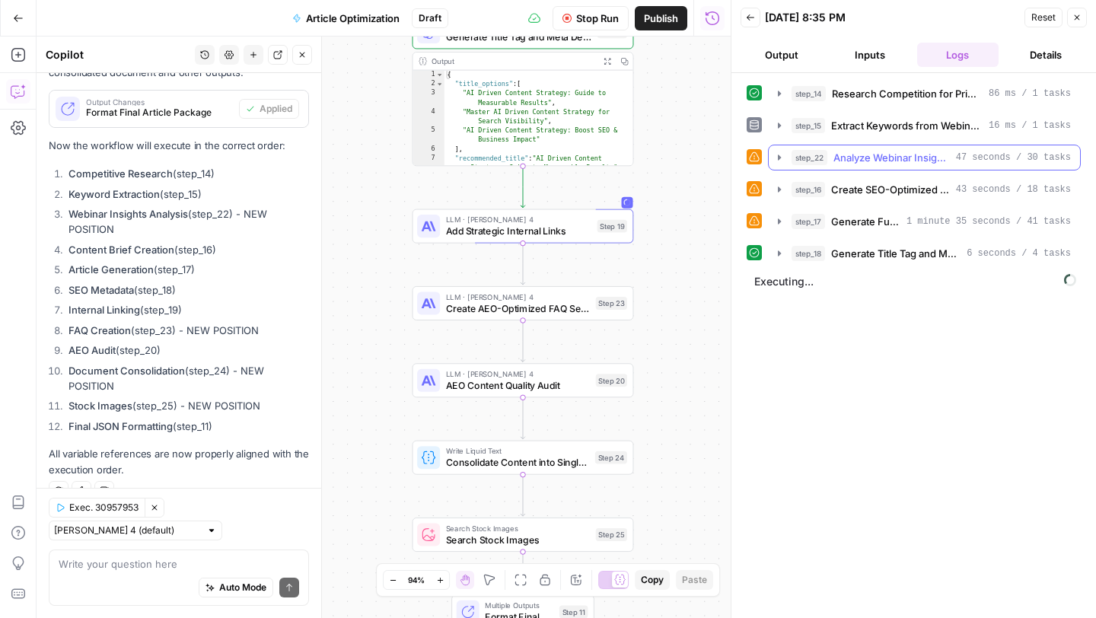
scroll to position [199, 0]
click at [781, 190] on icon "button" at bounding box center [779, 189] width 12 height 12
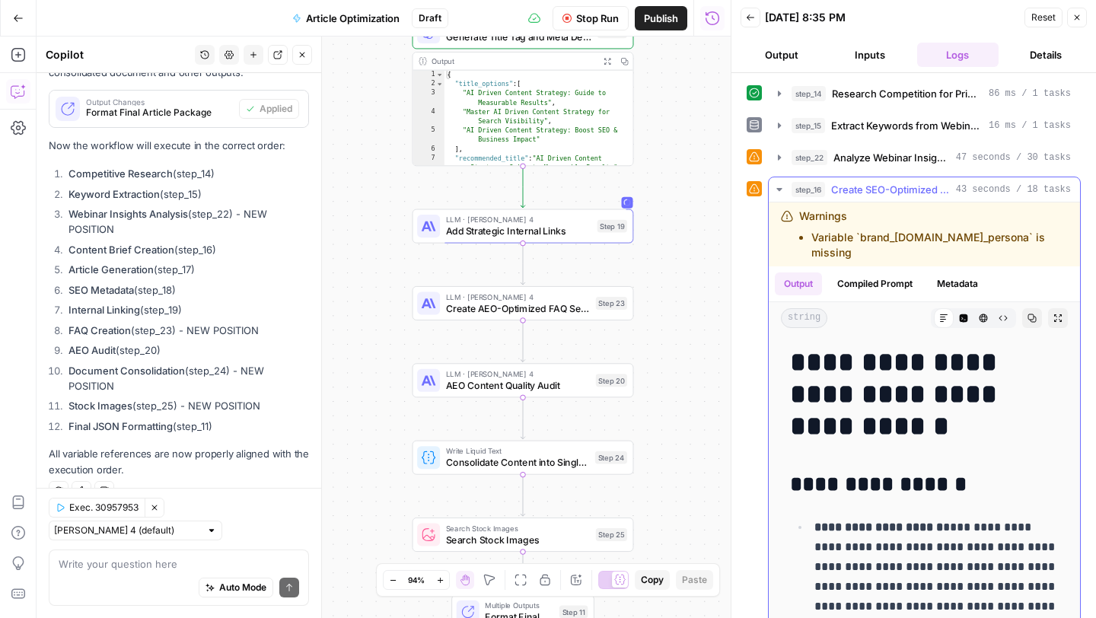
click at [780, 190] on icon "button" at bounding box center [779, 189] width 5 height 3
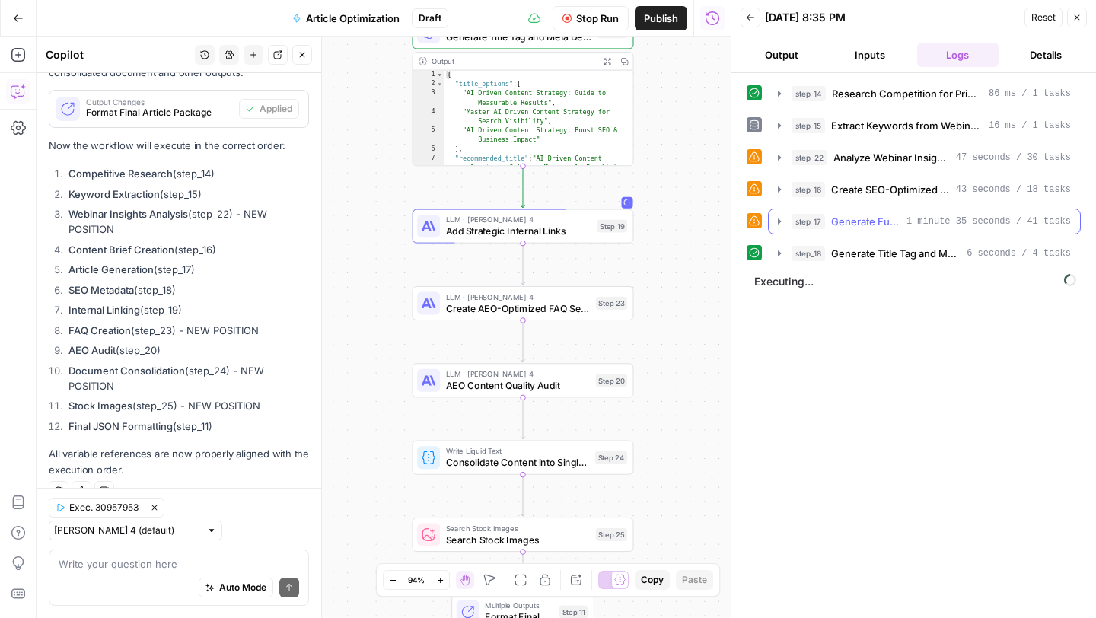
click at [783, 222] on icon "button" at bounding box center [779, 221] width 12 height 12
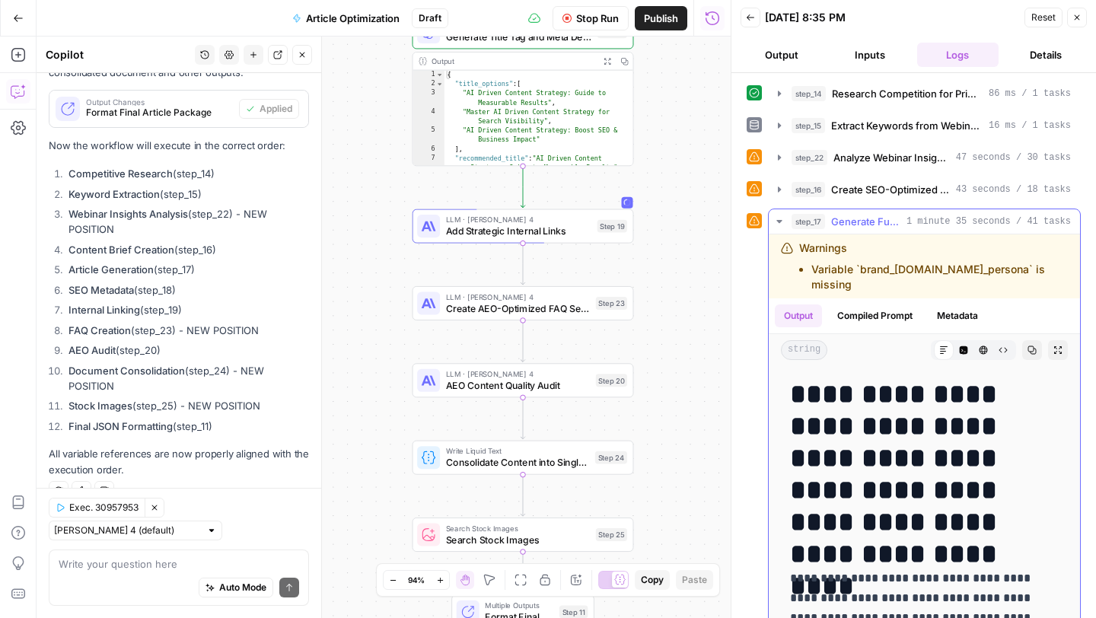
click at [785, 224] on icon "button" at bounding box center [779, 221] width 12 height 12
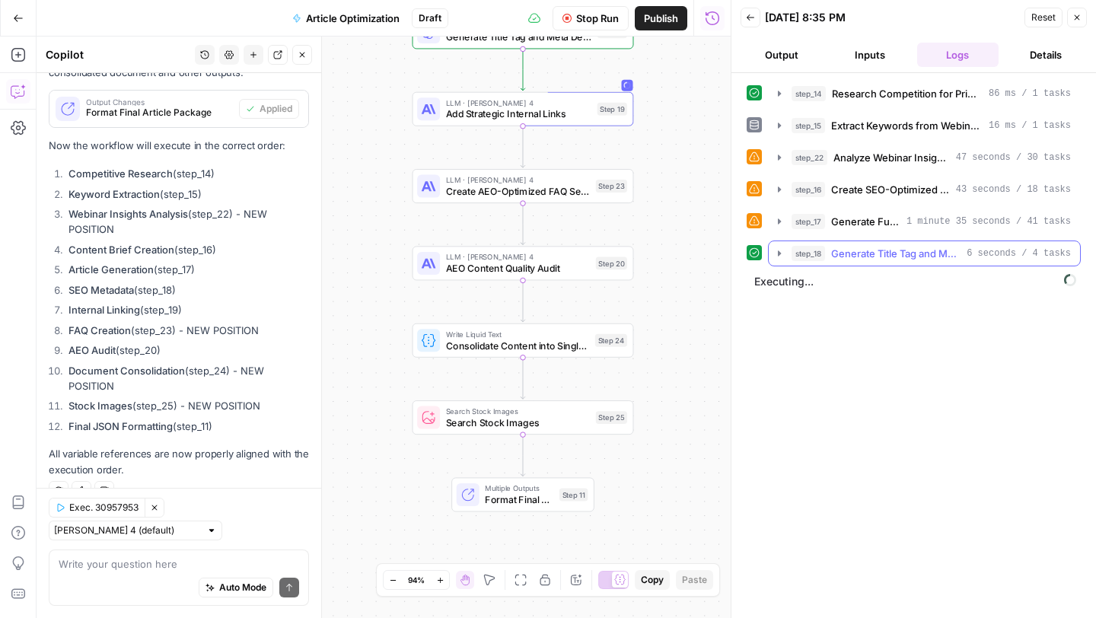
click at [782, 253] on icon "button" at bounding box center [779, 253] width 12 height 12
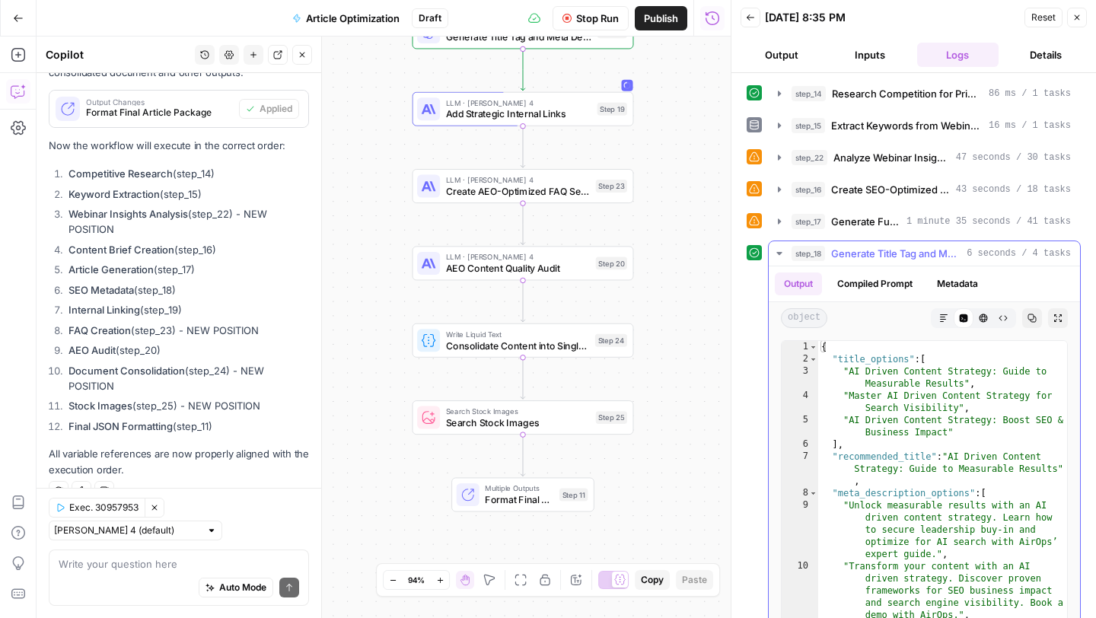
click at [783, 254] on icon "button" at bounding box center [779, 253] width 12 height 12
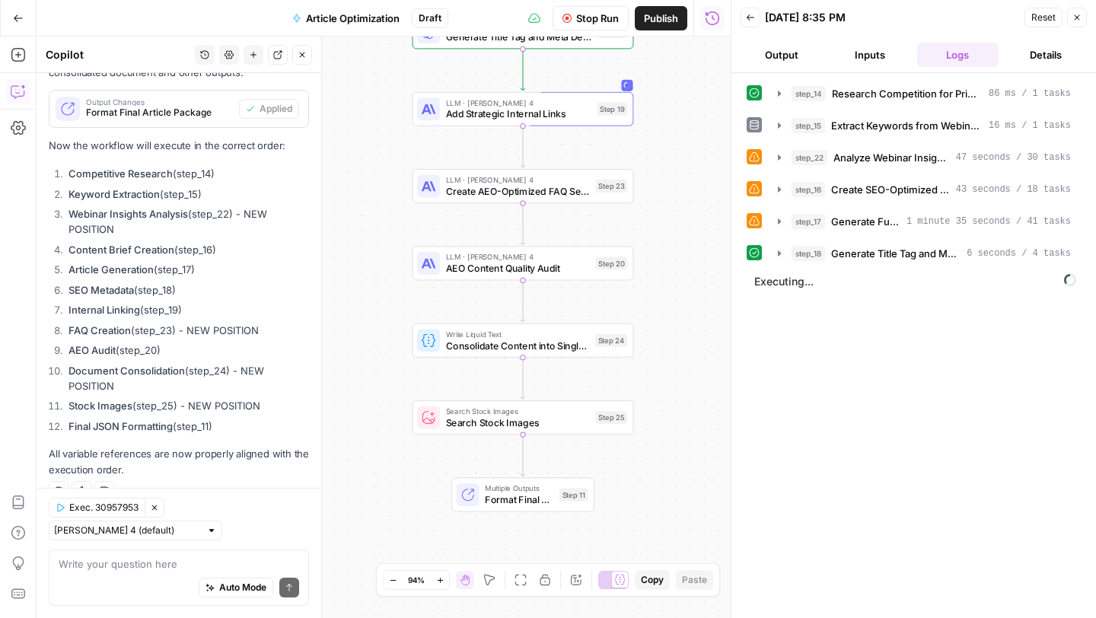
click at [695, 349] on div "**********" at bounding box center [384, 328] width 694 height 582
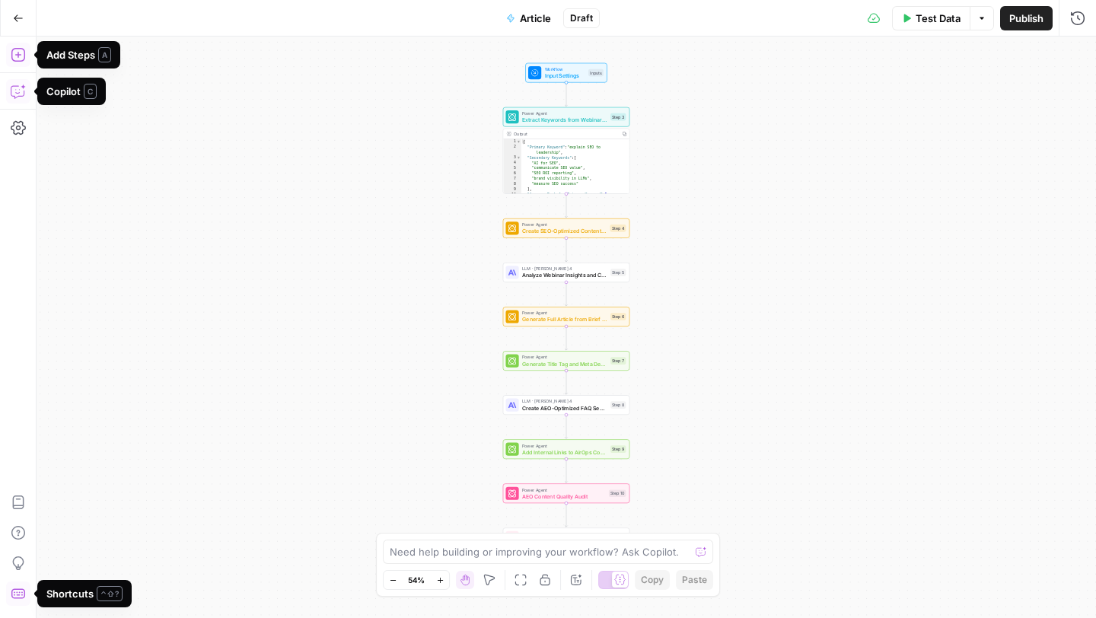
click at [526, 21] on span "Article" at bounding box center [535, 18] width 31 height 15
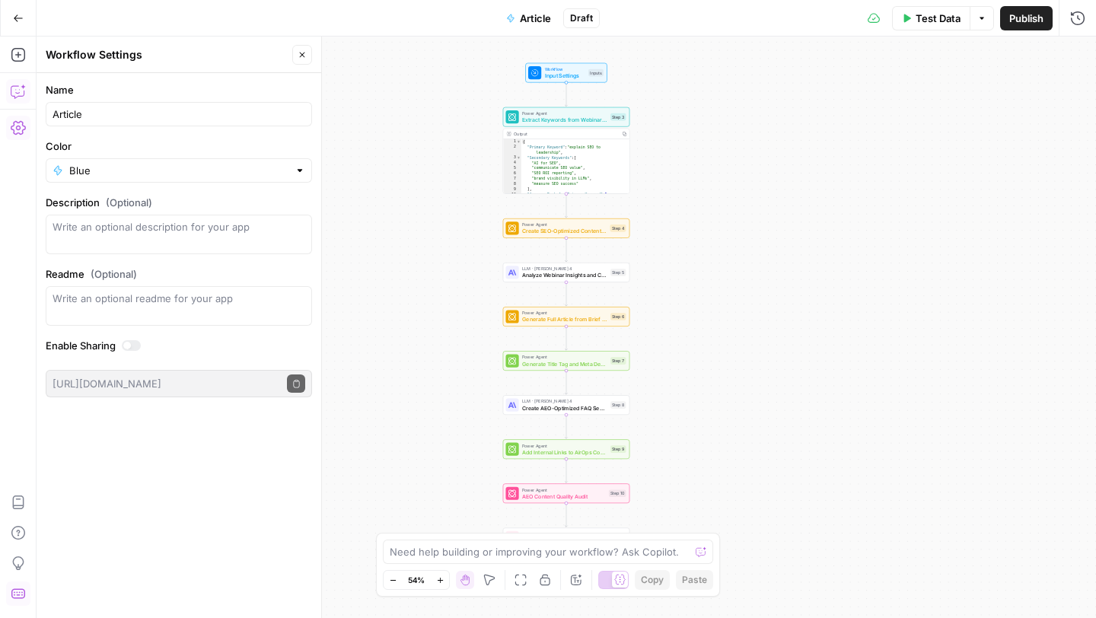
click at [16, 16] on icon "button" at bounding box center [18, 18] width 11 height 11
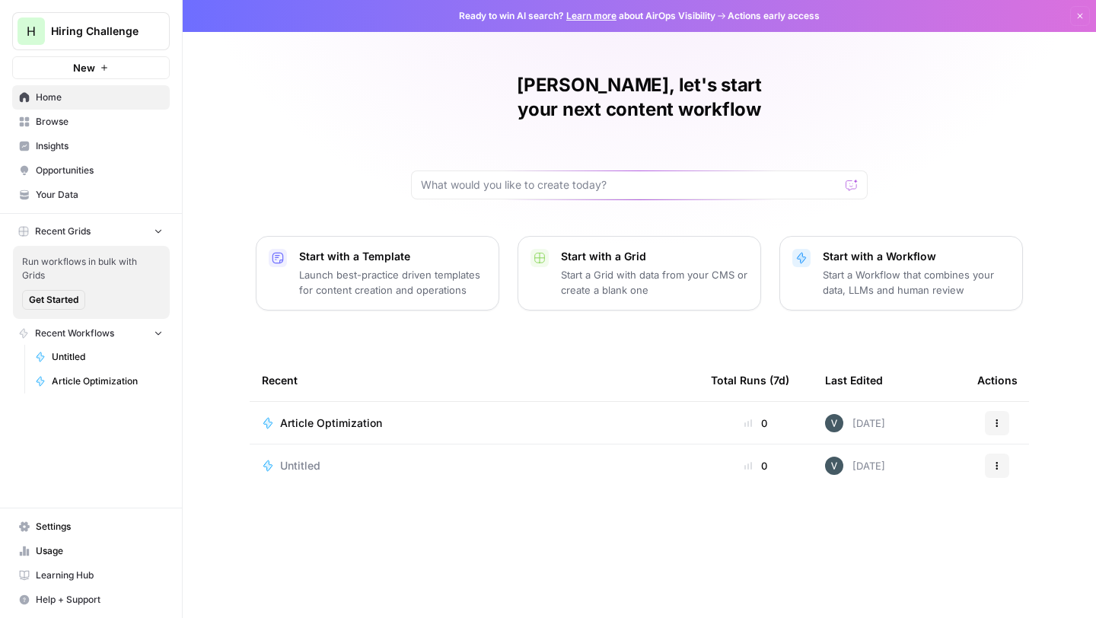
click at [89, 362] on span "Untitled" at bounding box center [107, 357] width 111 height 14
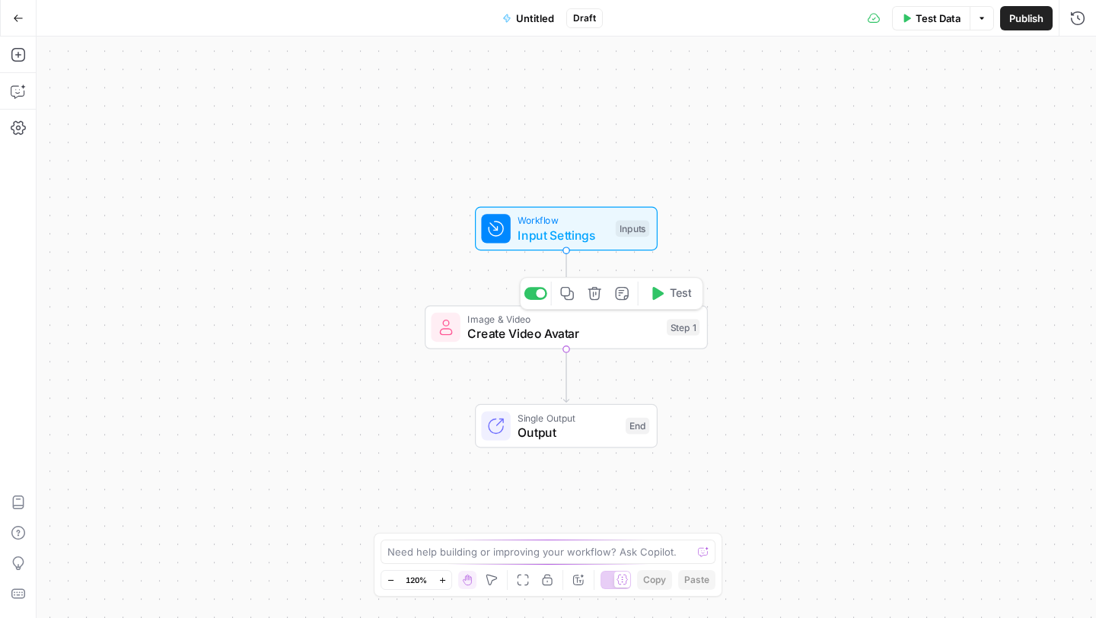
click at [624, 333] on span "Create Video Avatar" at bounding box center [563, 333] width 192 height 18
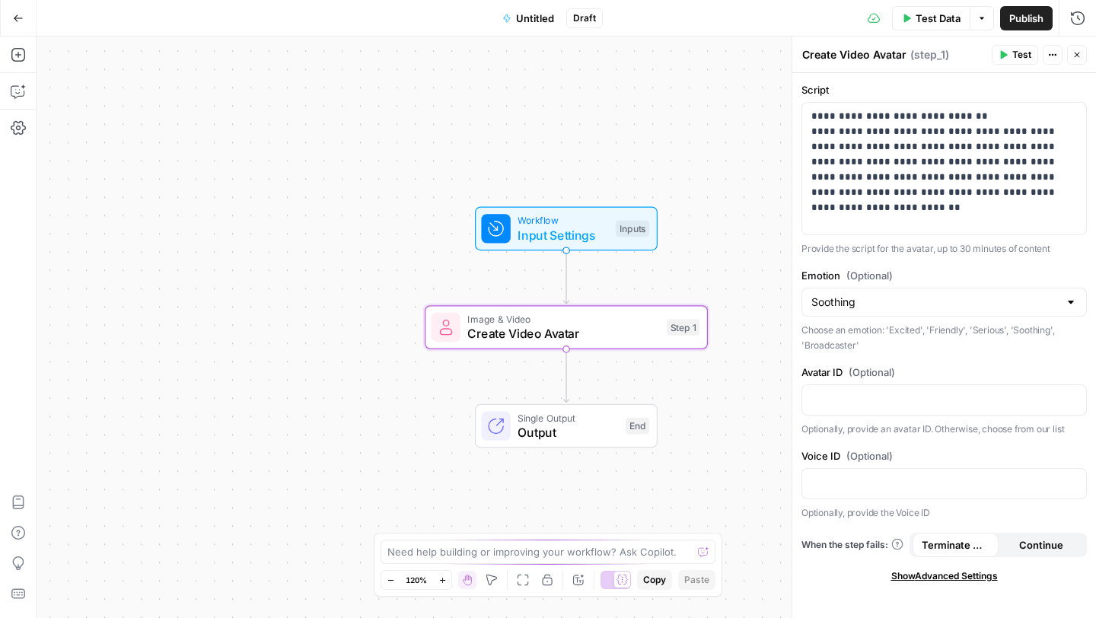
click at [1076, 55] on icon "button" at bounding box center [1077, 54] width 9 height 9
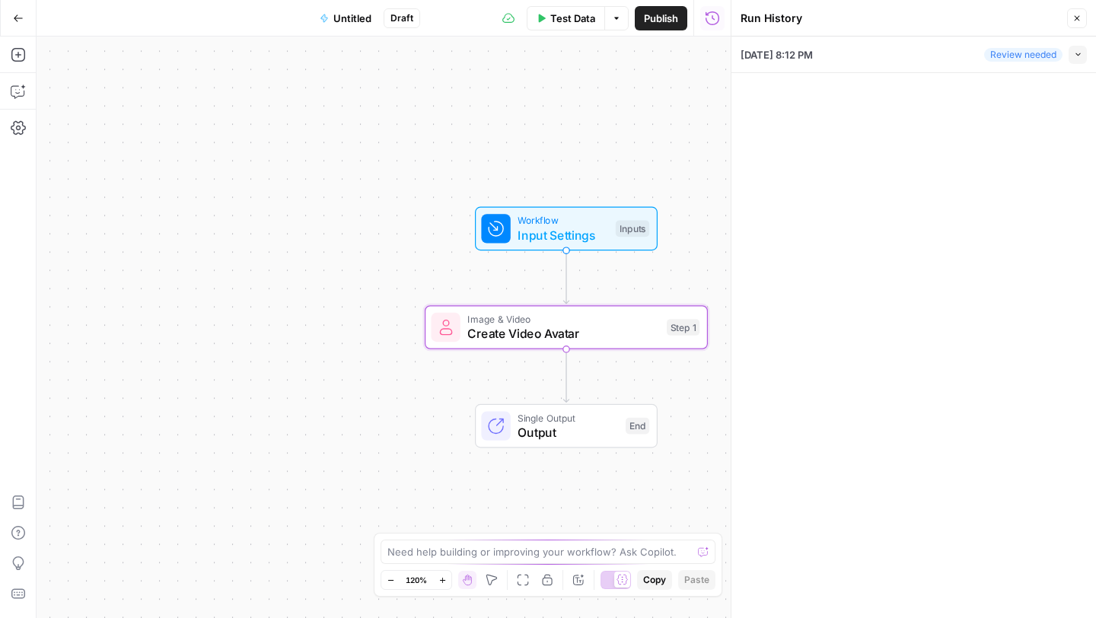
click at [917, 56] on div "10/09/25 at 8:12 PM Review needed Collapse" at bounding box center [914, 55] width 346 height 36
click at [1077, 58] on span "button" at bounding box center [1078, 54] width 8 height 8
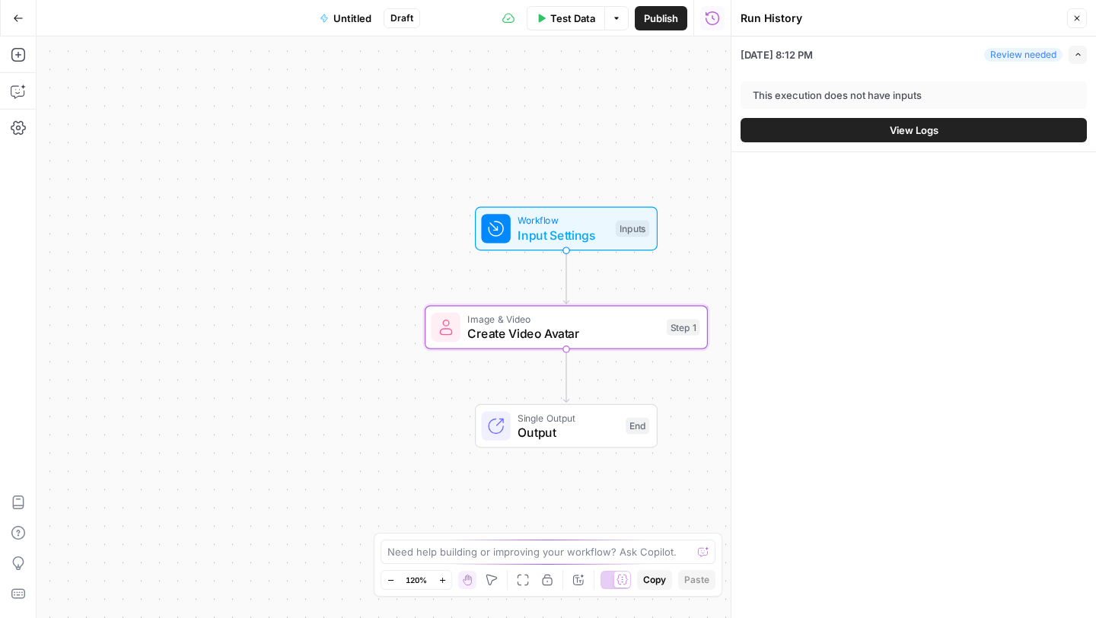
click at [909, 93] on div "This execution does not have inputs" at bounding box center [876, 95] width 246 height 15
click at [925, 133] on span "View Logs" at bounding box center [914, 130] width 49 height 15
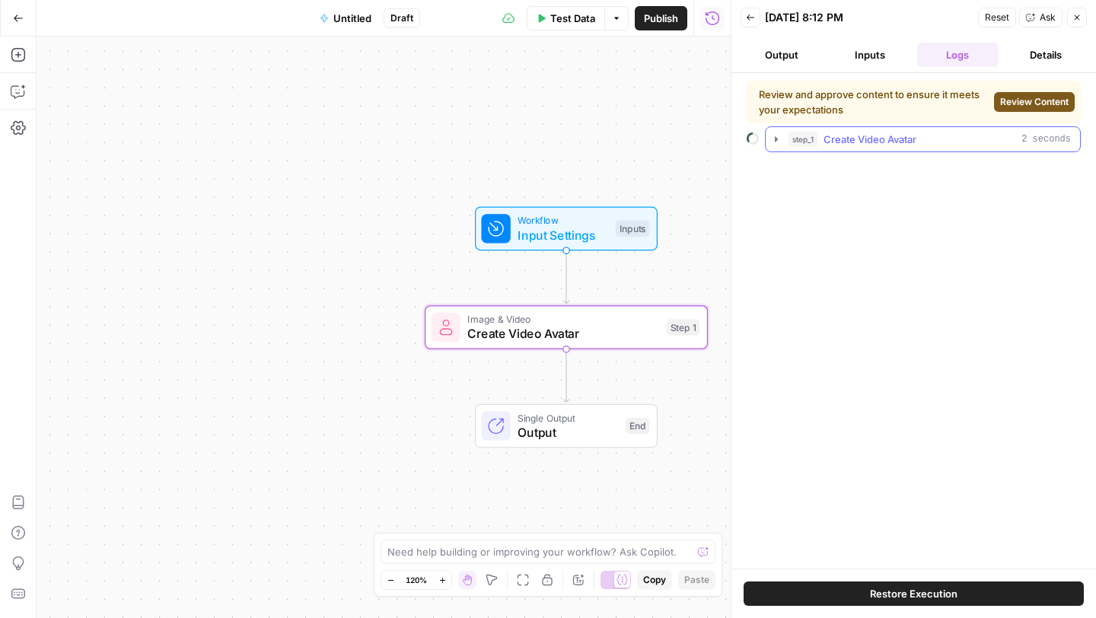
click at [774, 139] on icon "button" at bounding box center [776, 139] width 12 height 12
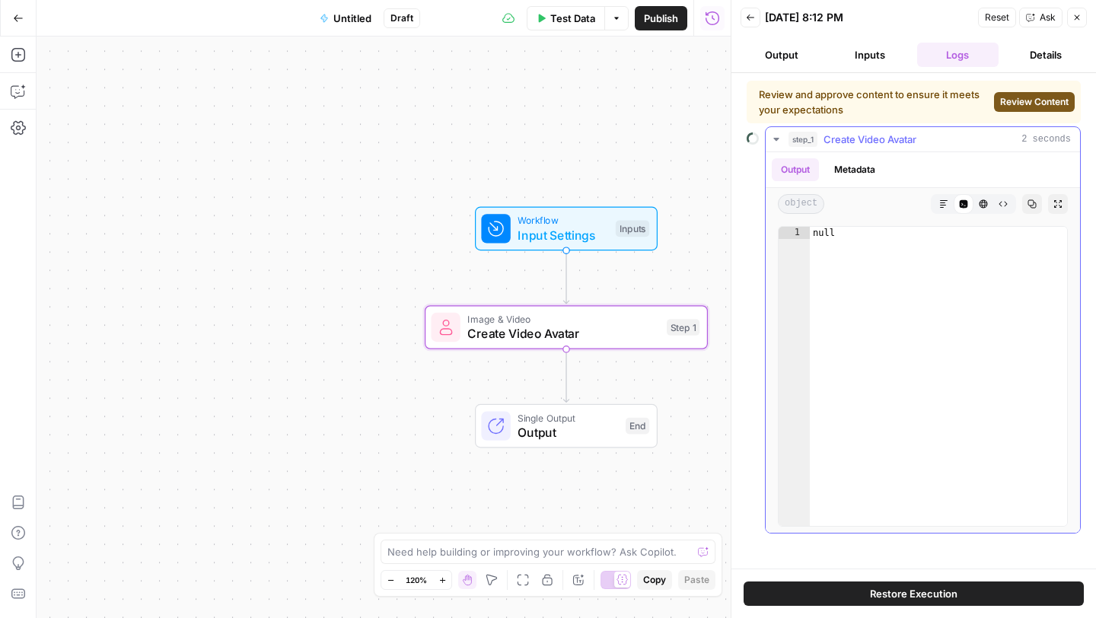
click at [797, 172] on button "Output" at bounding box center [795, 169] width 47 height 23
click at [873, 71] on header "Back 10/09/25 at 8:12 PM Reset Ask Close Output Inputs Logs Details" at bounding box center [914, 36] width 365 height 73
click at [873, 64] on button "Inputs" at bounding box center [870, 55] width 82 height 24
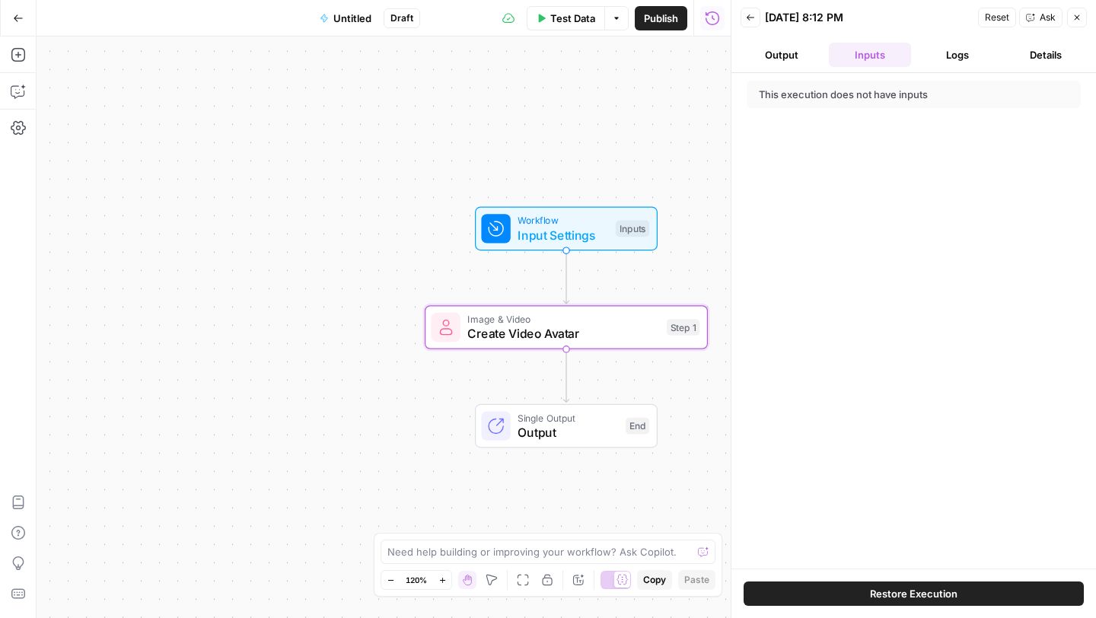
click at [812, 54] on button "Output" at bounding box center [782, 55] width 82 height 24
click at [905, 53] on button "Inputs" at bounding box center [870, 55] width 82 height 24
click at [937, 53] on button "Logs" at bounding box center [958, 55] width 82 height 24
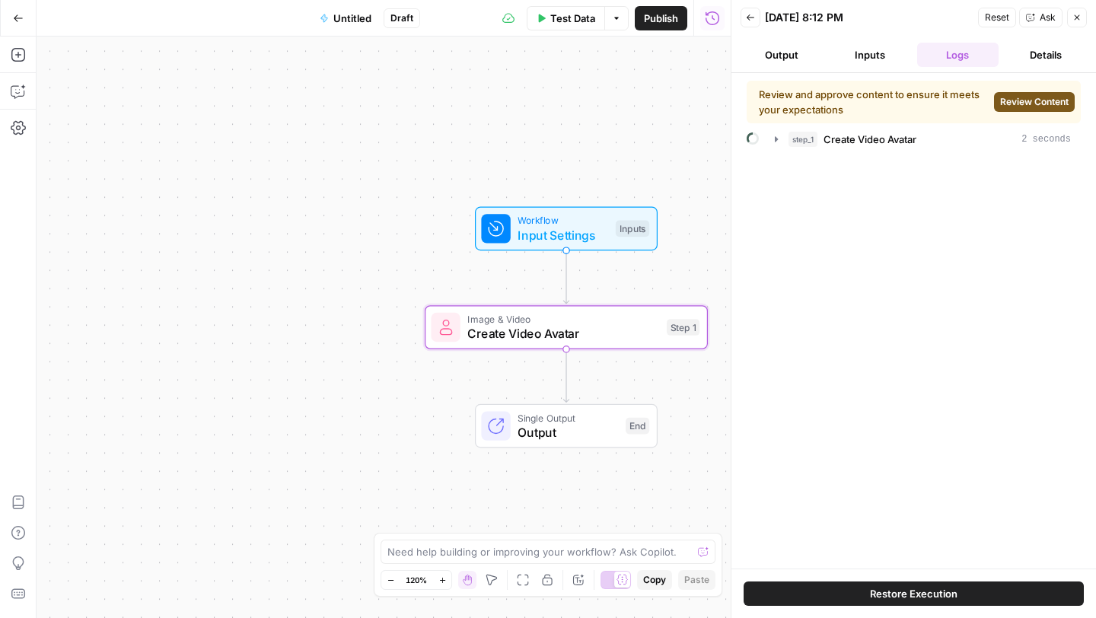
click at [1022, 54] on button "Details" at bounding box center [1046, 55] width 82 height 24
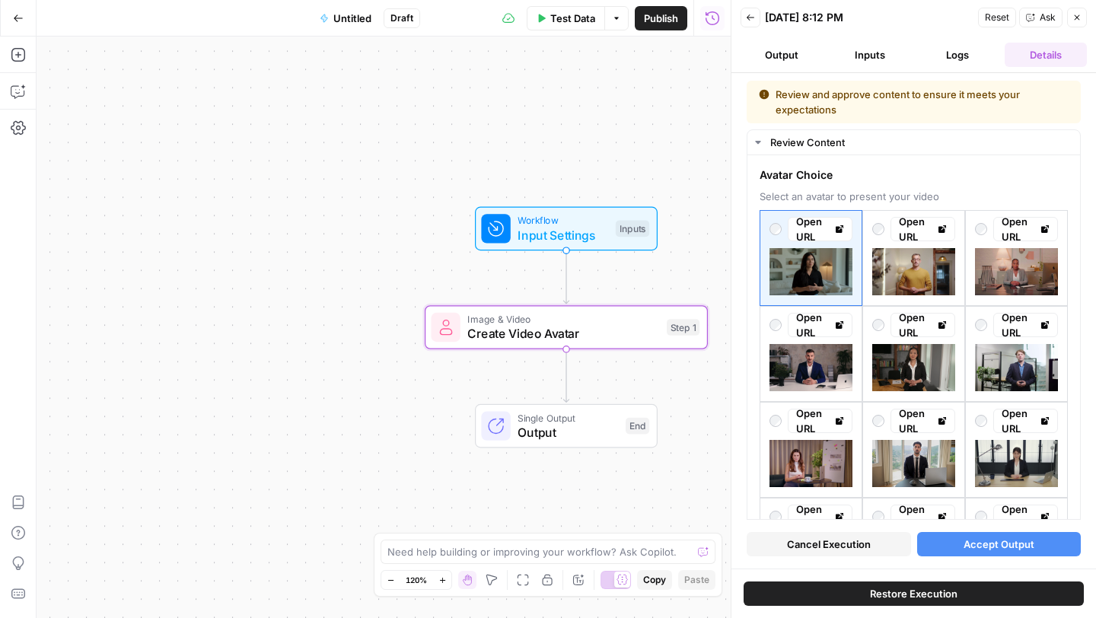
click at [954, 59] on button "Logs" at bounding box center [958, 55] width 82 height 24
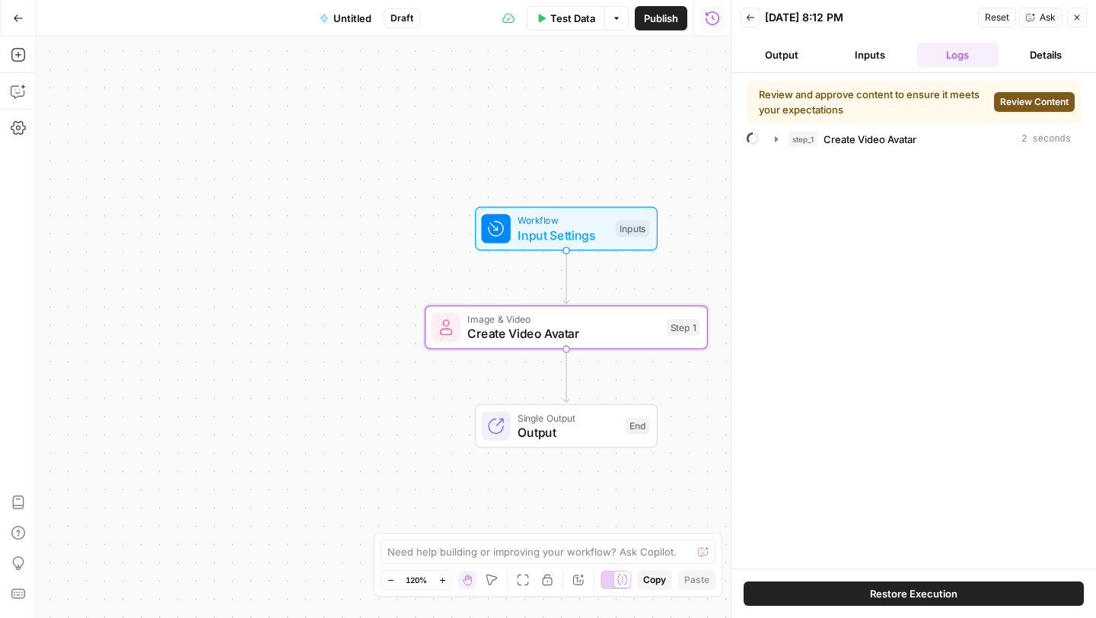
click at [1013, 57] on button "Details" at bounding box center [1046, 55] width 82 height 24
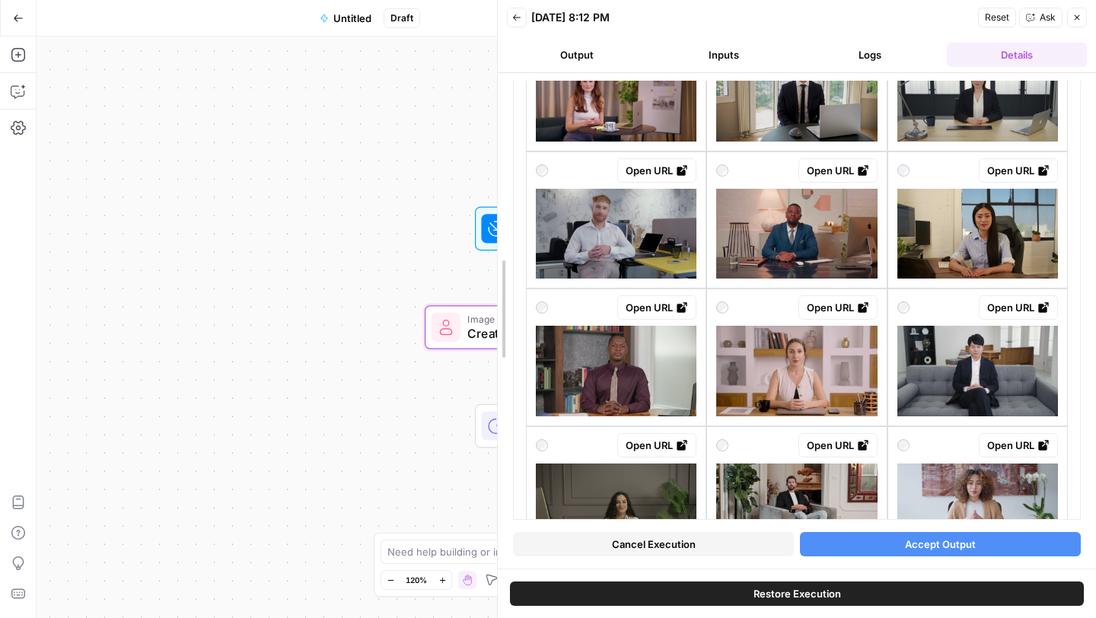
scroll to position [479, 0]
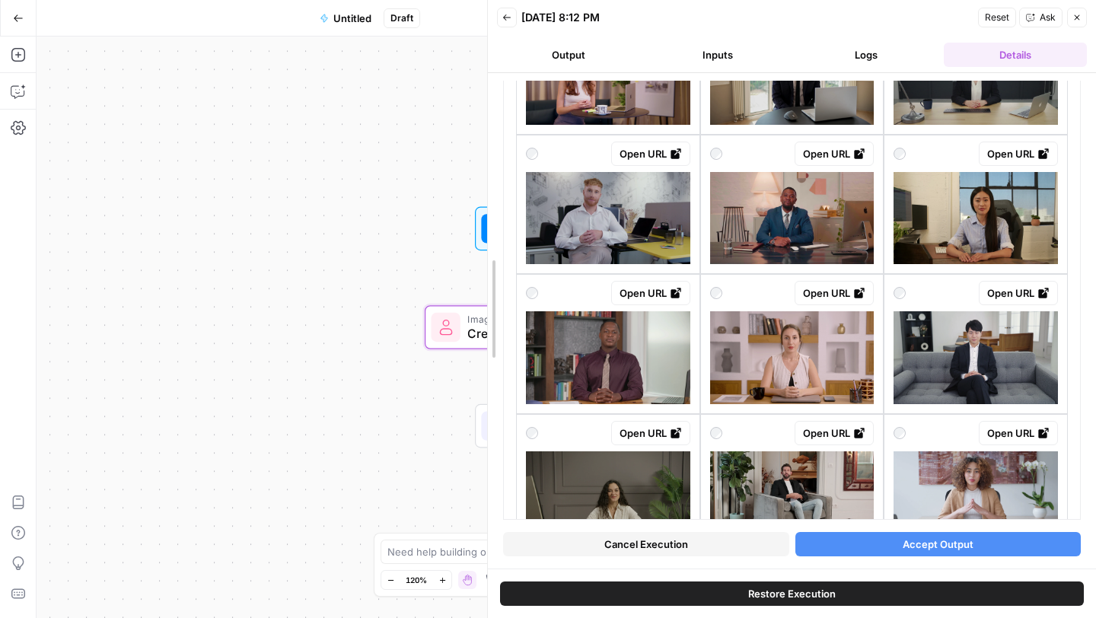
drag, startPoint x: 734, startPoint y: 302, endPoint x: 381, endPoint y: 265, distance: 355.2
click at [380, 265] on body "H Hiring Challenge New Home Browse Insights Opportunities Your Data Recent Grid…" at bounding box center [548, 309] width 1096 height 618
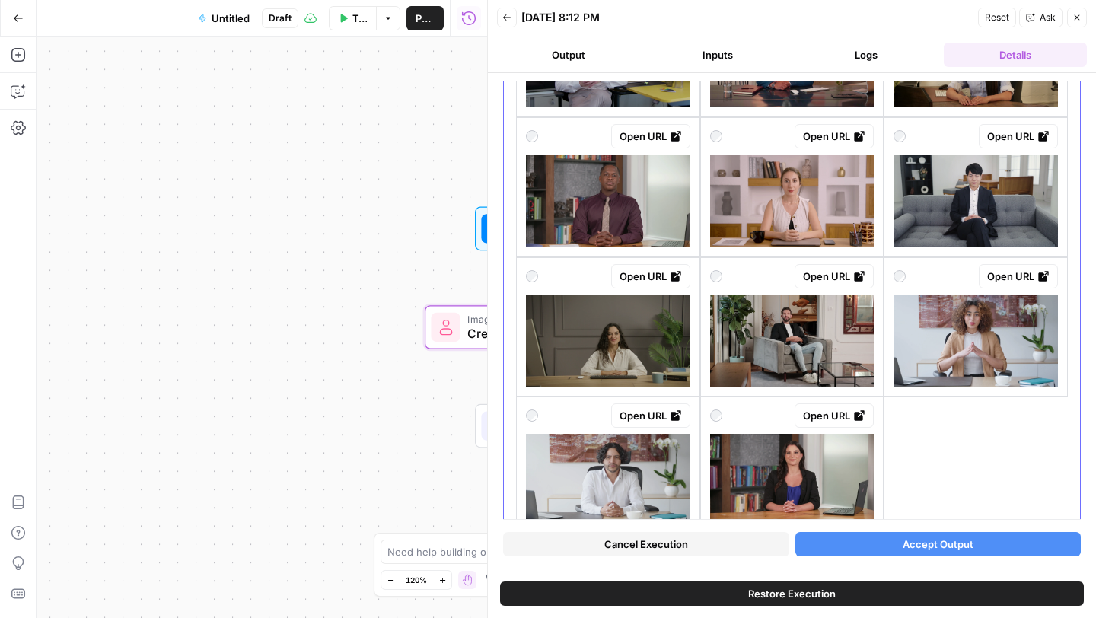
scroll to position [655, 0]
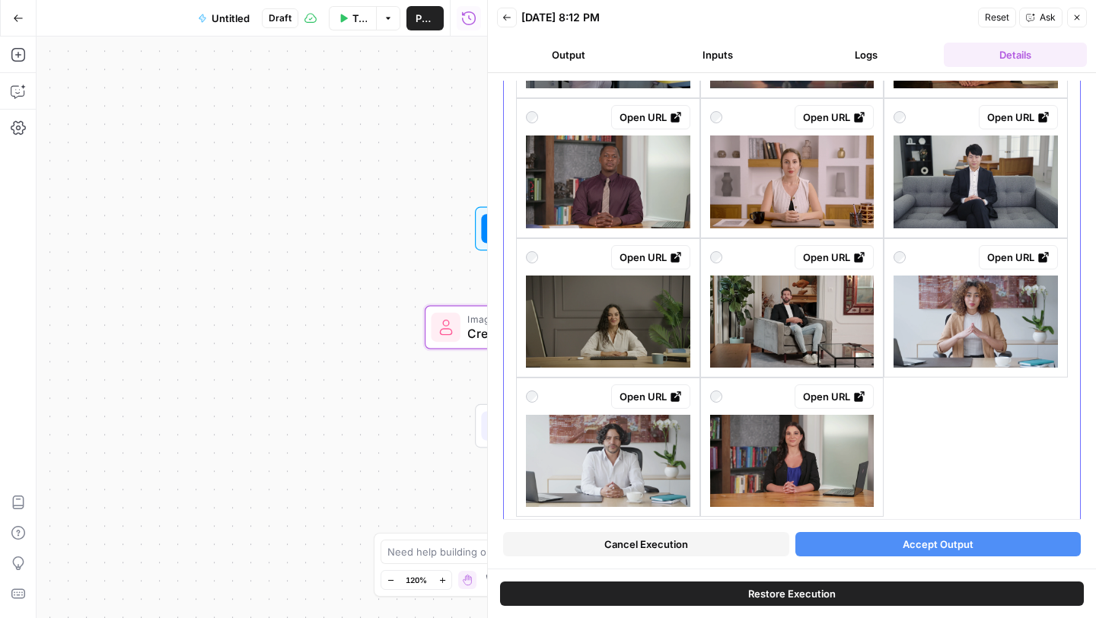
click at [960, 187] on img at bounding box center [976, 182] width 164 height 92
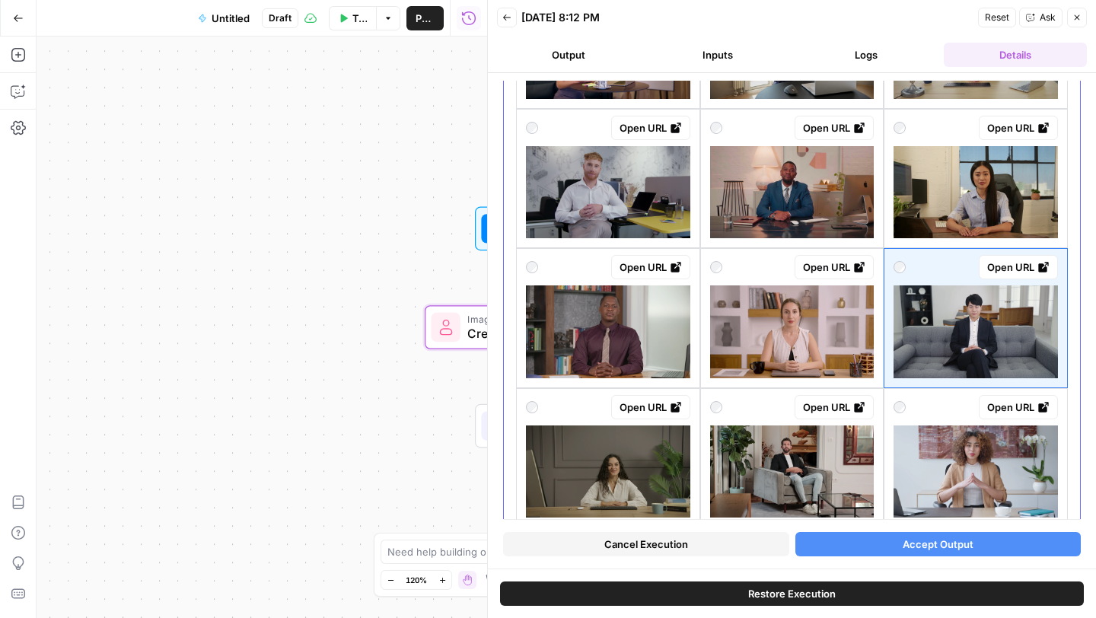
scroll to position [508, 0]
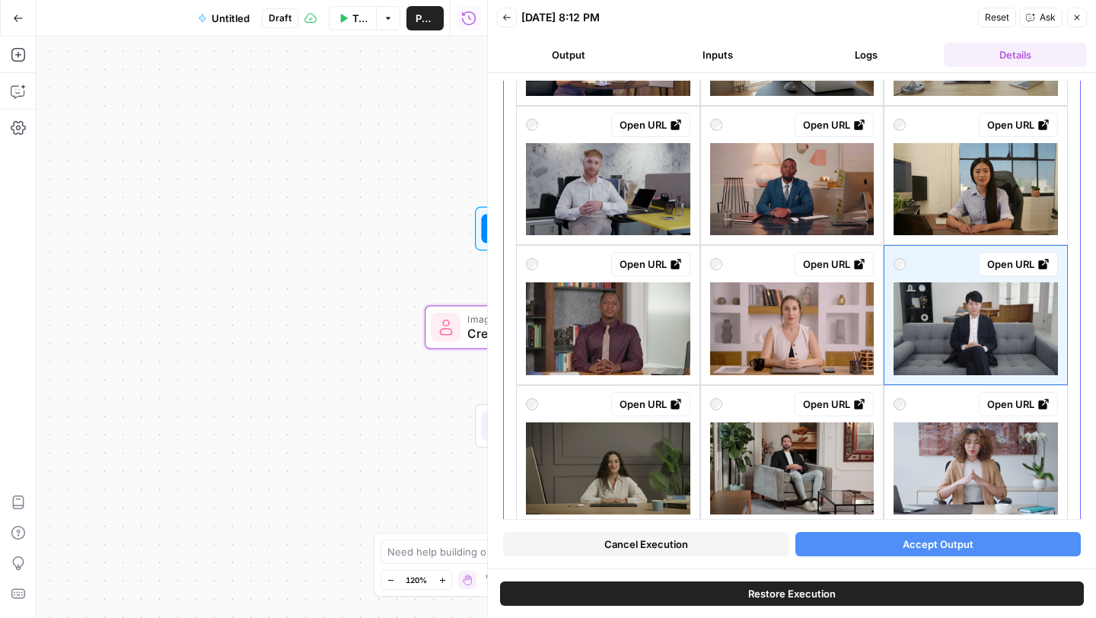
click at [641, 325] on img at bounding box center [608, 328] width 164 height 92
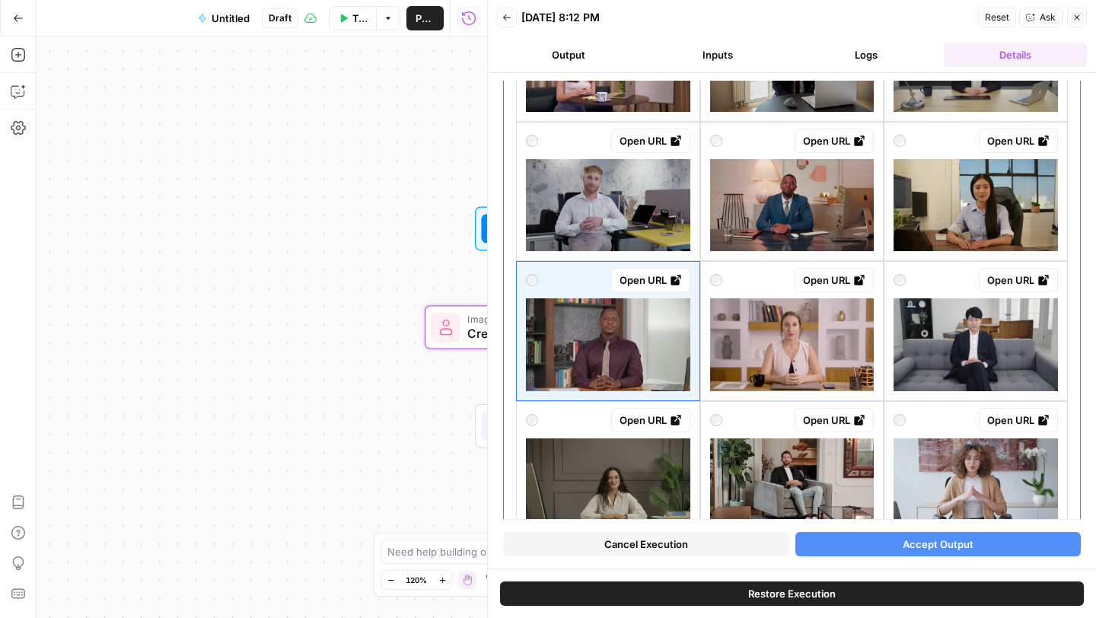
scroll to position [496, 0]
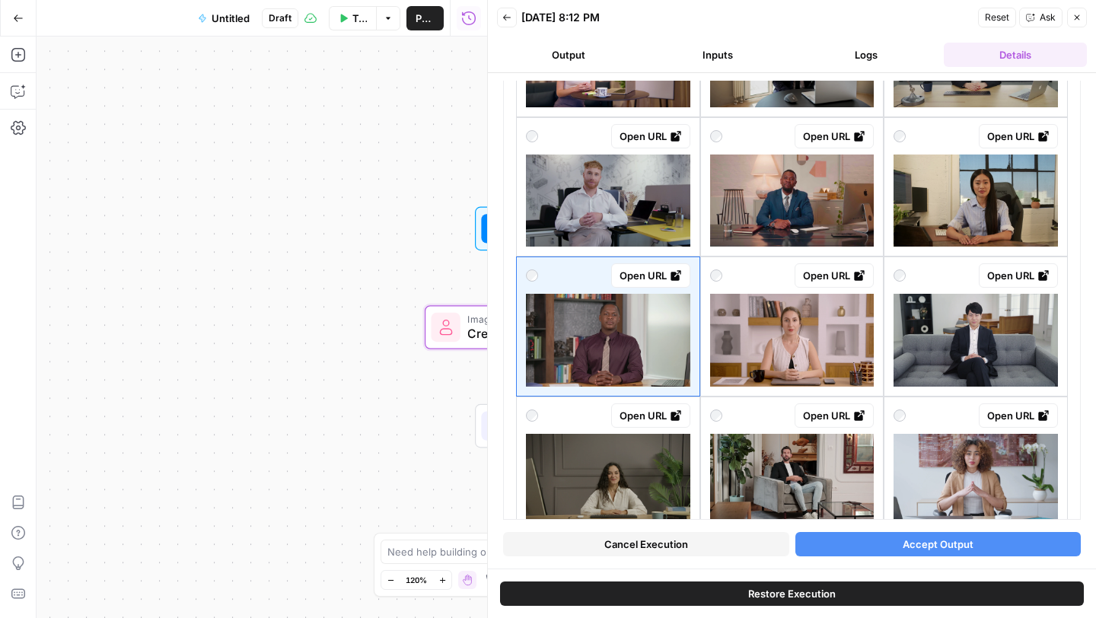
click at [869, 545] on button "Accept Output" at bounding box center [939, 544] width 286 height 24
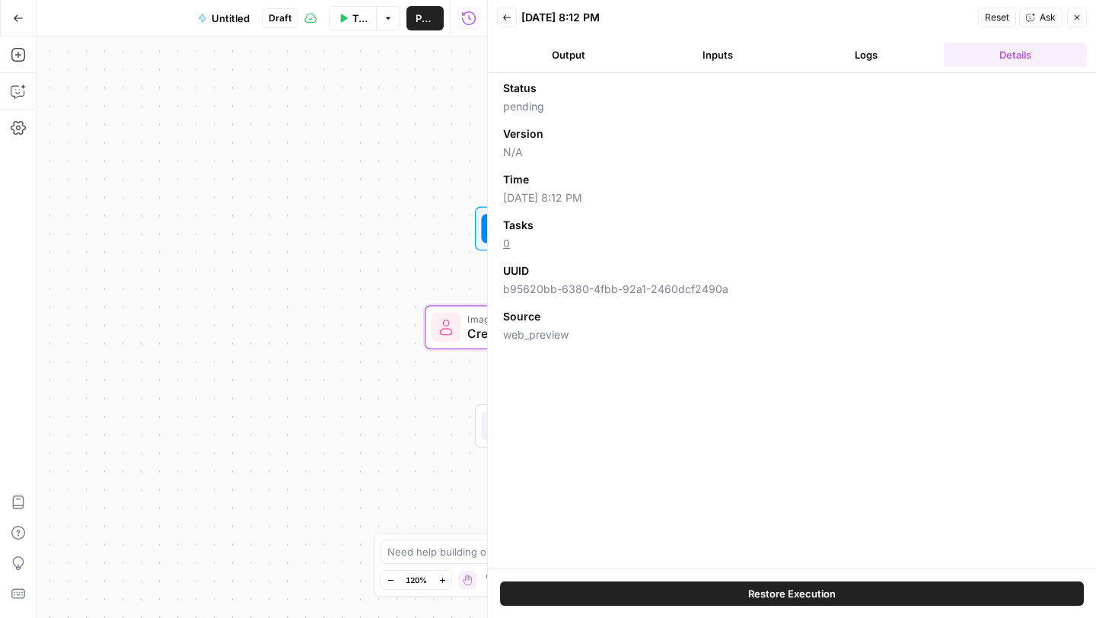
click at [866, 64] on button "Logs" at bounding box center [867, 55] width 143 height 24
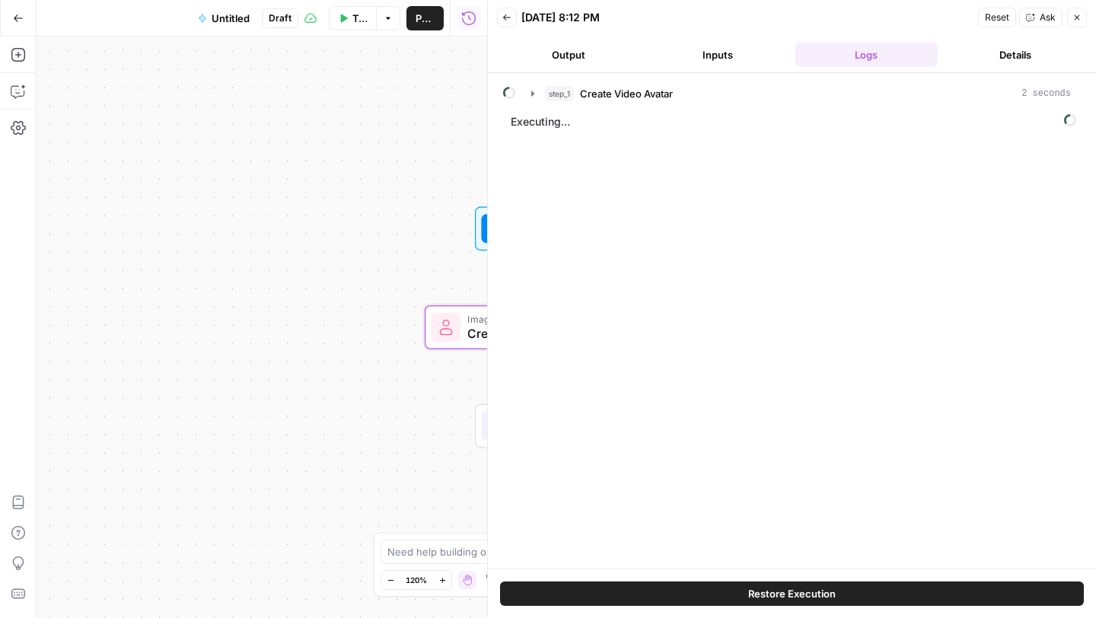
click at [974, 54] on button "Details" at bounding box center [1015, 55] width 143 height 24
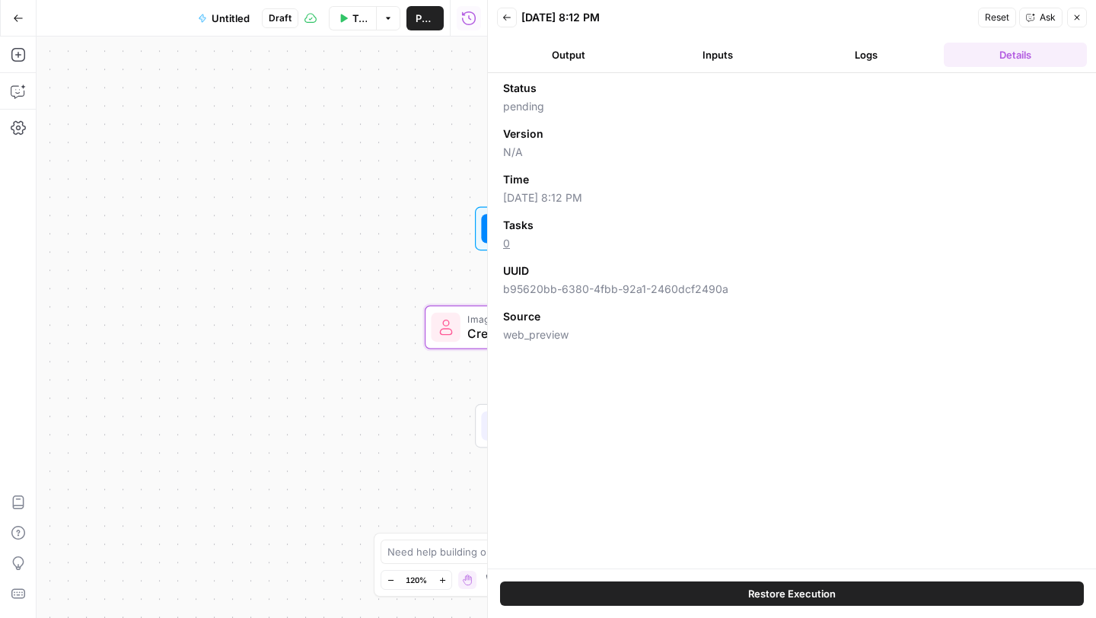
click at [888, 56] on button "Logs" at bounding box center [867, 55] width 143 height 24
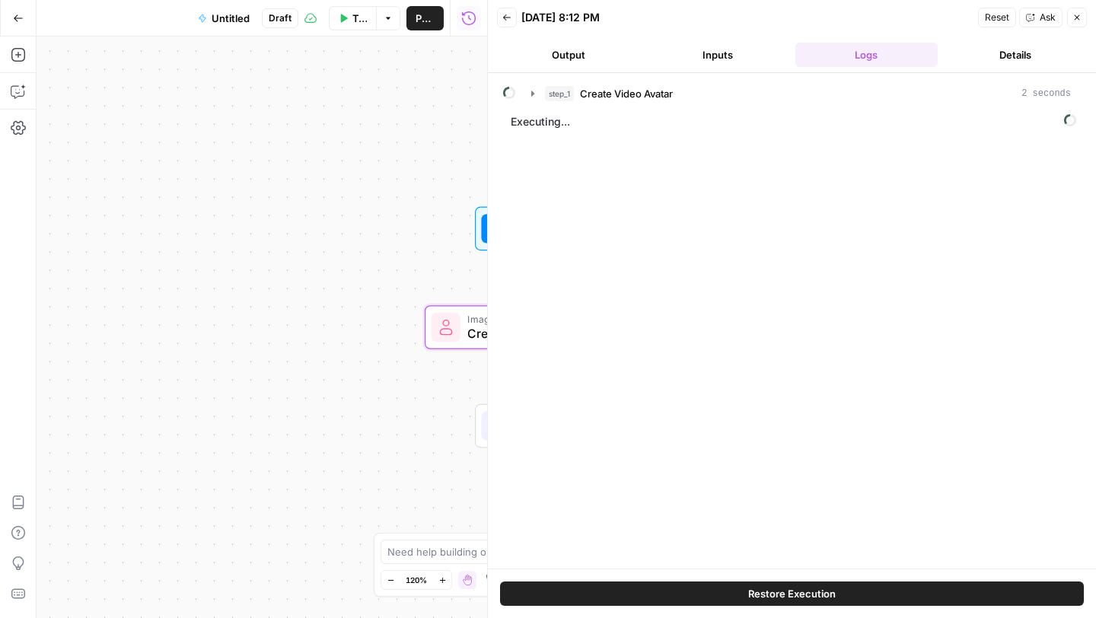
click at [746, 54] on button "Inputs" at bounding box center [717, 55] width 143 height 24
click at [606, 56] on button "Output" at bounding box center [568, 55] width 143 height 24
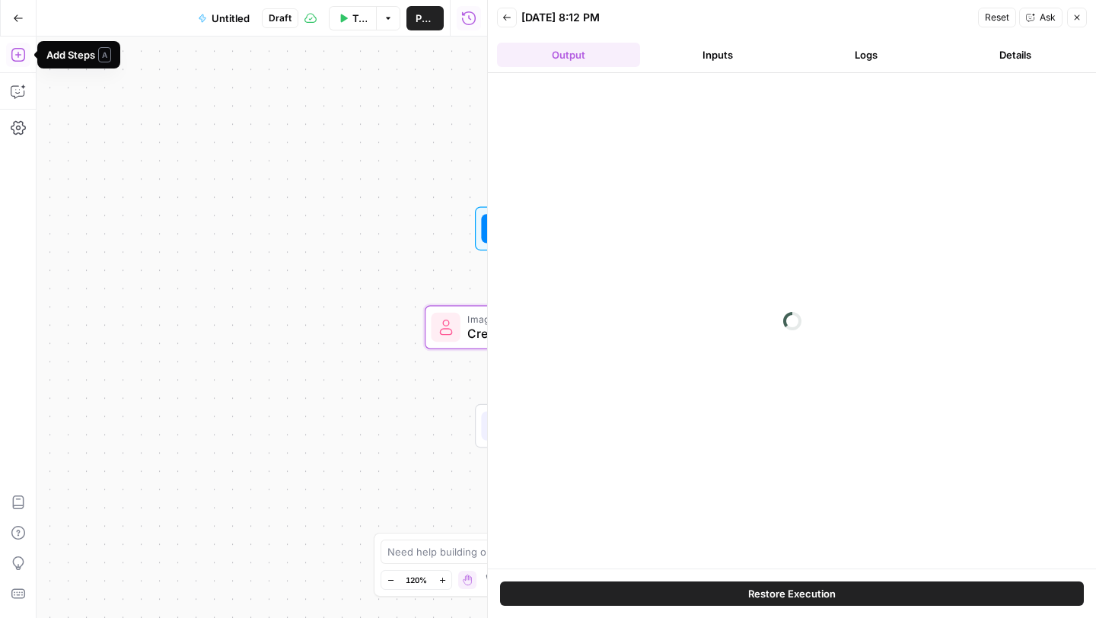
click at [15, 61] on icon "button" at bounding box center [18, 55] width 14 height 14
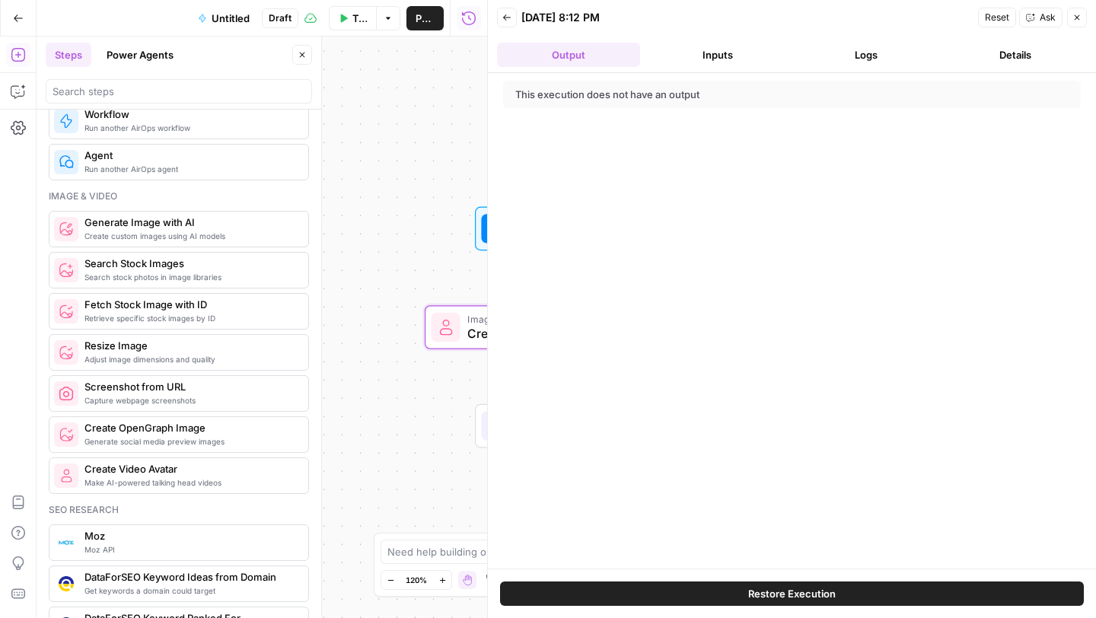
scroll to position [949, 0]
click at [717, 49] on button "Inputs" at bounding box center [717, 55] width 143 height 24
click at [857, 65] on button "Logs" at bounding box center [867, 55] width 143 height 24
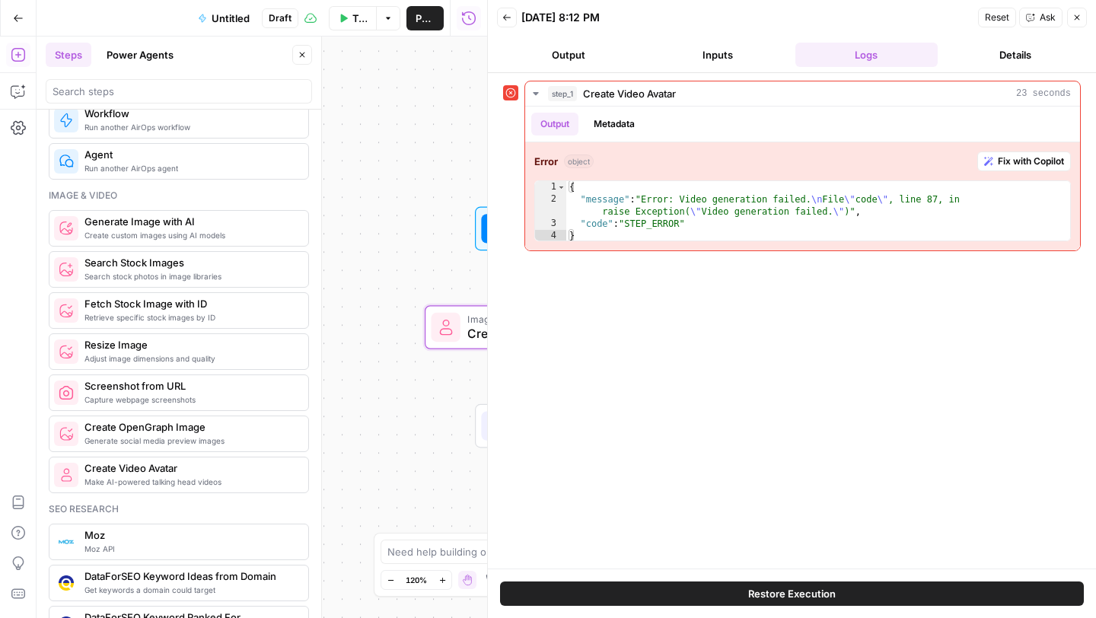
click at [994, 50] on button "Details" at bounding box center [1015, 55] width 143 height 24
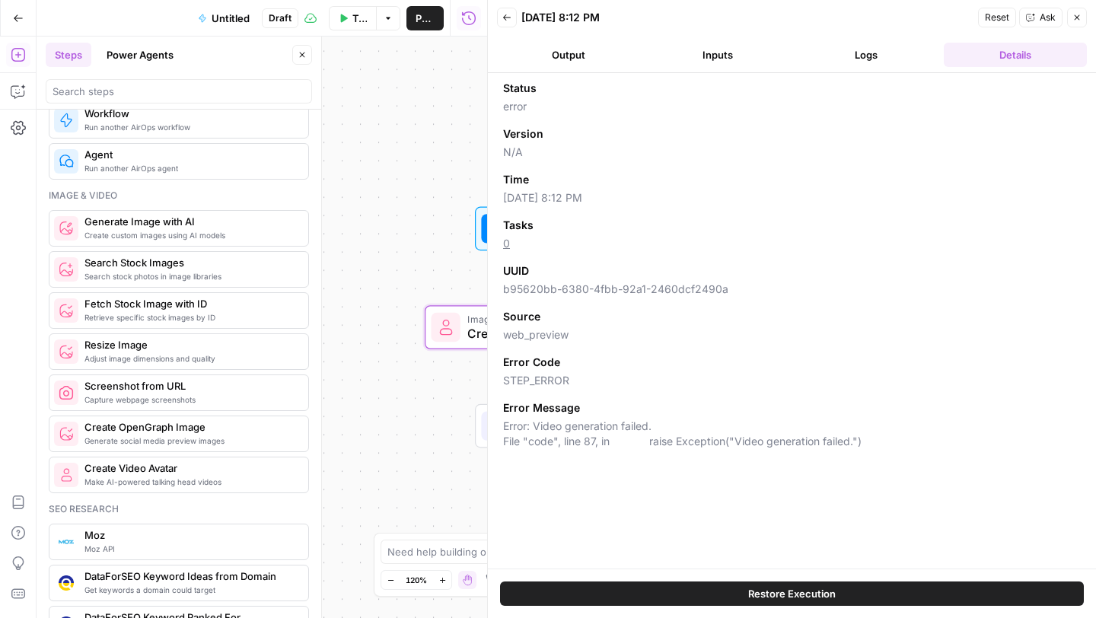
click at [907, 46] on button "Logs" at bounding box center [867, 55] width 143 height 24
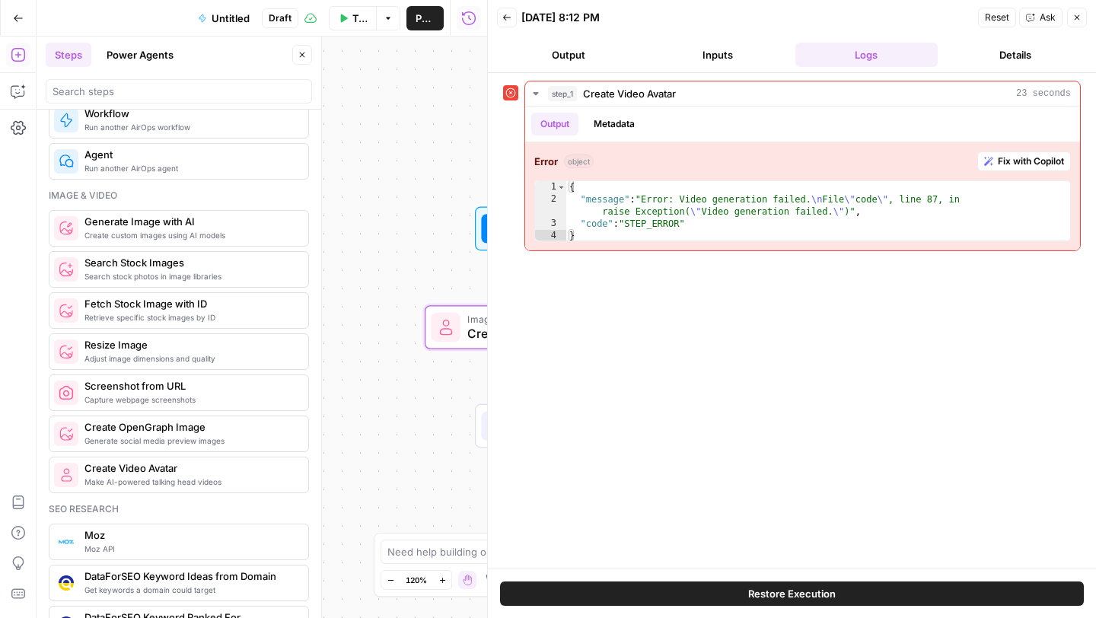
click at [438, 361] on div "Workflow Input Settings Inputs Image & Video Create Video Avatar Step 1 Single …" at bounding box center [262, 328] width 451 height 582
click at [476, 333] on span "Create Video Avatar" at bounding box center [563, 333] width 192 height 18
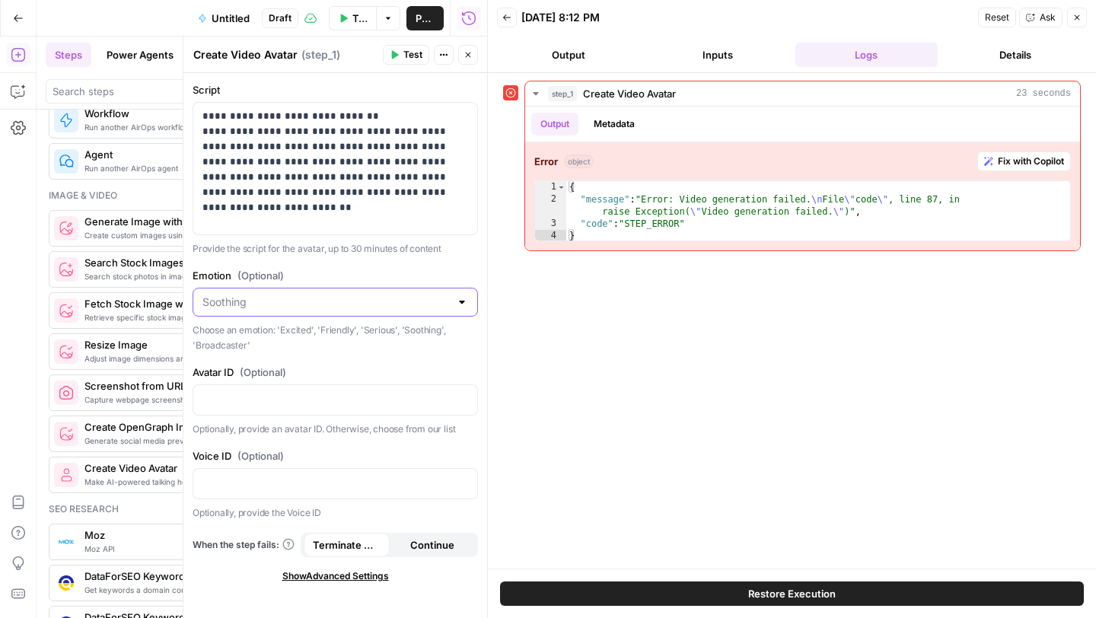
click at [415, 301] on input "Emotion (Optional)" at bounding box center [326, 302] width 247 height 15
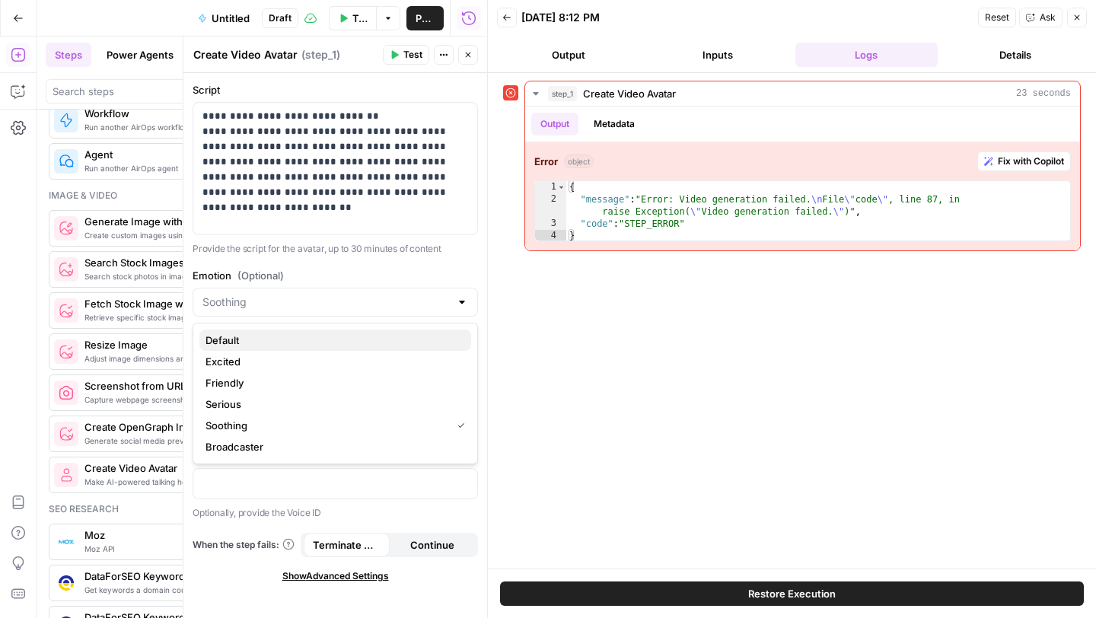
click at [356, 340] on span "Default" at bounding box center [333, 340] width 254 height 15
type input "Default"
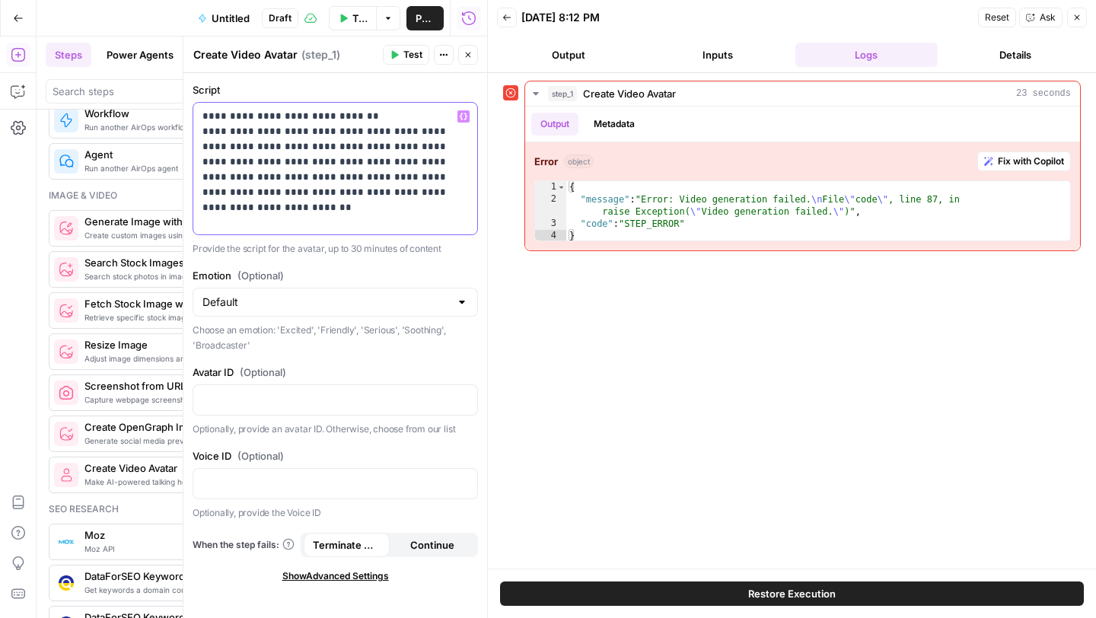
drag, startPoint x: 203, startPoint y: 128, endPoint x: 200, endPoint y: 111, distance: 16.9
click at [200, 111] on div "**********" at bounding box center [335, 169] width 284 height 132
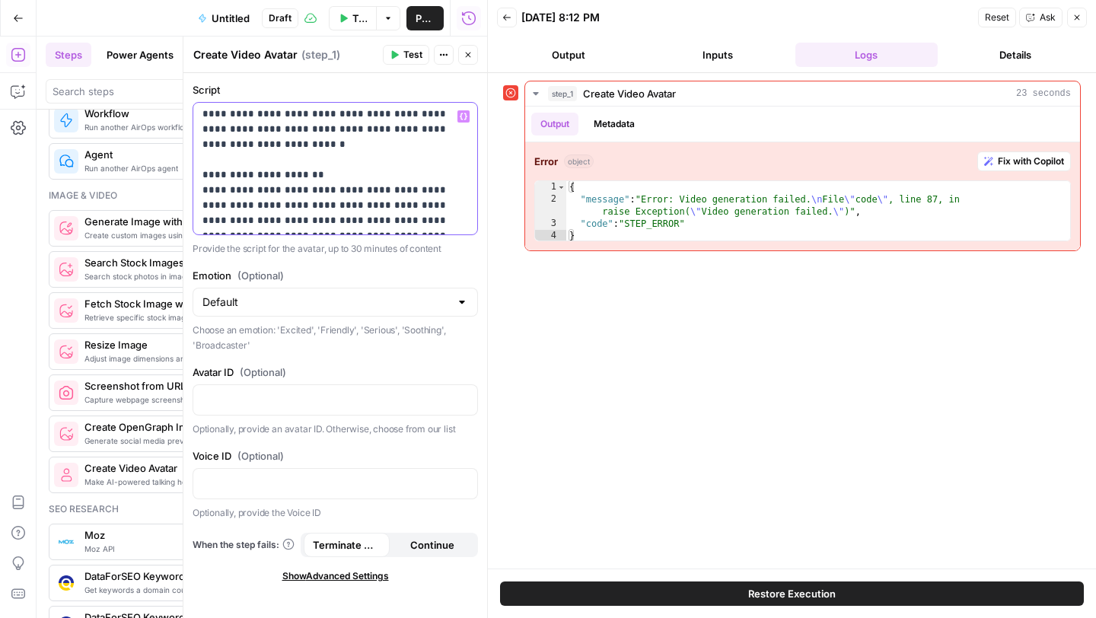
drag, startPoint x: 368, startPoint y: 217, endPoint x: 198, endPoint y: 149, distance: 182.8
click at [198, 149] on div "**********" at bounding box center [335, 169] width 284 height 132
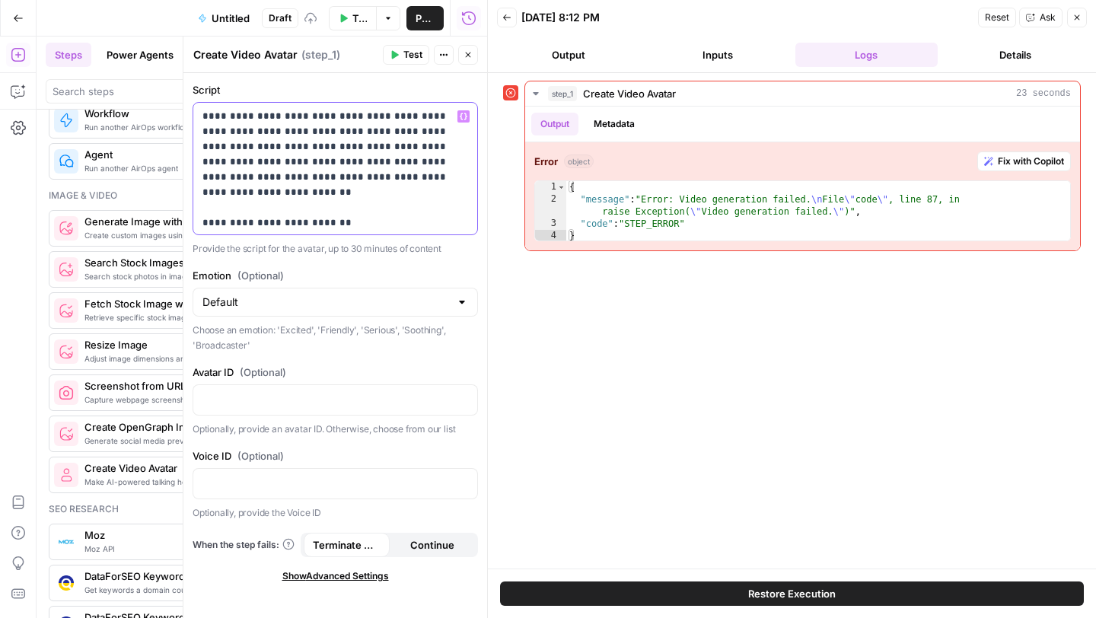
scroll to position [48, 0]
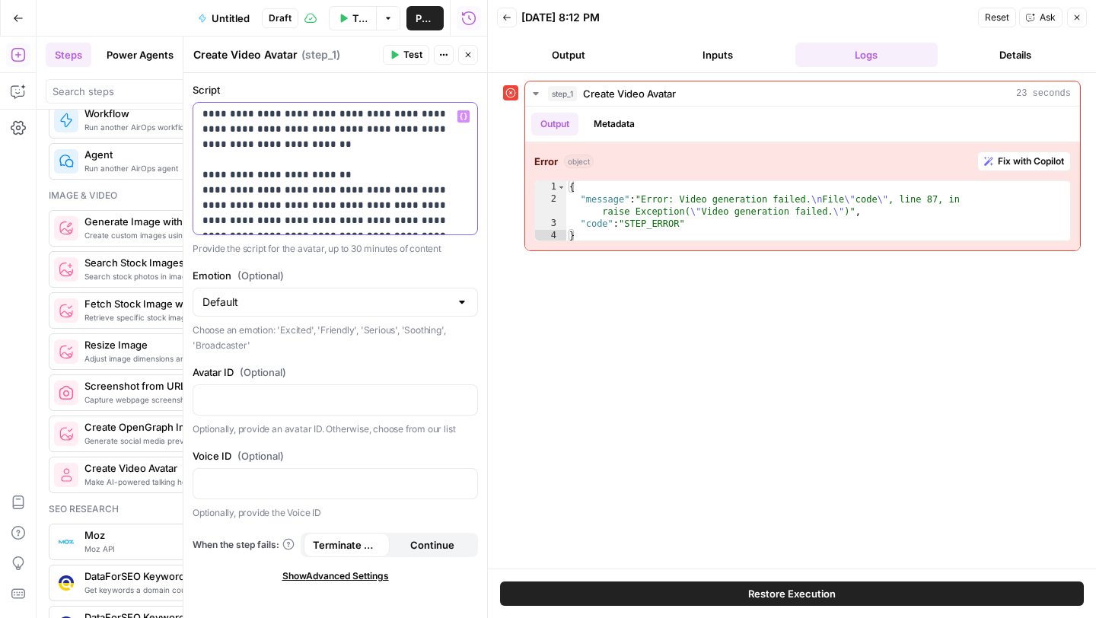
drag, startPoint x: 413, startPoint y: 218, endPoint x: 181, endPoint y: 159, distance: 238.9
click at [183, 159] on div "**********" at bounding box center [335, 328] width 305 height 582
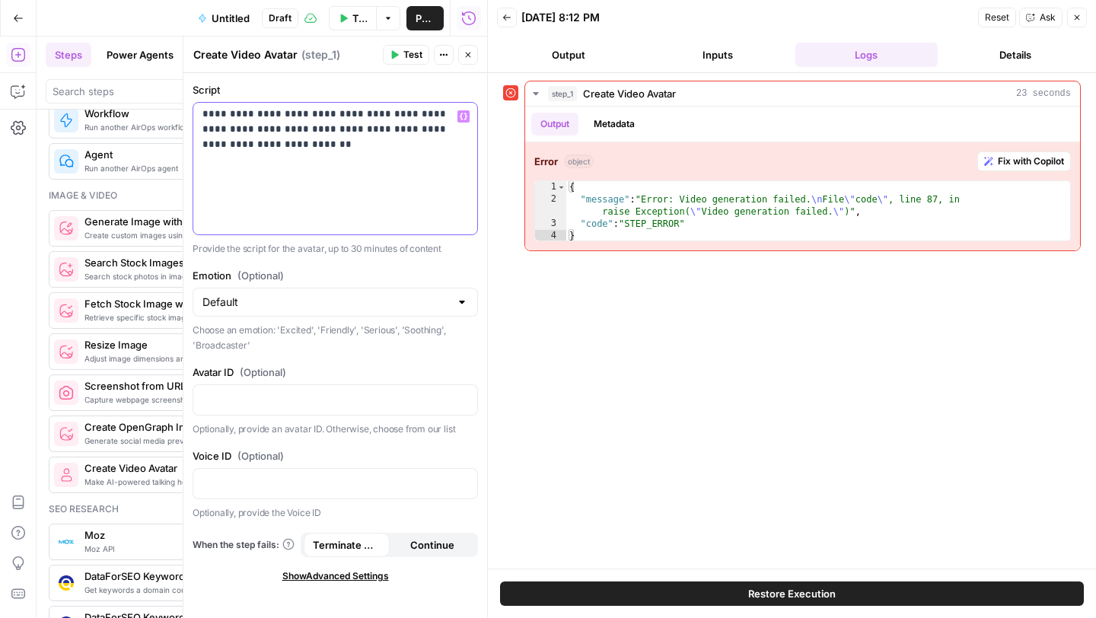
scroll to position [0, 0]
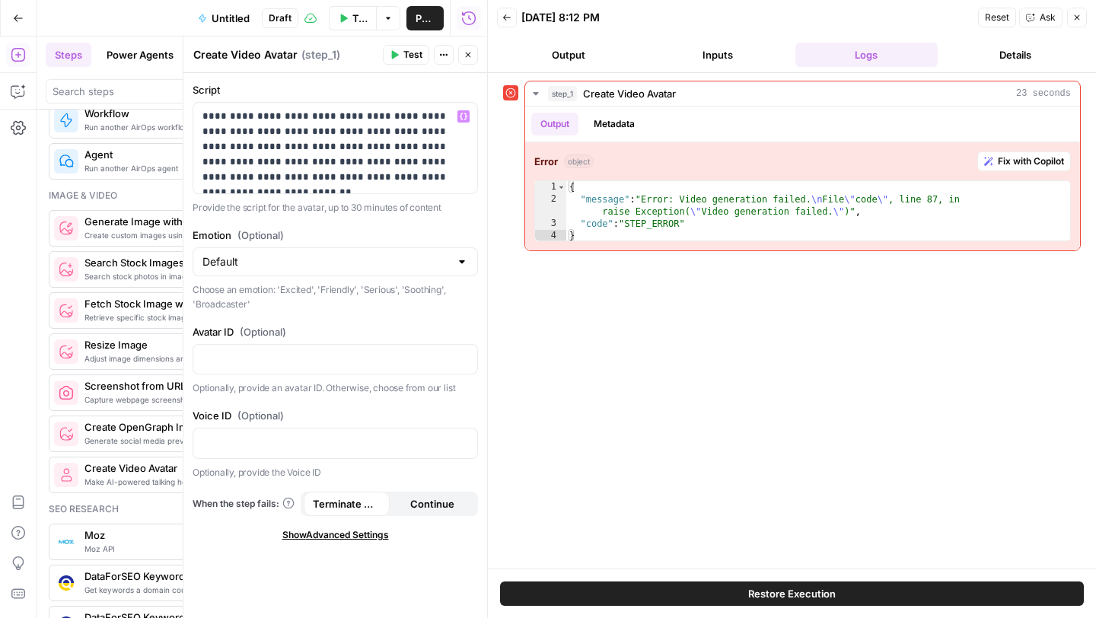
click at [407, 52] on span "Test" at bounding box center [412, 55] width 19 height 14
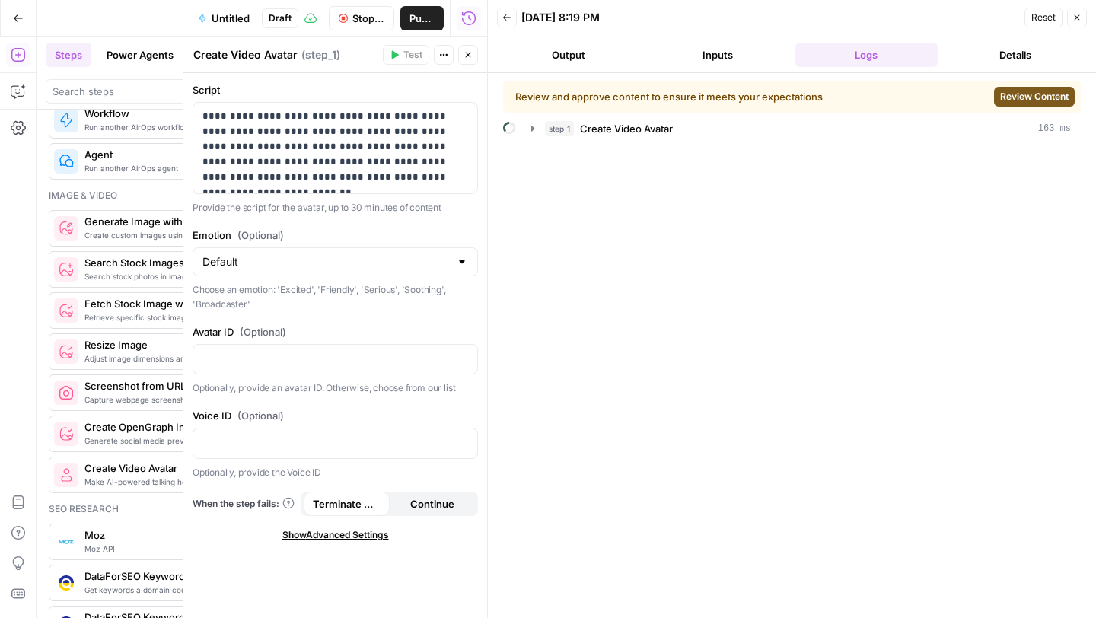
click at [1001, 59] on button "Details" at bounding box center [1015, 55] width 143 height 24
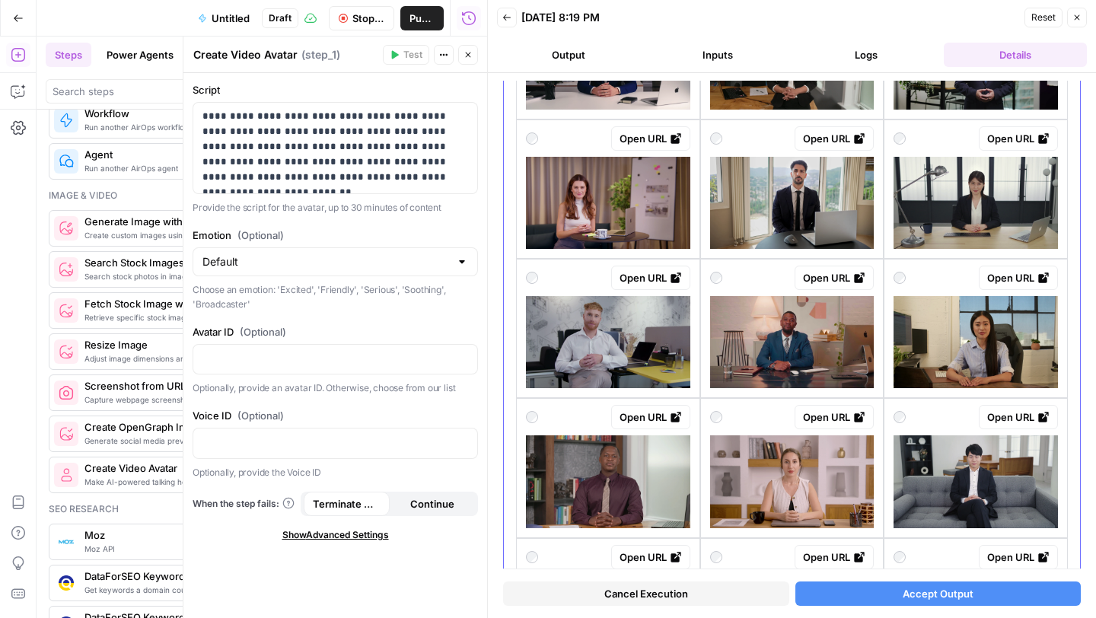
scroll to position [391, 0]
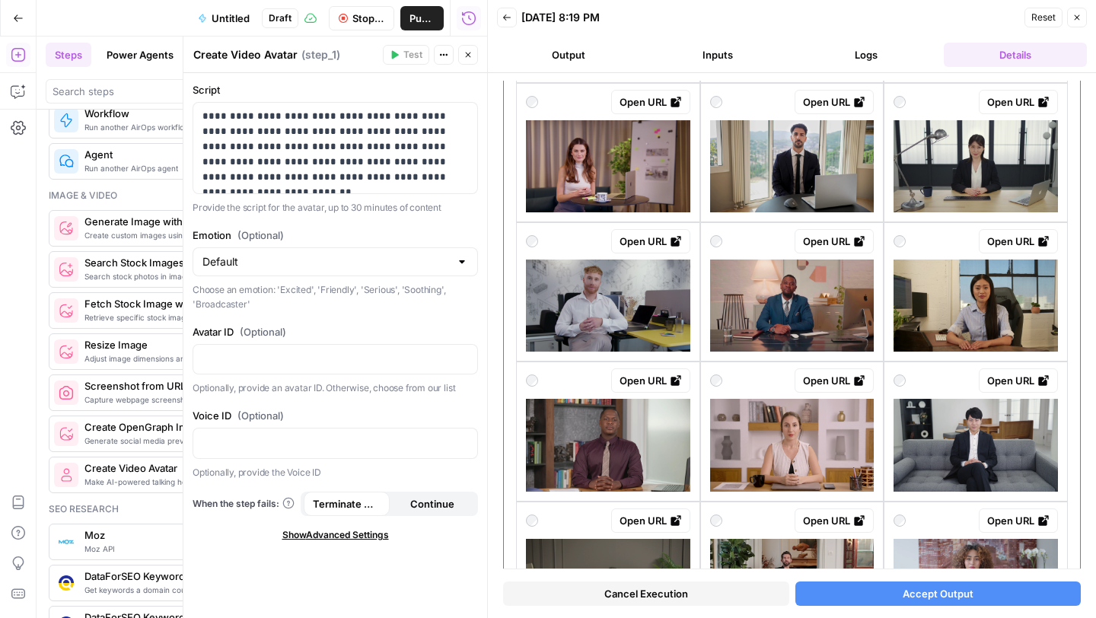
click at [607, 470] on img at bounding box center [608, 445] width 164 height 92
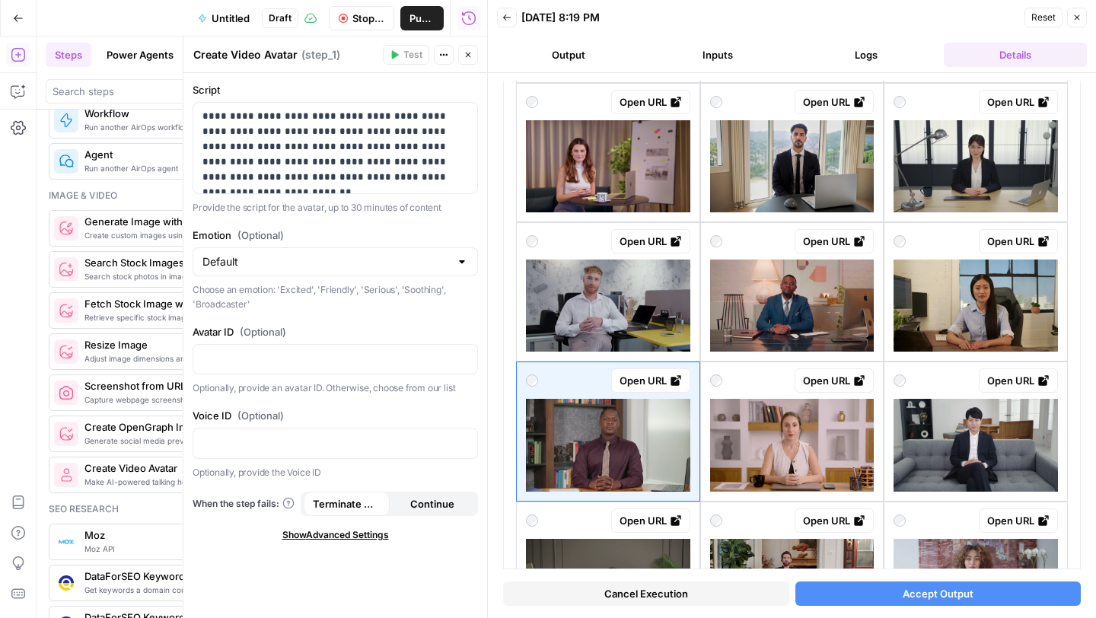
click at [866, 595] on button "Accept Output" at bounding box center [939, 594] width 286 height 24
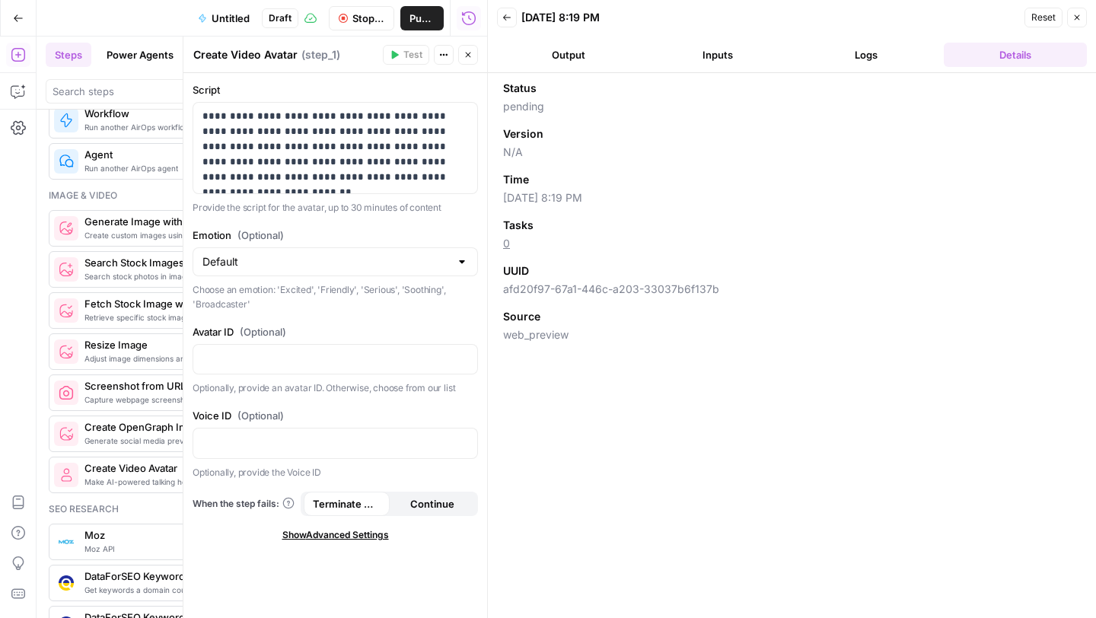
click at [837, 66] on button "Logs" at bounding box center [867, 55] width 143 height 24
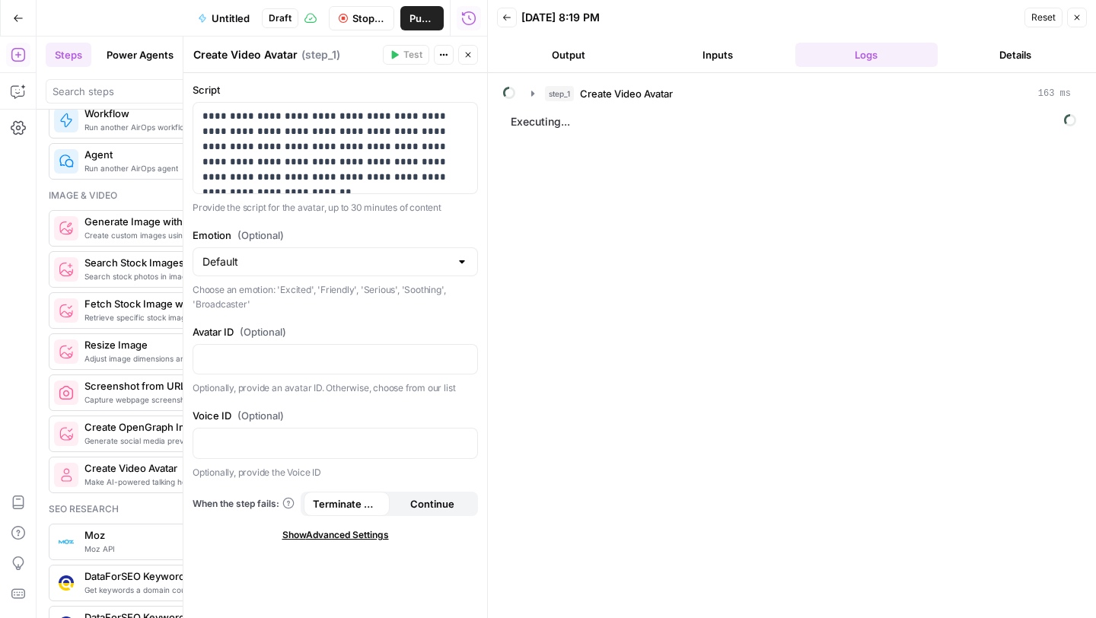
click at [712, 56] on button "Inputs" at bounding box center [717, 55] width 143 height 24
click at [569, 49] on button "Output" at bounding box center [568, 55] width 143 height 24
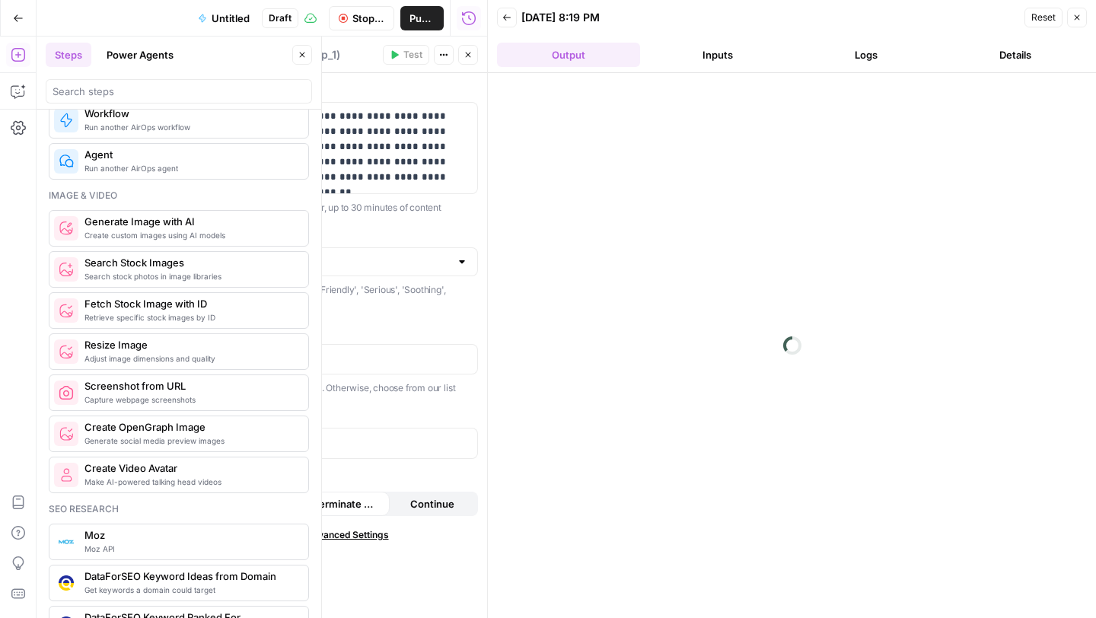
click at [9, 22] on button "Go Back" at bounding box center [18, 18] width 27 height 27
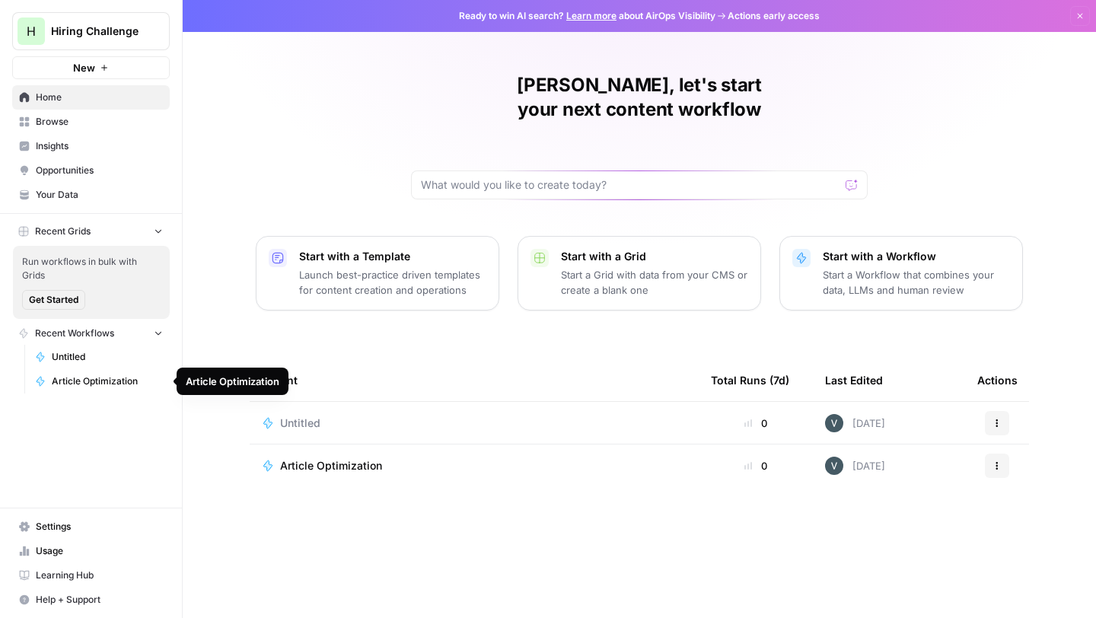
click at [98, 356] on span "Untitled" at bounding box center [107, 357] width 111 height 14
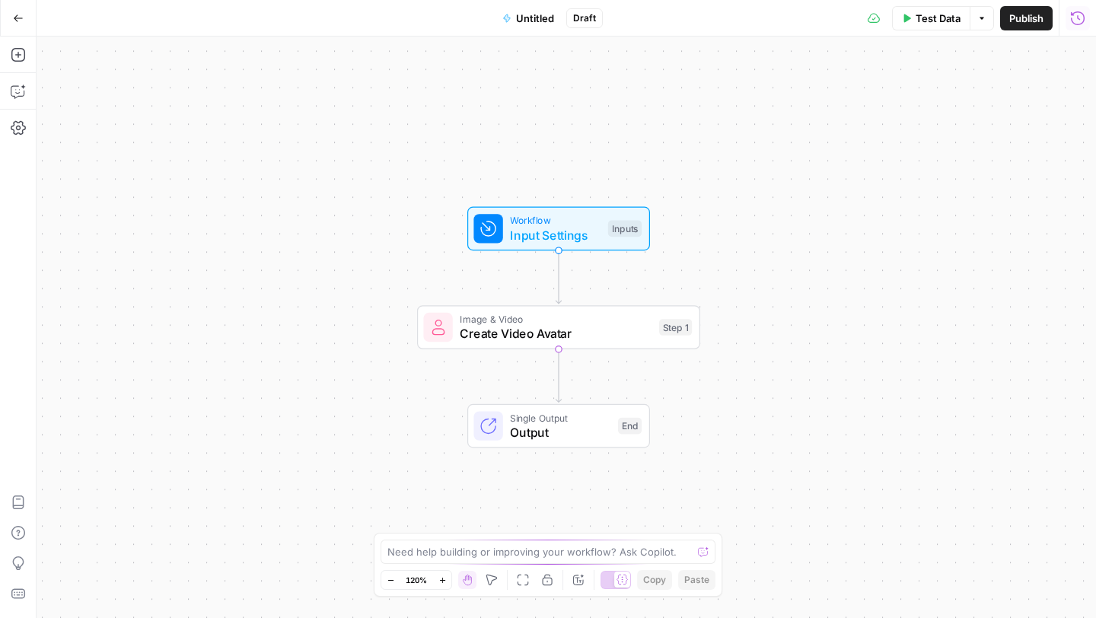
click at [1075, 21] on icon "button" at bounding box center [1077, 18] width 15 height 15
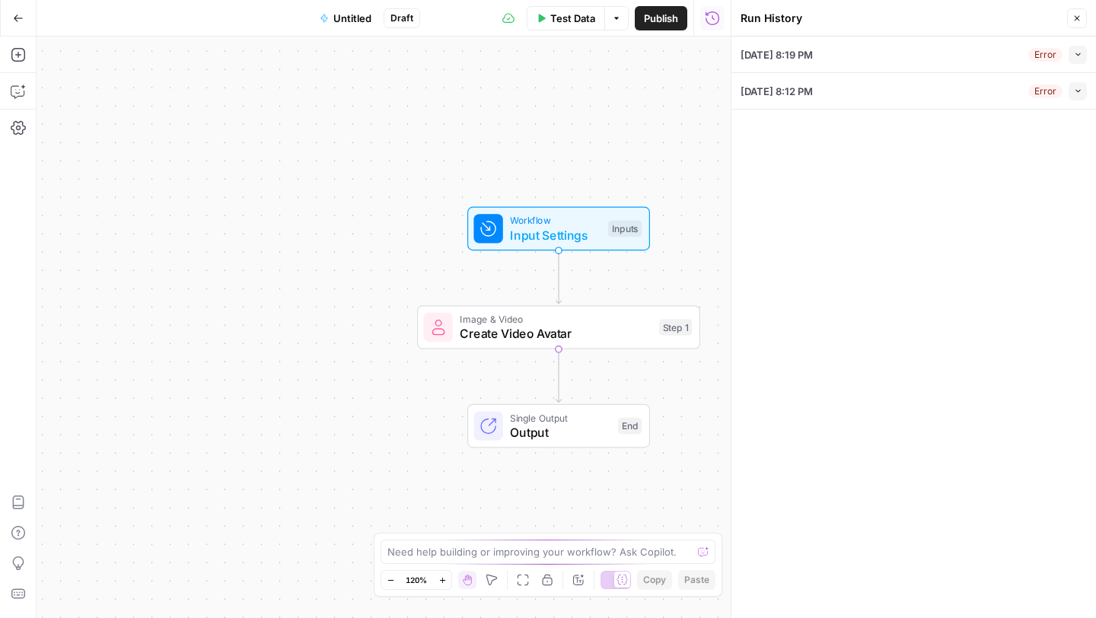
click at [916, 62] on div "10/09/25 at 8:19 PM Error Collapse" at bounding box center [914, 55] width 346 height 36
click at [1085, 62] on button "Collapse" at bounding box center [1078, 55] width 18 height 18
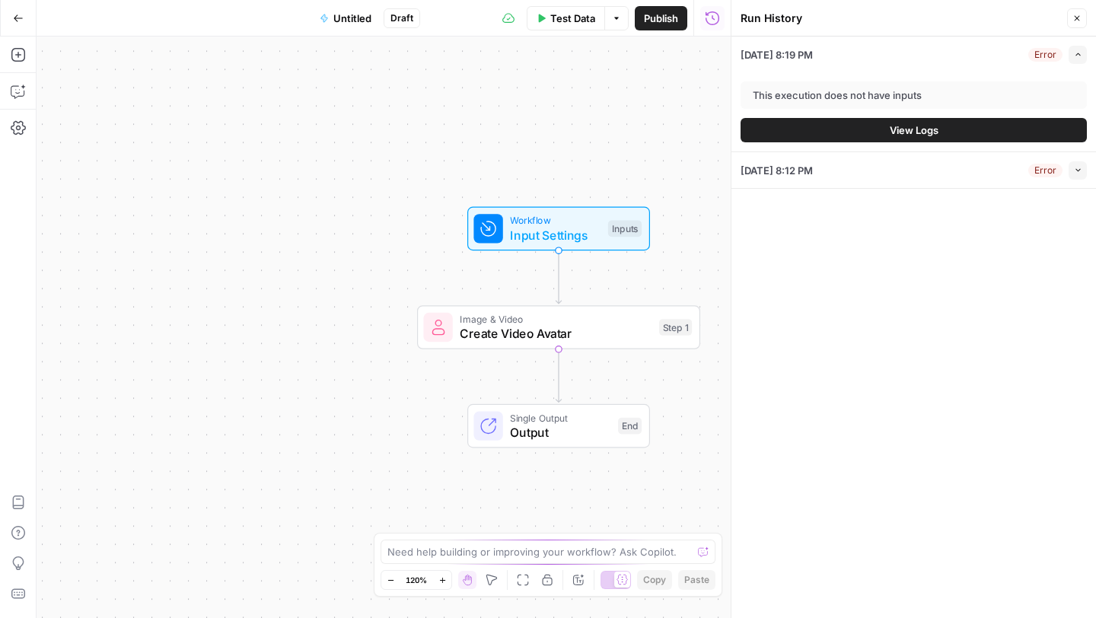
click at [946, 118] on button "View Logs" at bounding box center [914, 130] width 346 height 24
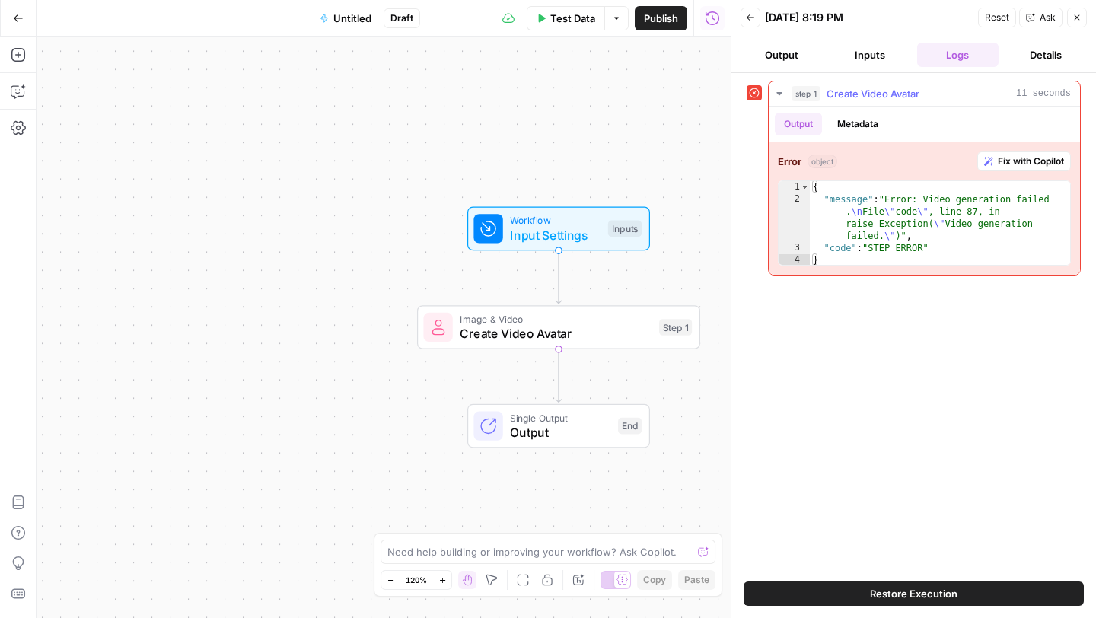
click at [942, 249] on div "{ "message" : "Error: Video generation failed . \n File \" code \" , line 87, i…" at bounding box center [940, 236] width 260 height 110
click at [1061, 156] on span "Fix with Copilot" at bounding box center [1031, 162] width 66 height 14
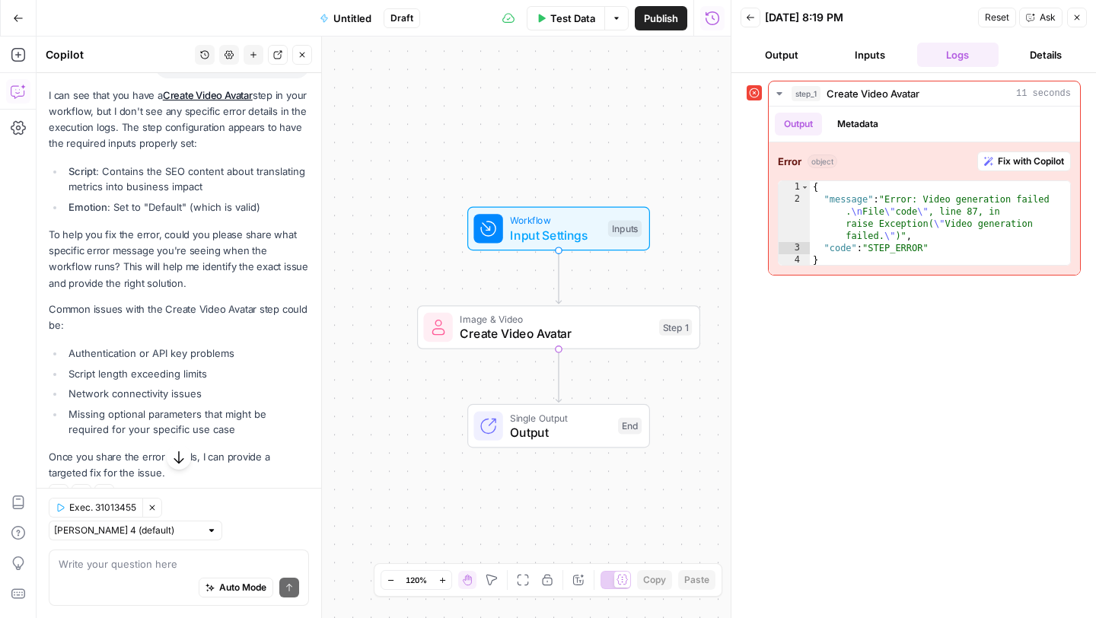
scroll to position [148, 0]
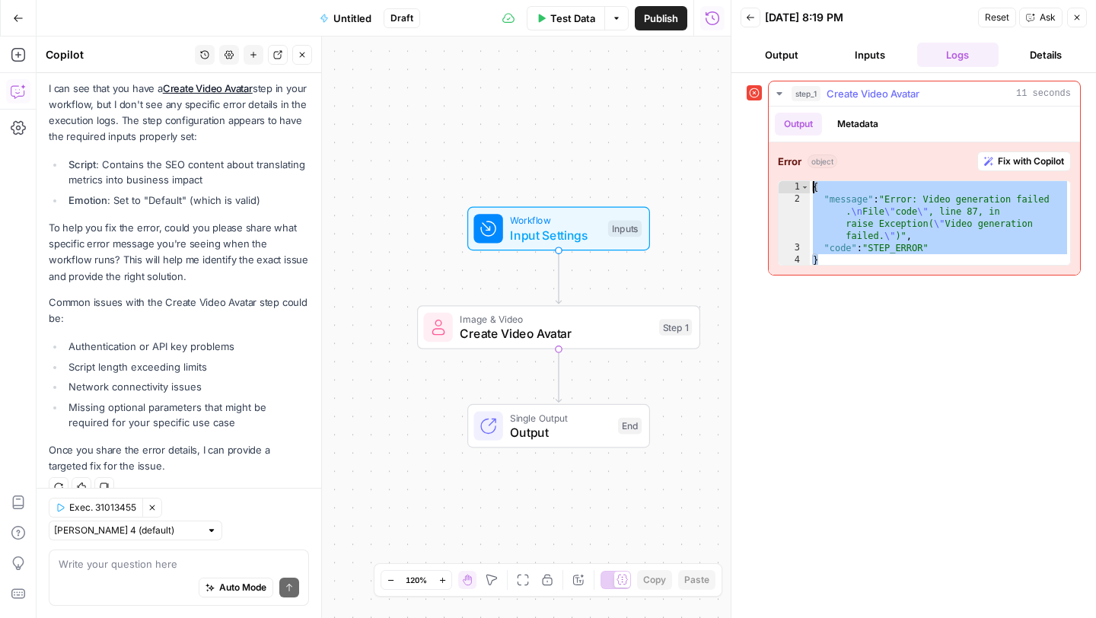
drag, startPoint x: 837, startPoint y: 258, endPoint x: 798, endPoint y: 175, distance: 91.9
click at [798, 175] on div "Error object Fix with Copilot * 1 2 3 4 { "message" : "Error: Video generation …" at bounding box center [924, 208] width 311 height 132
type textarea "**********"
click at [145, 558] on textarea at bounding box center [179, 564] width 241 height 15
paste textarea "{ "message": "Error: Video generation failed.\nFile \"code\", line 87, in raise…"
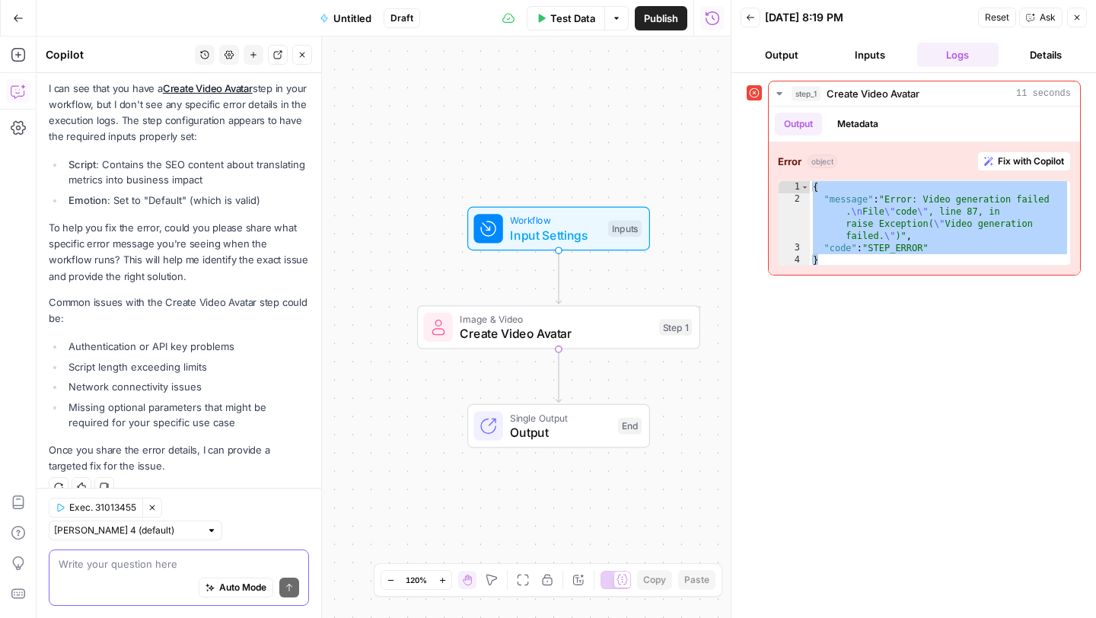
type textarea "{ "message": "Error: Video generation failed.\nFile \"code\", line 87, in raise…"
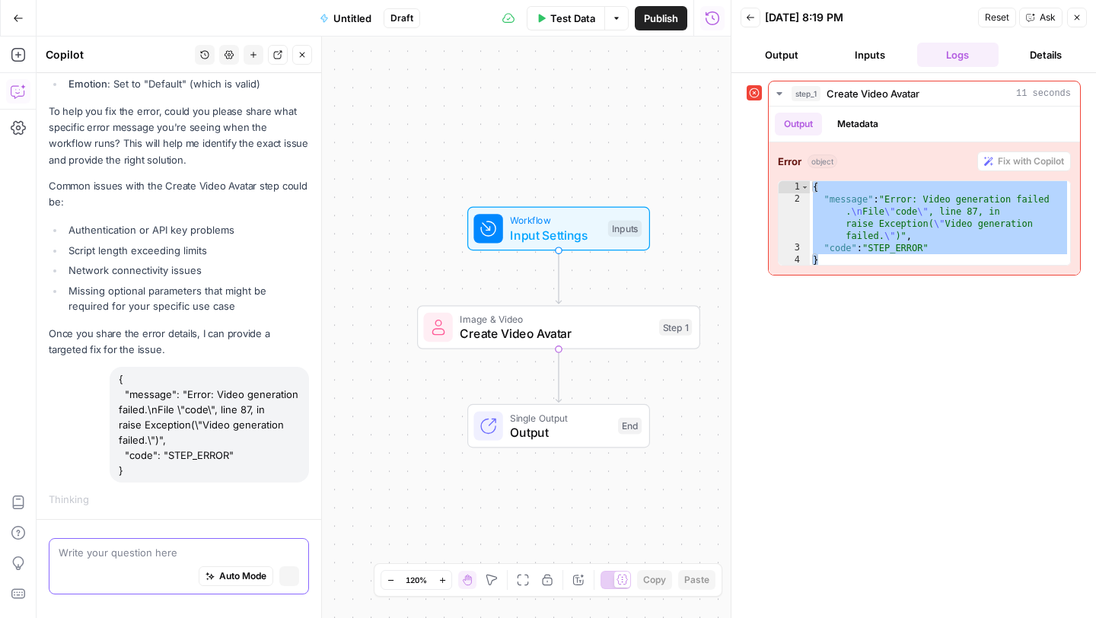
scroll to position [253, 0]
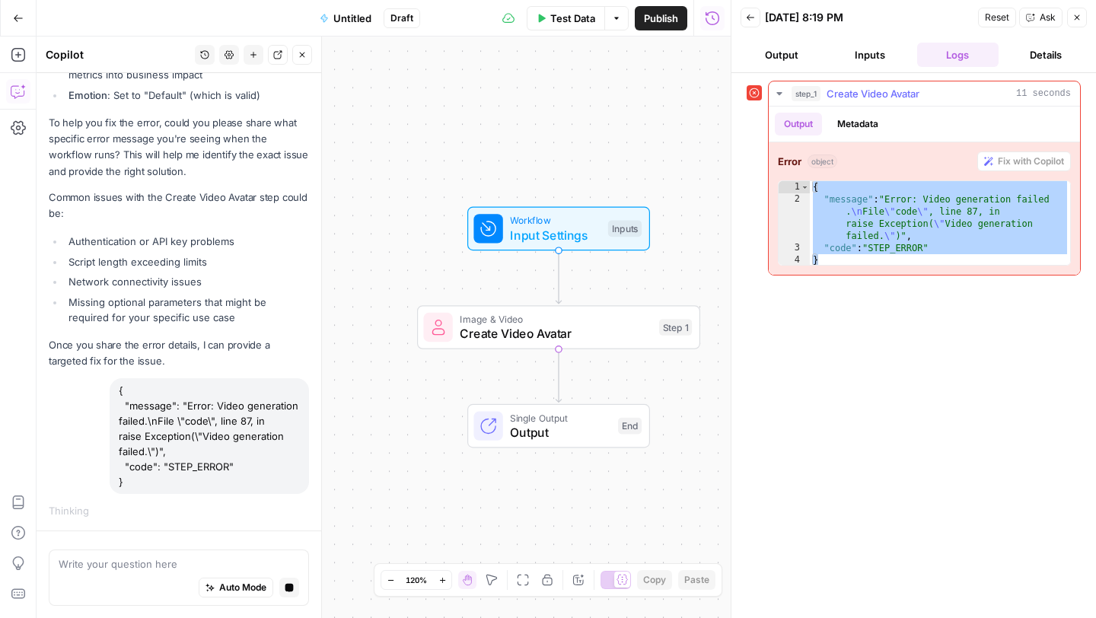
click at [872, 126] on button "Metadata" at bounding box center [857, 124] width 59 height 23
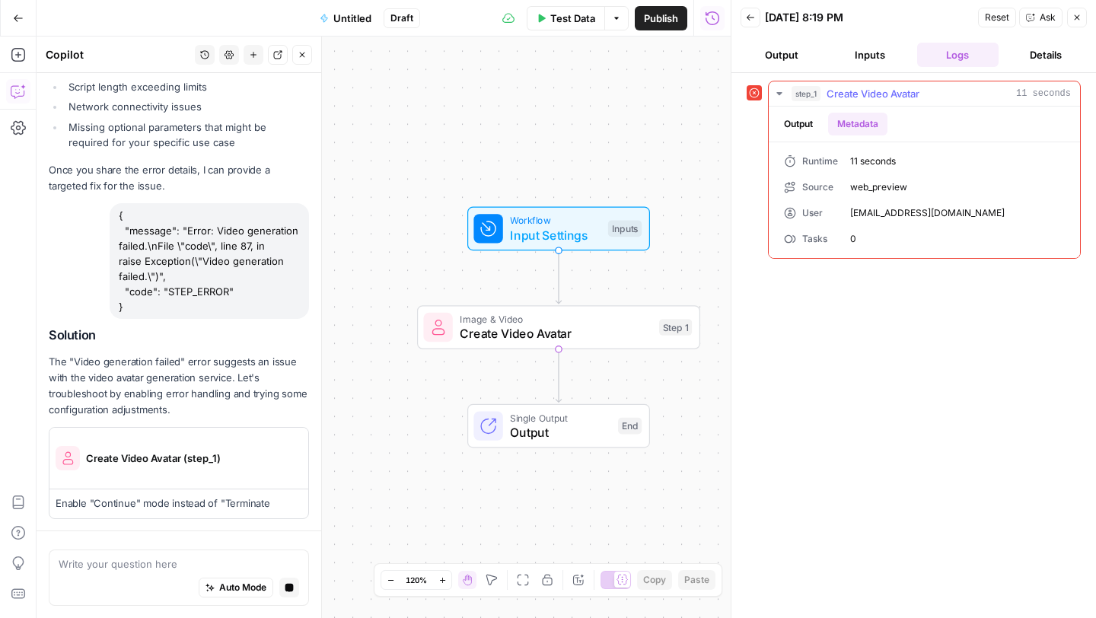
click at [812, 126] on button "Output" at bounding box center [798, 124] width 47 height 23
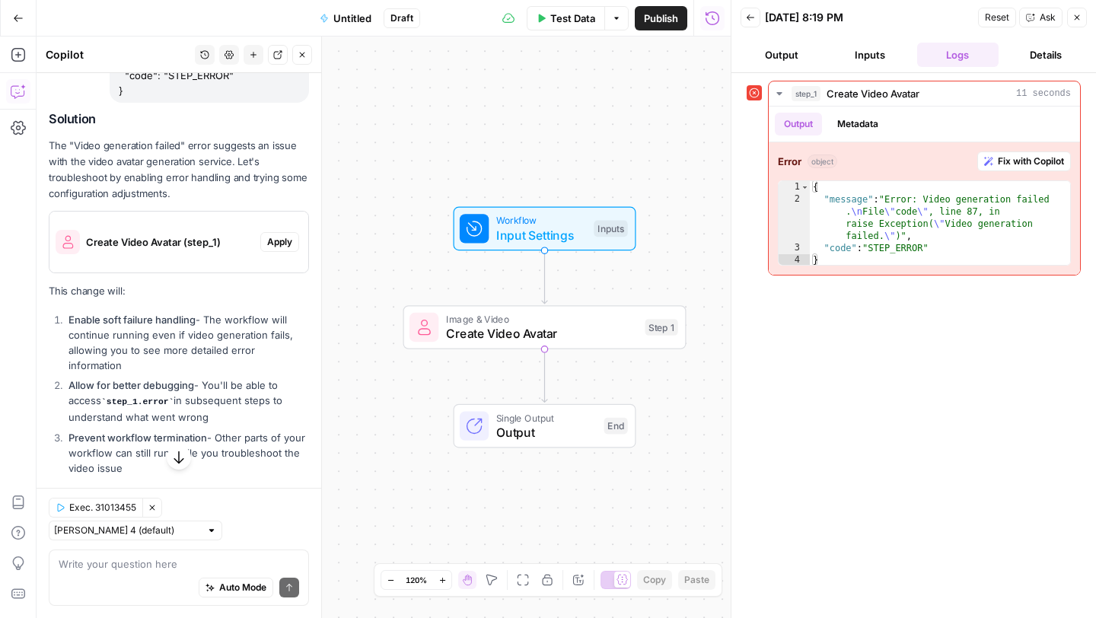
scroll to position [679, 0]
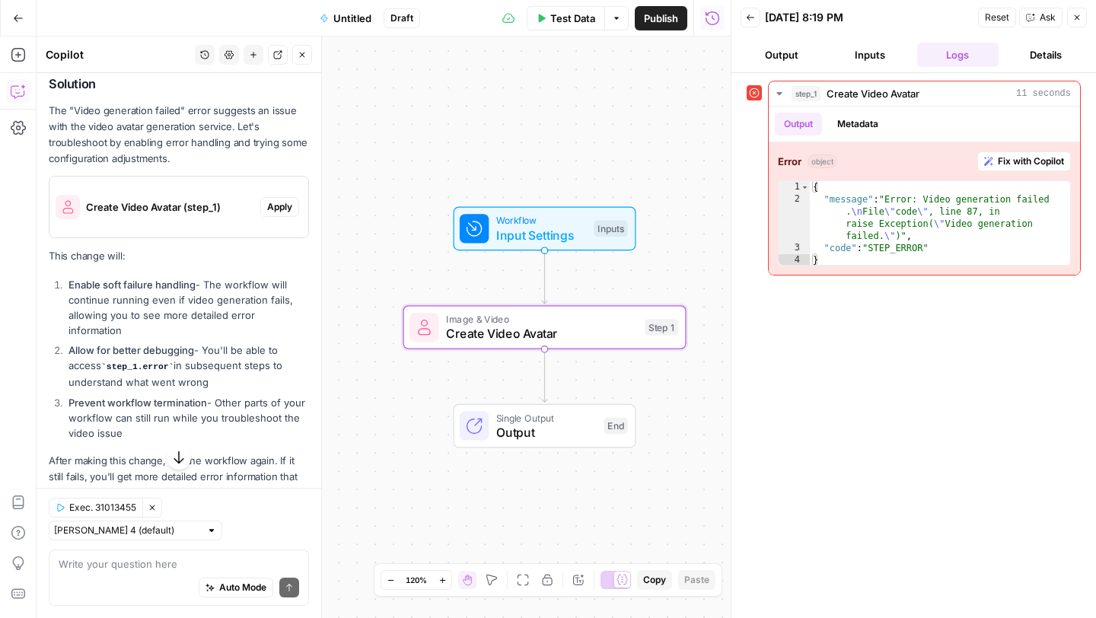
click at [282, 206] on span "Apply" at bounding box center [279, 207] width 25 height 14
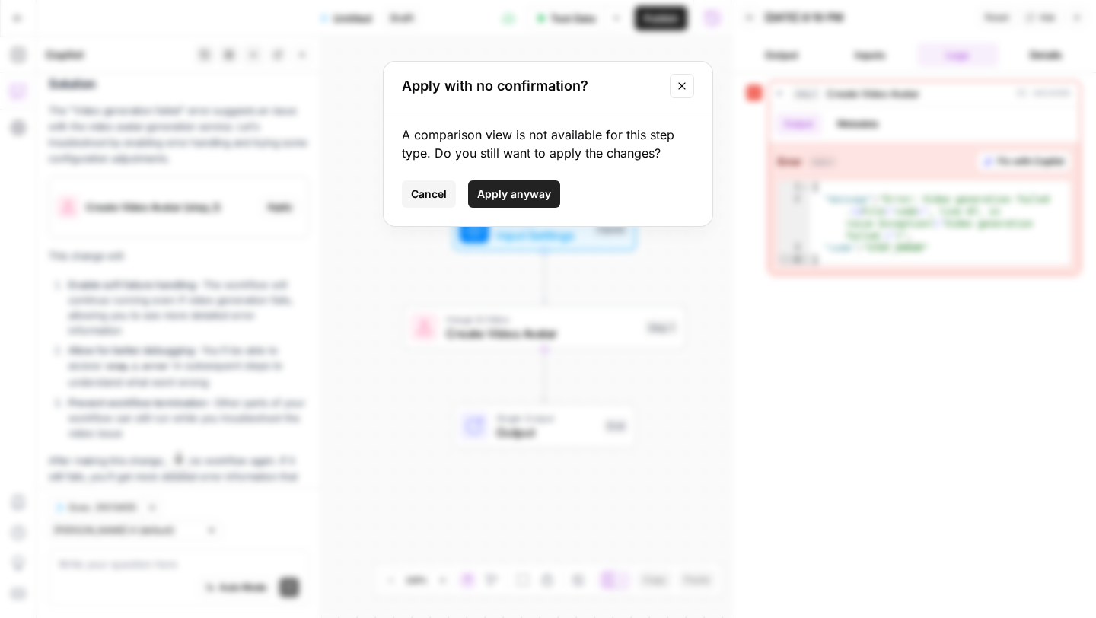
click at [507, 190] on span "Apply anyway" at bounding box center [514, 194] width 74 height 15
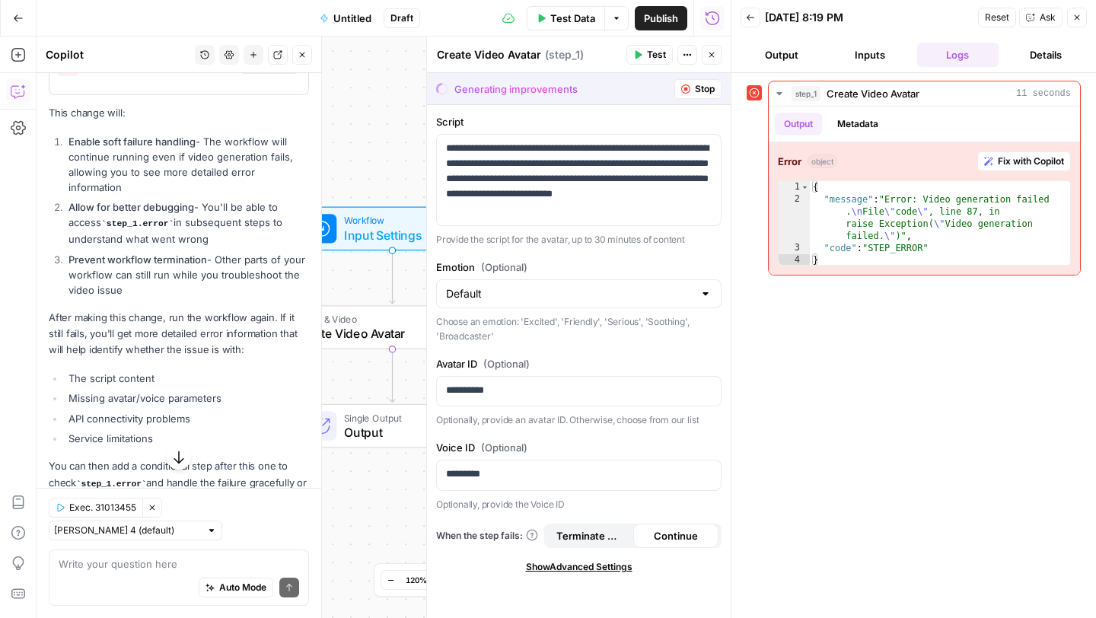
scroll to position [887, 0]
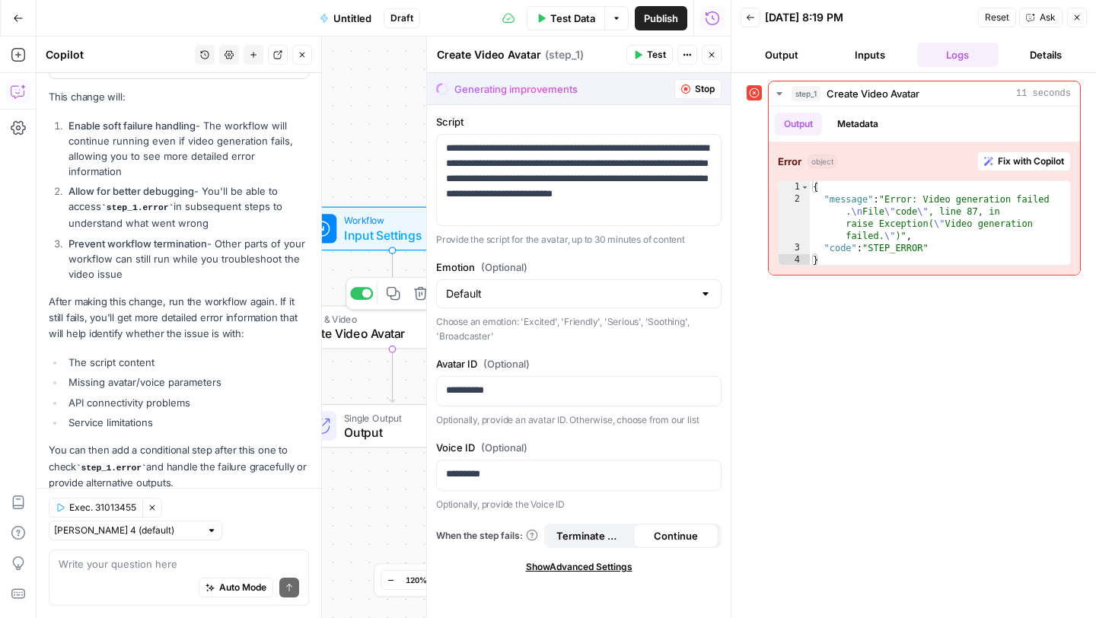
click at [382, 335] on span "Create Video Avatar" at bounding box center [390, 333] width 192 height 18
click at [655, 52] on span "Test" at bounding box center [656, 55] width 19 height 14
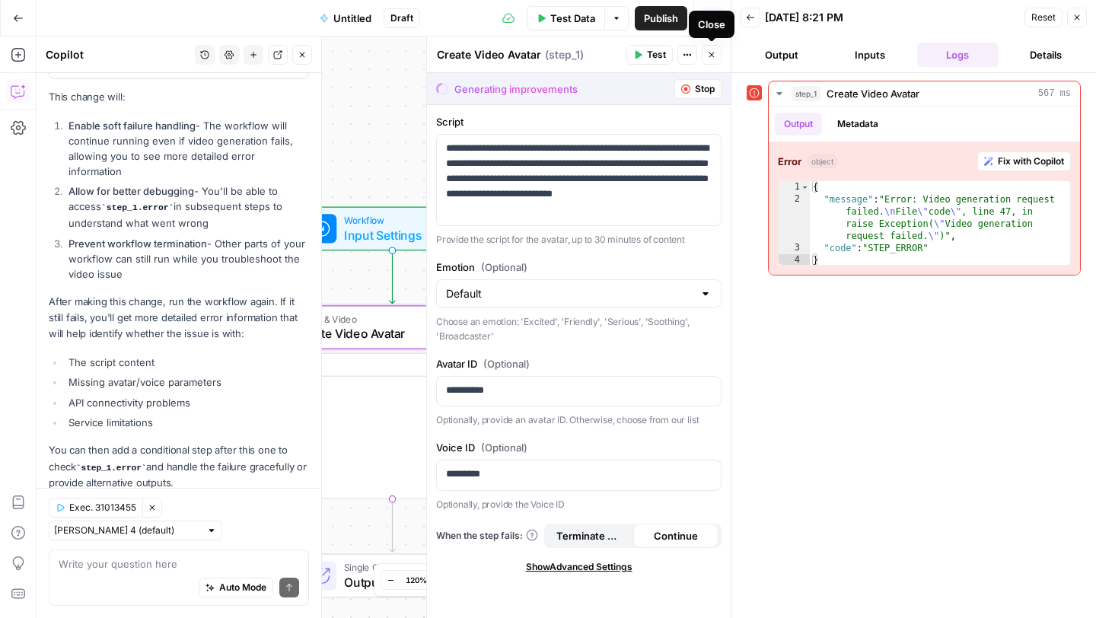
click at [711, 53] on icon "button" at bounding box center [711, 54] width 9 height 9
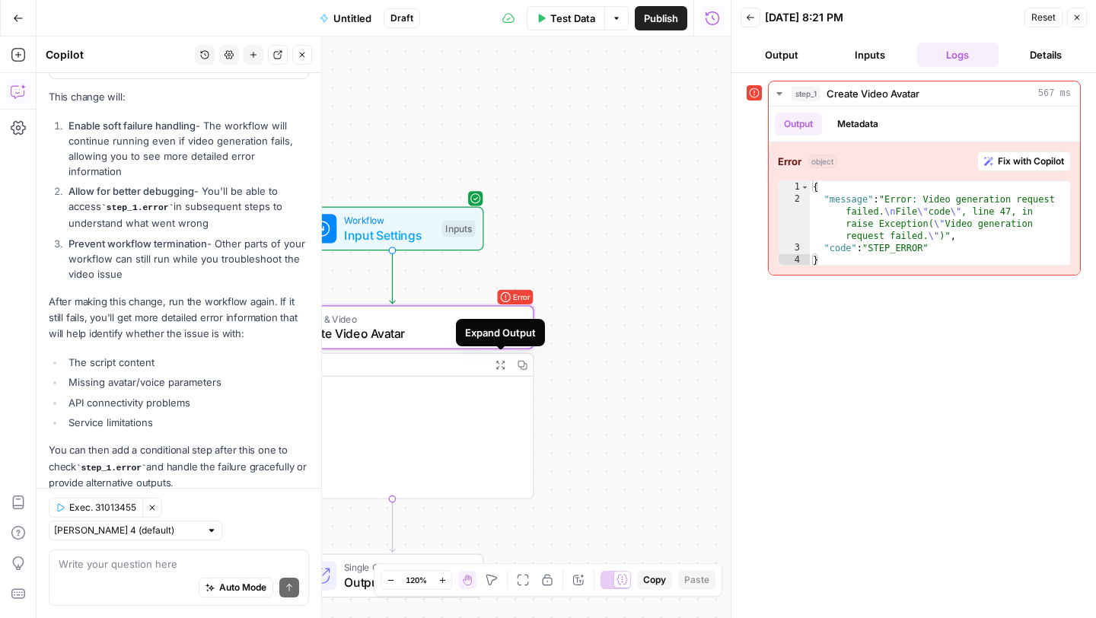
type textarea "****"
click at [389, 425] on div "null" at bounding box center [411, 450] width 247 height 147
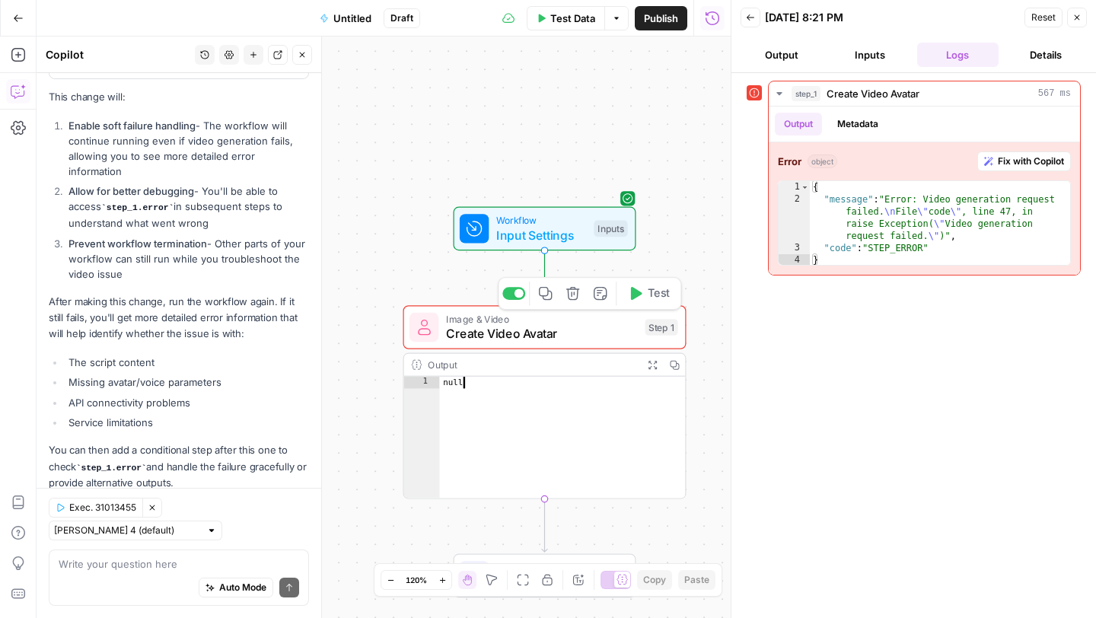
click at [501, 333] on span "Create Video Avatar" at bounding box center [542, 333] width 192 height 18
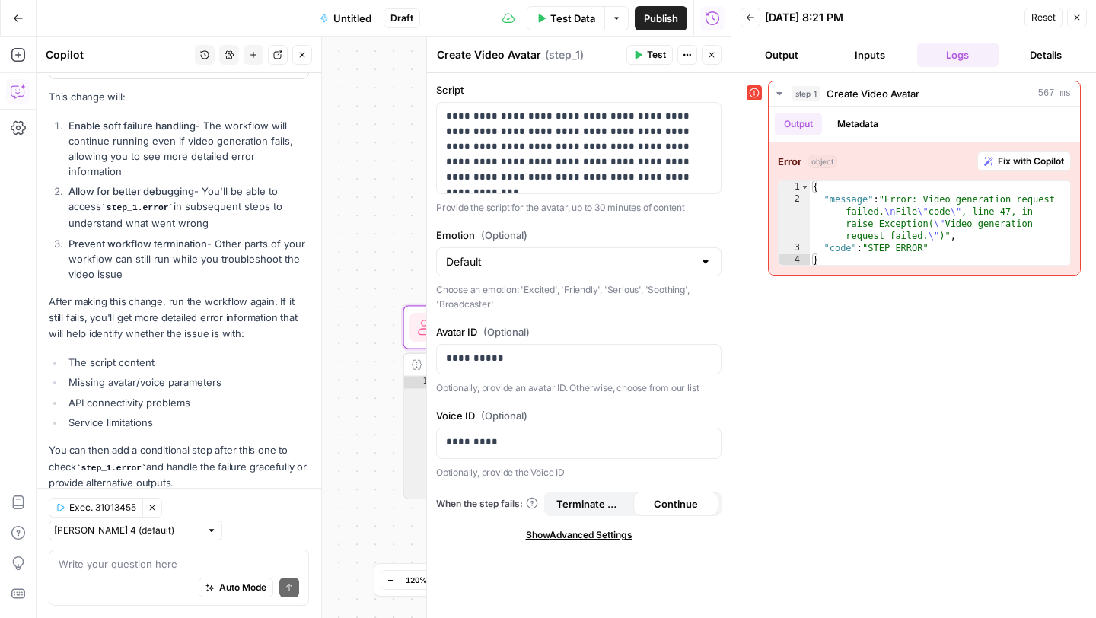
click at [550, 16] on span "Test Data" at bounding box center [572, 18] width 45 height 15
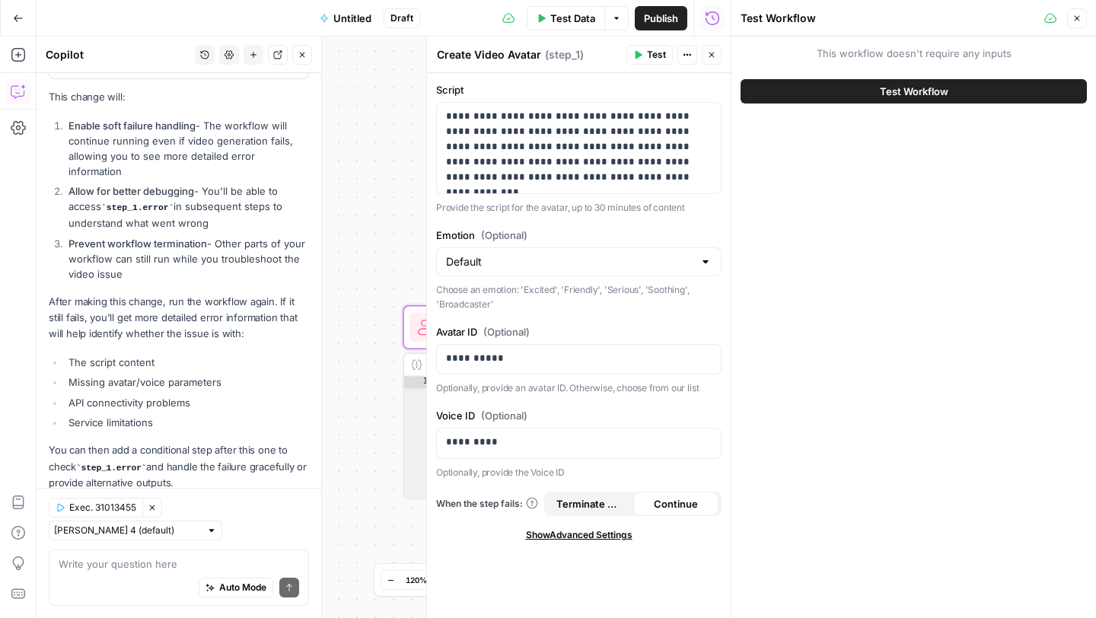
click at [869, 99] on button "Test Workflow" at bounding box center [914, 91] width 346 height 24
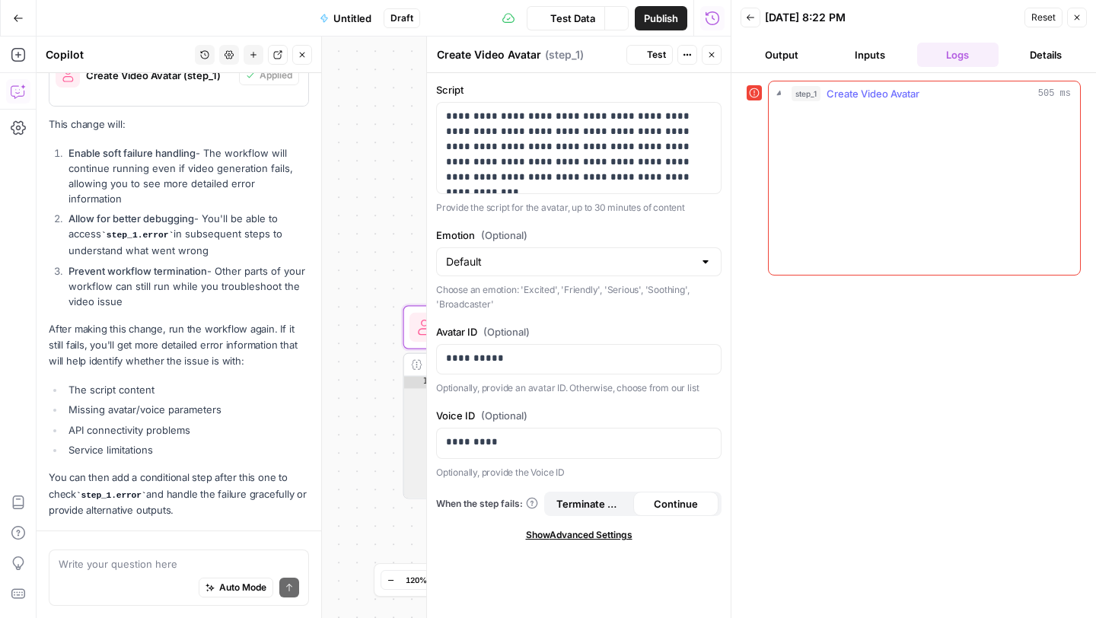
scroll to position [887, 0]
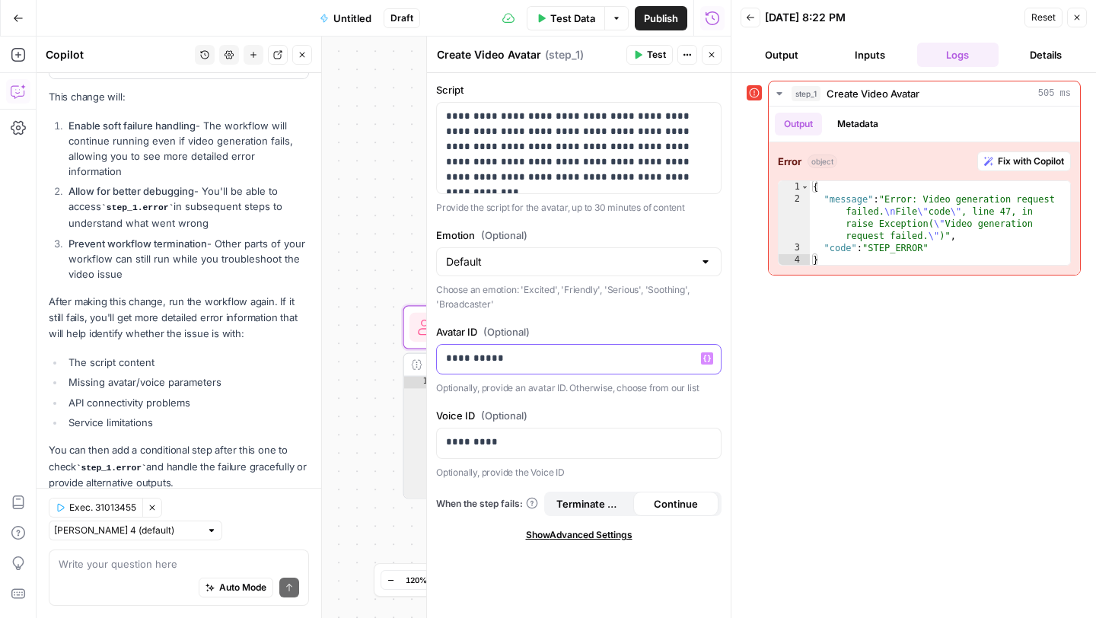
drag, startPoint x: 598, startPoint y: 369, endPoint x: 422, endPoint y: 341, distance: 178.9
click at [426, 341] on div "**********" at bounding box center [578, 328] width 305 height 582
drag, startPoint x: 430, startPoint y: 432, endPoint x: 400, endPoint y: 432, distance: 29.7
click at [400, 432] on body "H Hiring Challenge New Home Browse Insights Opportunities Your Data Recent Grid…" at bounding box center [548, 309] width 1096 height 618
click at [554, 310] on p "Choose an emotion: 'Excited', 'Friendly', 'Serious', 'Soothing', 'Broadcaster'" at bounding box center [578, 297] width 285 height 30
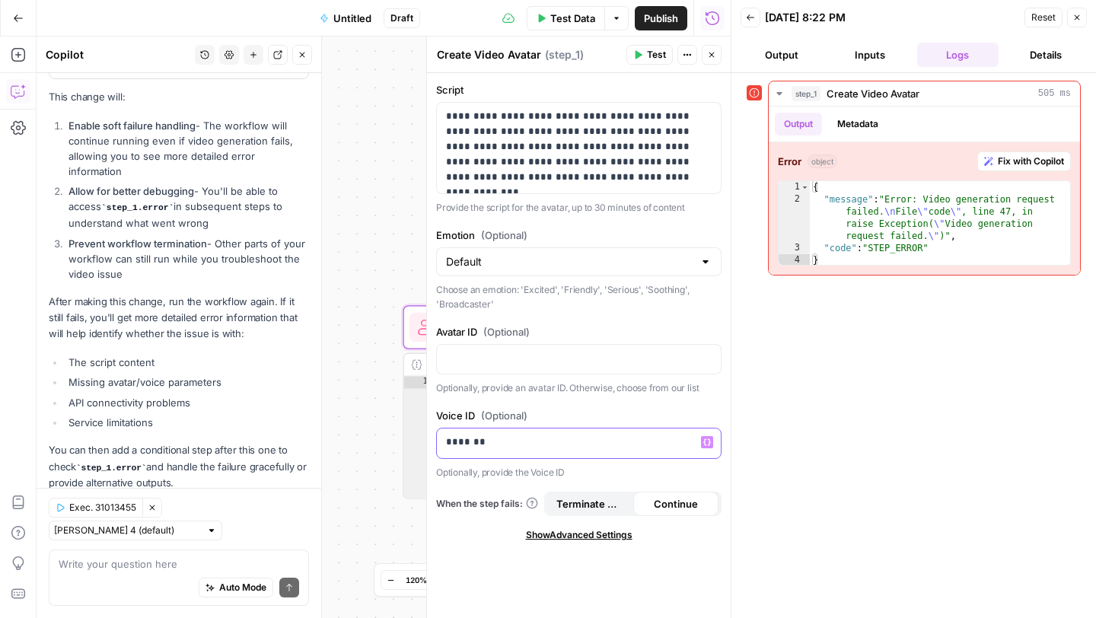
drag, startPoint x: 526, startPoint y: 457, endPoint x: 432, endPoint y: 440, distance: 95.1
click at [432, 440] on div "**********" at bounding box center [578, 328] width 305 height 582
click at [477, 515] on div "When the step fails: Terminate Workflow Continue" at bounding box center [578, 504] width 285 height 24
click at [659, 54] on span "Test" at bounding box center [656, 55] width 19 height 14
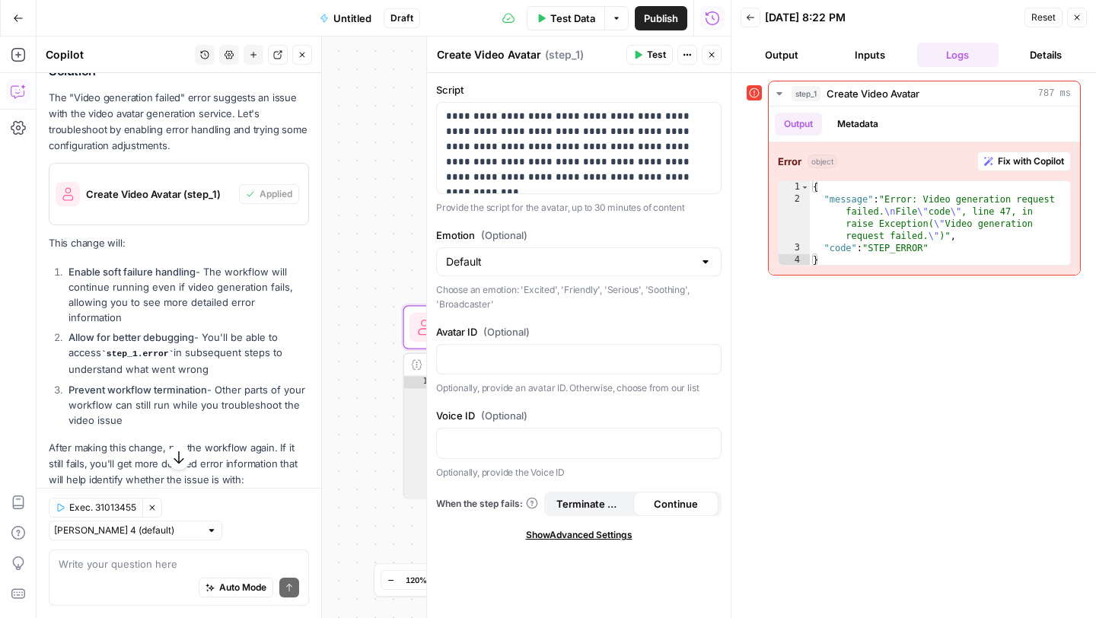
scroll to position [644, 0]
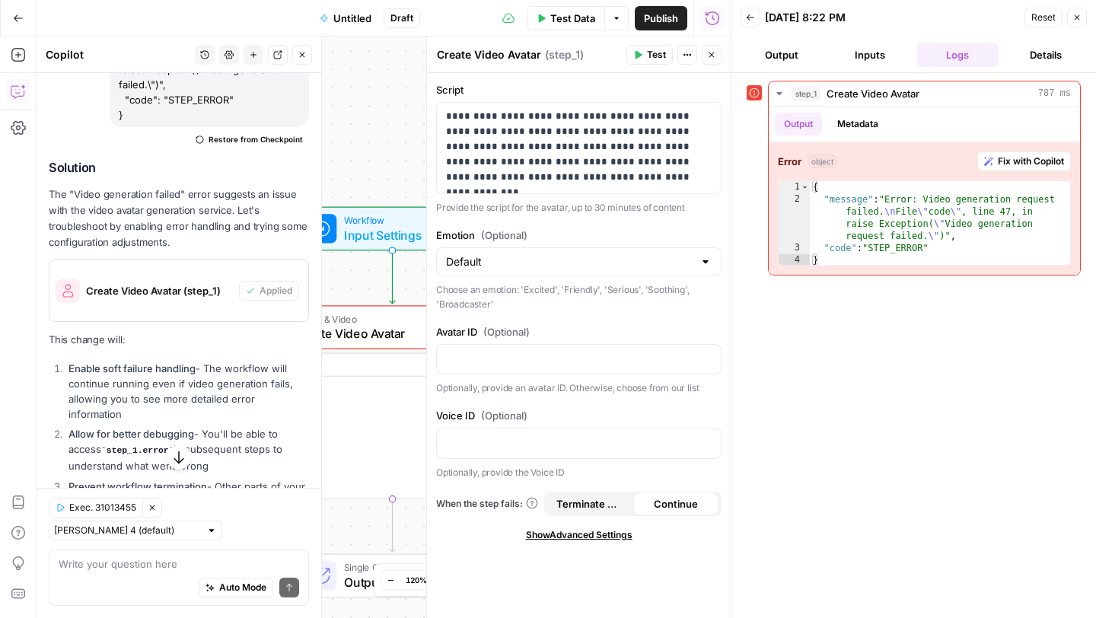
click at [305, 53] on icon "button" at bounding box center [302, 54] width 9 height 9
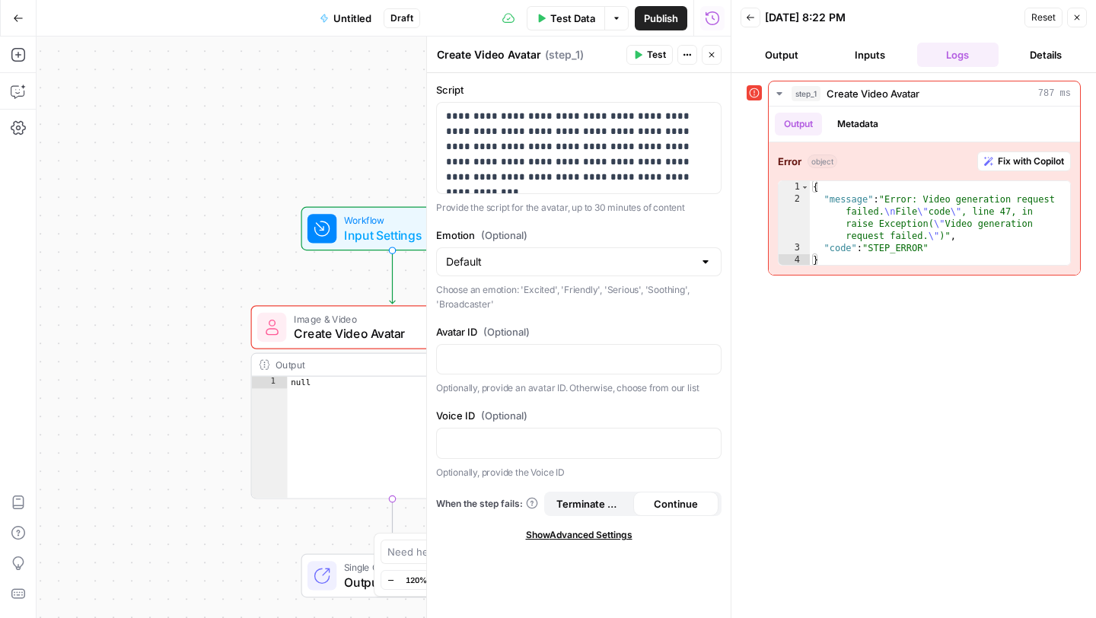
click at [1043, 56] on button "Details" at bounding box center [1046, 55] width 82 height 24
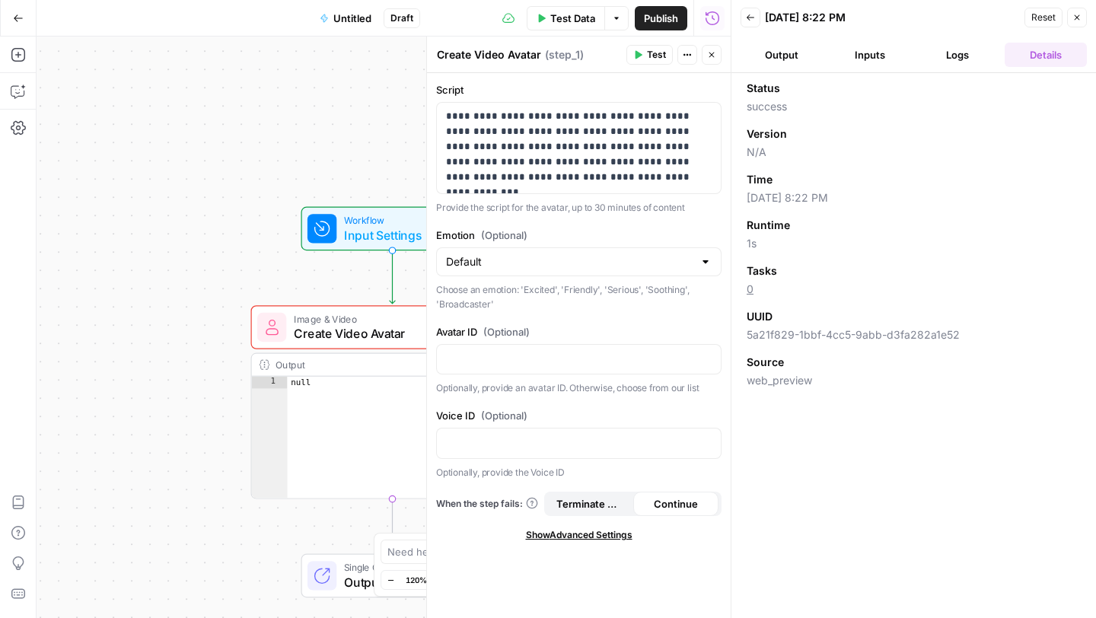
click at [850, 60] on button "Inputs" at bounding box center [870, 55] width 82 height 24
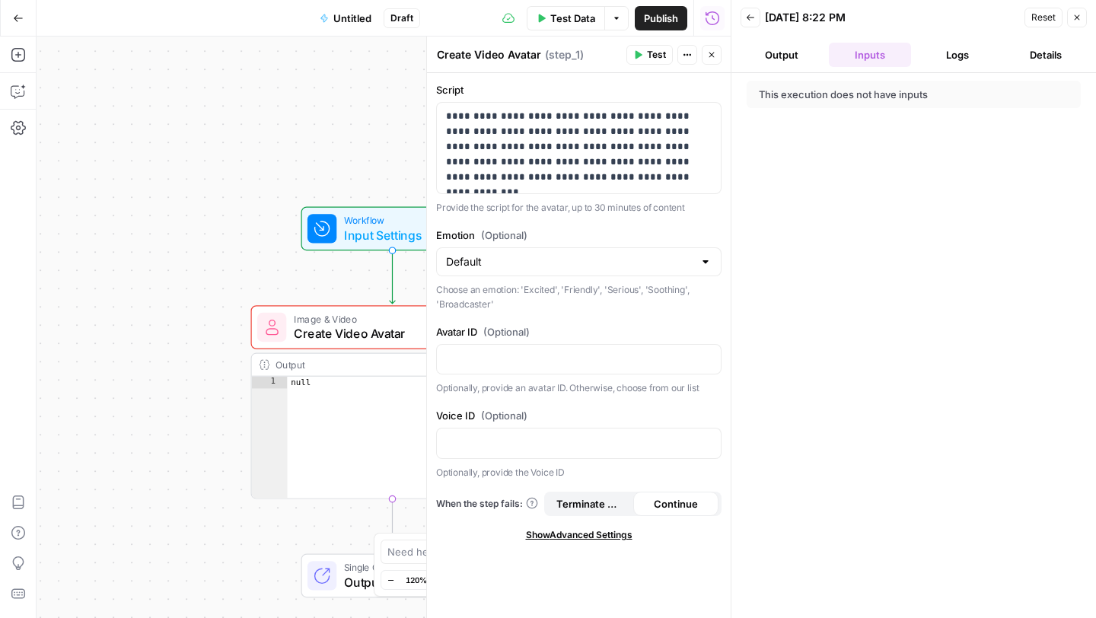
click at [788, 50] on button "Output" at bounding box center [782, 55] width 82 height 24
click at [1029, 54] on button "Details" at bounding box center [1046, 55] width 82 height 24
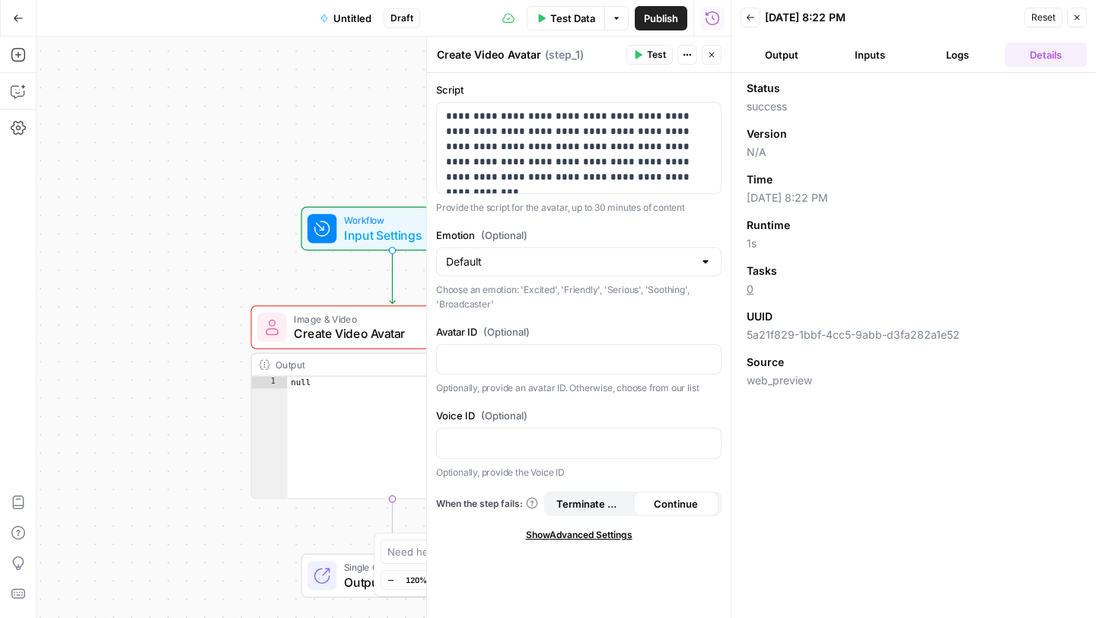
click at [991, 50] on button "Logs" at bounding box center [958, 55] width 82 height 24
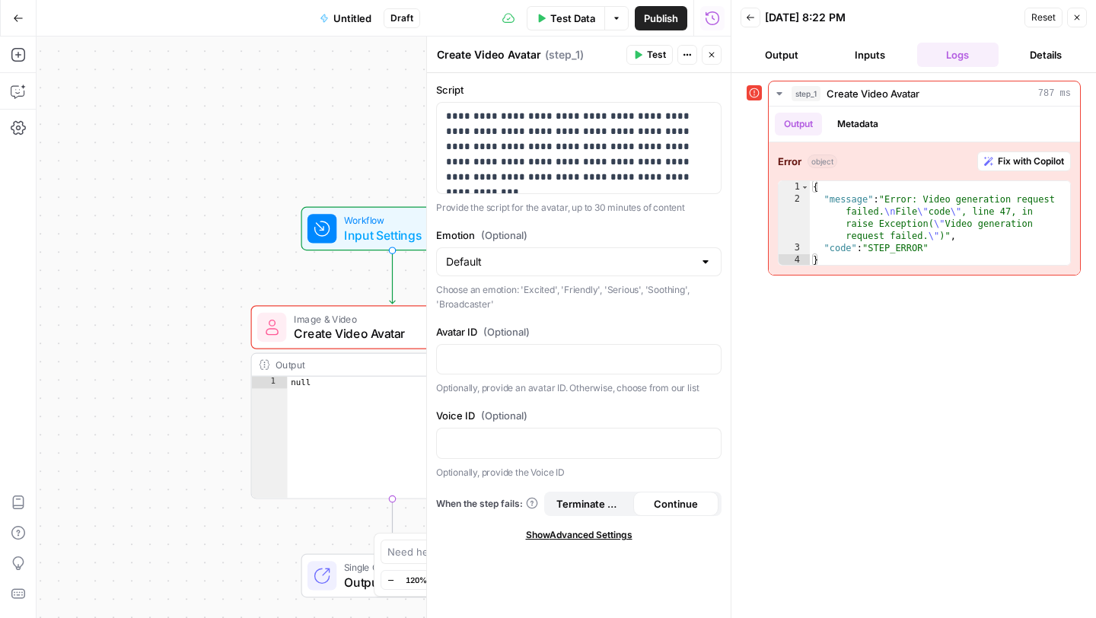
click at [659, 54] on span "Test" at bounding box center [656, 55] width 19 height 14
click at [337, 347] on div "Error Image & Video Create Video Avatar Step 1 Copy step Delete step Add Note T…" at bounding box center [392, 327] width 283 height 44
click at [712, 53] on icon "button" at bounding box center [711, 54] width 9 height 9
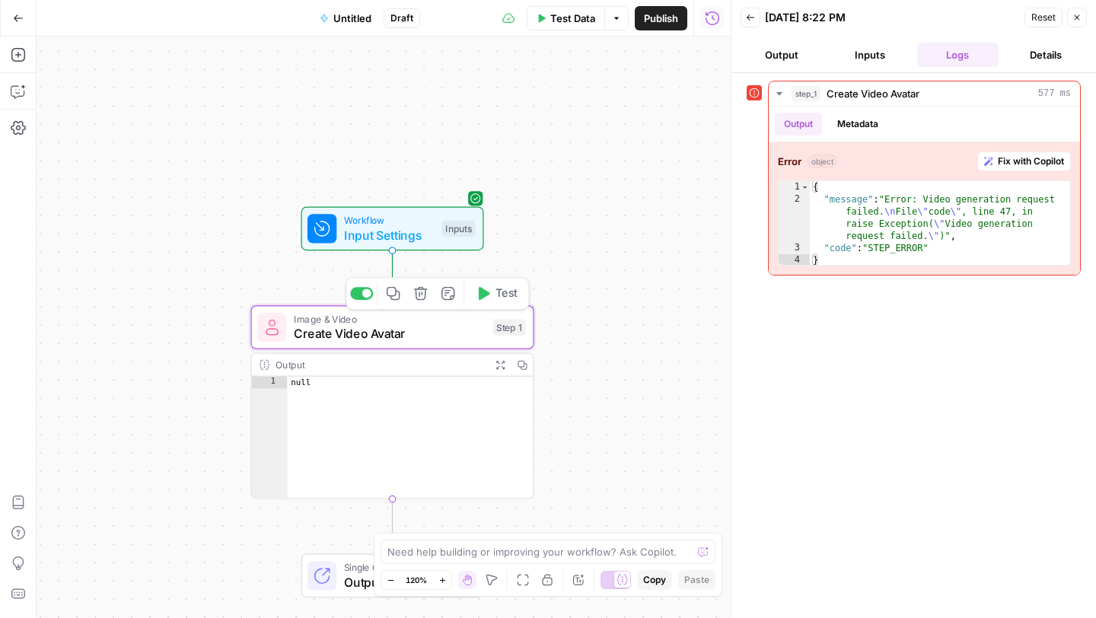
click at [417, 298] on icon "button" at bounding box center [420, 293] width 13 height 13
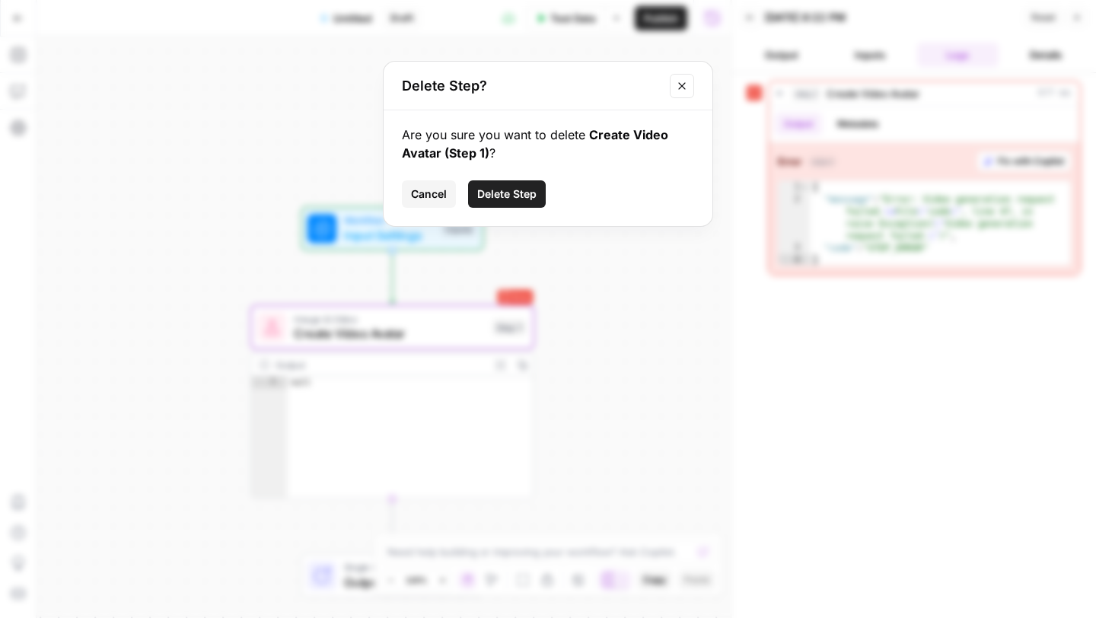
click at [519, 194] on span "Delete Step" at bounding box center [506, 194] width 59 height 15
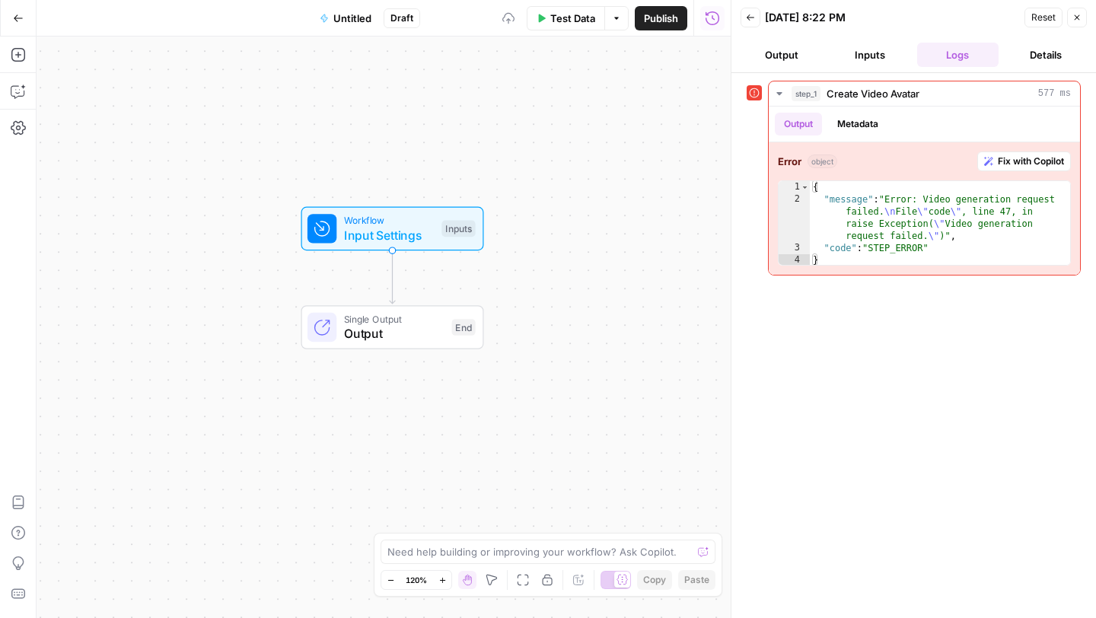
click at [470, 291] on div "Workflow Input Settings Inputs Single Output Output End" at bounding box center [384, 328] width 694 height 582
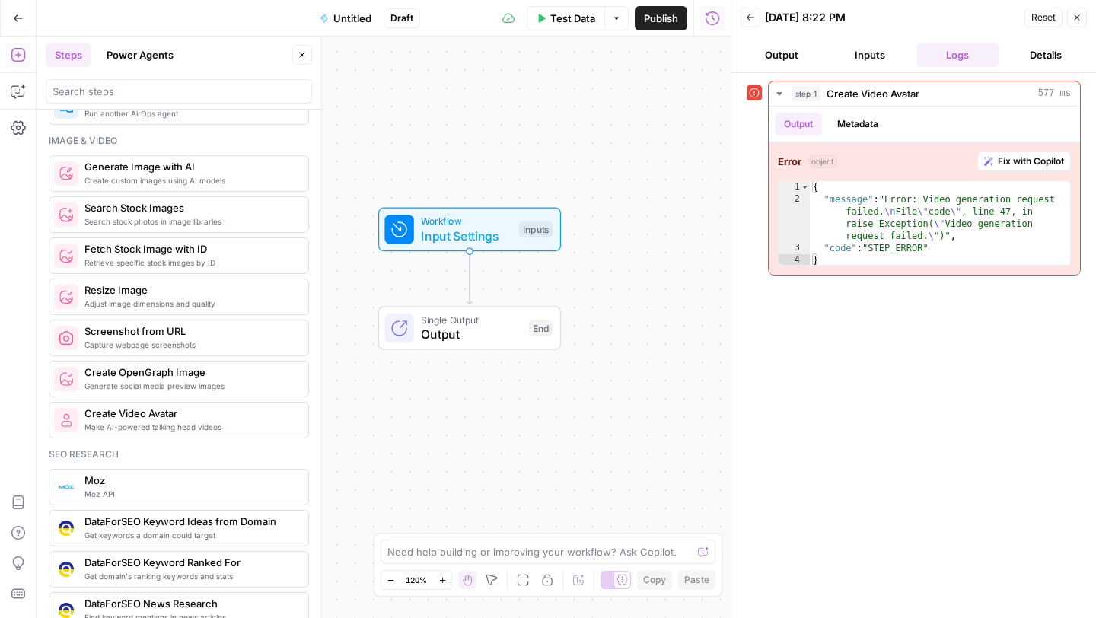
scroll to position [1009, 0]
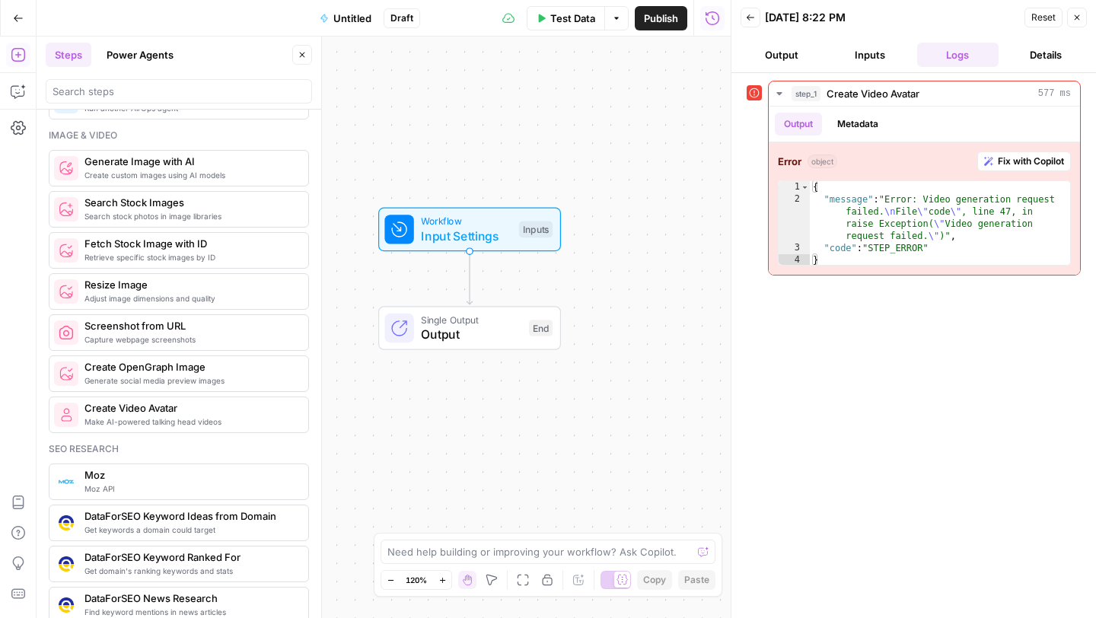
click at [202, 416] on span "Make AI-powered talking head videos" at bounding box center [191, 422] width 212 height 12
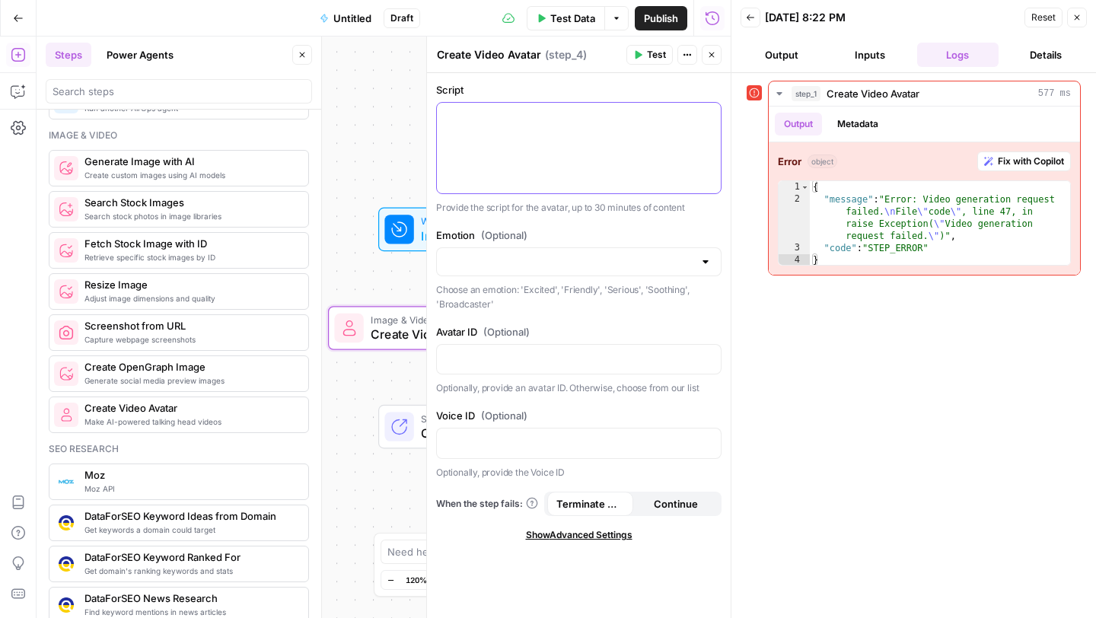
click at [557, 159] on div at bounding box center [579, 148] width 284 height 91
click at [633, 214] on p "Provide the script for the avatar, up to 30 minutes of content" at bounding box center [578, 207] width 285 height 15
click at [649, 55] on span "Test" at bounding box center [656, 55] width 19 height 14
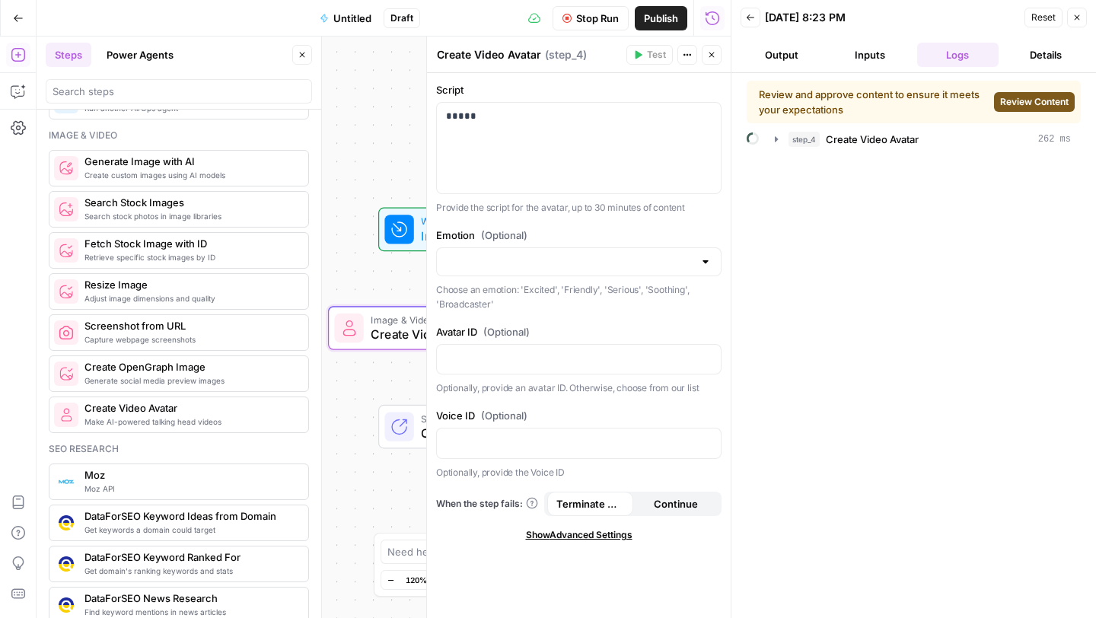
click at [1025, 104] on span "Review Content" at bounding box center [1034, 102] width 69 height 14
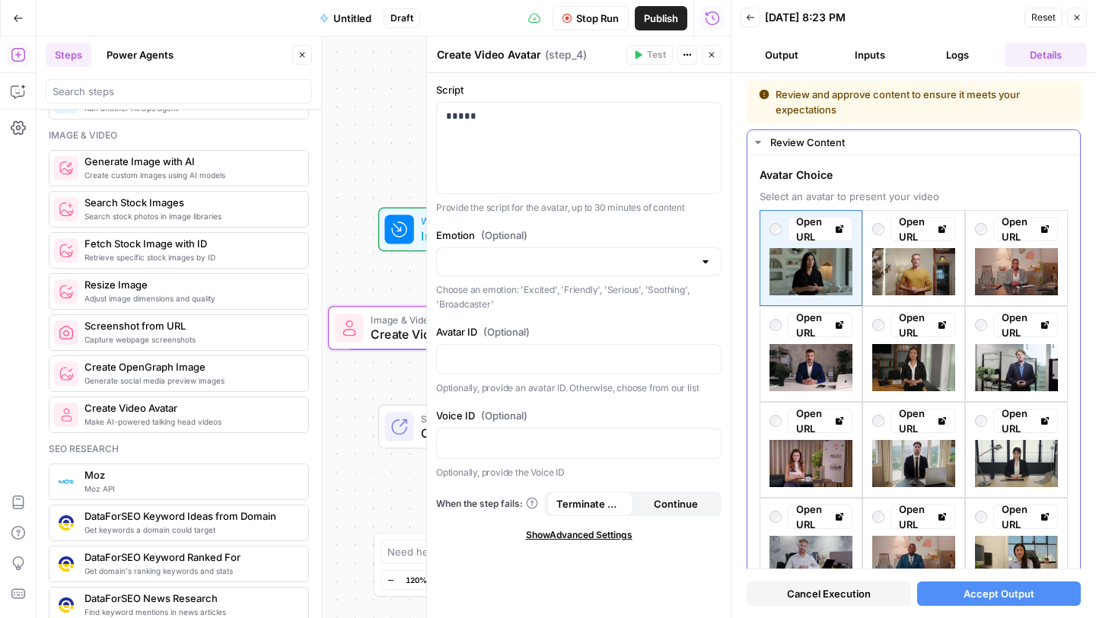
click at [832, 223] on div "Open URL" at bounding box center [820, 229] width 48 height 30
click at [982, 598] on span "Accept Output" at bounding box center [999, 593] width 71 height 15
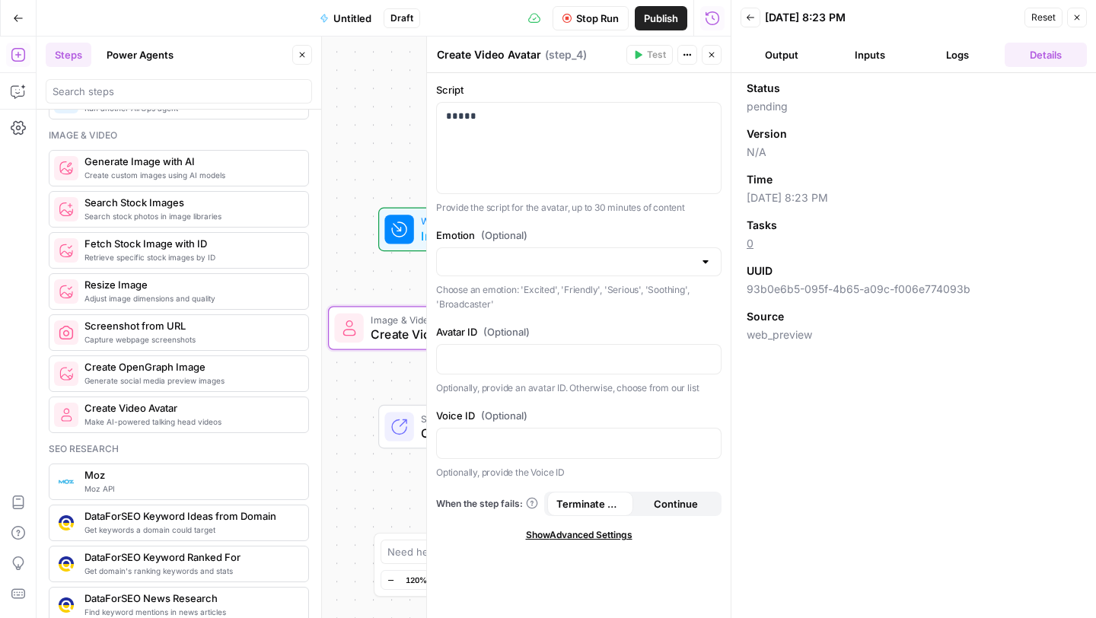
click at [965, 56] on button "Logs" at bounding box center [958, 55] width 82 height 24
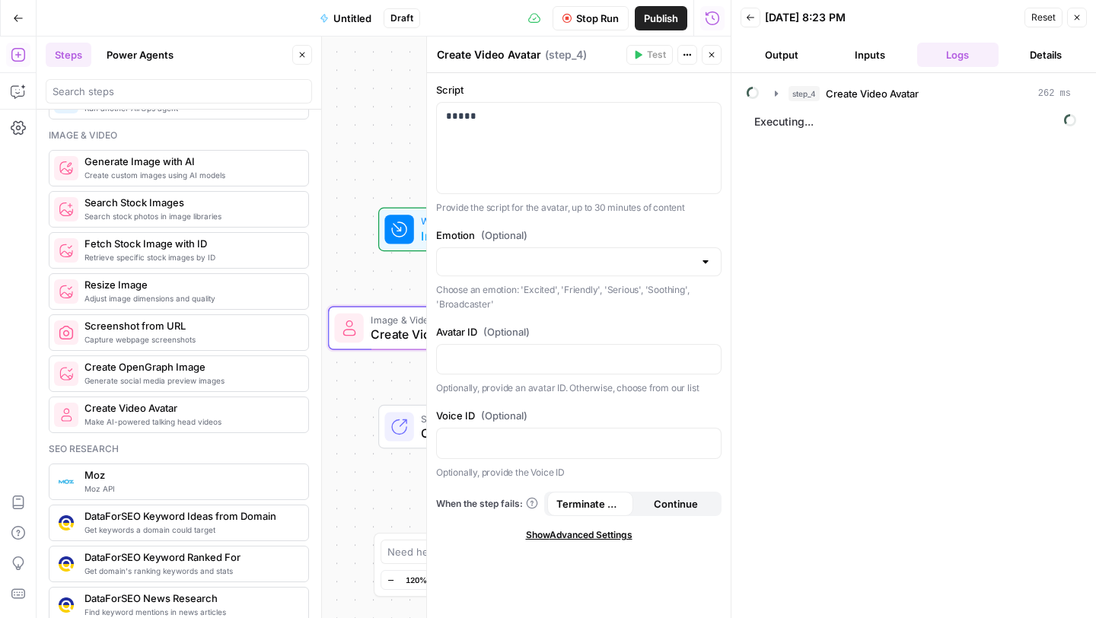
click at [716, 53] on button "Close" at bounding box center [712, 55] width 20 height 20
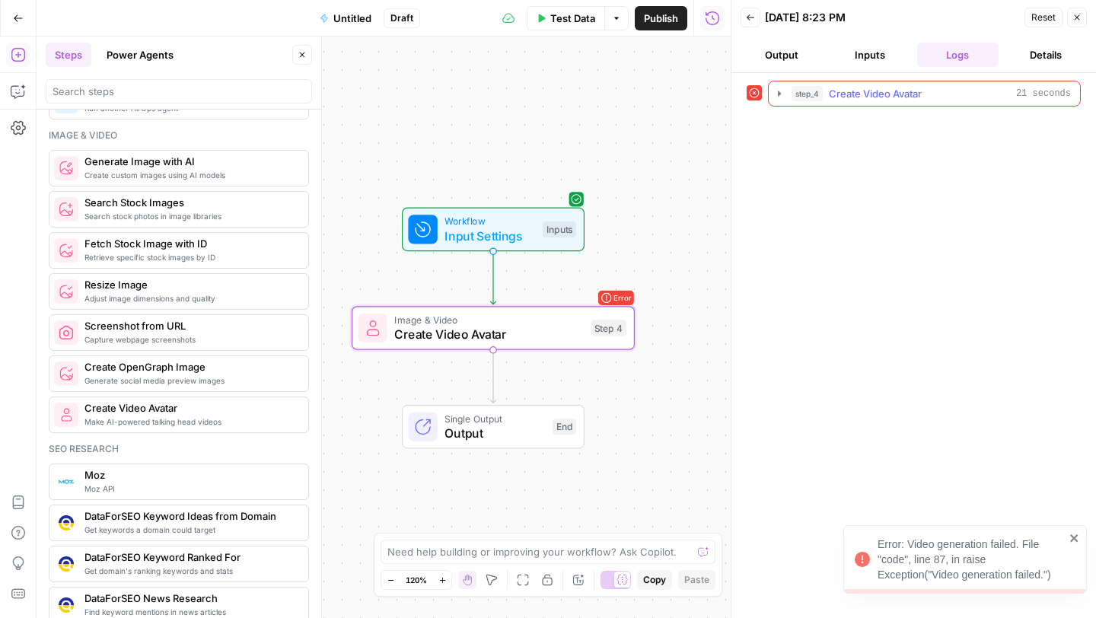
click at [782, 91] on icon "button" at bounding box center [779, 94] width 12 height 12
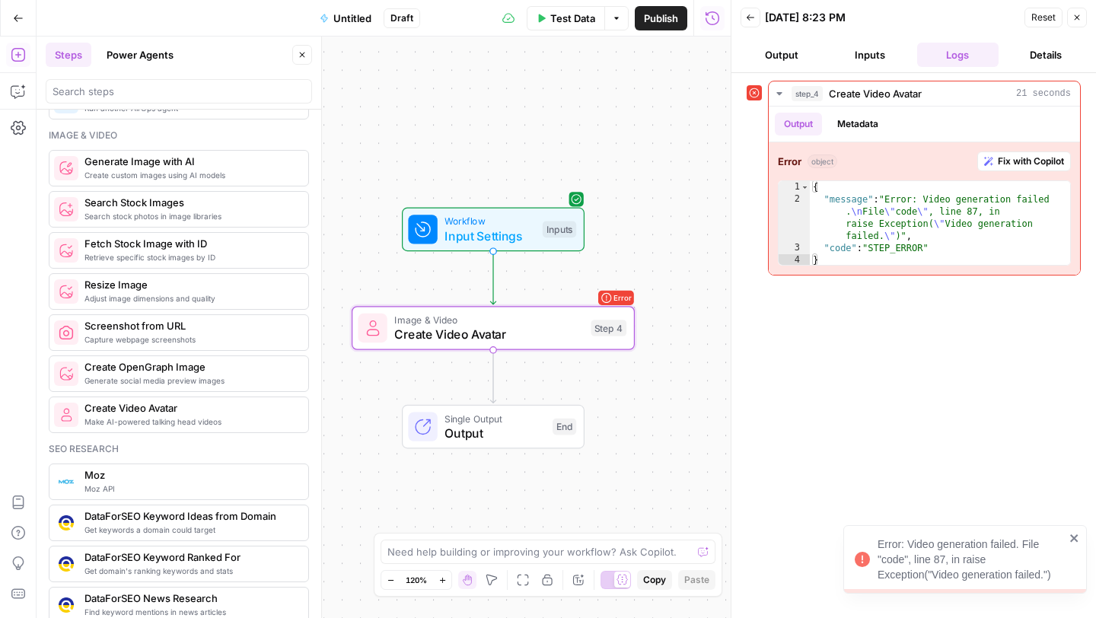
click at [525, 339] on span "Create Video Avatar" at bounding box center [488, 334] width 189 height 18
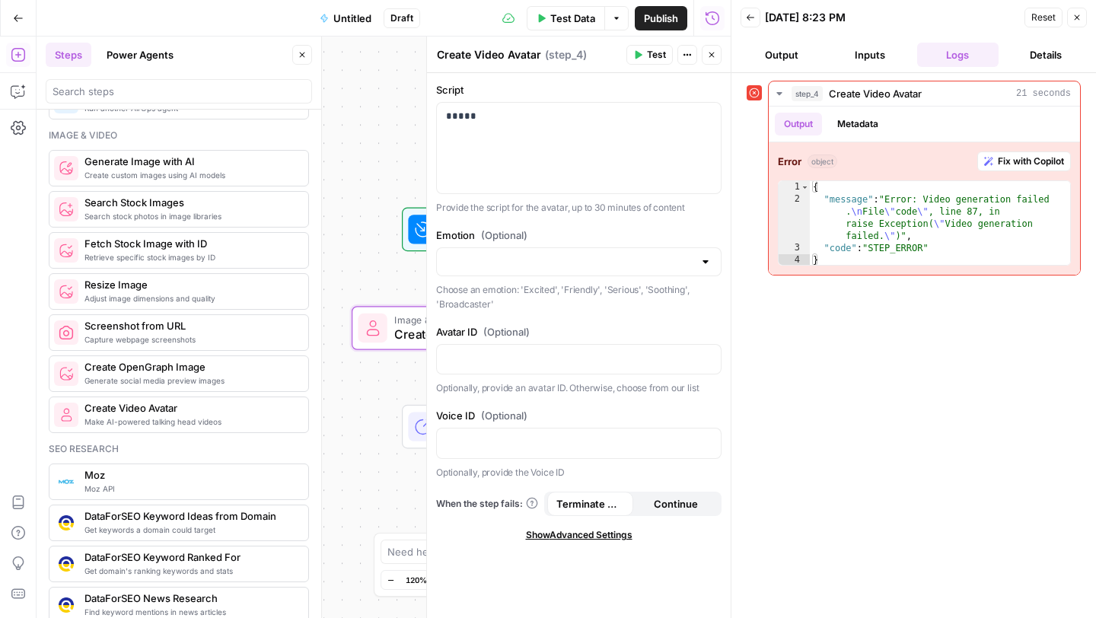
click at [872, 49] on button "Inputs" at bounding box center [870, 55] width 82 height 24
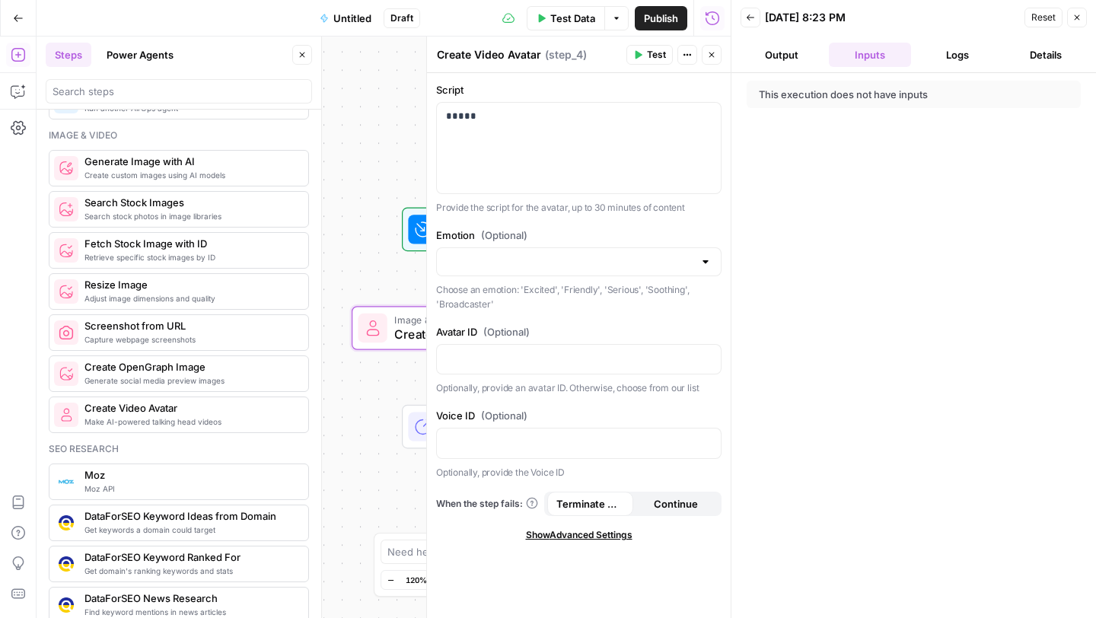
click at [1040, 52] on button "Details" at bounding box center [1046, 55] width 82 height 24
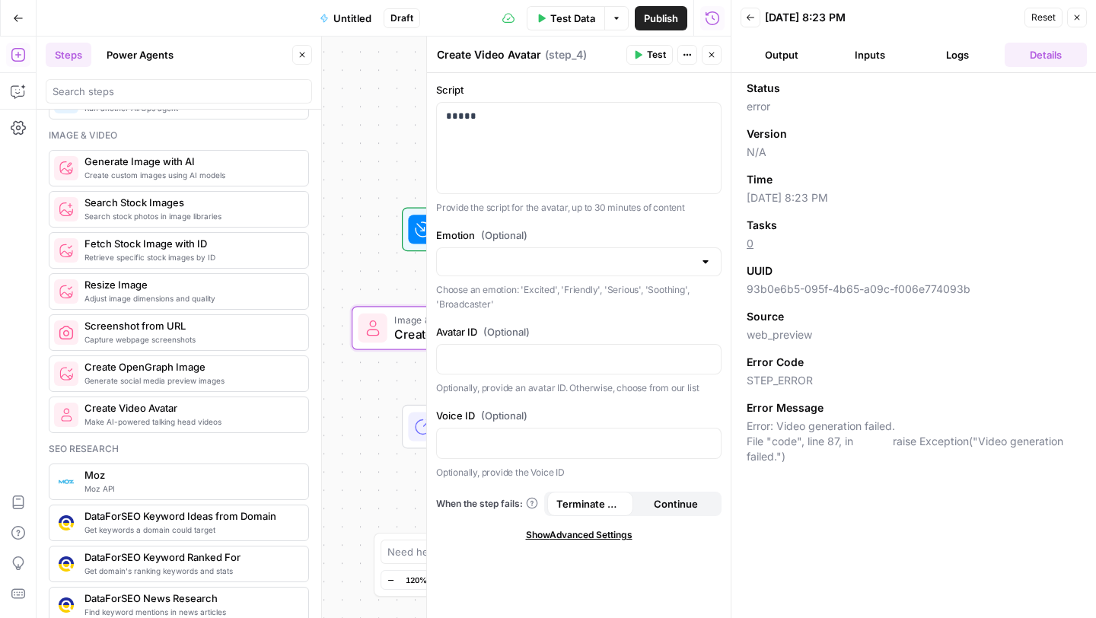
click at [942, 181] on div "Time" at bounding box center [914, 179] width 334 height 15
click at [1048, 21] on span "Reset" at bounding box center [1044, 18] width 24 height 14
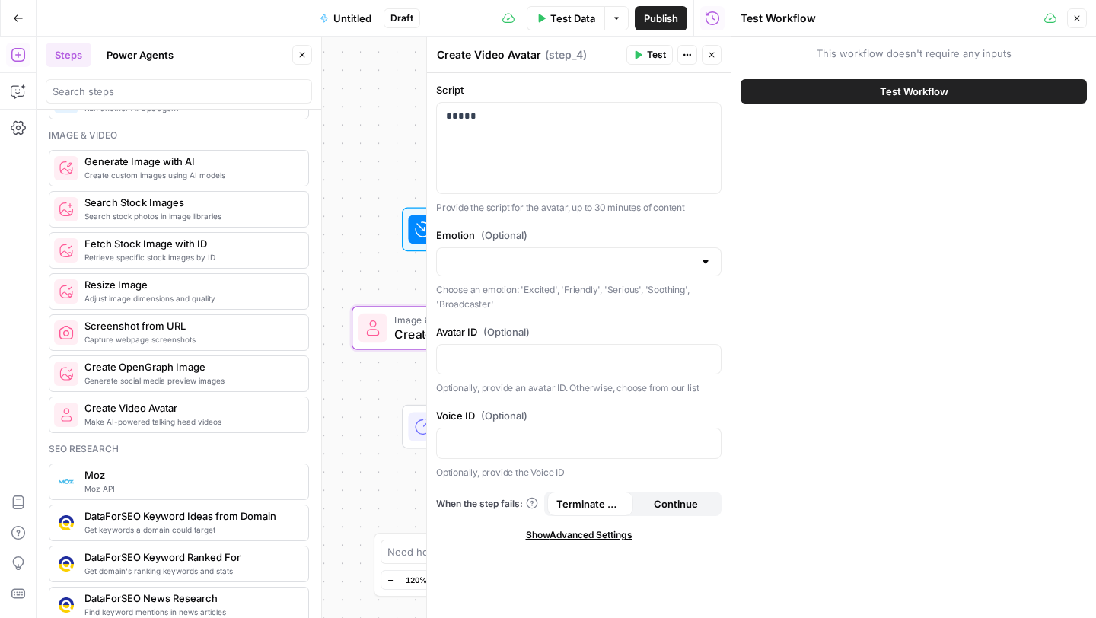
click at [21, 27] on button "Go Back" at bounding box center [18, 18] width 27 height 27
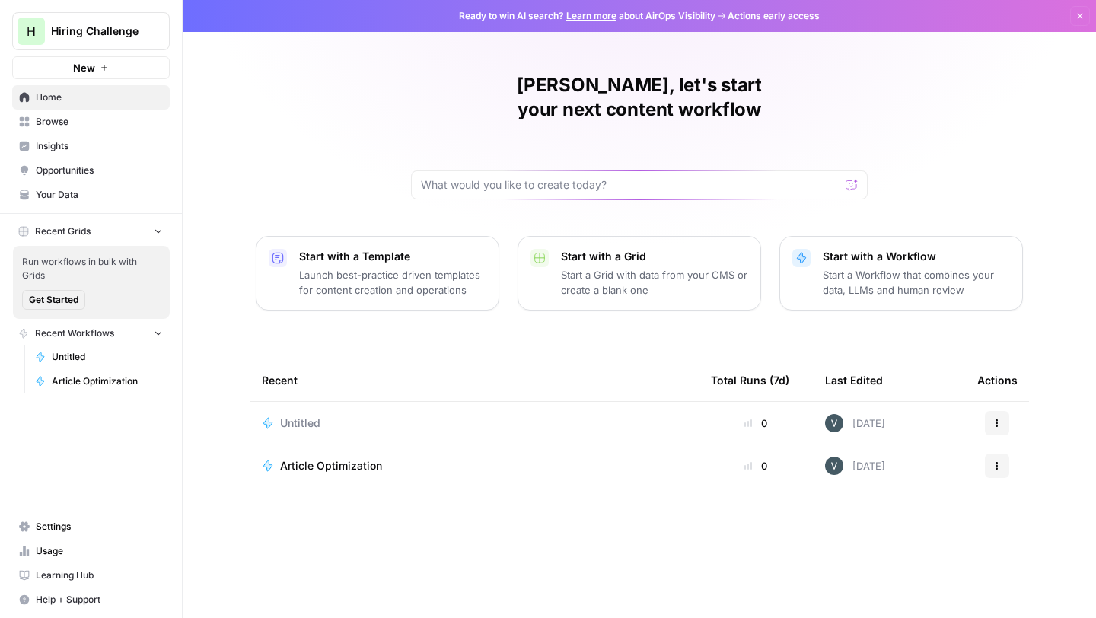
click at [1001, 419] on icon "button" at bounding box center [997, 423] width 9 height 9
click at [901, 479] on div "Edit in Studio Delete" at bounding box center [924, 451] width 171 height 69
click at [894, 474] on span "Delete" at bounding box center [930, 468] width 122 height 15
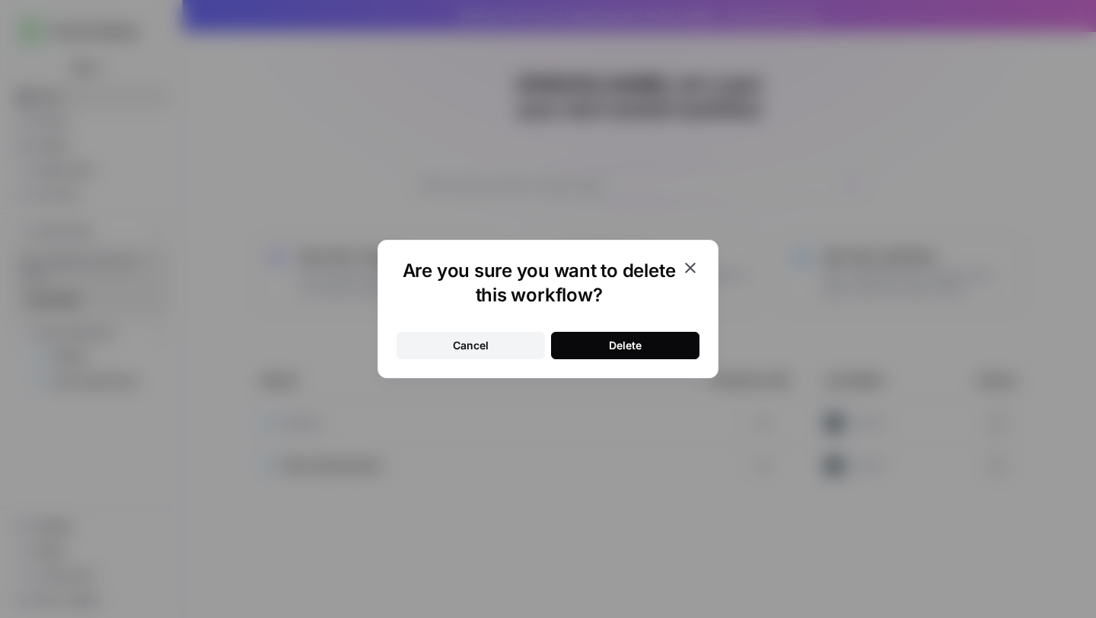
click at [648, 346] on button "Delete" at bounding box center [625, 345] width 148 height 27
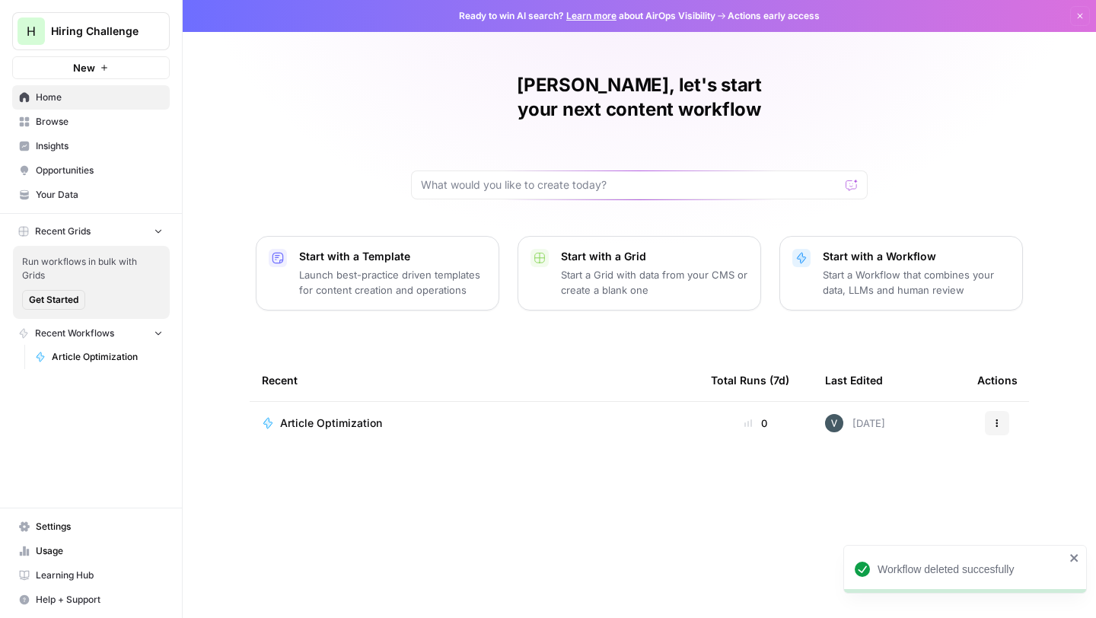
click at [490, 416] on div "Article Optimization" at bounding box center [474, 423] width 425 height 15
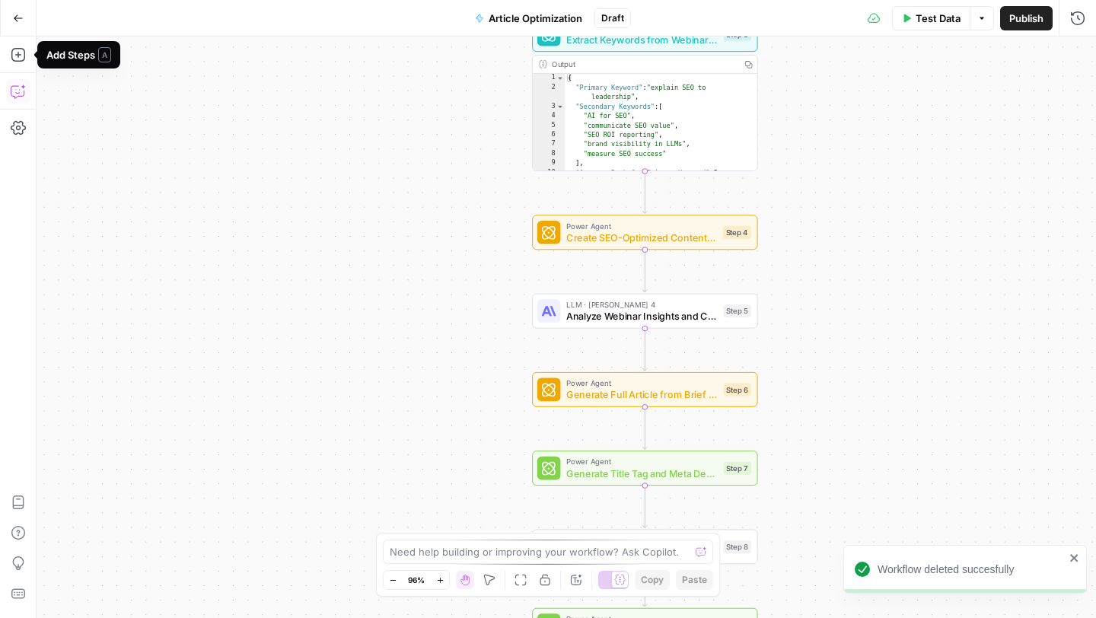
click at [11, 95] on icon "button" at bounding box center [17, 92] width 13 height 12
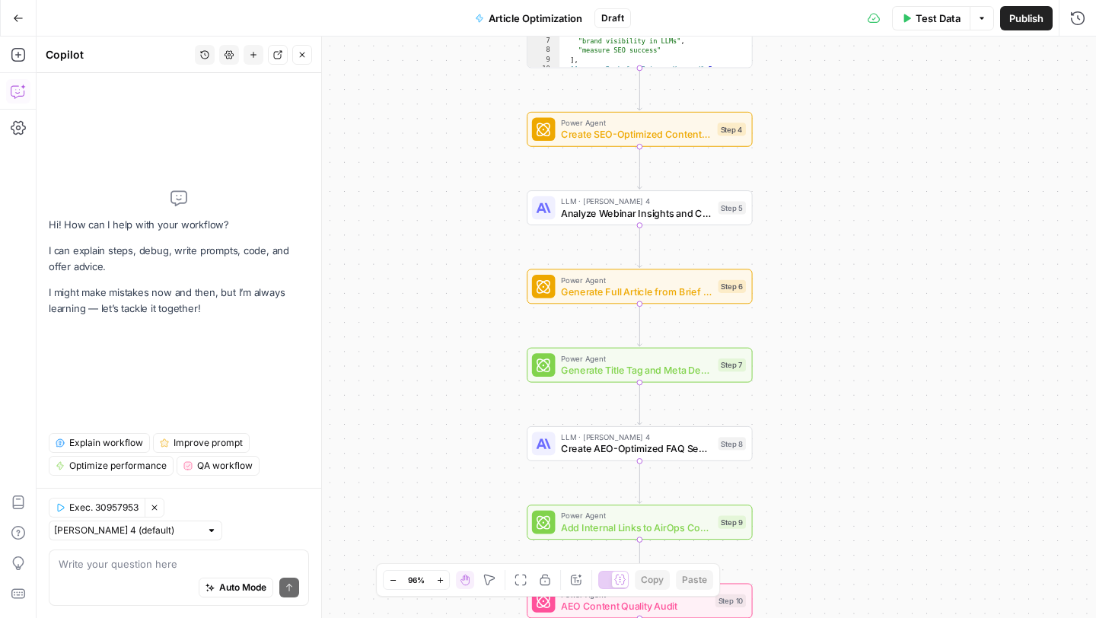
click at [126, 564] on textarea at bounding box center [179, 564] width 241 height 15
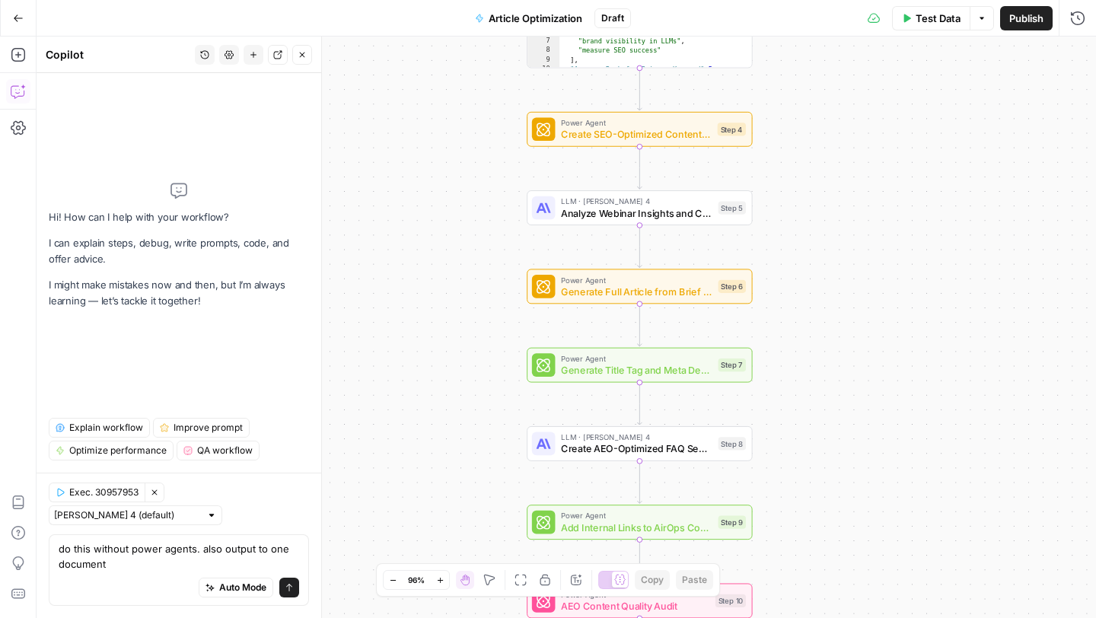
click at [248, 549] on textarea "do this without power agents. also output to one document" at bounding box center [179, 556] width 241 height 30
type textarea "do this without power agents. also output the entire article to one document"
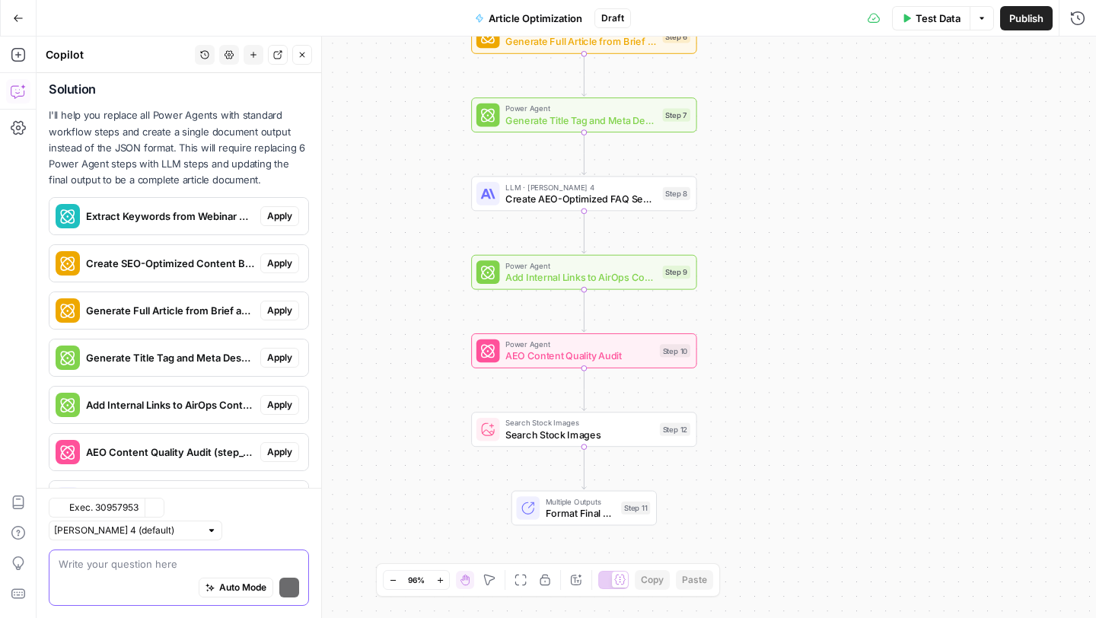
scroll to position [221, 0]
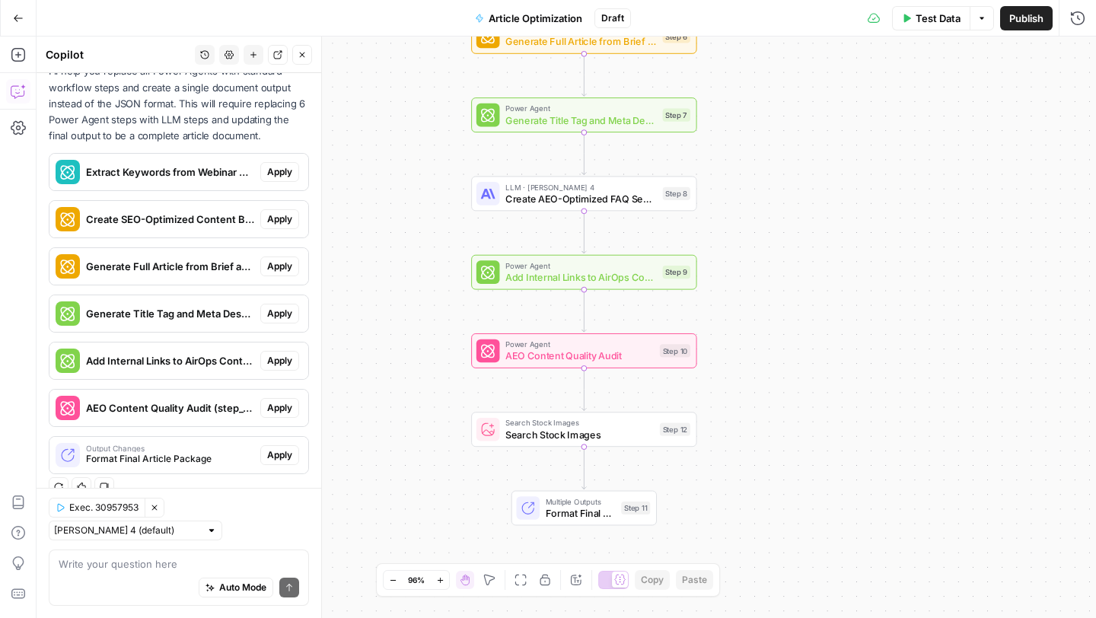
click at [21, 91] on icon "button" at bounding box center [18, 91] width 15 height 15
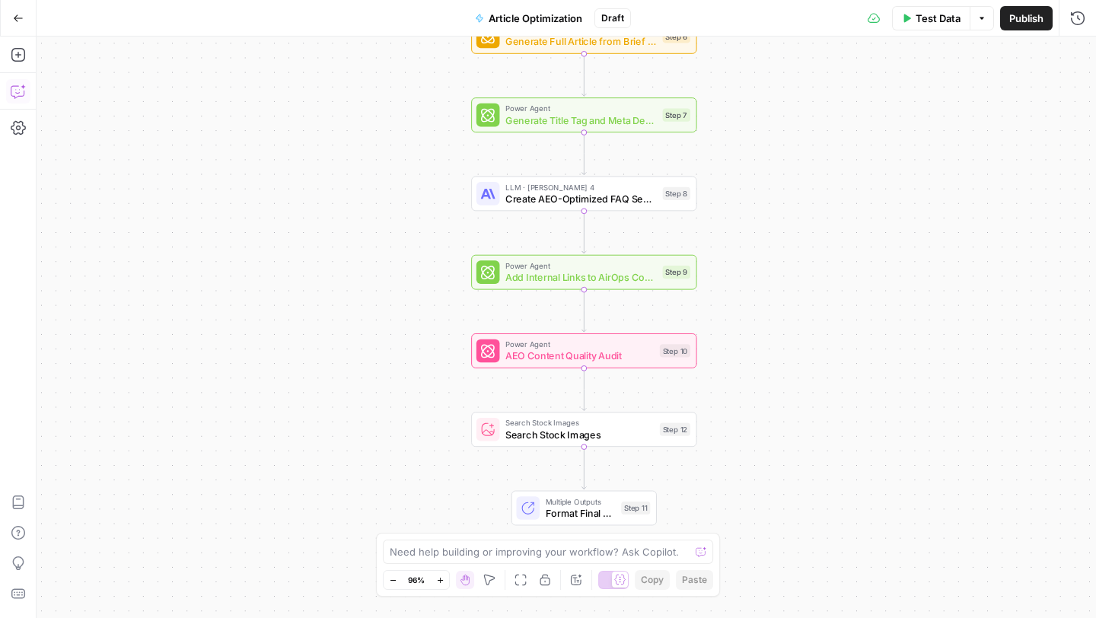
click at [20, 91] on icon "button" at bounding box center [18, 91] width 15 height 15
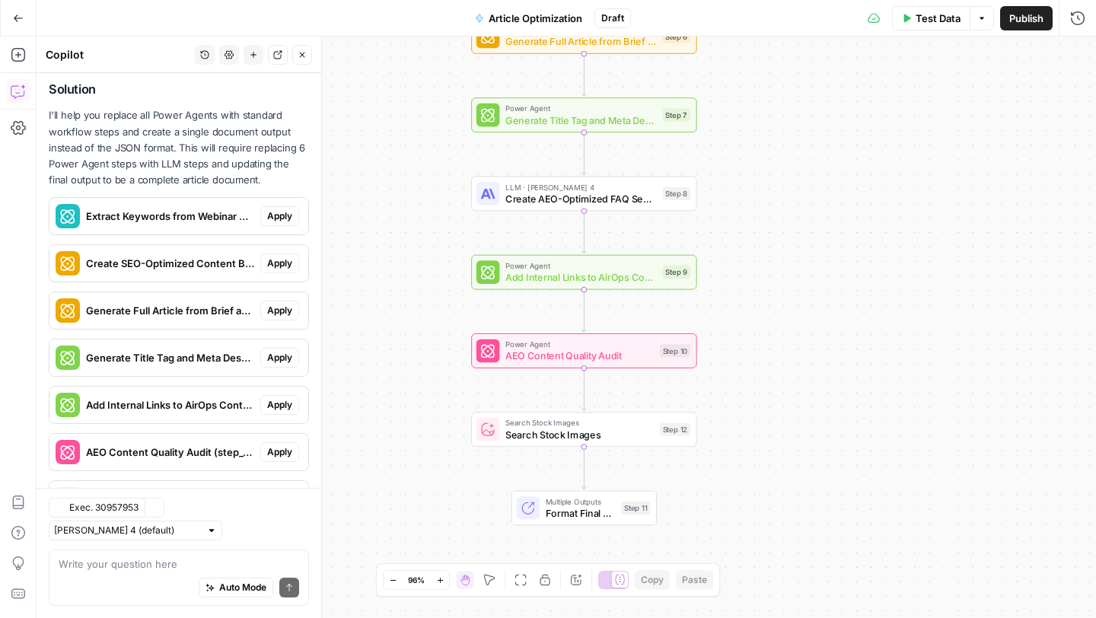
click at [13, 18] on icon "button" at bounding box center [18, 18] width 11 height 11
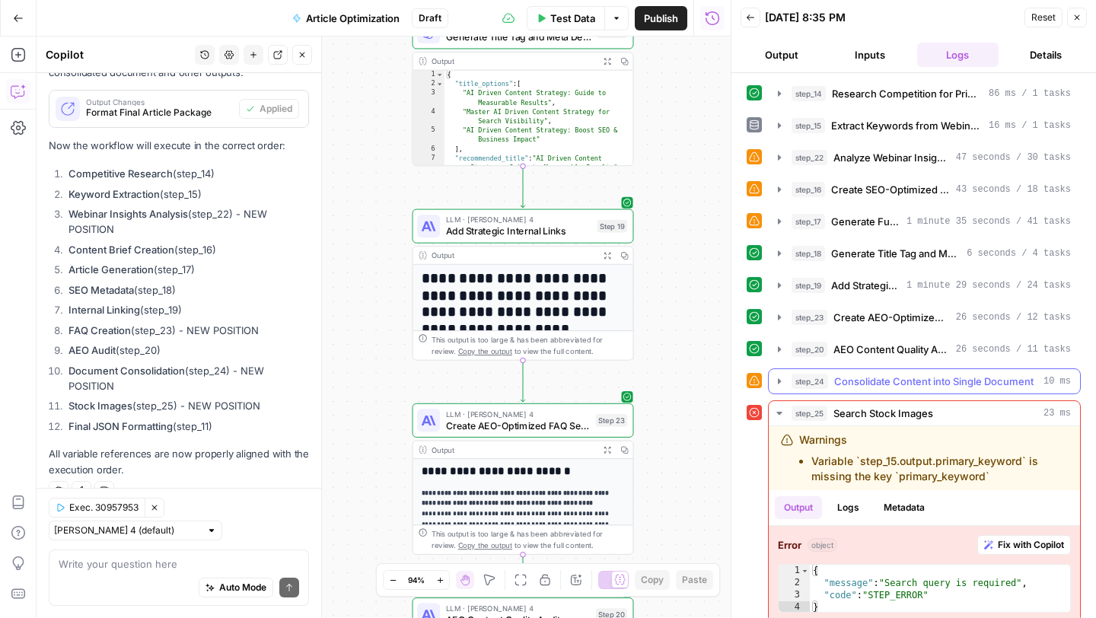
scroll to position [12, 0]
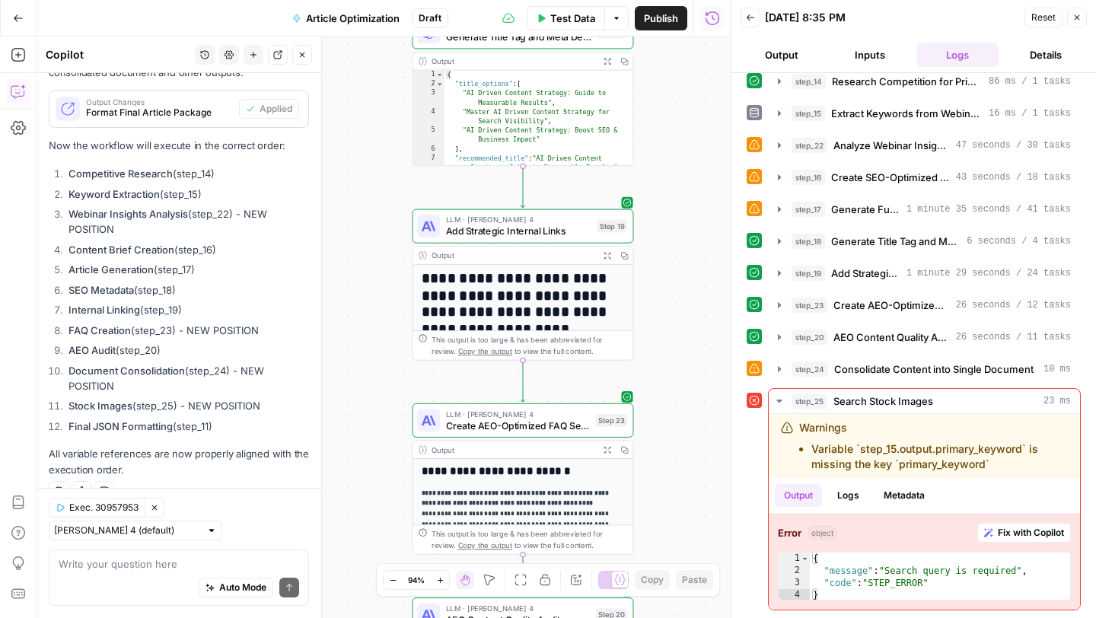
click at [778, 40] on header "Back 10/09/25 at 8:35 PM Reset Close Output Inputs Logs Details" at bounding box center [914, 36] width 365 height 73
click at [786, 54] on button "Output" at bounding box center [782, 55] width 82 height 24
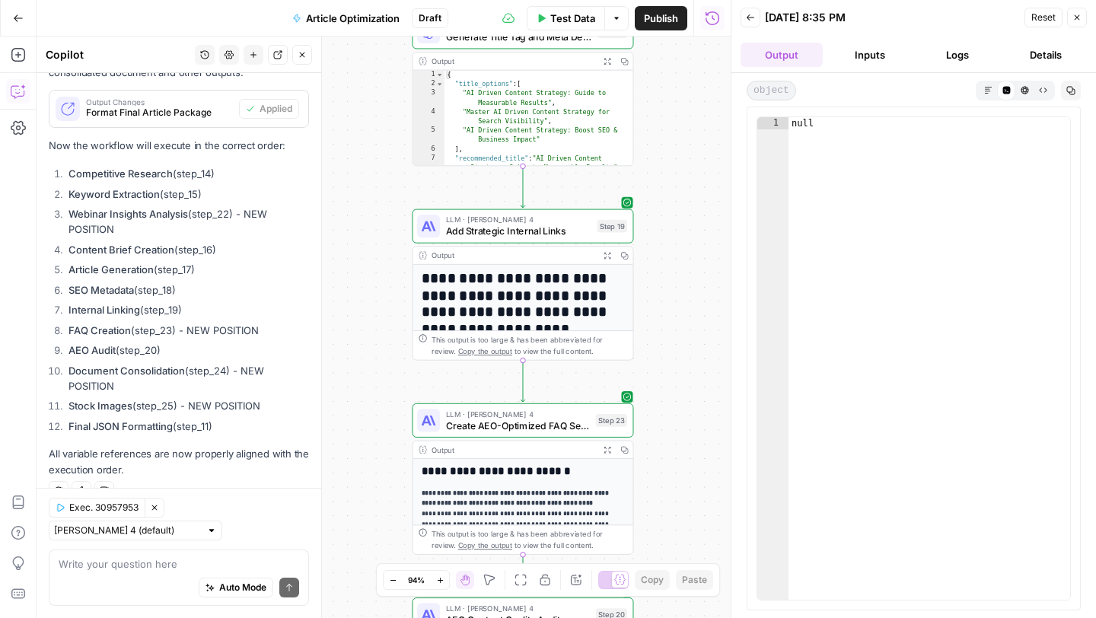
click at [885, 48] on button "Inputs" at bounding box center [870, 55] width 82 height 24
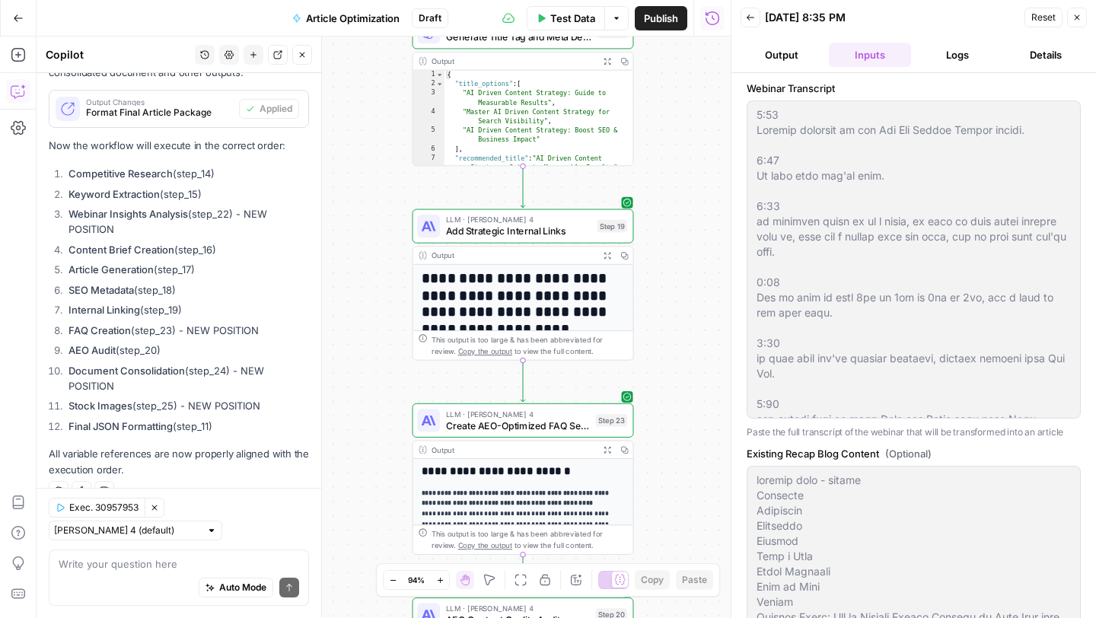
click at [989, 46] on button "Logs" at bounding box center [958, 55] width 82 height 24
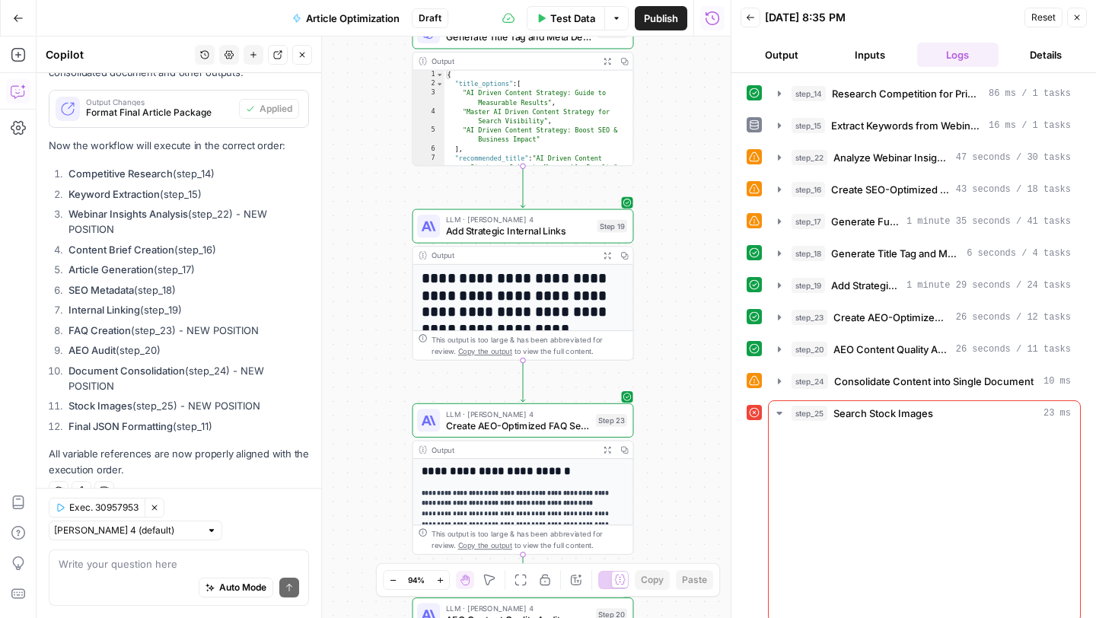
click at [1055, 52] on button "Details" at bounding box center [1046, 55] width 82 height 24
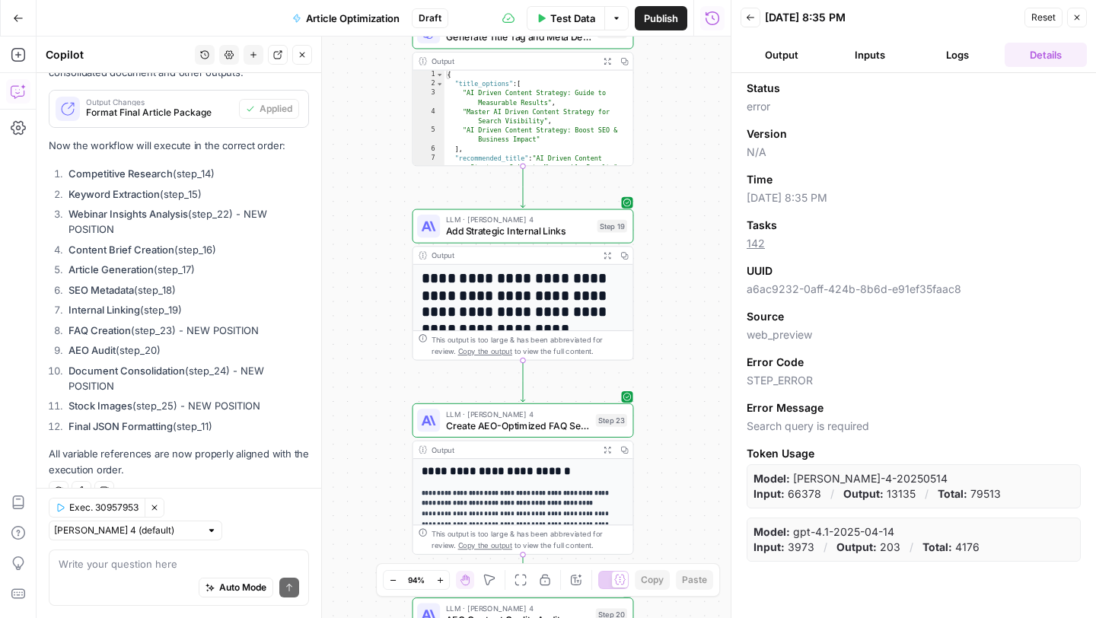
click at [952, 54] on button "Logs" at bounding box center [958, 55] width 82 height 24
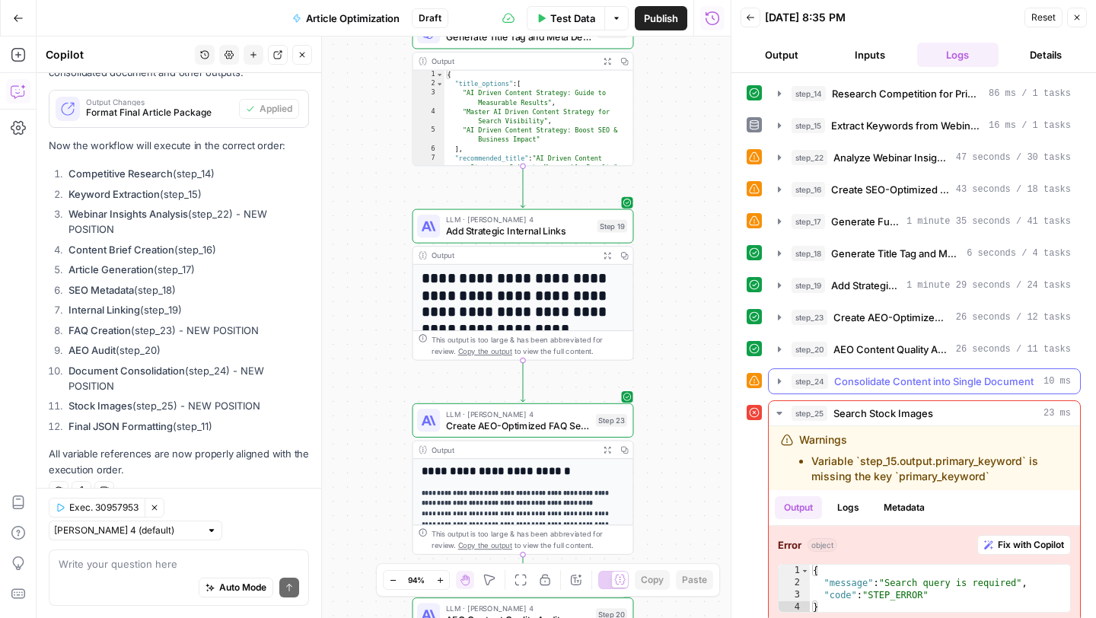
scroll to position [12, 0]
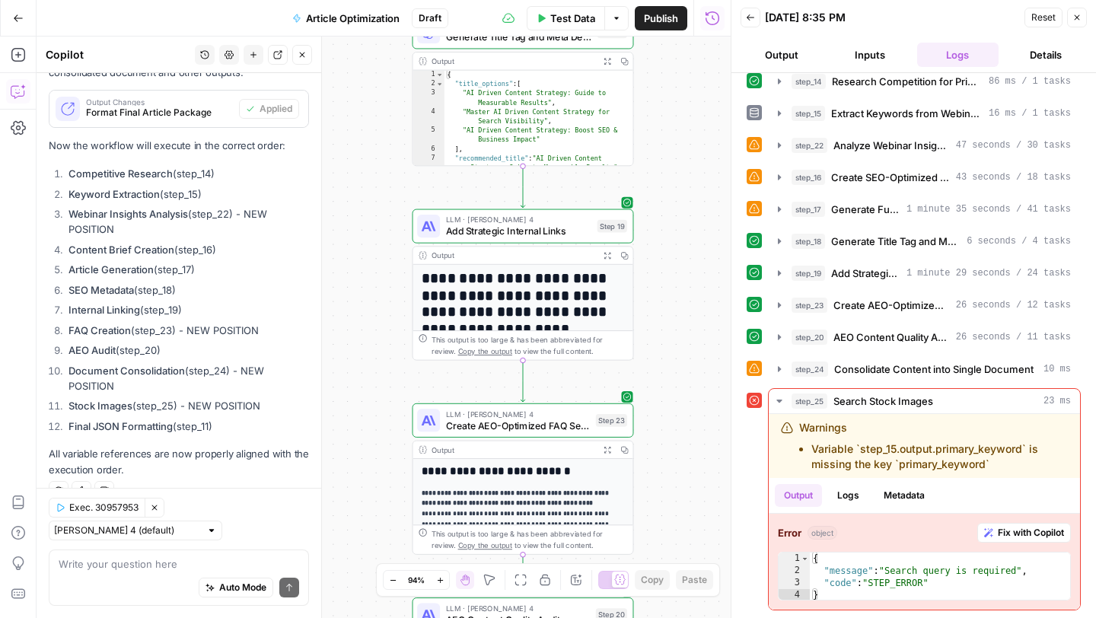
click at [301, 51] on icon "button" at bounding box center [302, 54] width 9 height 9
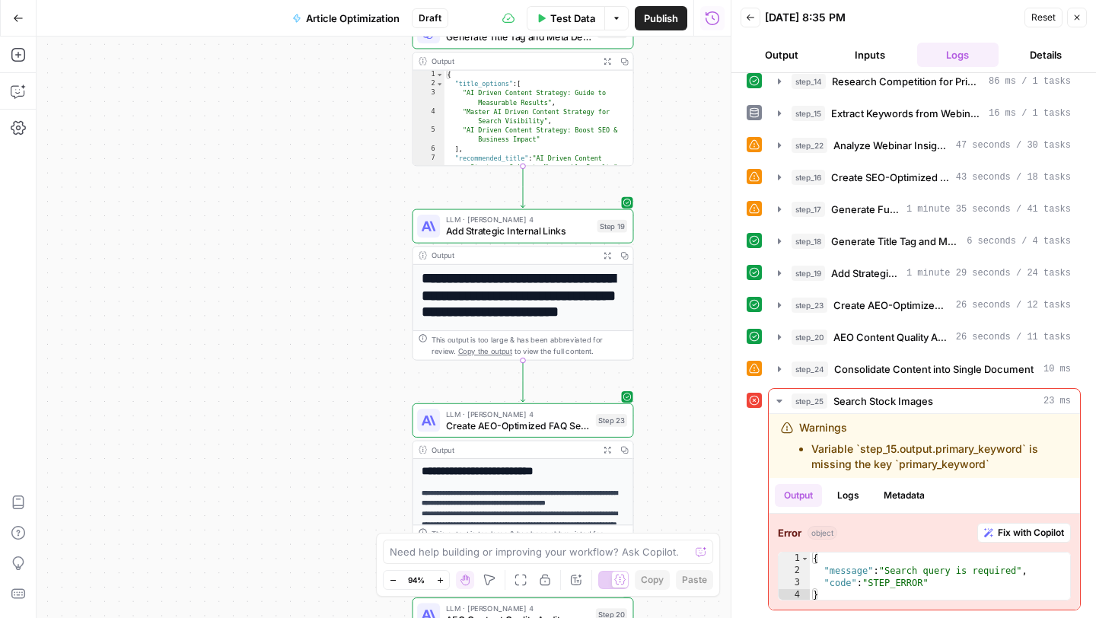
scroll to position [43, 0]
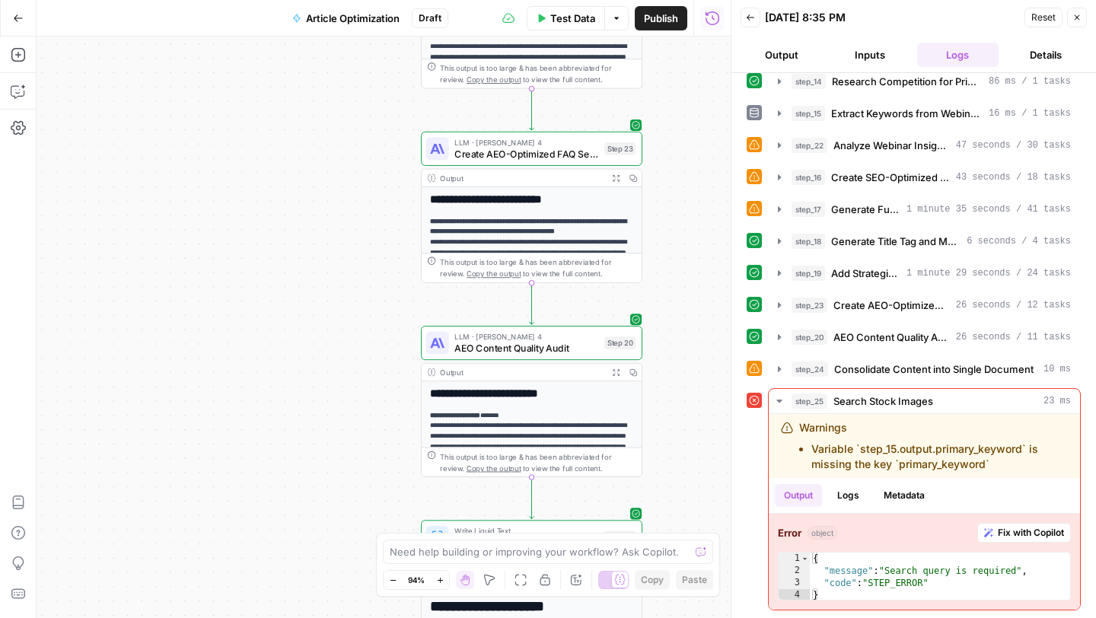
click at [356, 5] on div "Go Back Article Optimization Draft Test Data Options Publish Run History" at bounding box center [365, 18] width 731 height 36
click at [358, 12] on span "Article Optimization" at bounding box center [353, 18] width 94 height 15
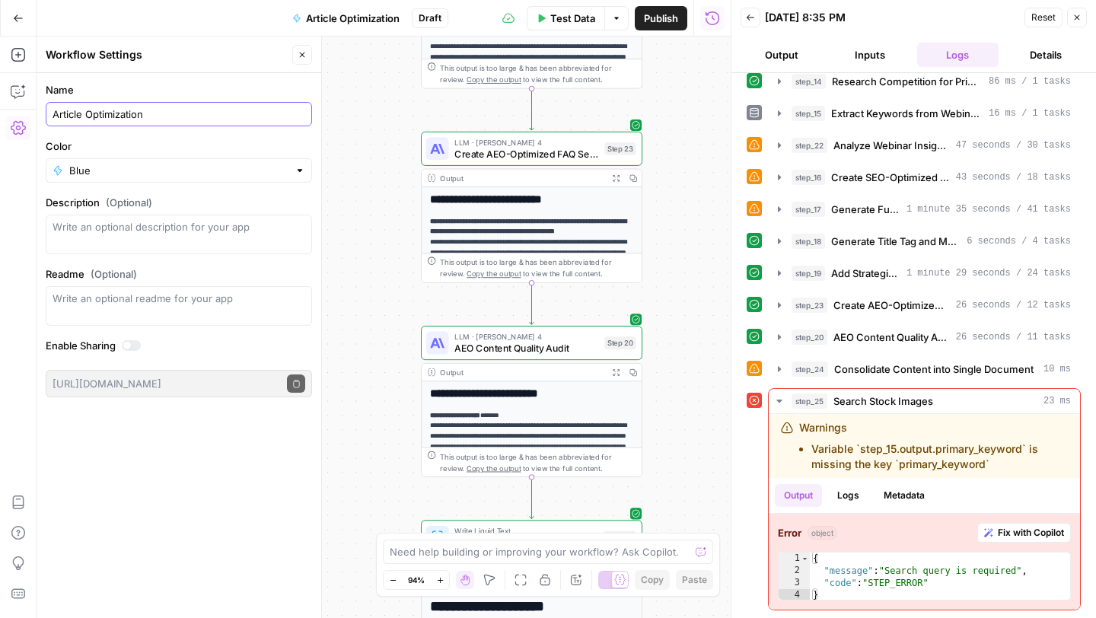
click at [193, 108] on input "Article Optimization" at bounding box center [179, 114] width 253 height 15
type input "Testing"
click at [385, 176] on div "**********" at bounding box center [384, 328] width 694 height 582
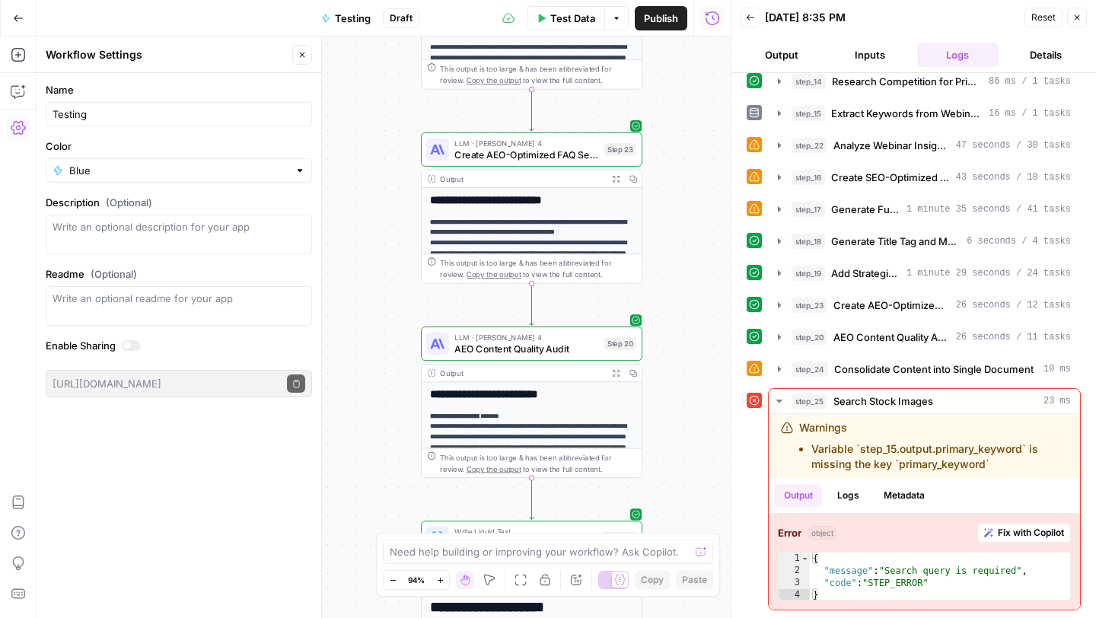
click at [673, 172] on div "**********" at bounding box center [384, 328] width 694 height 582
click at [298, 57] on icon "button" at bounding box center [302, 54] width 9 height 9
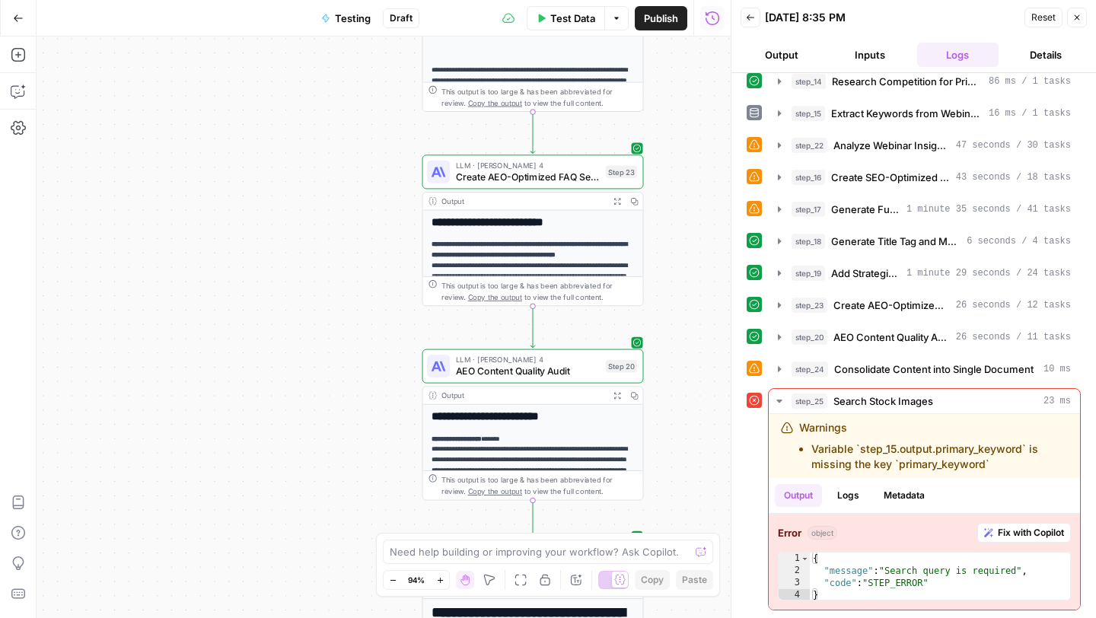
click at [1080, 19] on icon "button" at bounding box center [1077, 17] width 9 height 9
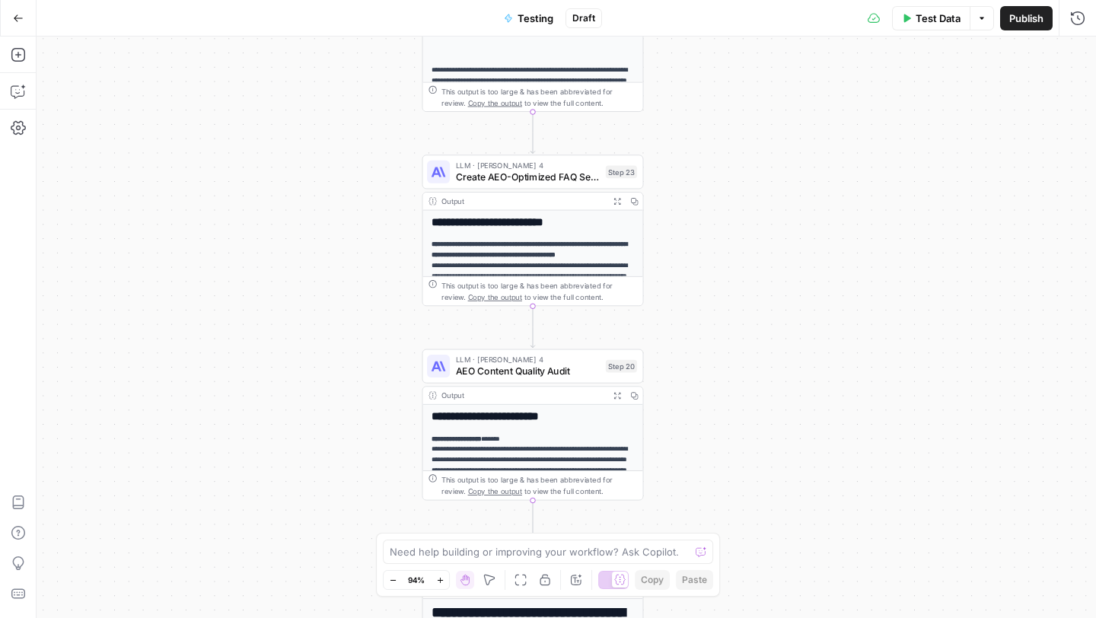
click at [533, 21] on span "Testing" at bounding box center [536, 18] width 36 height 15
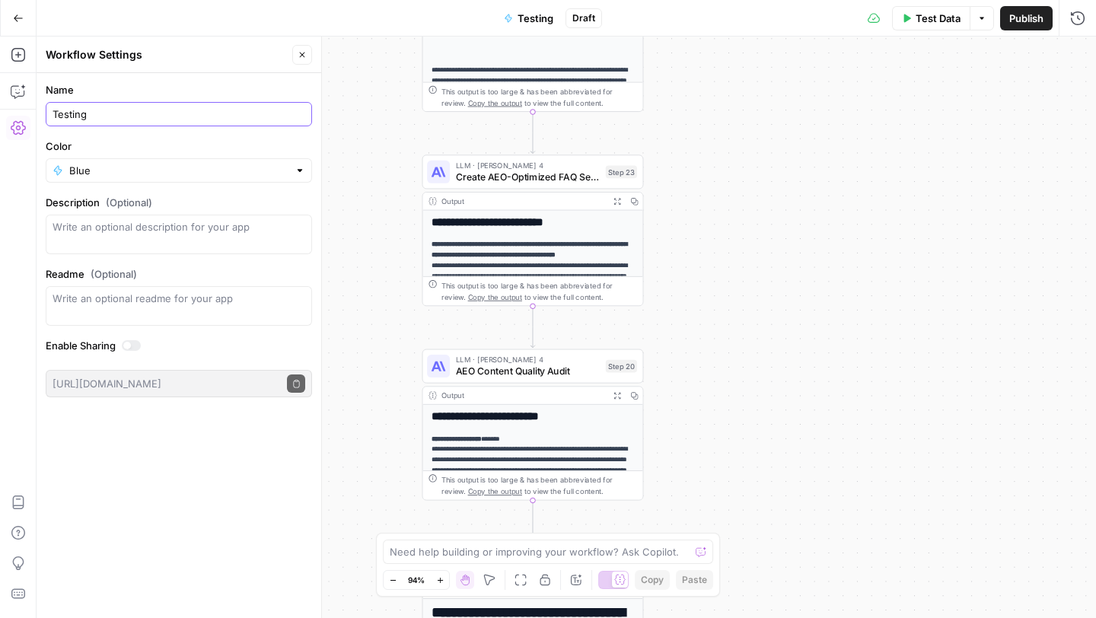
click at [179, 118] on input "Testing" at bounding box center [179, 114] width 253 height 15
type input "Sandbox"
click at [297, 60] on button "Close" at bounding box center [302, 55] width 20 height 20
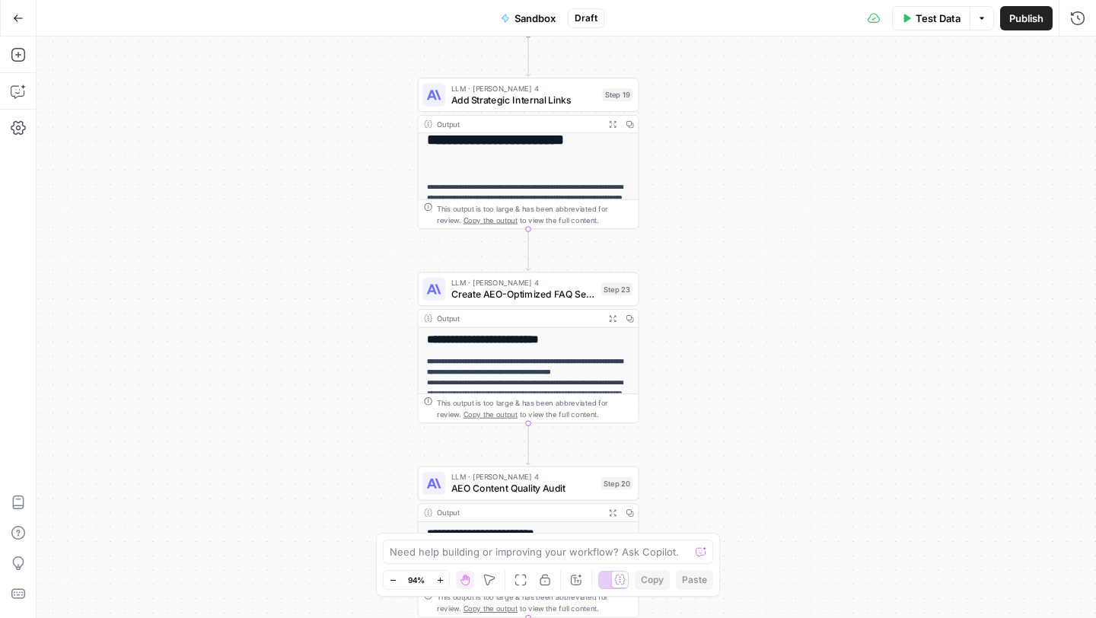
drag, startPoint x: 813, startPoint y: 167, endPoint x: 809, endPoint y: 345, distance: 178.2
click at [809, 345] on div "**********" at bounding box center [567, 328] width 1060 height 582
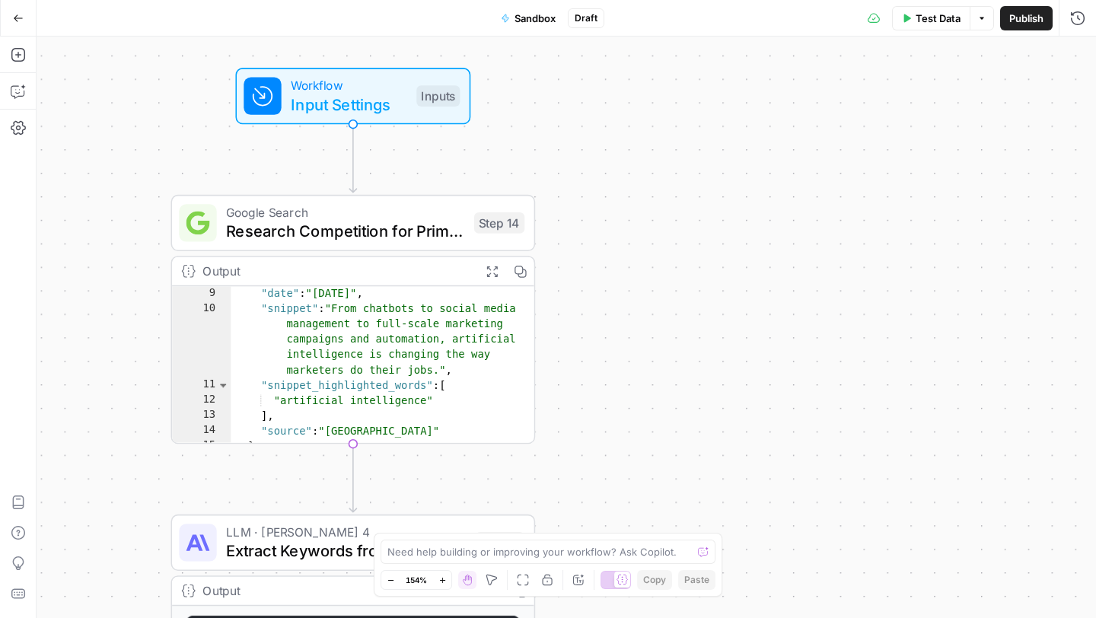
click at [402, 231] on span "Research Competition for Primary Topic" at bounding box center [345, 231] width 238 height 24
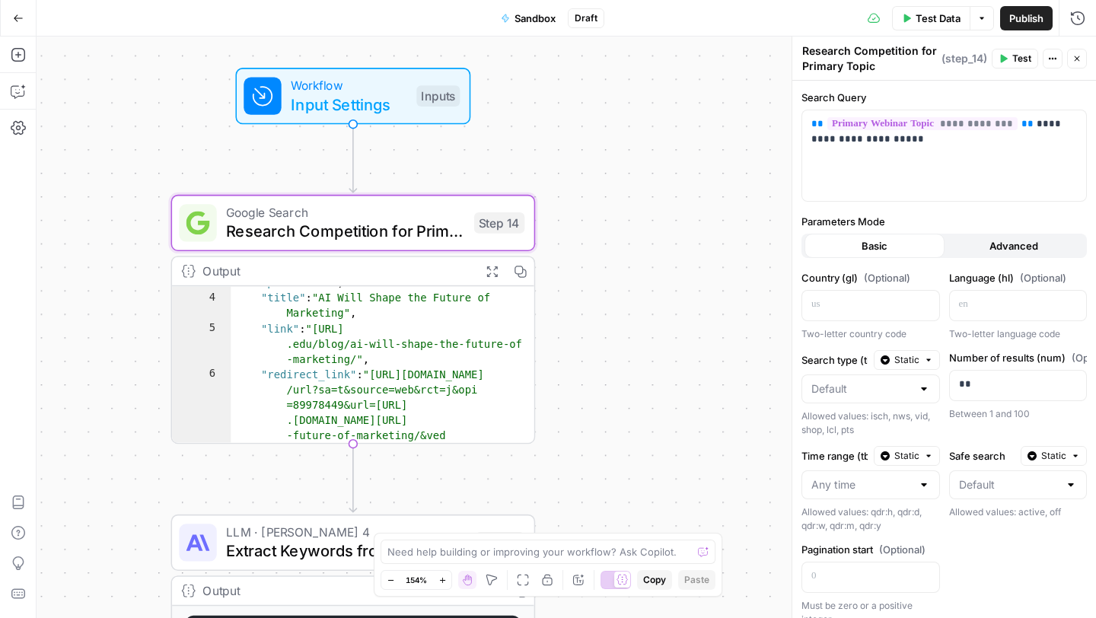
scroll to position [0, 0]
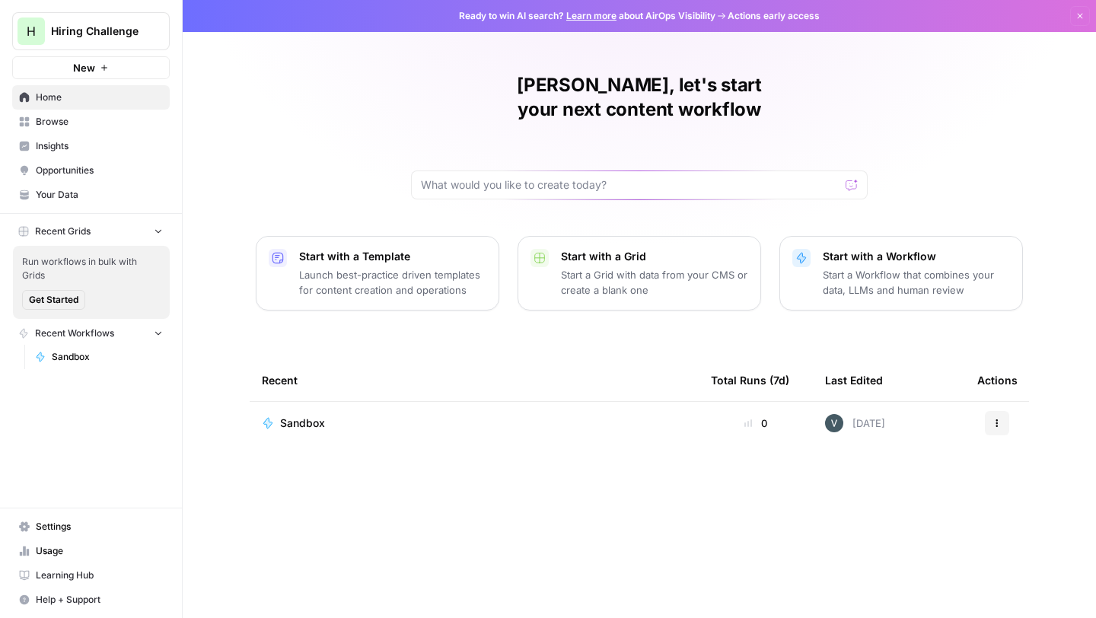
click at [115, 336] on button "Recent Workflows" at bounding box center [91, 333] width 158 height 23
click at [113, 333] on span "Recent Workflows" at bounding box center [74, 334] width 79 height 14
click at [94, 78] on div "H Hiring Challenge New Home Browse Insights Opportunities Your Data Recent Grid…" at bounding box center [91, 187] width 182 height 375
click at [87, 69] on span "New" at bounding box center [84, 67] width 22 height 15
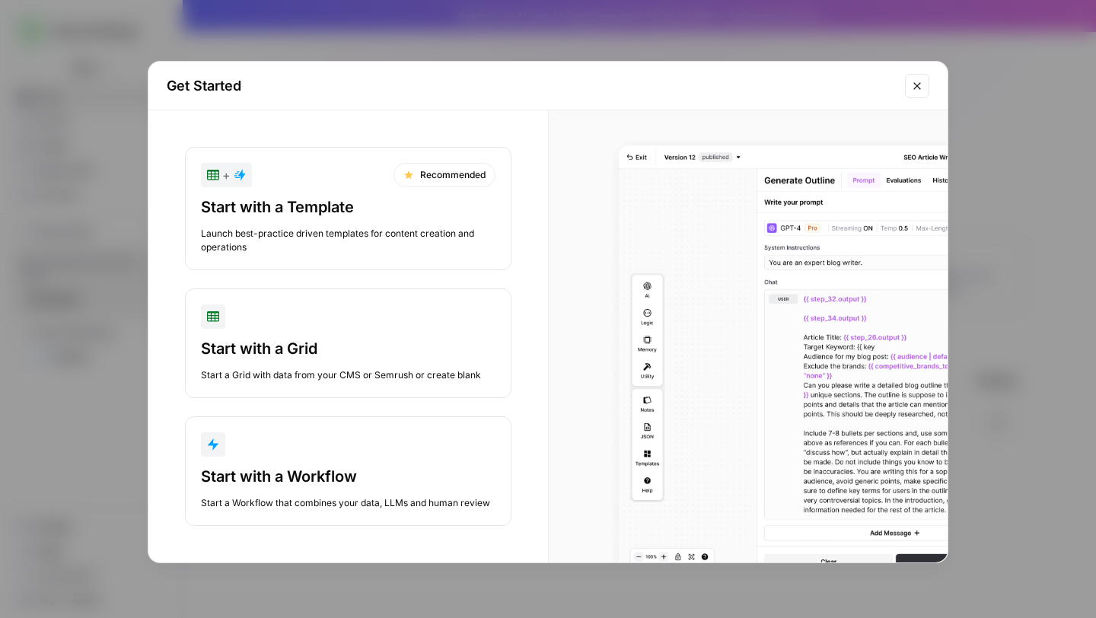
click at [343, 479] on div "Start with a Workflow" at bounding box center [348, 476] width 295 height 21
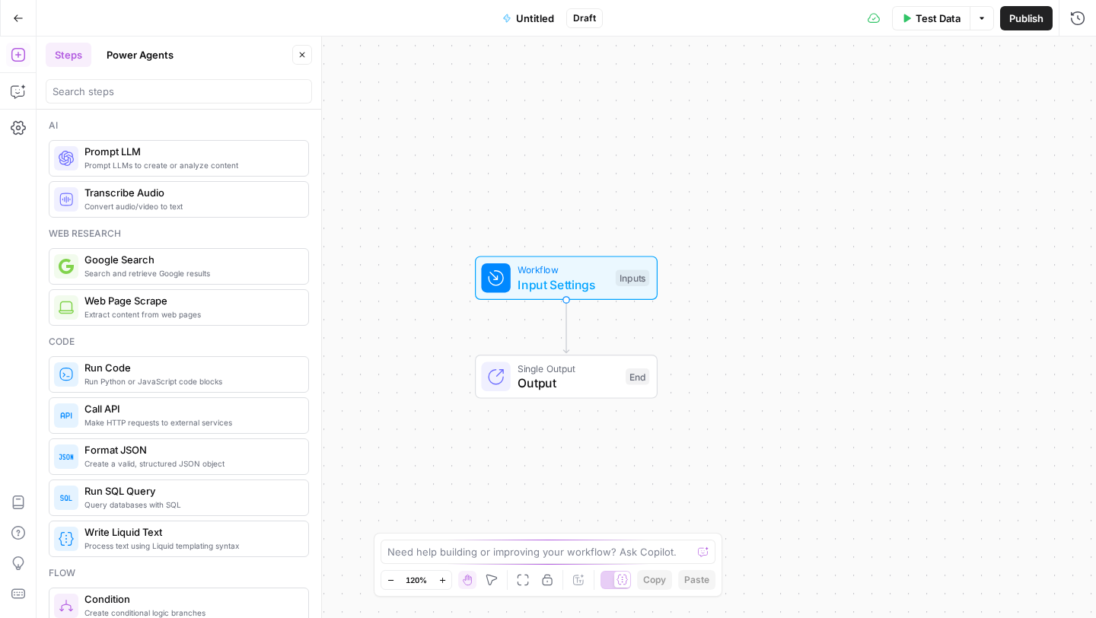
click at [520, 24] on span "Untitled" at bounding box center [535, 18] width 38 height 15
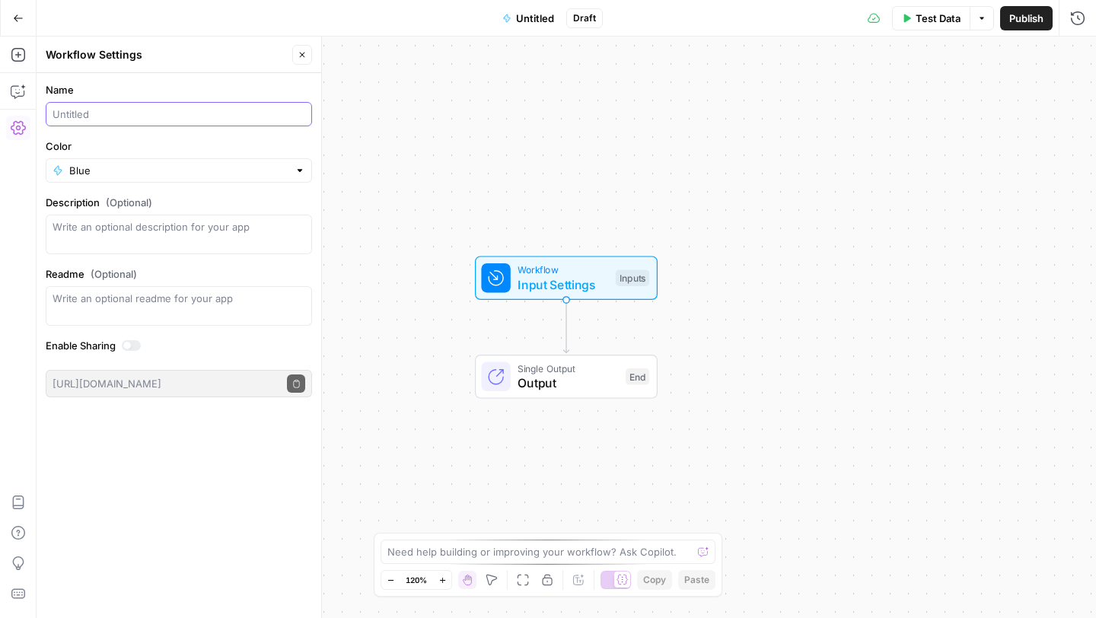
click at [181, 120] on input "Name" at bounding box center [179, 114] width 253 height 15
click at [171, 112] on input "Article Optimization WOr" at bounding box center [179, 114] width 253 height 15
type input "Article Optimization Workflow"
click at [199, 161] on div "Blue" at bounding box center [179, 170] width 266 height 24
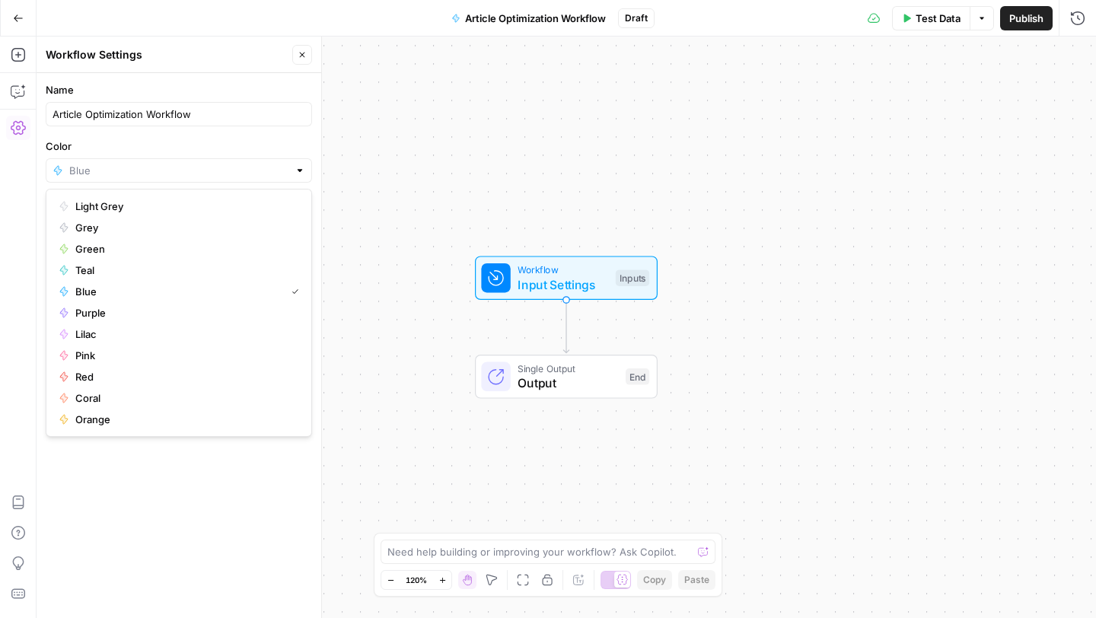
type input "Blue"
click at [221, 139] on label "Color" at bounding box center [179, 146] width 266 height 15
click at [221, 163] on input "Blue" at bounding box center [178, 170] width 219 height 15
click at [238, 137] on form "Name Article Optimization Workflow Color Description (Optional) Readme (Optiona…" at bounding box center [179, 239] width 285 height 333
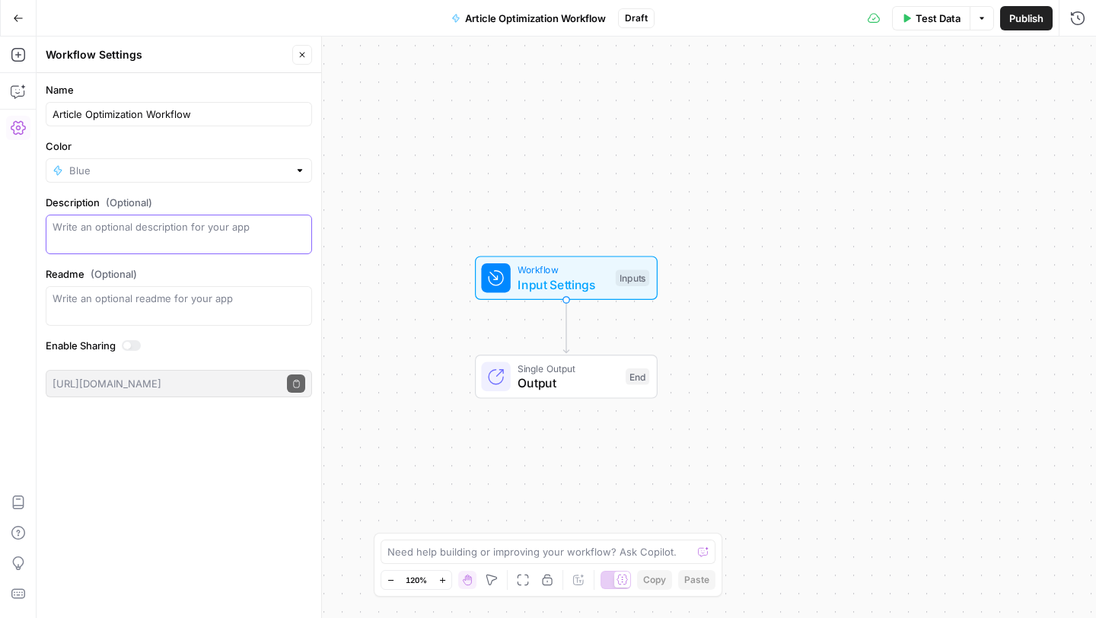
click at [235, 241] on textarea "Description (Optional)" at bounding box center [179, 234] width 253 height 30
click at [299, 54] on icon "button" at bounding box center [302, 54] width 9 height 9
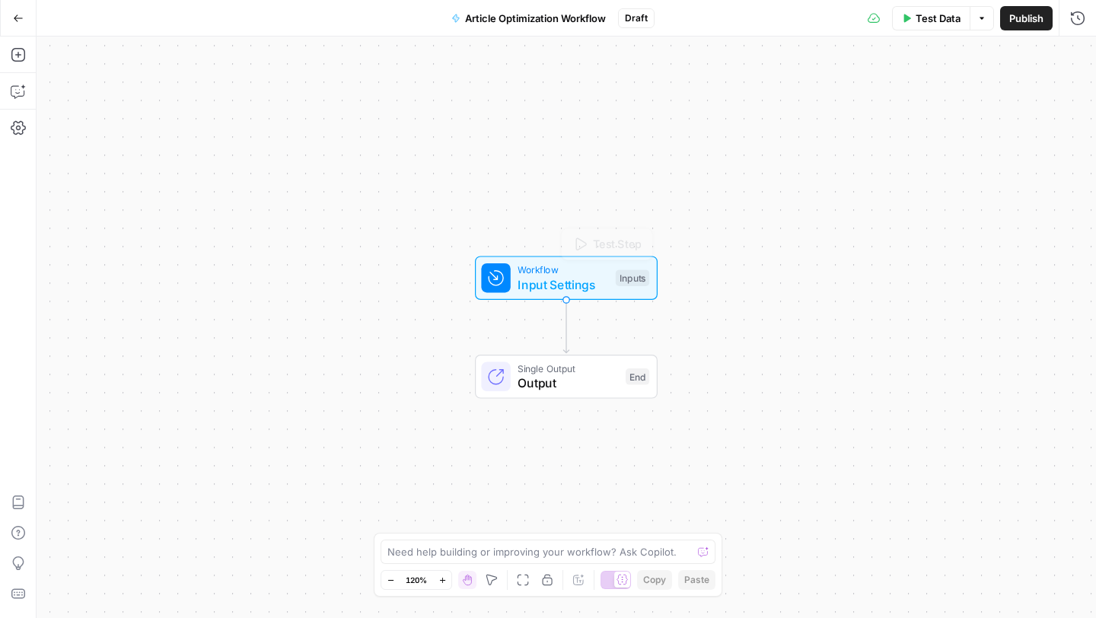
click at [567, 282] on span "Input Settings" at bounding box center [563, 285] width 91 height 18
click at [947, 110] on button "Add Field" at bounding box center [932, 103] width 254 height 24
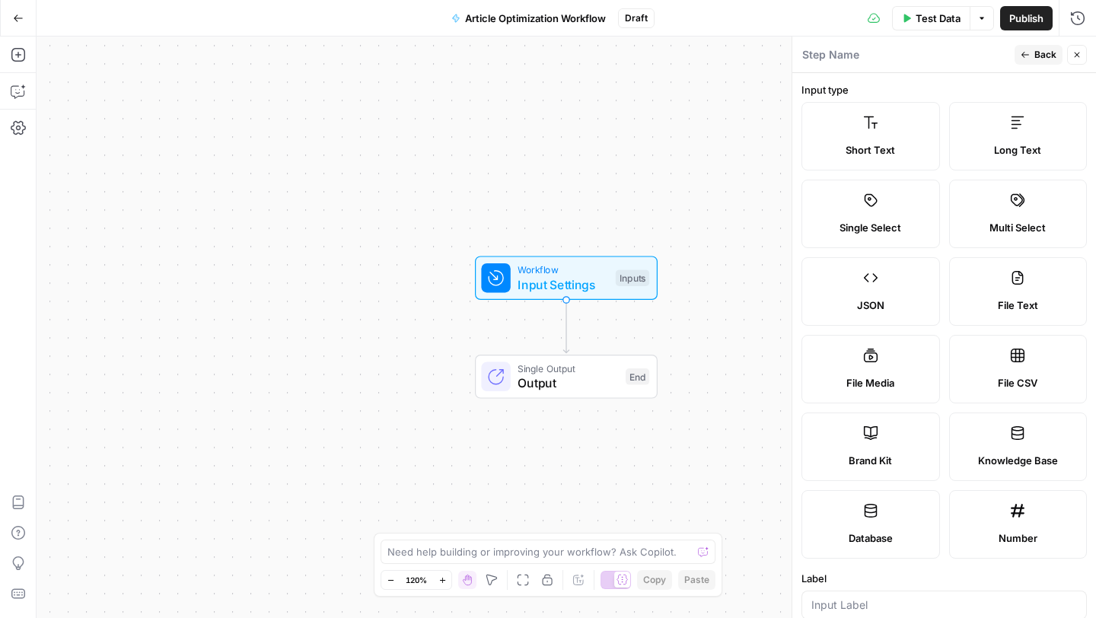
click at [882, 435] on label "Brand Kit" at bounding box center [871, 447] width 139 height 69
type input "Brand Kit"
type input "brand_kit"
click at [882, 435] on label "Brand Kit" at bounding box center [871, 447] width 139 height 69
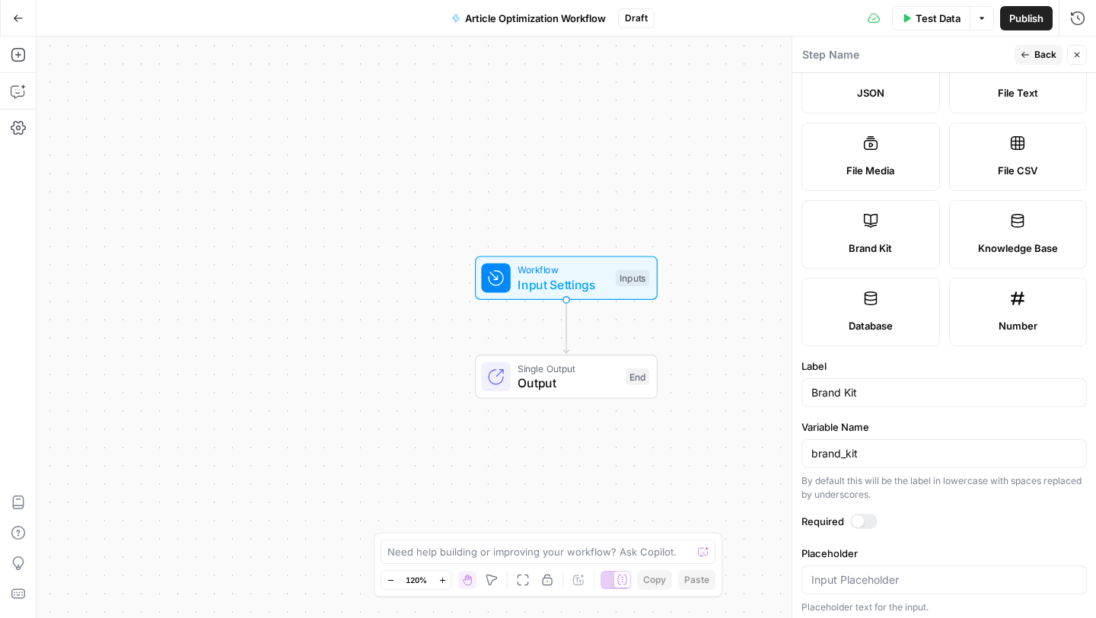
scroll to position [218, 0]
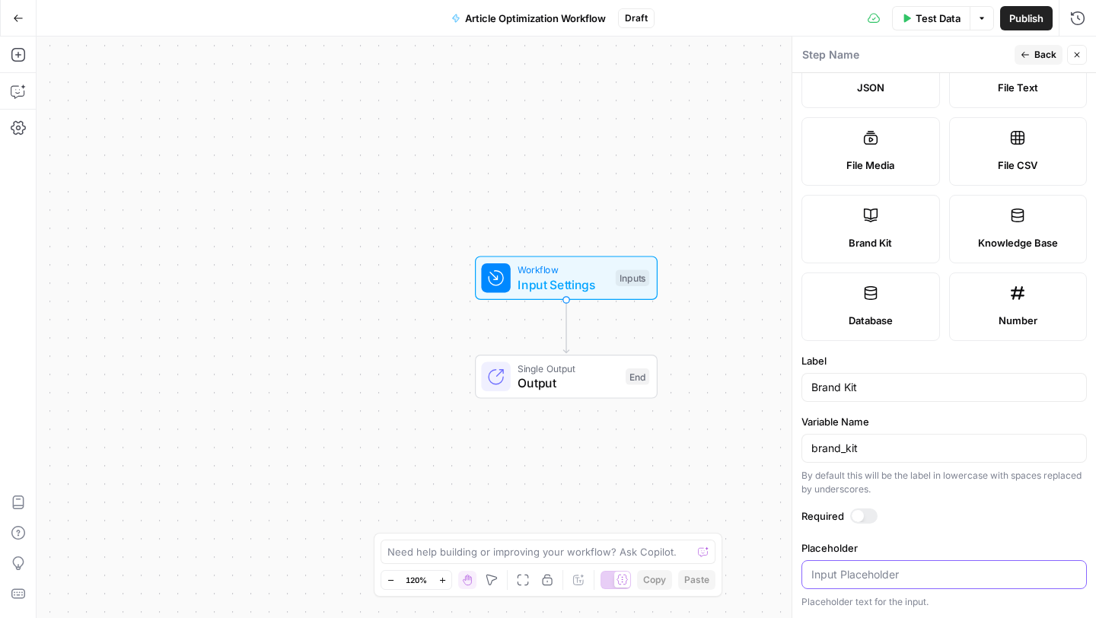
click at [869, 570] on input "Placeholder" at bounding box center [945, 574] width 266 height 15
click at [949, 511] on label "Required" at bounding box center [944, 516] width 285 height 15
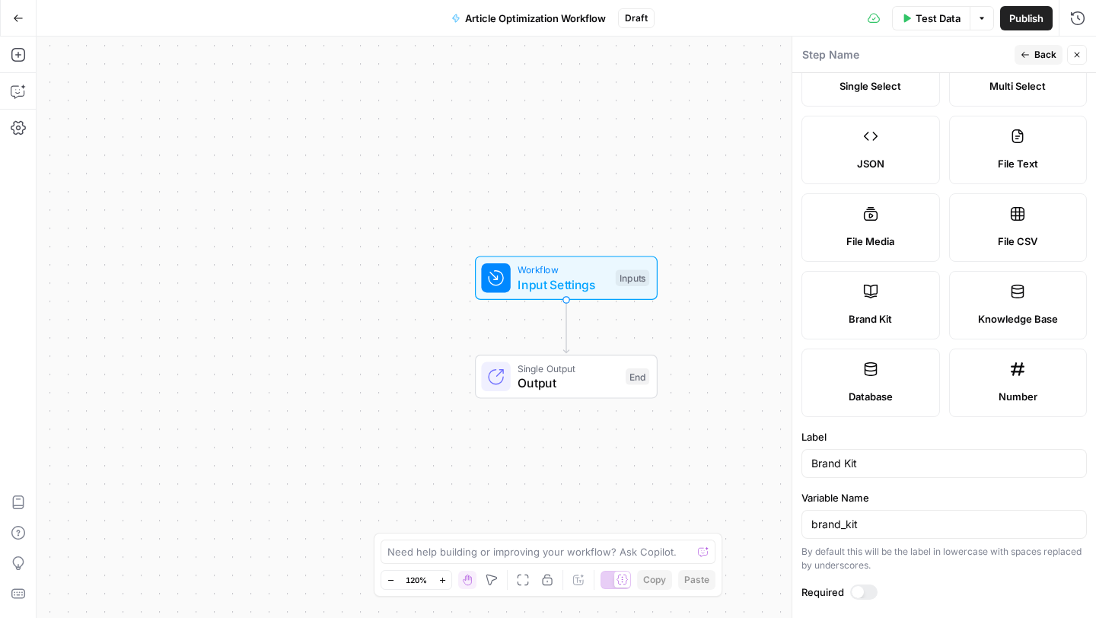
scroll to position [0, 0]
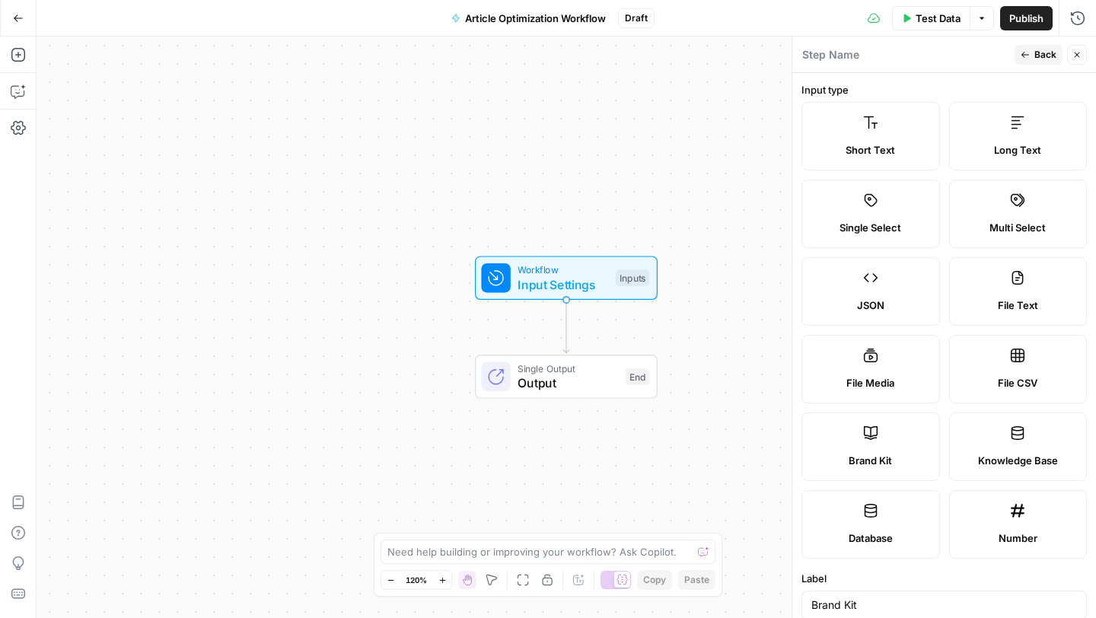
click at [1045, 58] on span "Back" at bounding box center [1046, 55] width 22 height 14
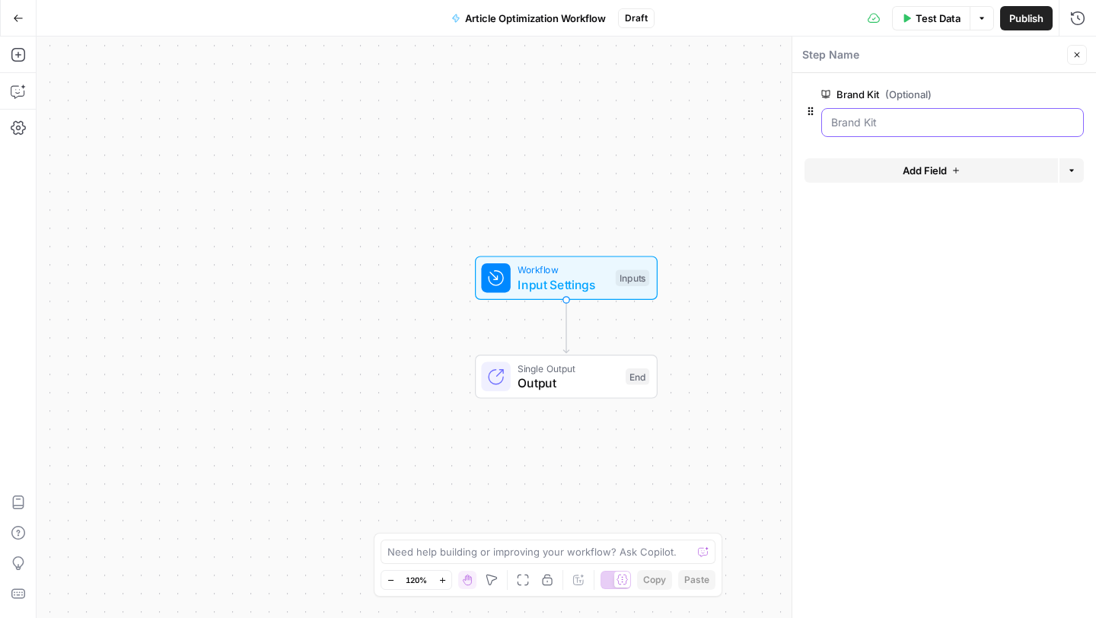
click at [964, 126] on Kit "Brand Kit (Optional)" at bounding box center [952, 122] width 243 height 15
click at [1076, 100] on button "Delete group" at bounding box center [1075, 94] width 18 height 18
